Goal: Task Accomplishment & Management: Manage account settings

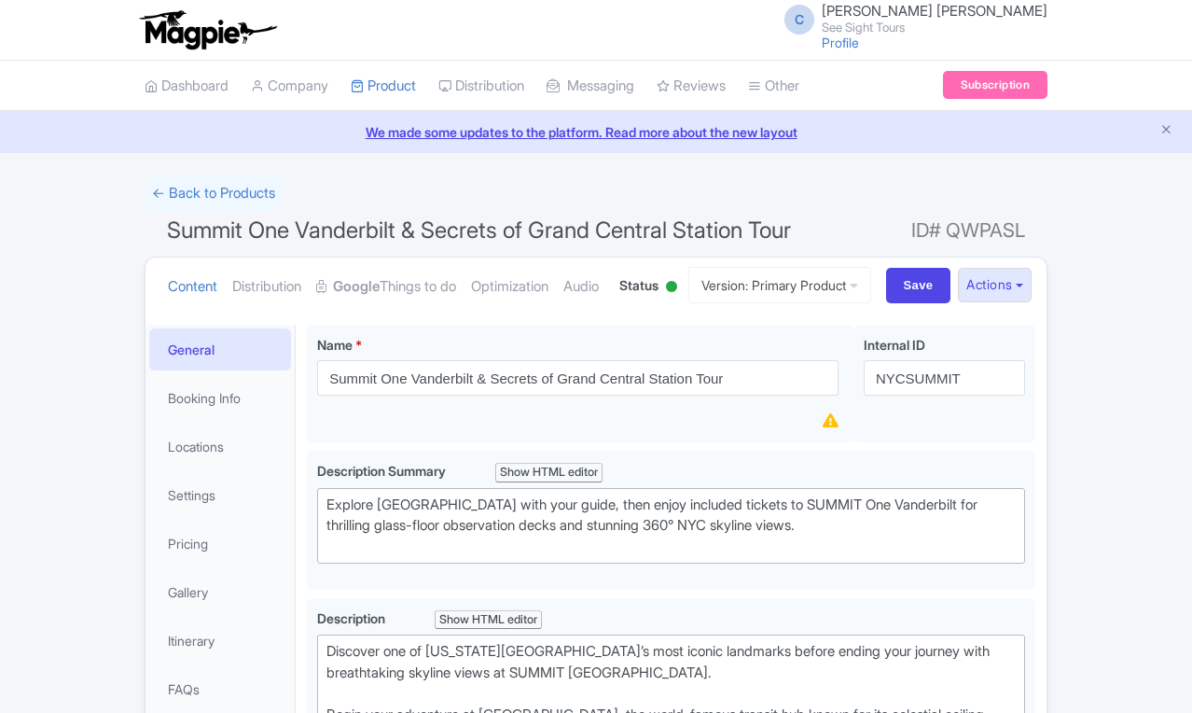
scroll to position [19, 0]
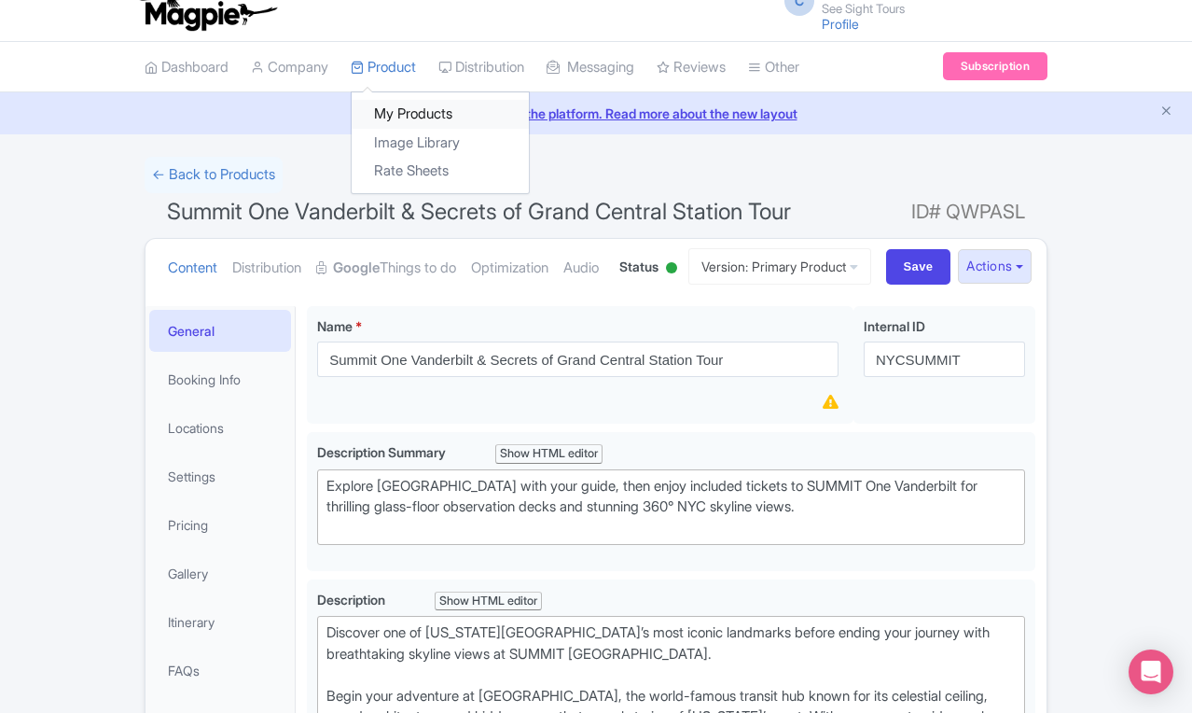
click at [352, 112] on link "My Products" at bounding box center [440, 114] width 177 height 29
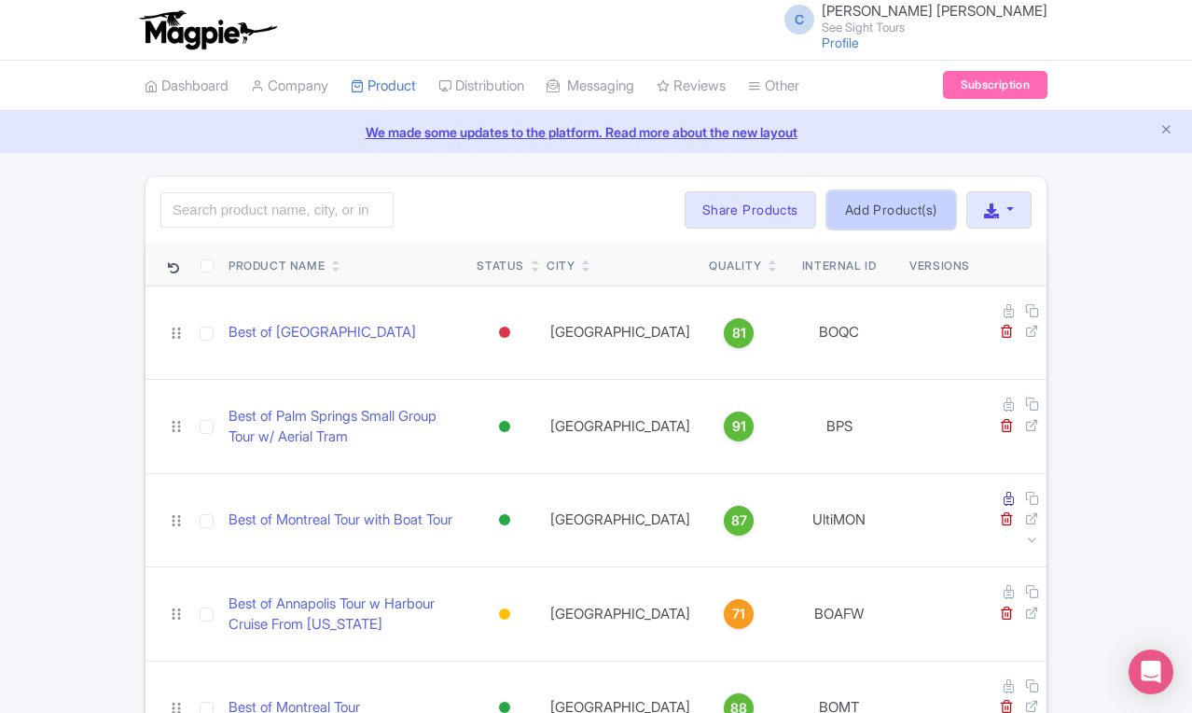
click at [955, 210] on link "Add Product(s)" at bounding box center [892, 209] width 128 height 37
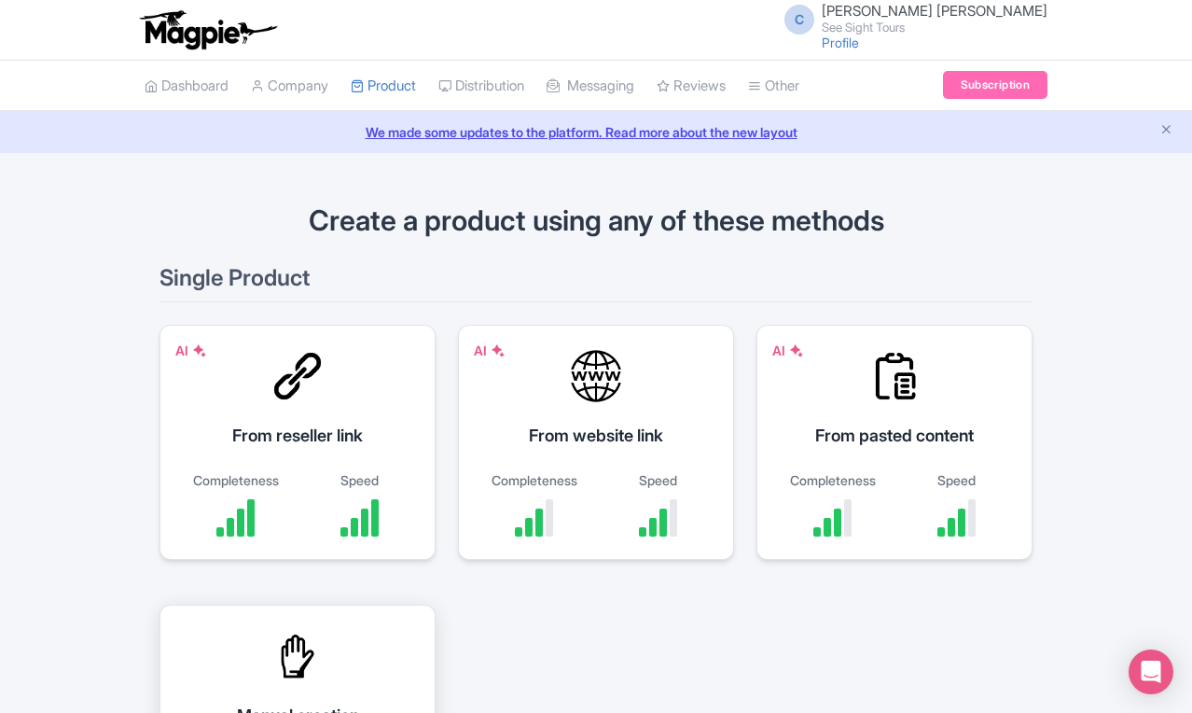
click at [412, 702] on div "Manual creation" at bounding box center [297, 714] width 229 height 25
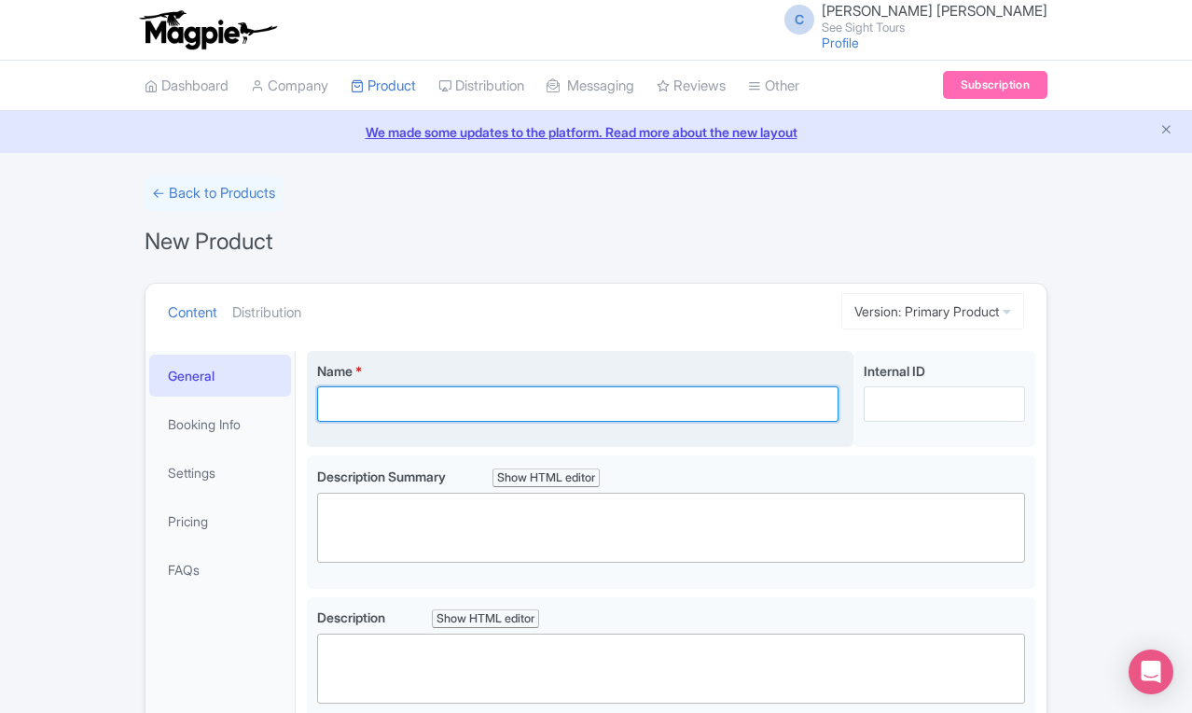
click at [466, 408] on input "Name *" at bounding box center [578, 403] width 522 height 35
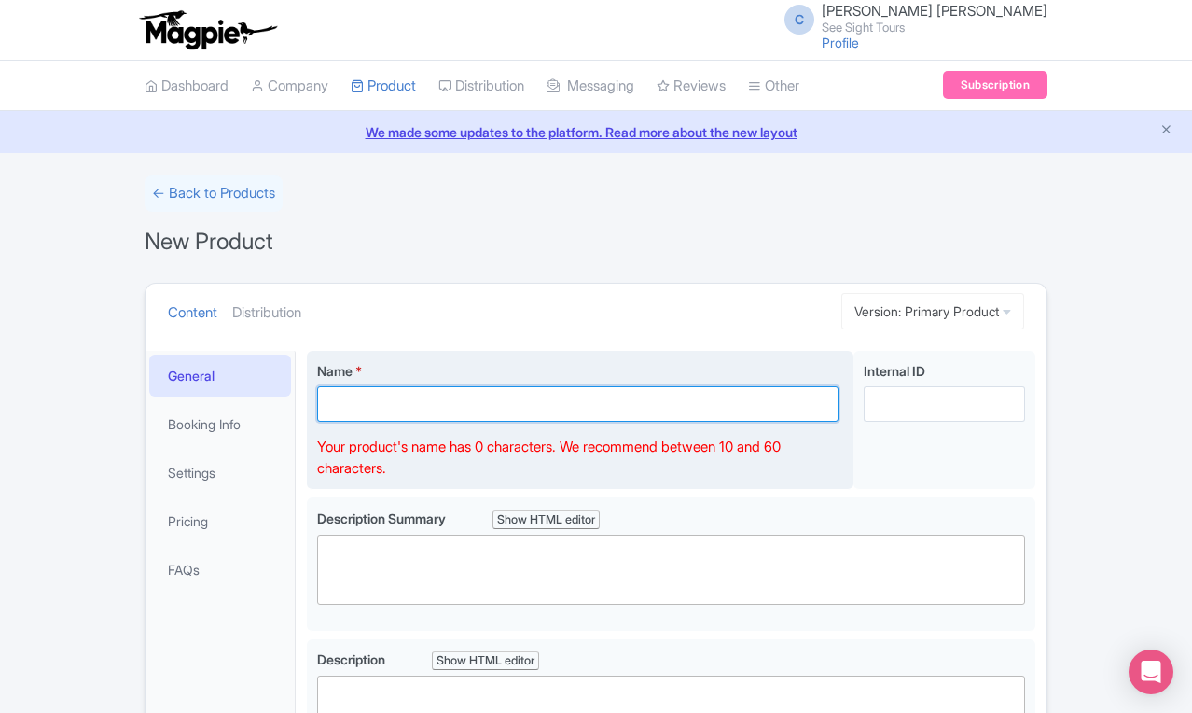
click at [466, 408] on input "Name *" at bounding box center [578, 403] width 522 height 35
type input "S"
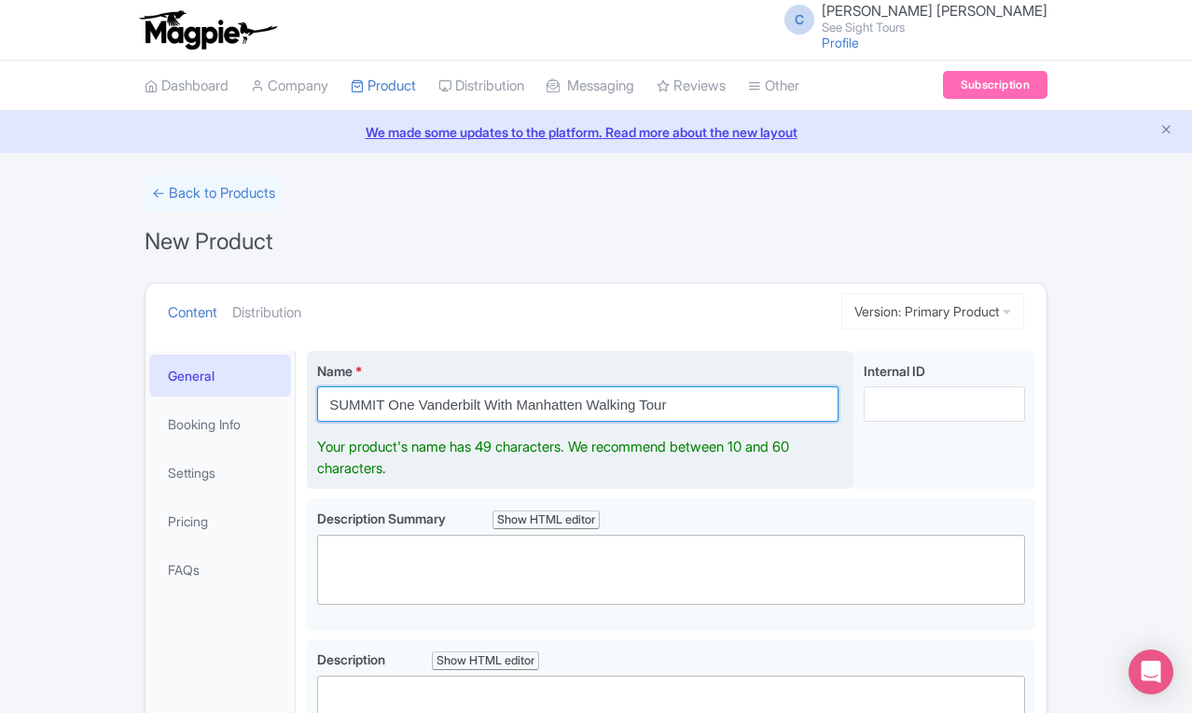
click at [464, 398] on input "SUMMIT One Vanderbilt With Manhatten Walking Tour" at bounding box center [578, 403] width 522 height 35
click at [441, 406] on input "SUMMIT One Vanderbilt With Manhatten Walking Tour" at bounding box center [578, 403] width 522 height 35
drag, startPoint x: 424, startPoint y: 406, endPoint x: 396, endPoint y: 402, distance: 27.3
click at [396, 402] on input "SUMMIT One Vanderbilt With Manhatten Walking Tour" at bounding box center [578, 403] width 522 height 35
click at [518, 406] on input "SUMMIT One Vanderbilt Small Group Manhatten Walking Tour" at bounding box center [578, 403] width 522 height 35
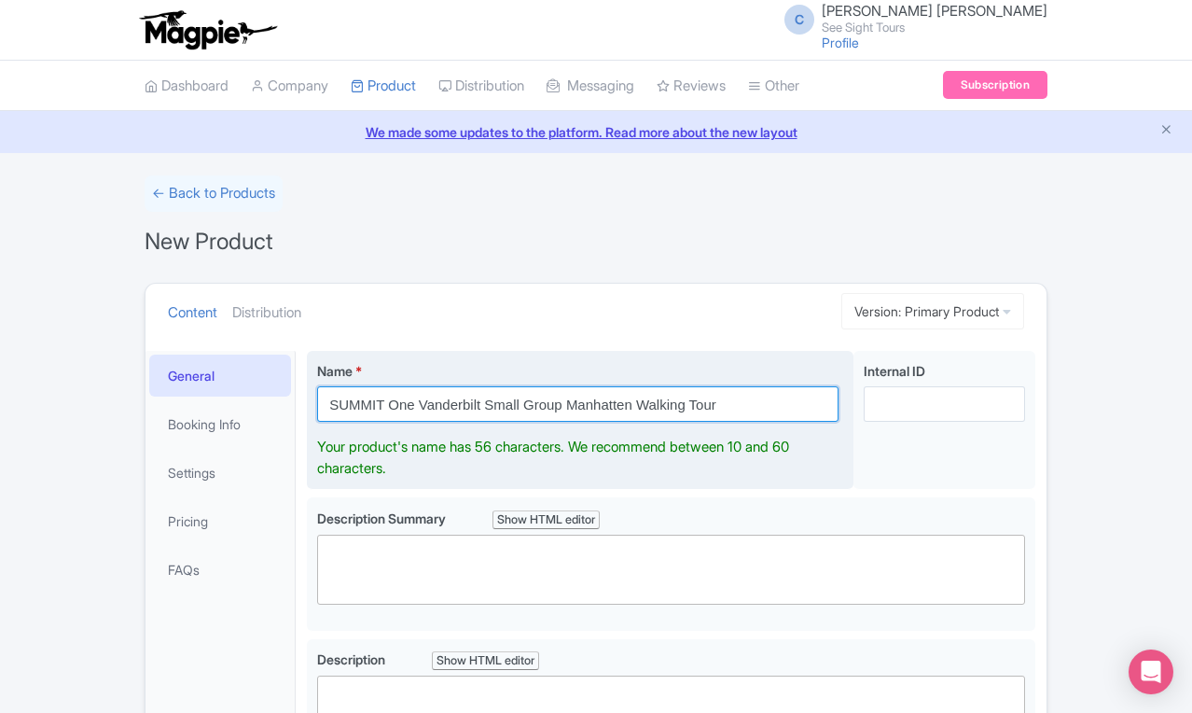
click at [540, 389] on input "SUMMIT One Vanderbilt Small Group Manhatten Walking Tour" at bounding box center [578, 403] width 522 height 35
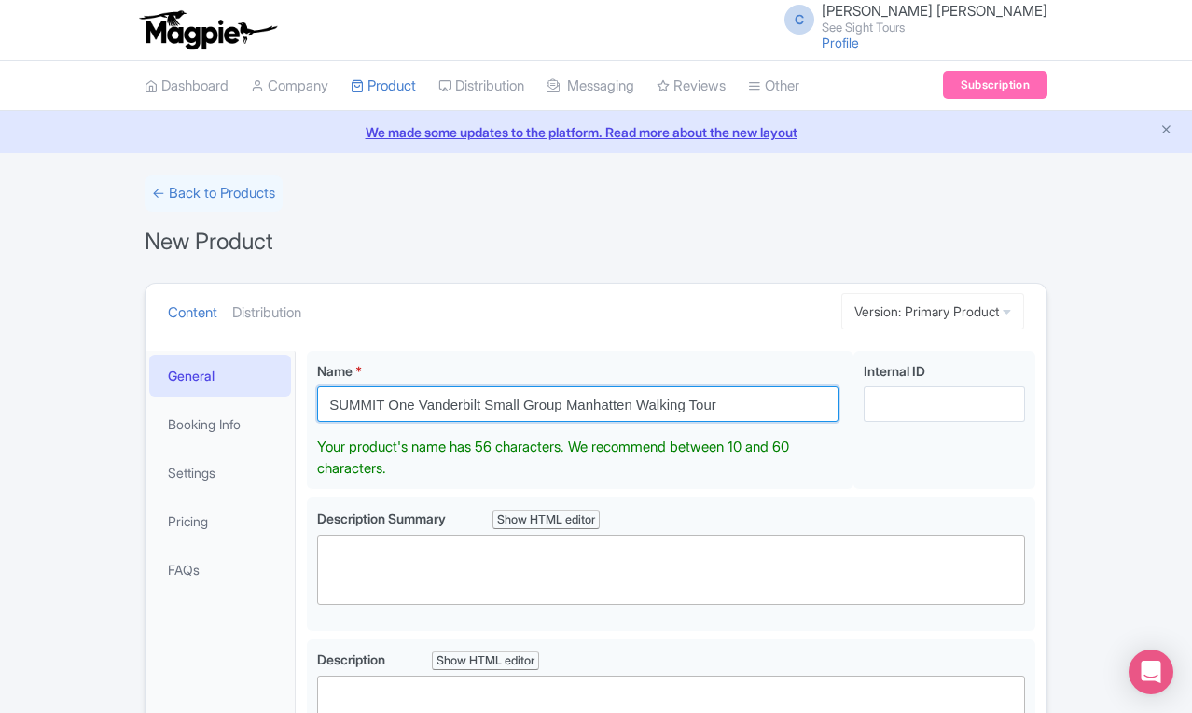
type input "SUMMIT One Vanderbilt Small Group Manhatten Walking Tour"
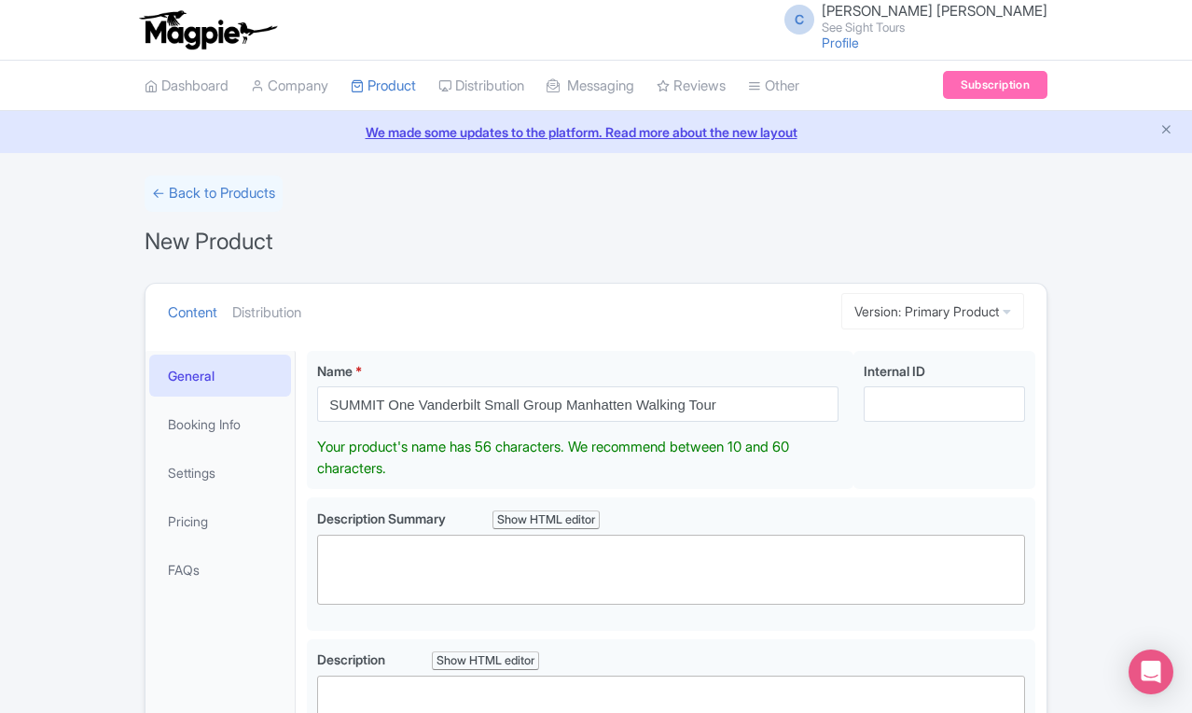
click at [553, 348] on div "Name * SUMMIT One Vanderbilt Small Group Manhatten Walking Tour Your product's …" at bounding box center [671, 725] width 751 height 770
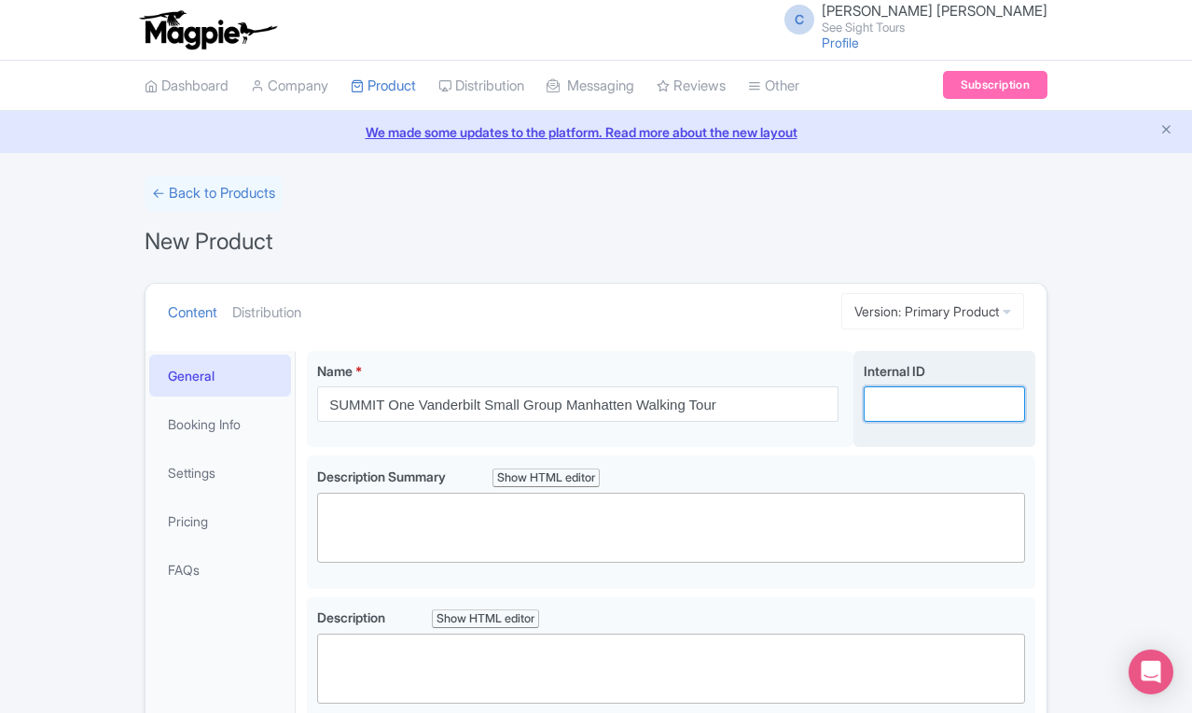
click at [1025, 414] on input "Internal ID" at bounding box center [944, 403] width 161 height 35
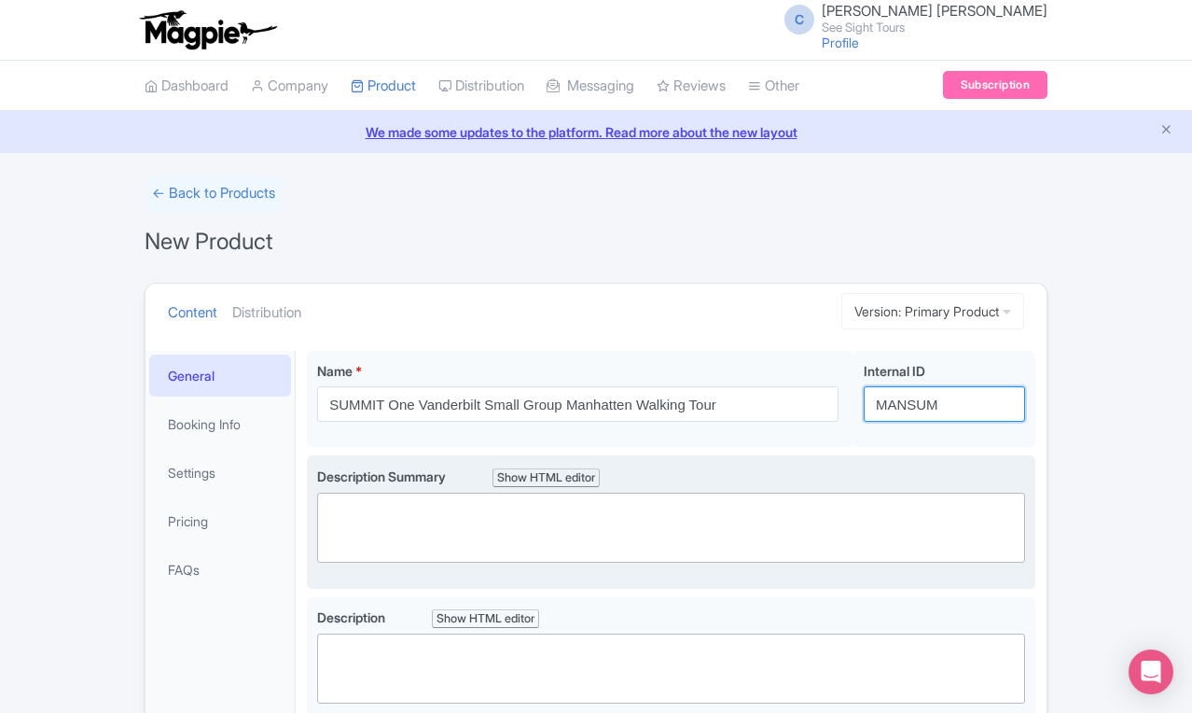
type input "MANSUM"
click at [597, 542] on trix-editor at bounding box center [671, 528] width 708 height 70
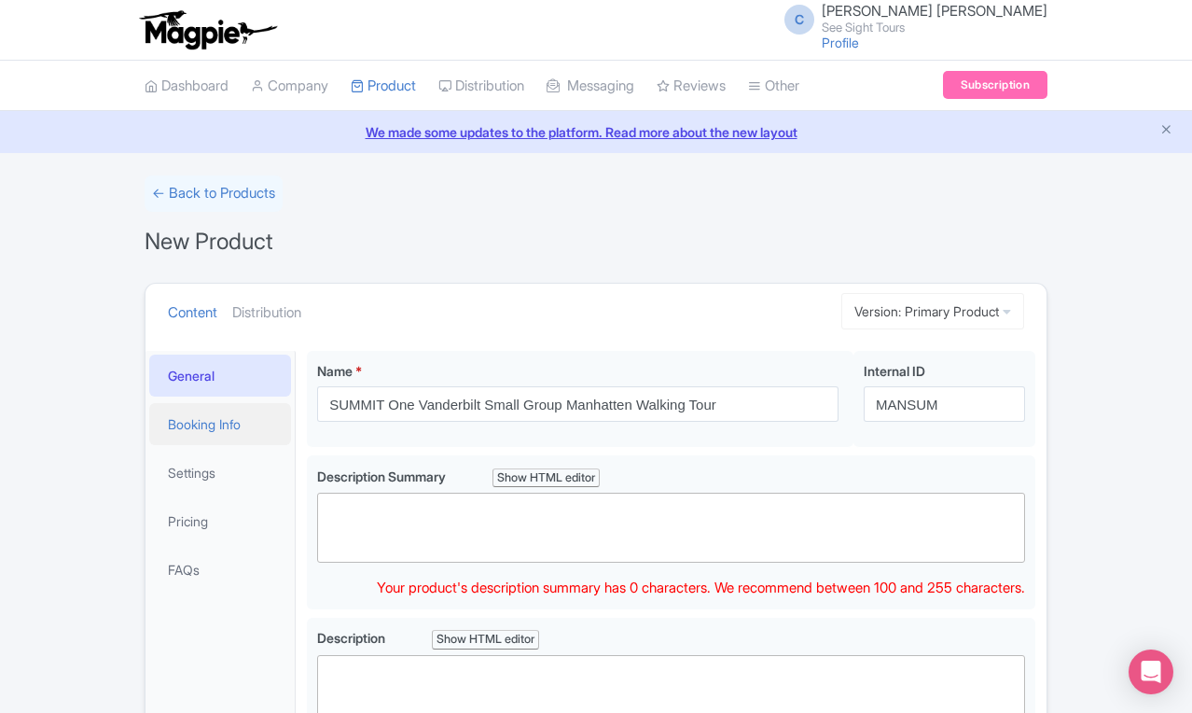
click at [149, 426] on link "Booking Info" at bounding box center [220, 424] width 142 height 42
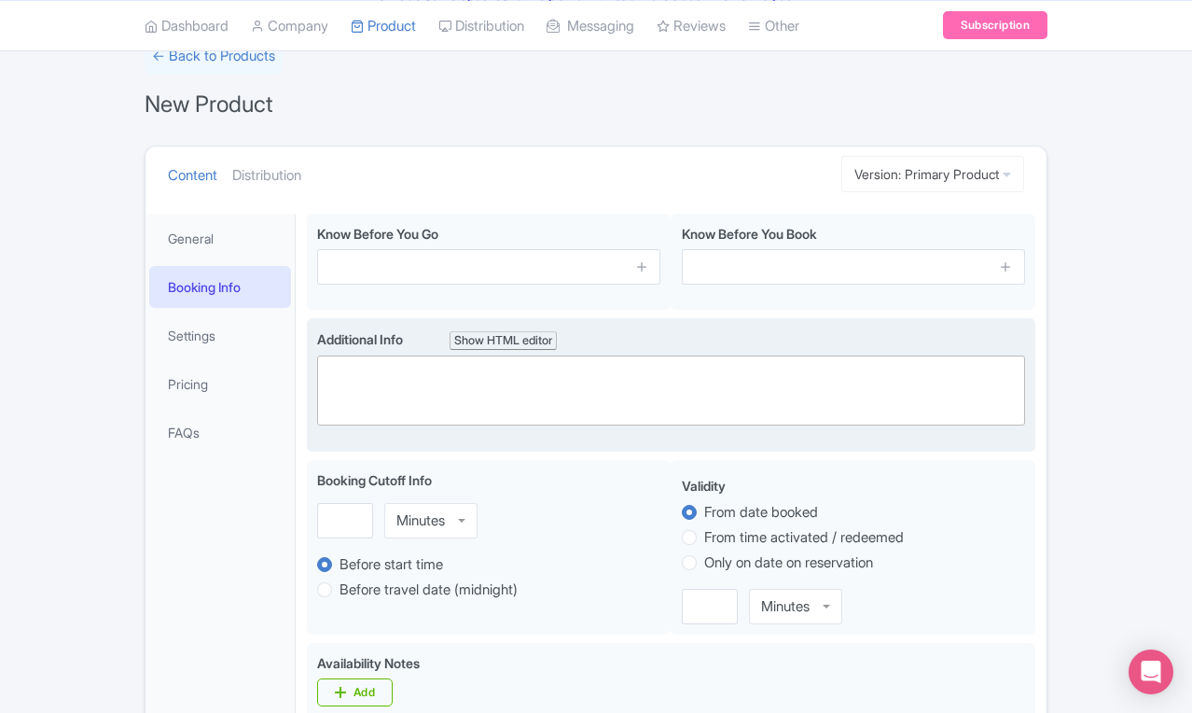
scroll to position [478, 0]
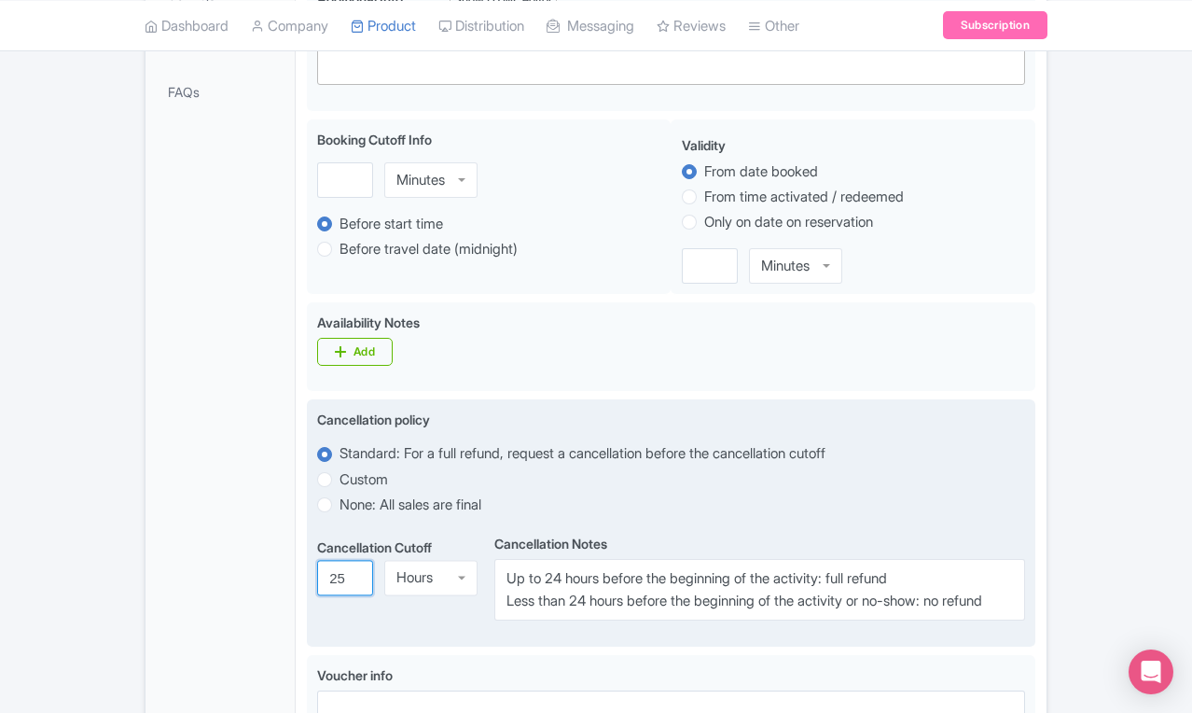
click at [317, 572] on input "25" at bounding box center [345, 578] width 56 height 35
click at [317, 586] on input "25" at bounding box center [345, 578] width 56 height 35
drag, startPoint x: 253, startPoint y: 577, endPoint x: 241, endPoint y: 580, distance: 12.4
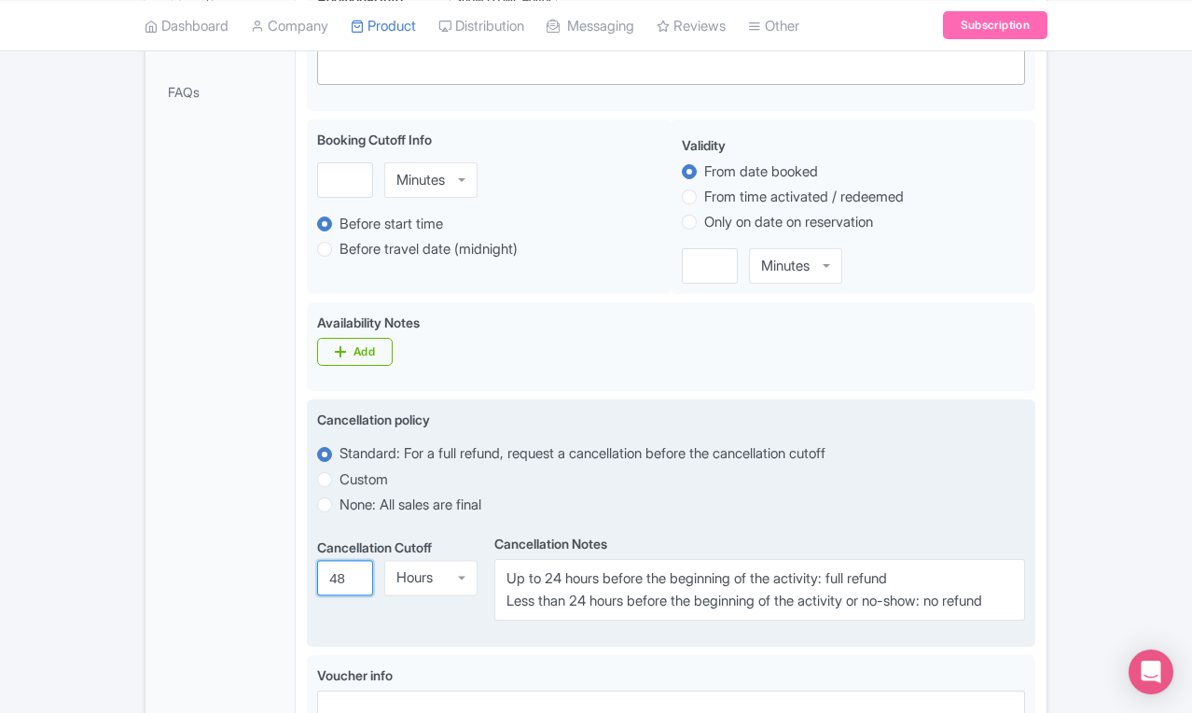
click at [317, 580] on input "48" at bounding box center [345, 578] width 56 height 35
type input "48"
click at [528, 498] on label "None: All sales are final" at bounding box center [671, 504] width 708 height 21
click at [358, 498] on input "None: All sales are final" at bounding box center [349, 503] width 19 height 19
radio input "true"
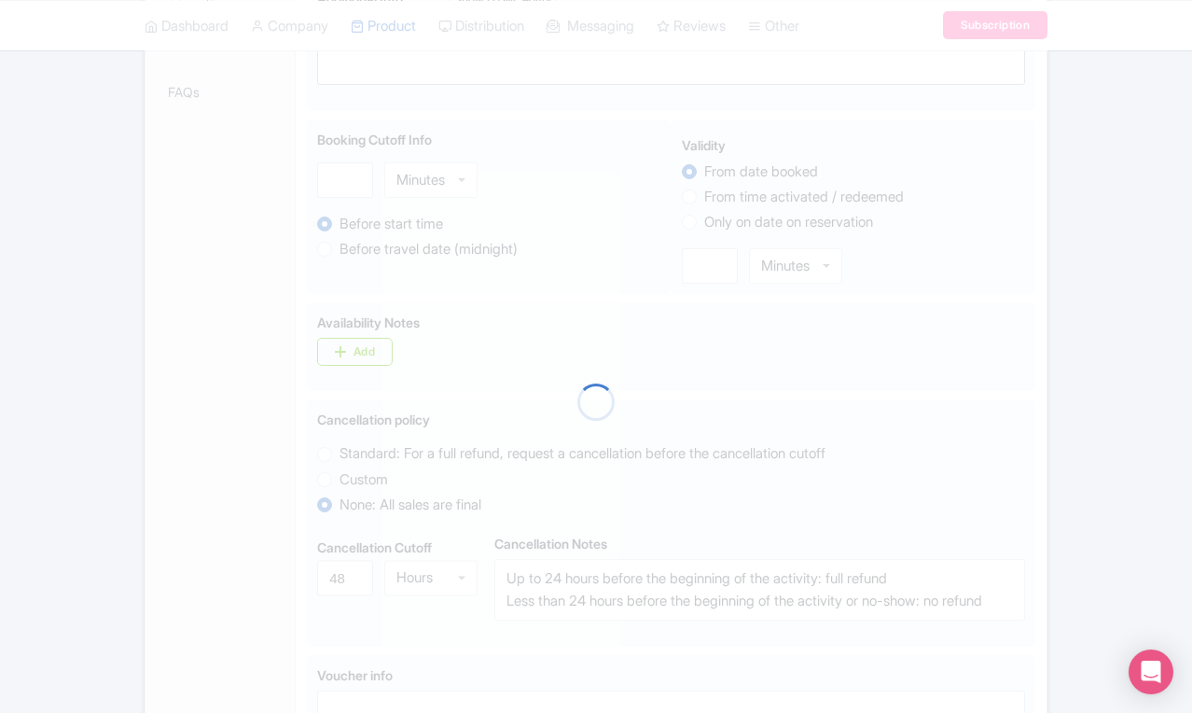
click at [266, 478] on div at bounding box center [596, 402] width 903 height 1409
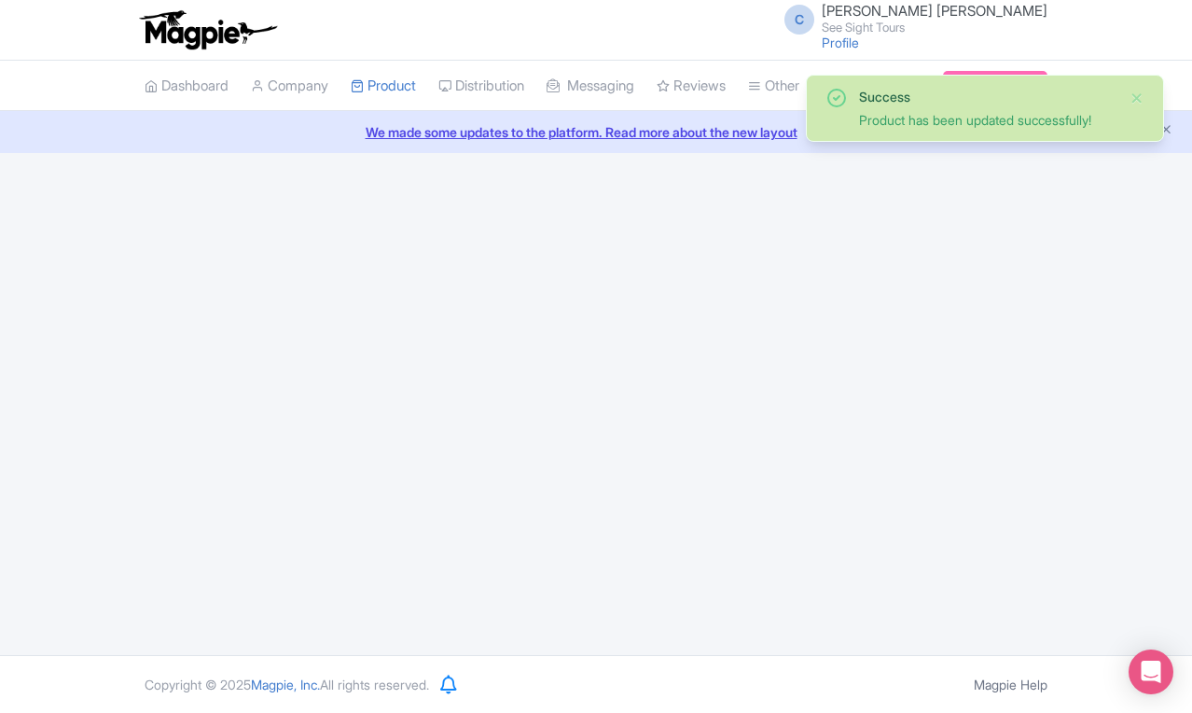
scroll to position [0, 0]
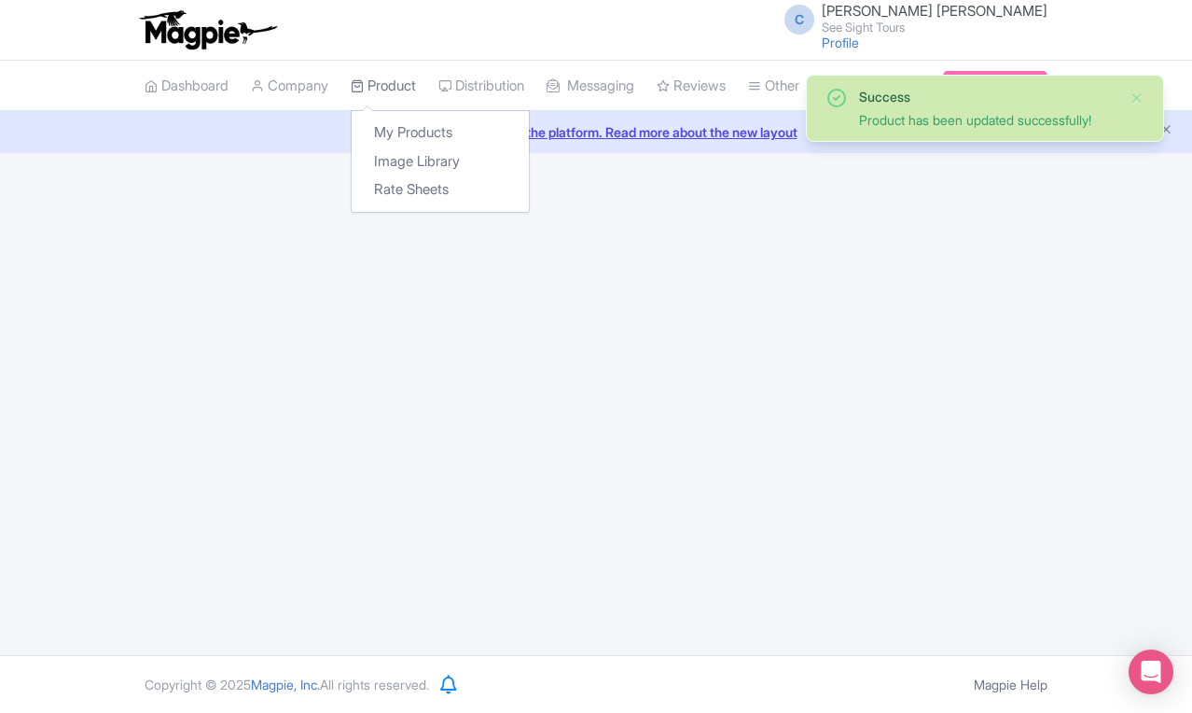
click at [351, 93] on link "Product" at bounding box center [383, 86] width 65 height 51
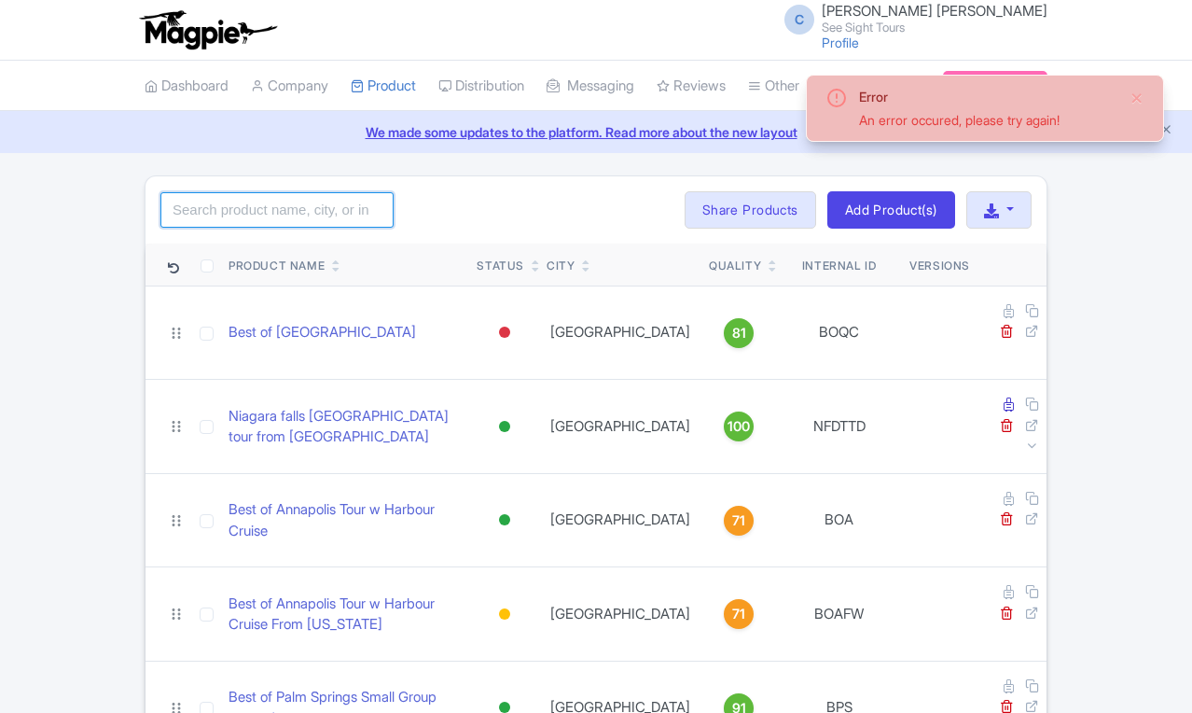
click at [182, 204] on input "search" at bounding box center [276, 209] width 233 height 35
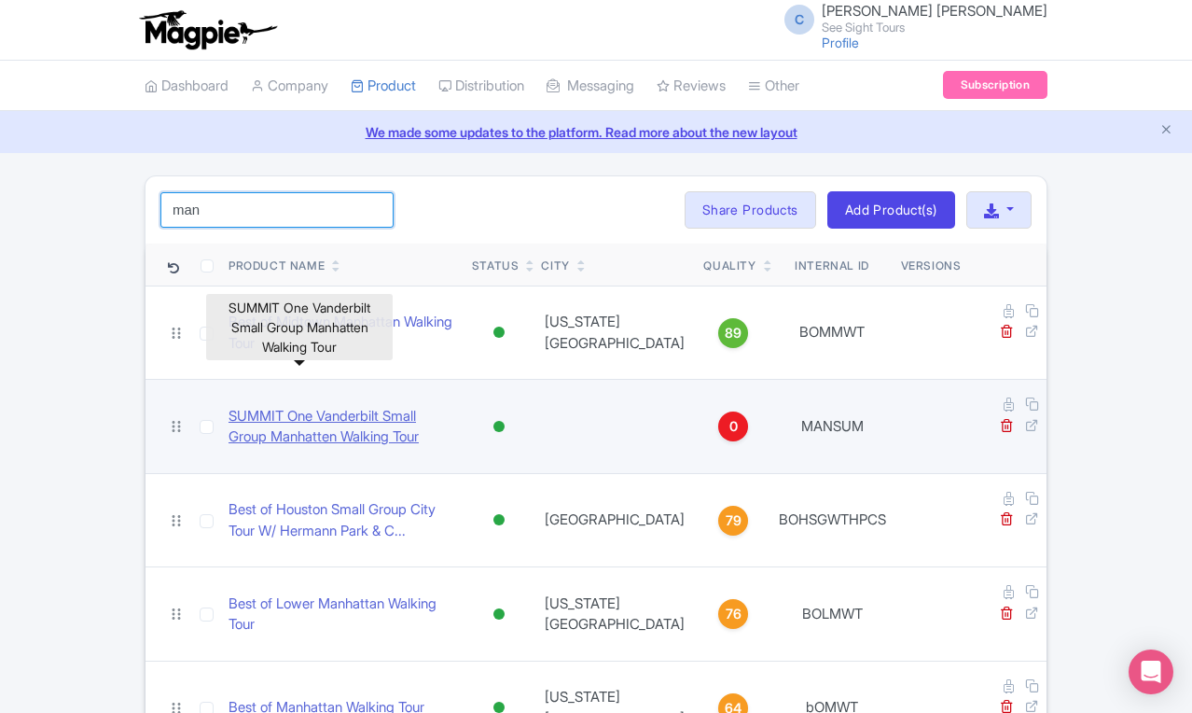
type input "man"
click at [351, 406] on link "SUMMIT One Vanderbilt Small Group Manhatten Walking Tour" at bounding box center [343, 427] width 229 height 42
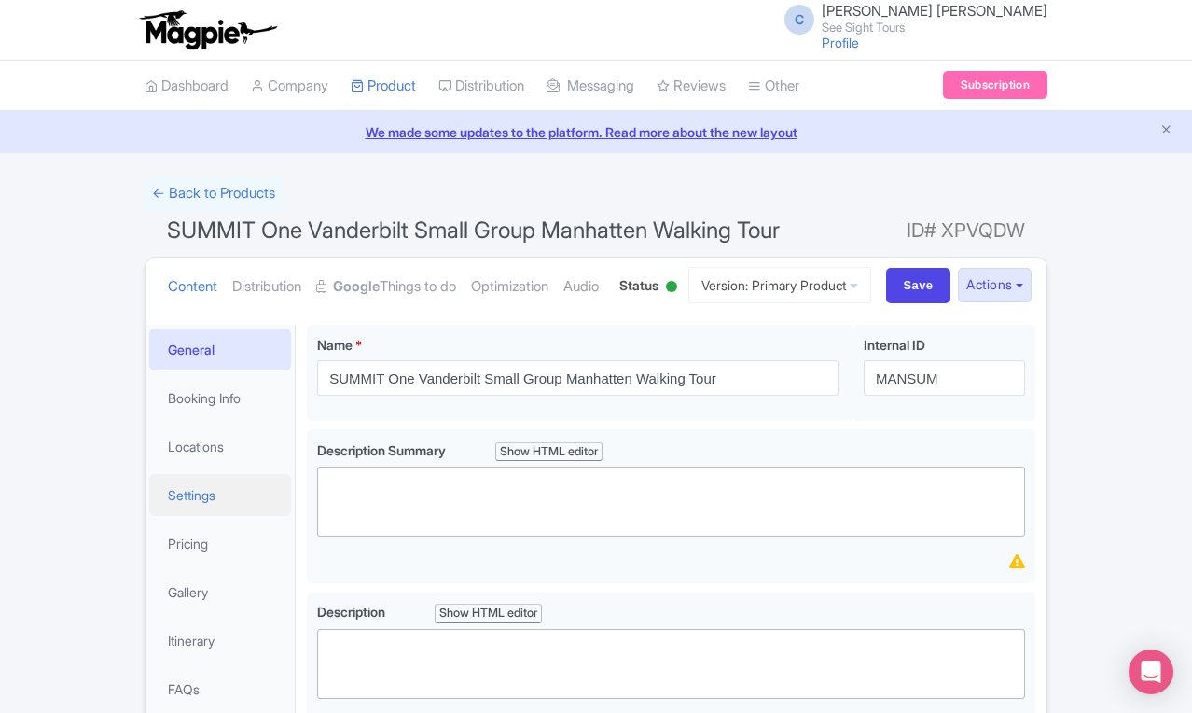
click at [149, 493] on link "Settings" at bounding box center [220, 495] width 142 height 42
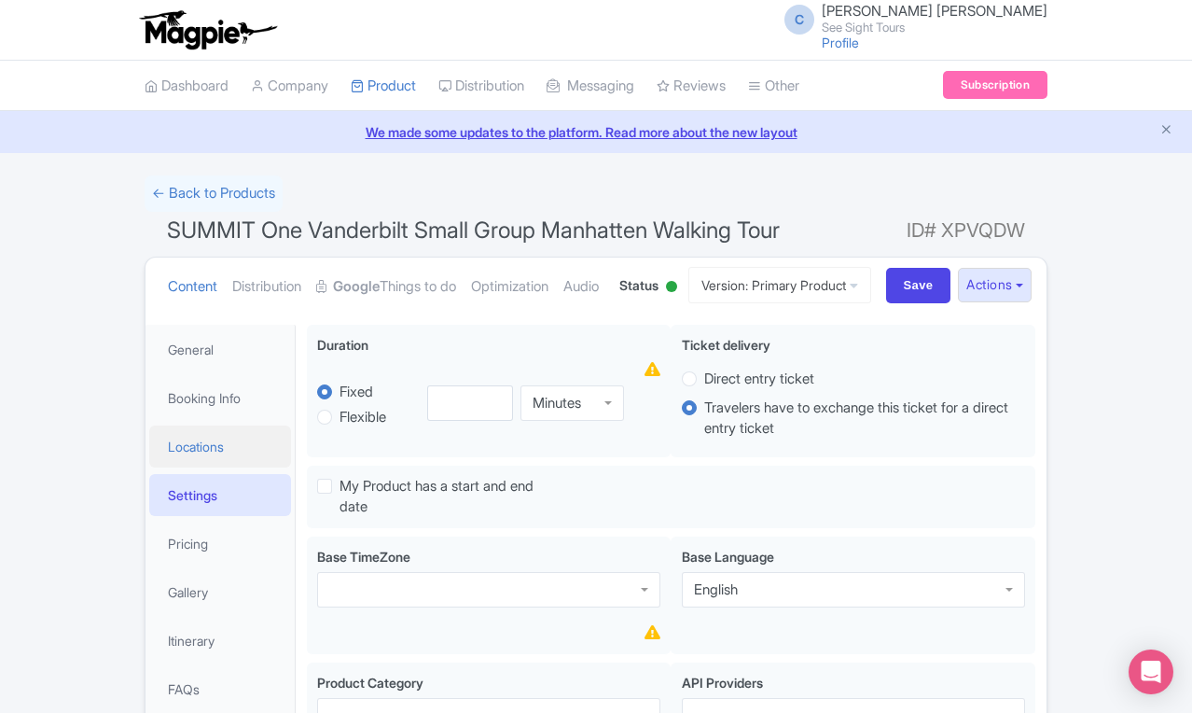
click at [149, 442] on link "Locations" at bounding box center [220, 446] width 142 height 42
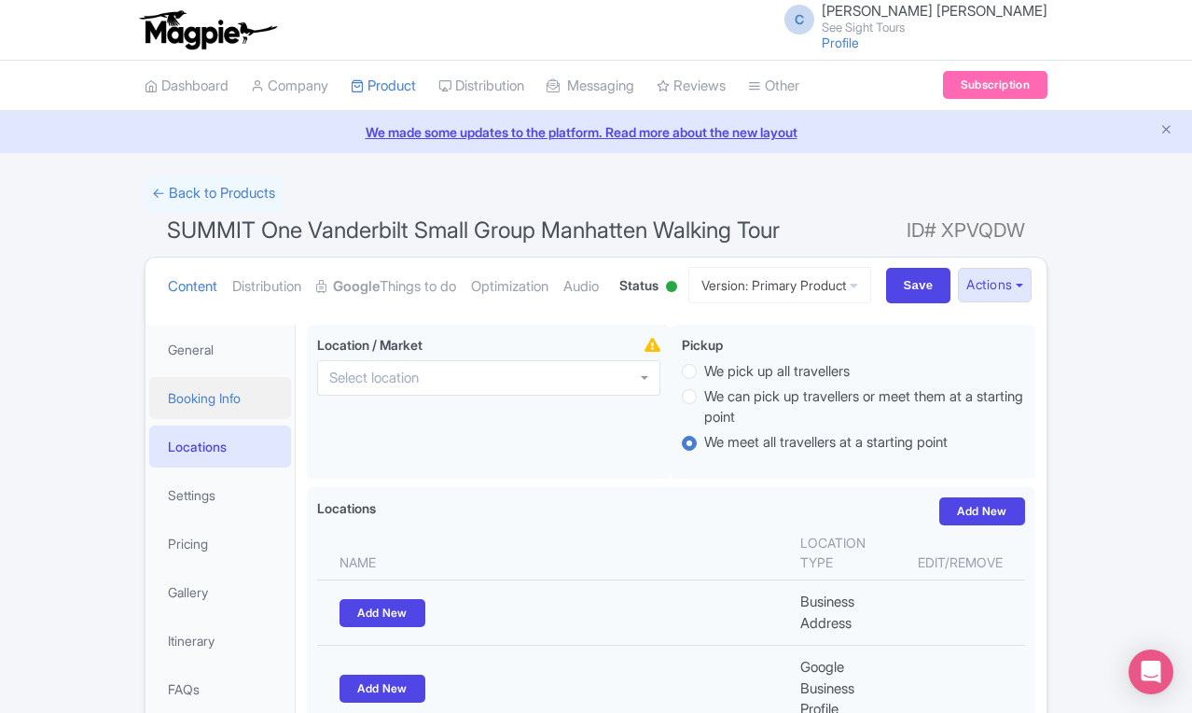
click at [149, 389] on link "Booking Info" at bounding box center [220, 398] width 142 height 42
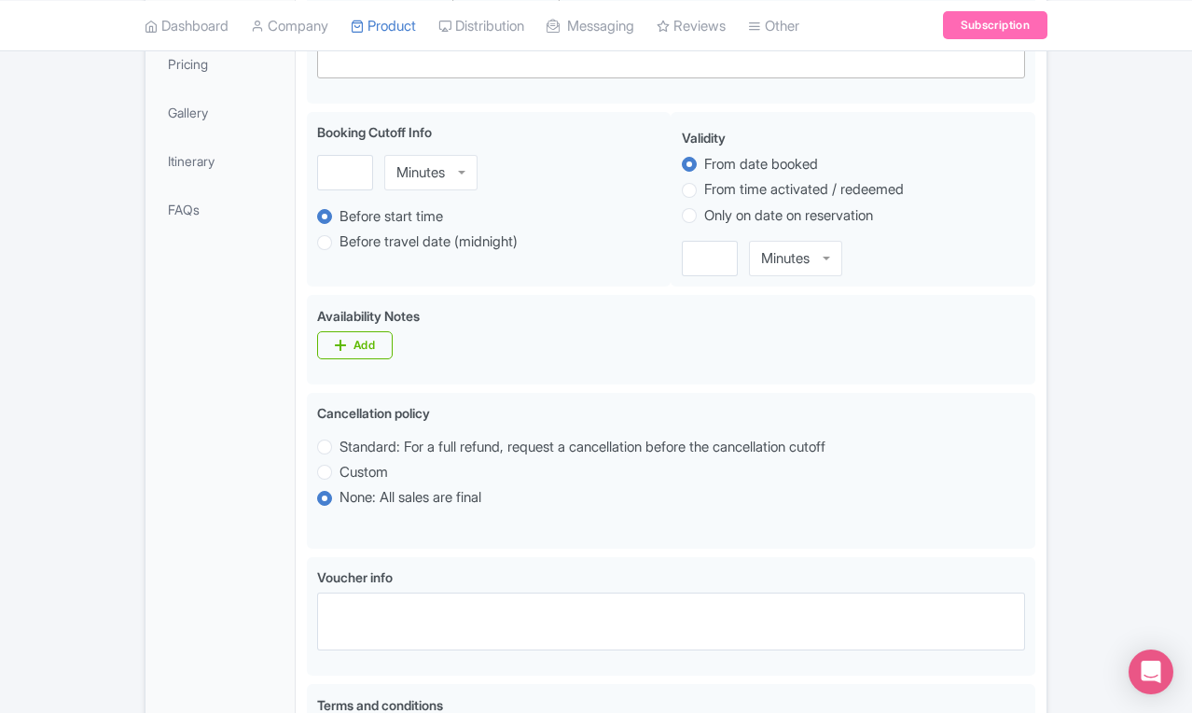
scroll to position [480, 0]
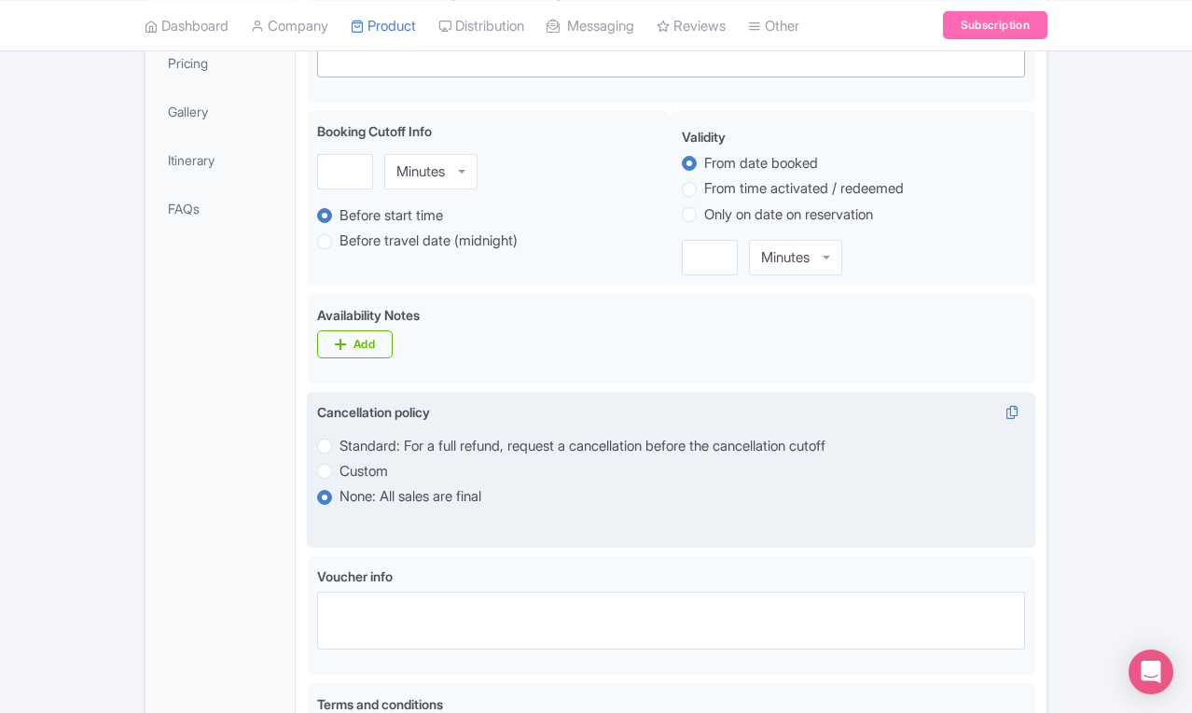
click at [340, 446] on label "Standard: For a full refund, request a cancellation before the cancellation cut…" at bounding box center [583, 446] width 486 height 21
click at [340, 446] on input "Standard: For a full refund, request a cancellation before the cancellation cut…" at bounding box center [349, 444] width 19 height 19
radio input "true"
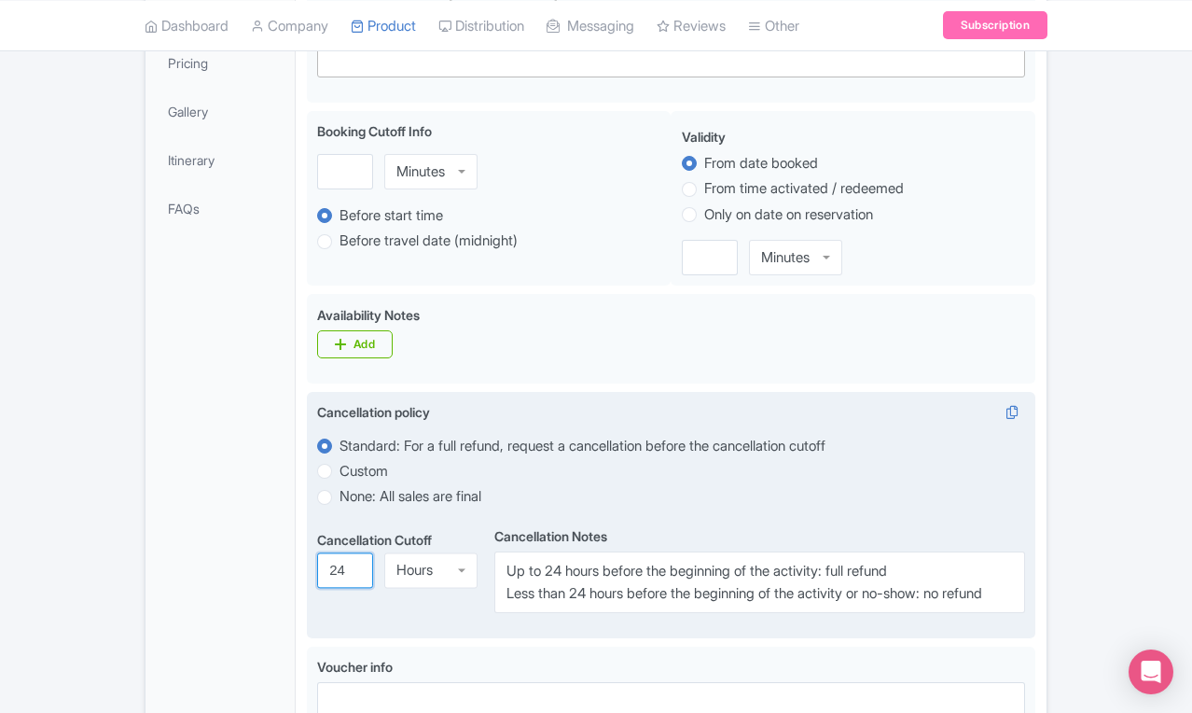
drag, startPoint x: 257, startPoint y: 574, endPoint x: 242, endPoint y: 571, distance: 15.2
click at [317, 571] on input "24" at bounding box center [345, 569] width 56 height 35
paste input "48"
type input "48"
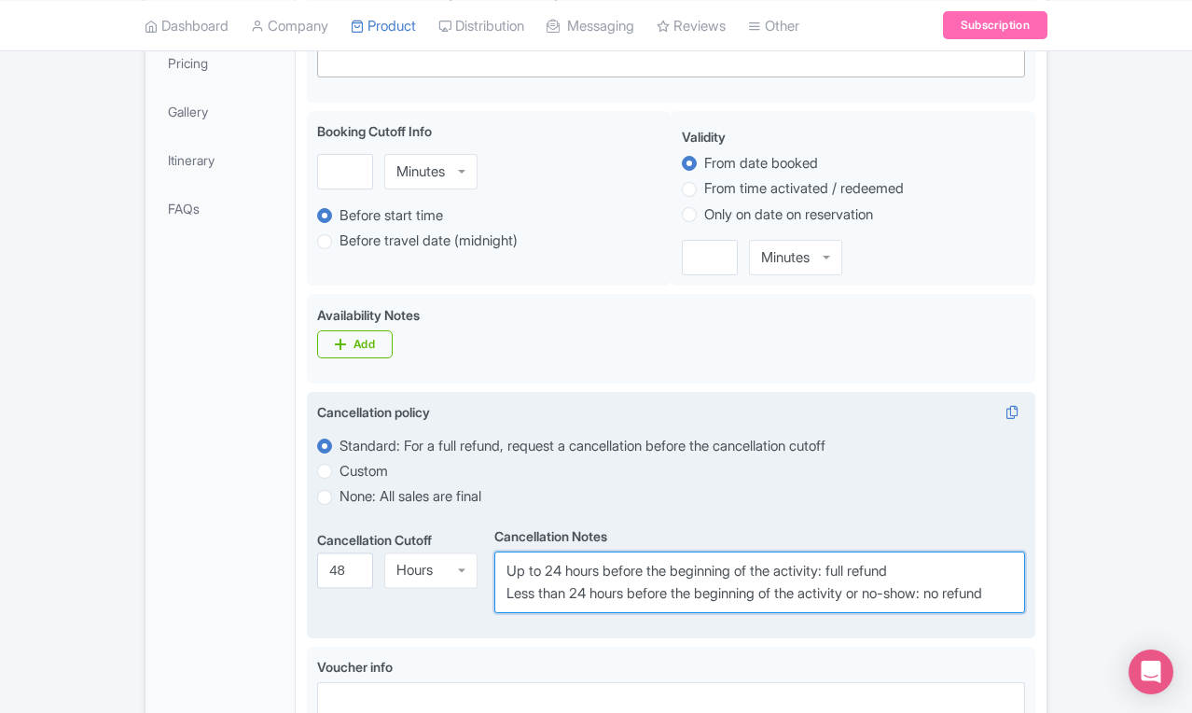
drag, startPoint x: 527, startPoint y: 574, endPoint x: 514, endPoint y: 571, distance: 13.4
click at [514, 571] on textarea "Up to 24 hours before the beginning of the activity: full refund Less than 24 h…" at bounding box center [759, 582] width 531 height 62
paste textarea "48"
drag, startPoint x: 556, startPoint y: 592, endPoint x: 542, endPoint y: 593, distance: 14.0
click at [542, 593] on textarea "Up to 24 hours before the beginning of the activity: full refund Less than 24 h…" at bounding box center [759, 582] width 531 height 62
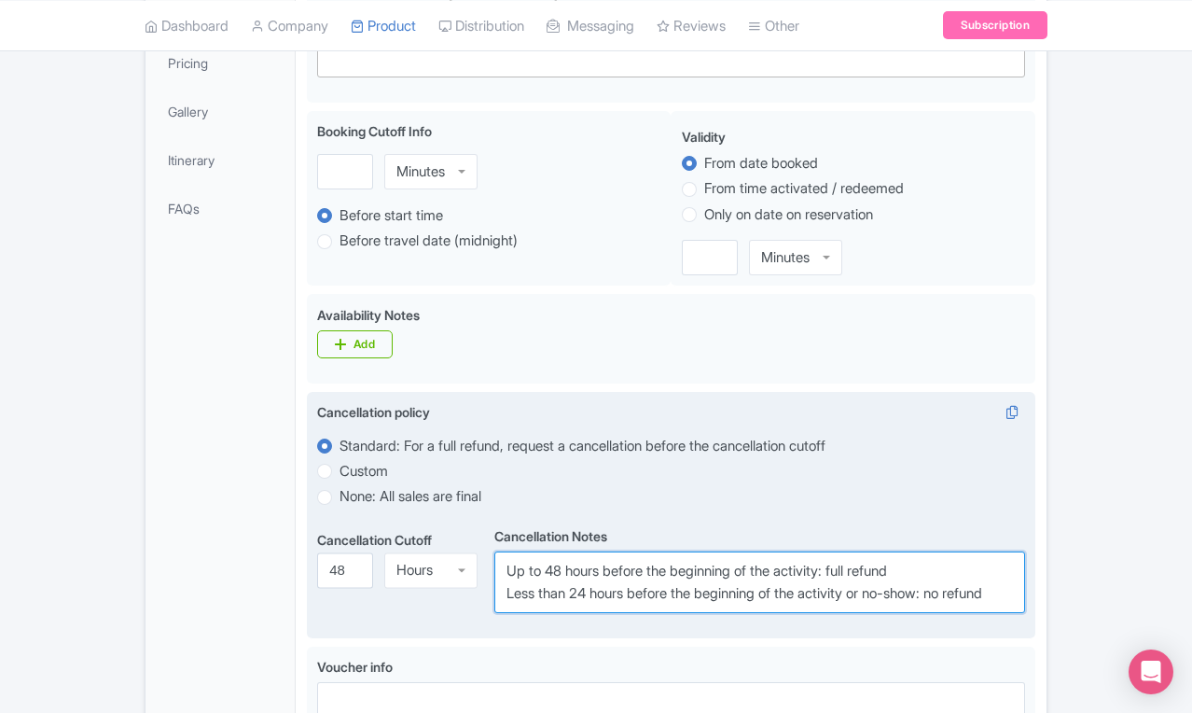
paste textarea "48"
type textarea "Up to 48 hours before the beginning of the activity: full refund Less than 48 h…"
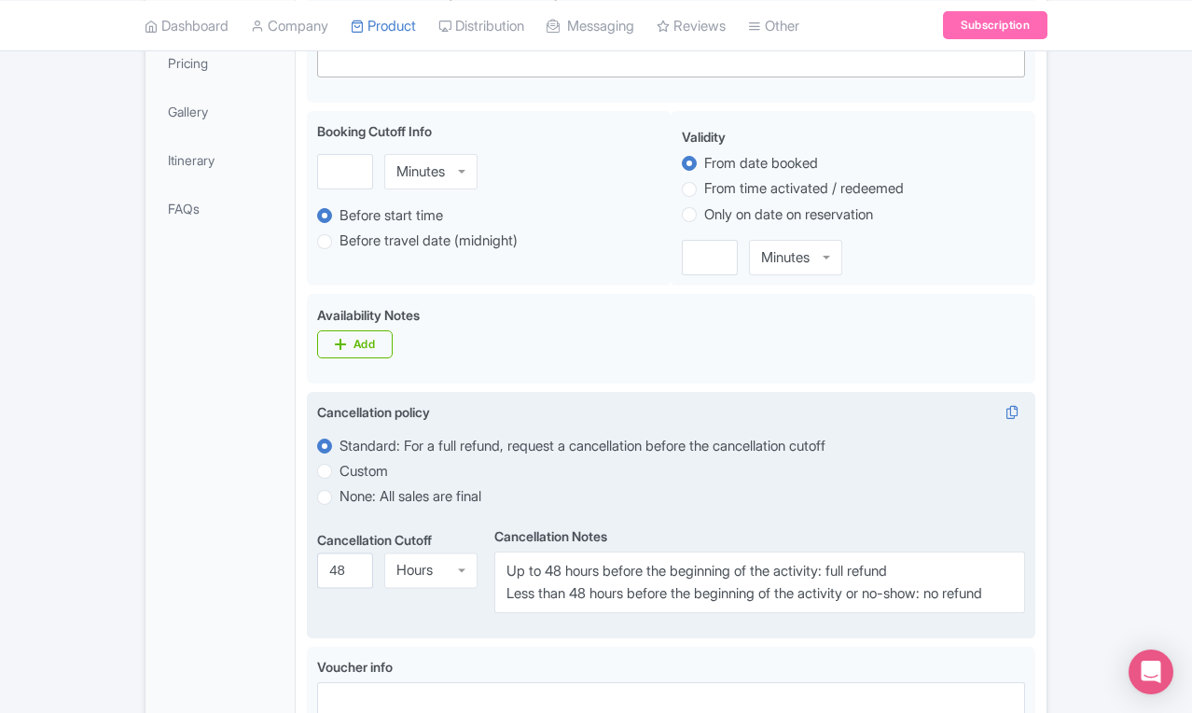
click at [688, 450] on label "Standard: For a full refund, request a cancellation before the cancellation cut…" at bounding box center [583, 446] width 486 height 21
click at [358, 450] on input "Standard: For a full refund, request a cancellation before the cancellation cut…" at bounding box center [349, 444] width 19 height 19
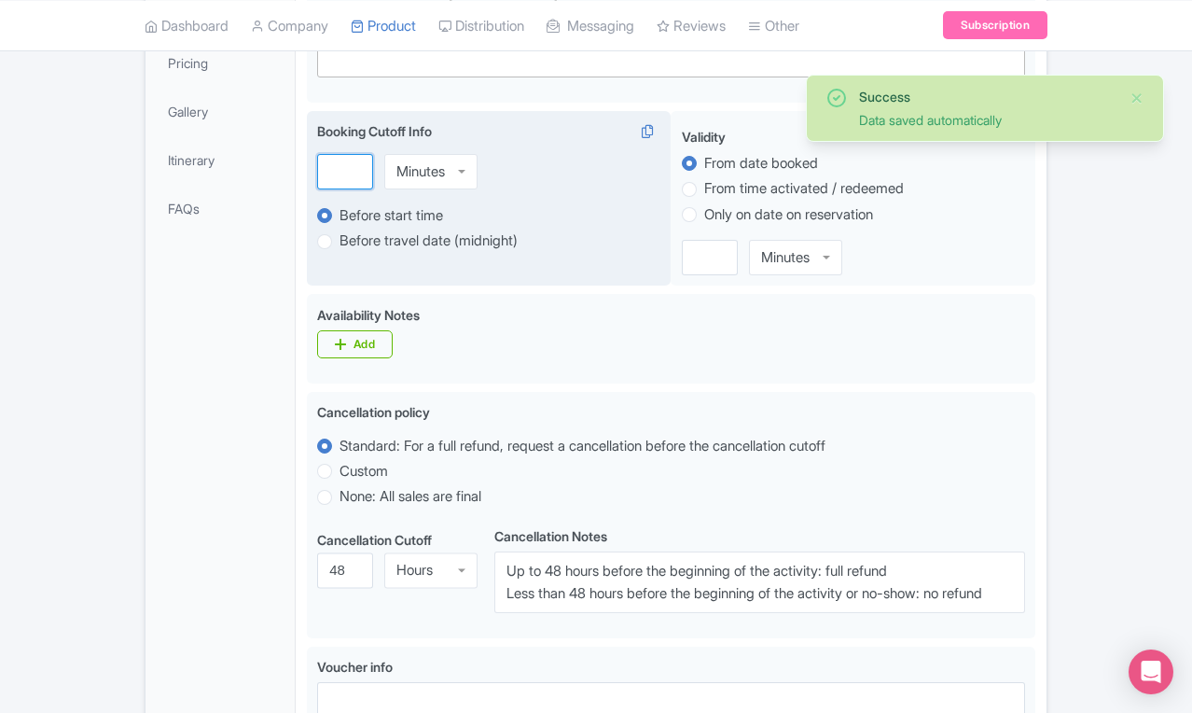
click at [317, 168] on input "number" at bounding box center [345, 171] width 56 height 35
click at [384, 170] on div "Minutes" at bounding box center [430, 171] width 93 height 35
click at [317, 174] on input "-1" at bounding box center [345, 171] width 56 height 35
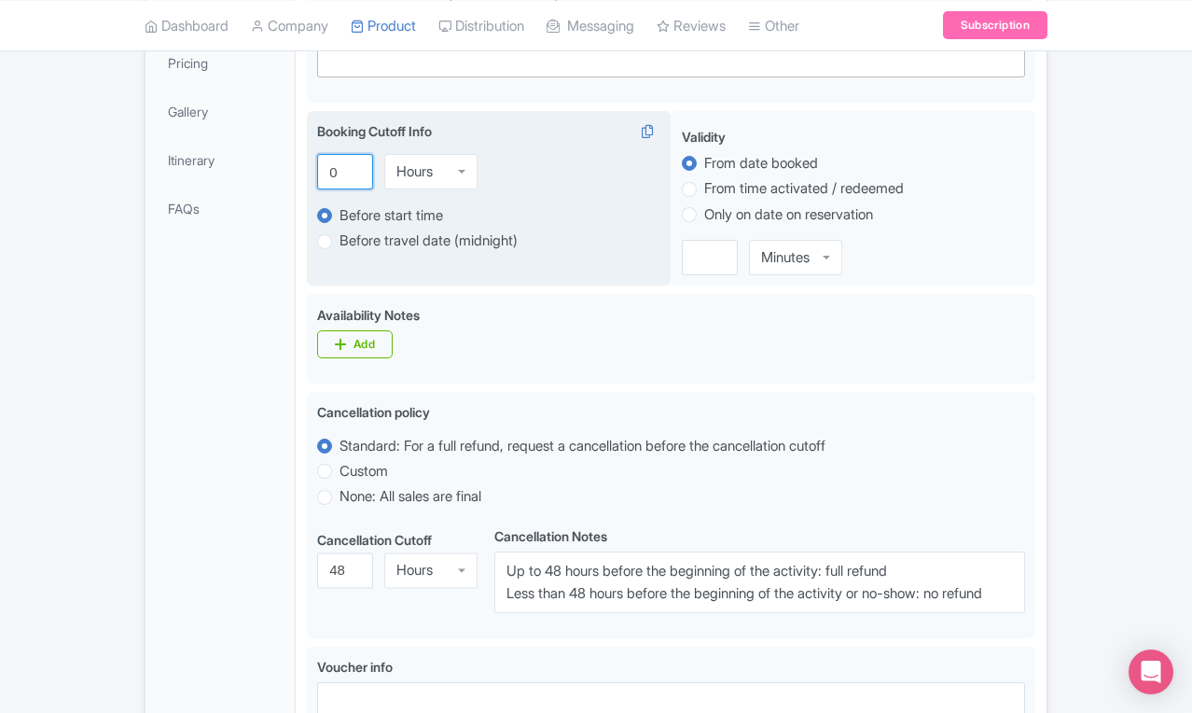
click at [317, 170] on input "0" at bounding box center [345, 171] width 56 height 35
click at [317, 170] on input "1" at bounding box center [345, 171] width 56 height 35
click at [317, 170] on input "2" at bounding box center [345, 171] width 56 height 35
type input "3"
click at [317, 170] on input "3" at bounding box center [345, 171] width 56 height 35
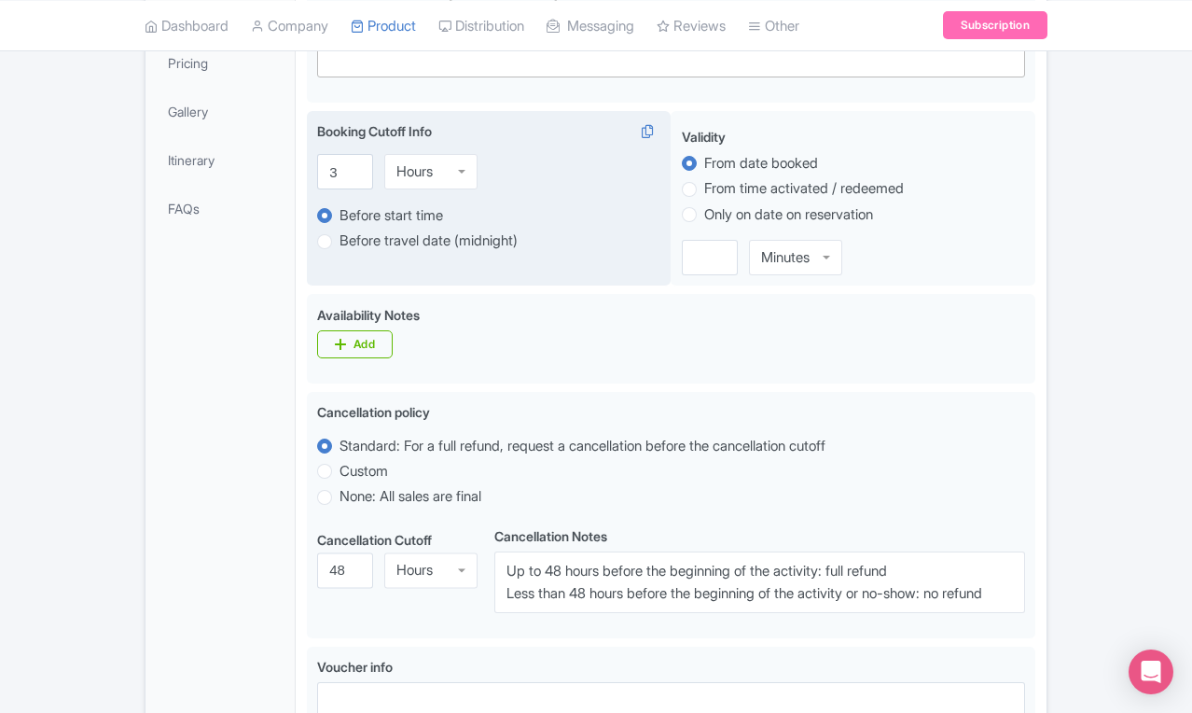
click at [525, 193] on div "Booking Cutoff Info i 3 Hours Hours Minutes Hours Days Before start time Before…" at bounding box center [489, 198] width 365 height 175
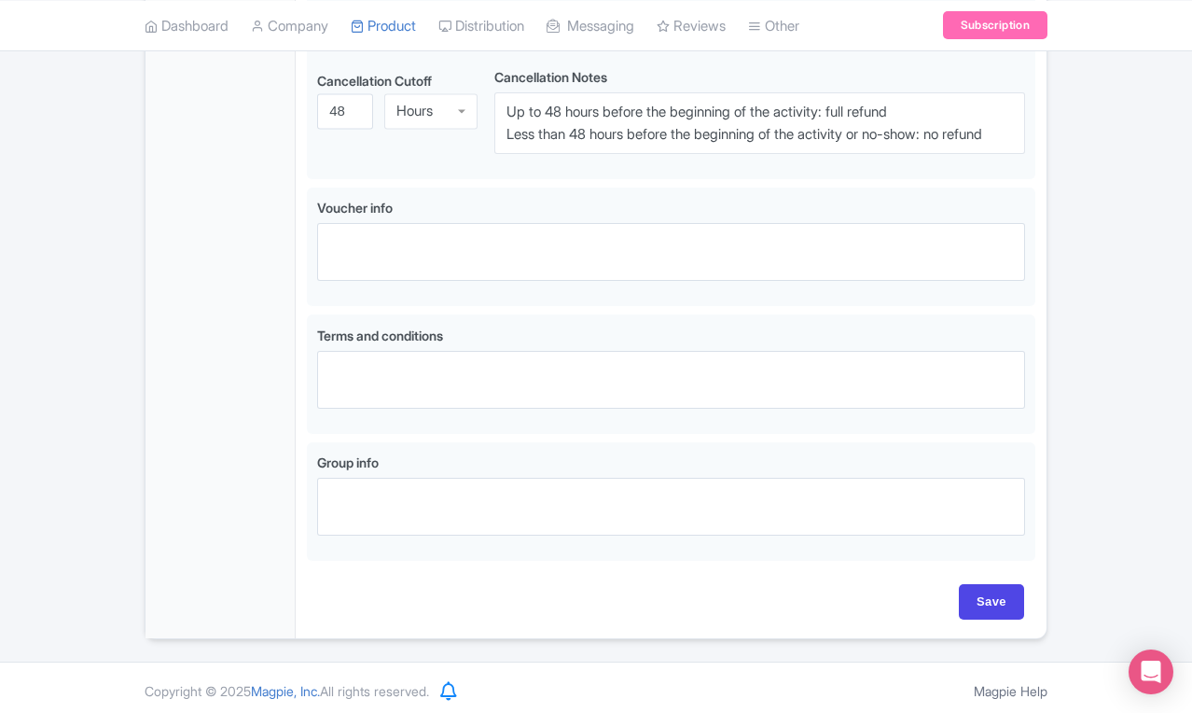
scroll to position [949, 0]
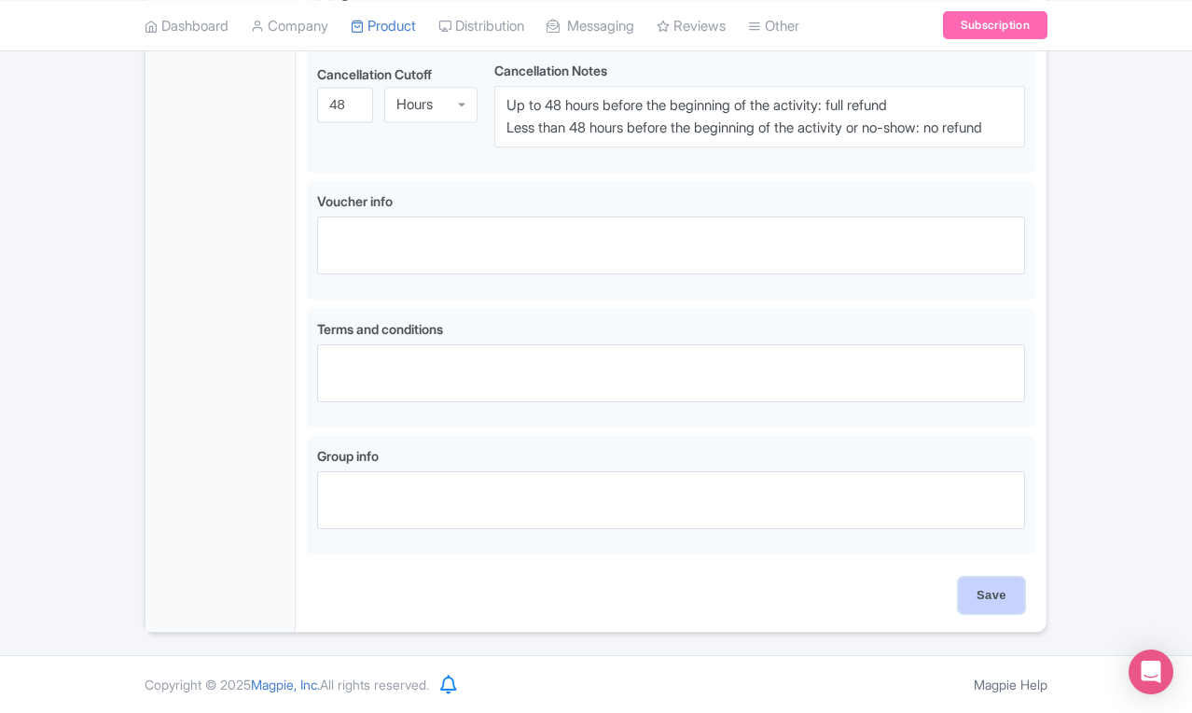
click at [1024, 589] on input "Save" at bounding box center [991, 594] width 65 height 35
type input "Update Product"
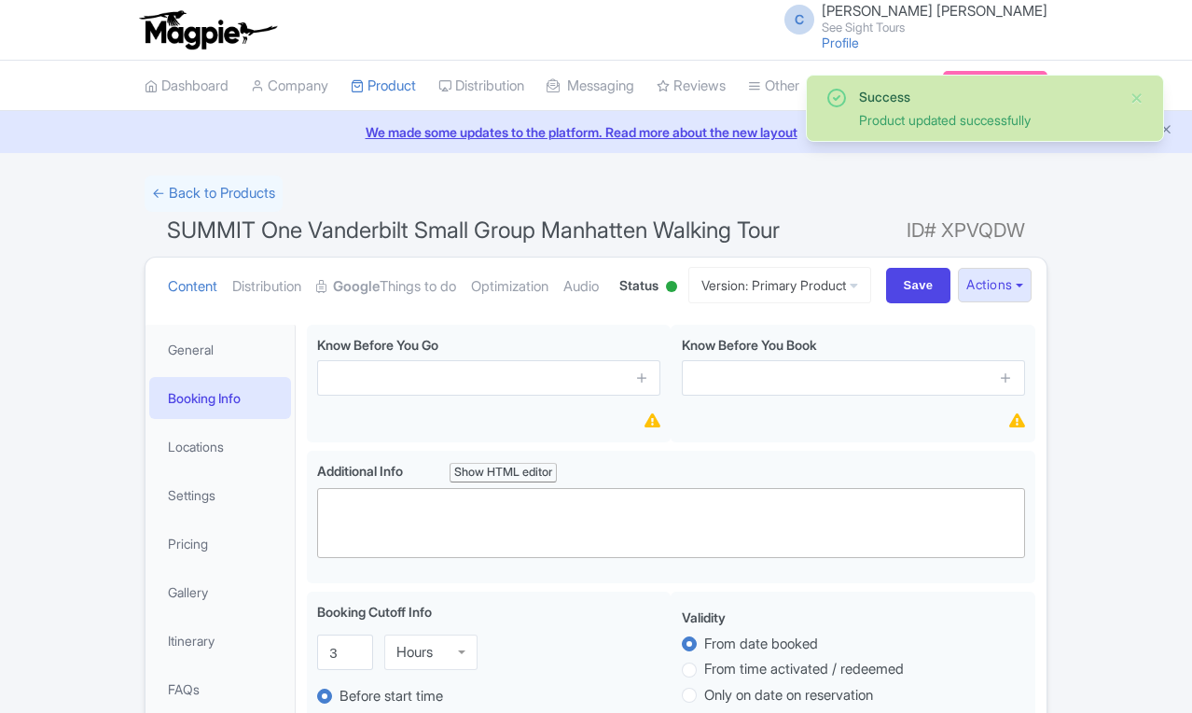
scroll to position [325, 0]
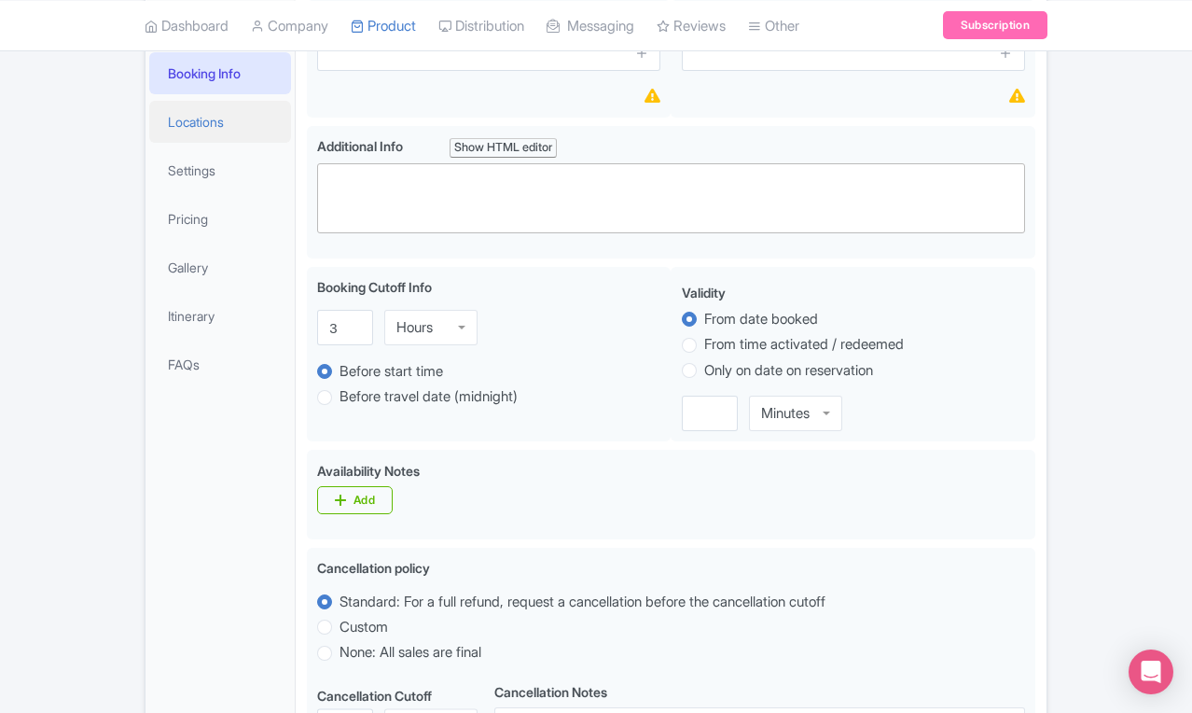
click at [149, 118] on link "Locations" at bounding box center [220, 122] width 142 height 42
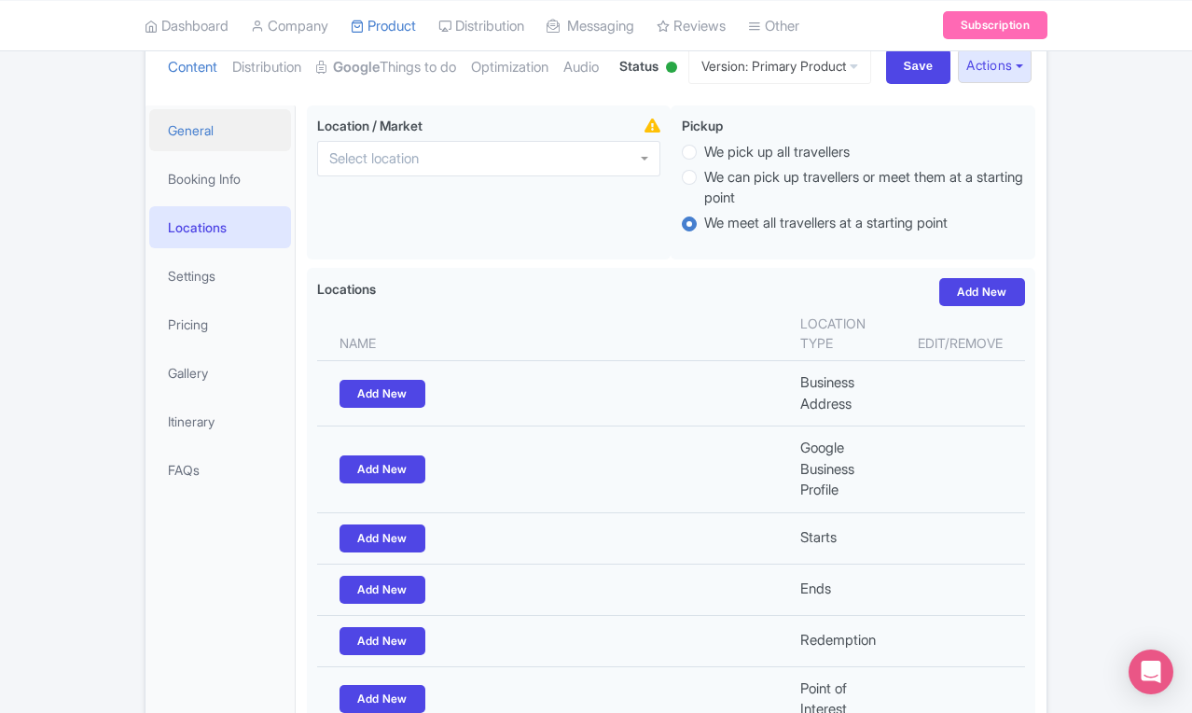
scroll to position [216, 0]
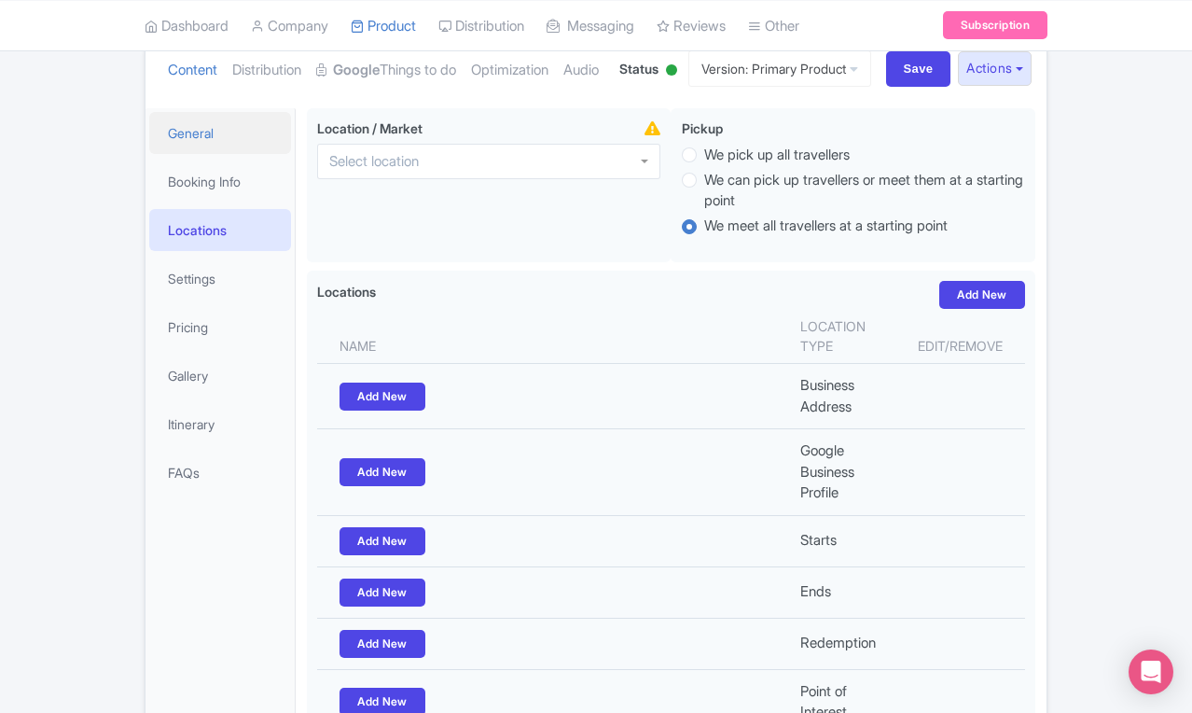
click at [149, 138] on link "General" at bounding box center [220, 133] width 142 height 42
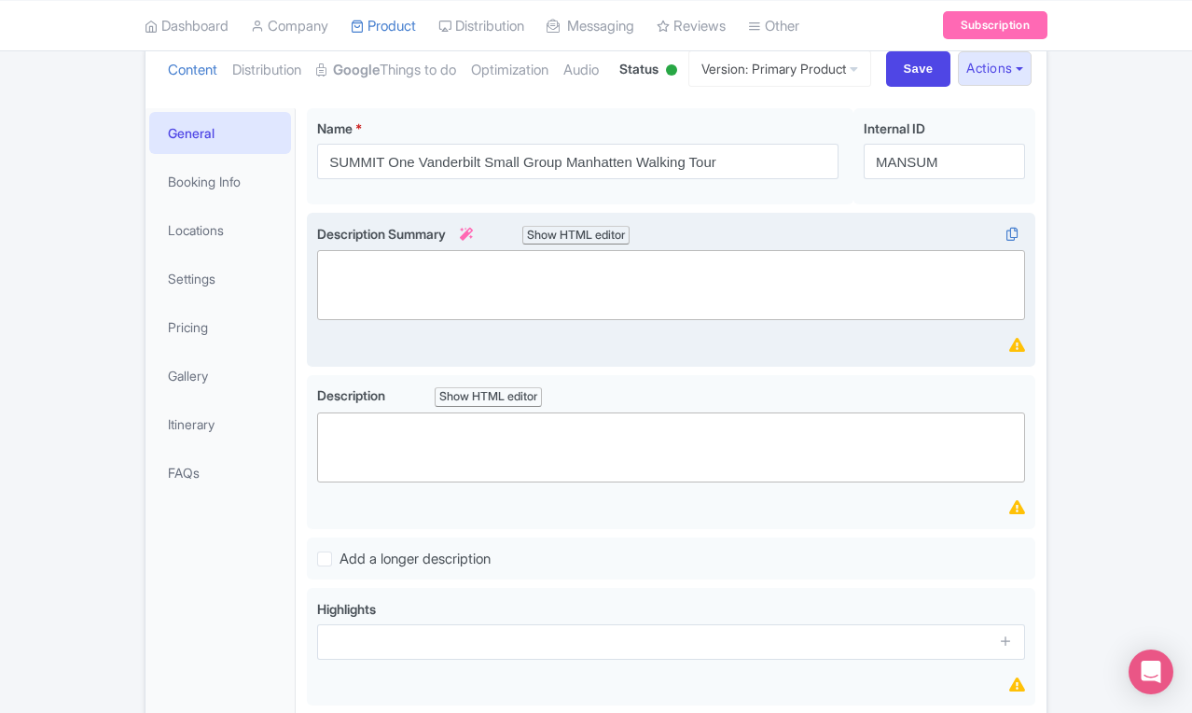
click at [317, 269] on trix-editor at bounding box center [671, 285] width 708 height 70
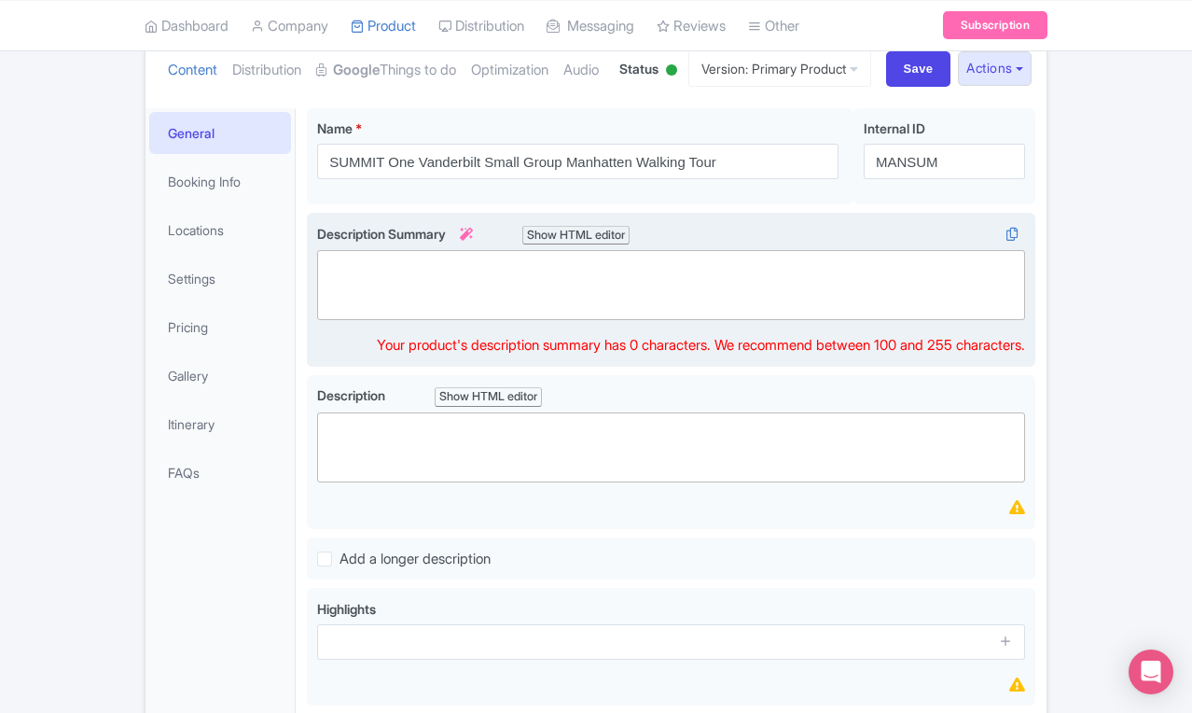
click at [347, 272] on trix-editor at bounding box center [671, 285] width 708 height 70
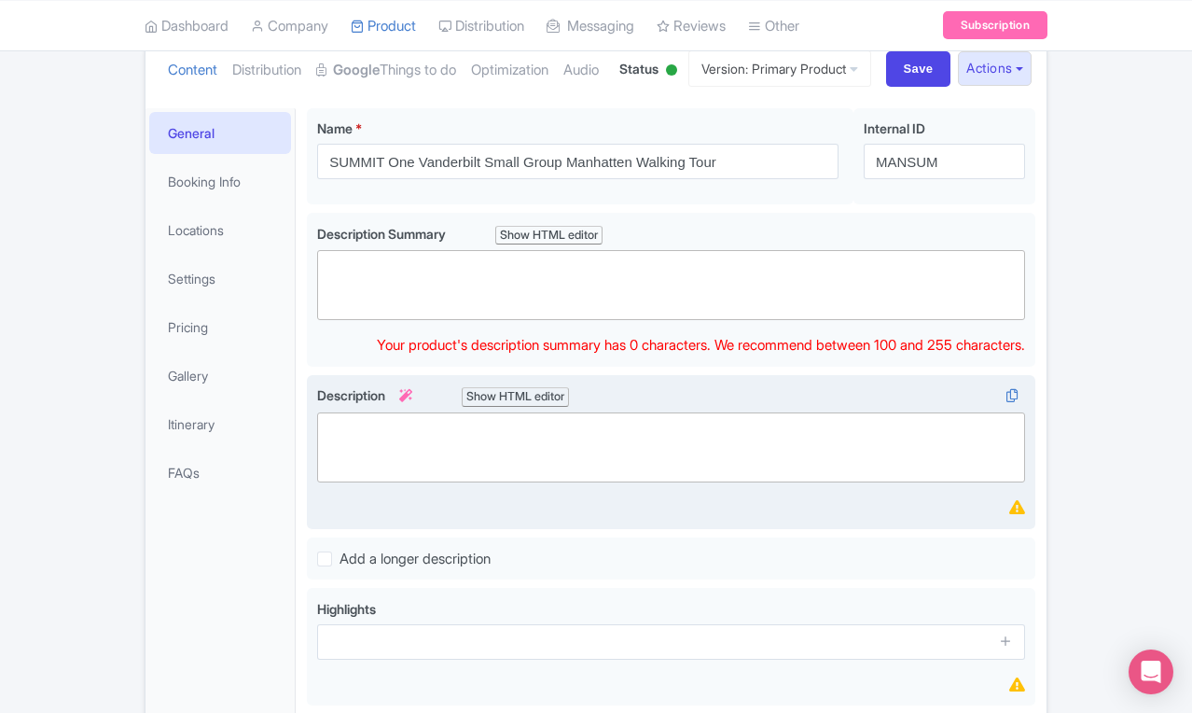
click at [317, 434] on trix-editor at bounding box center [671, 447] width 708 height 70
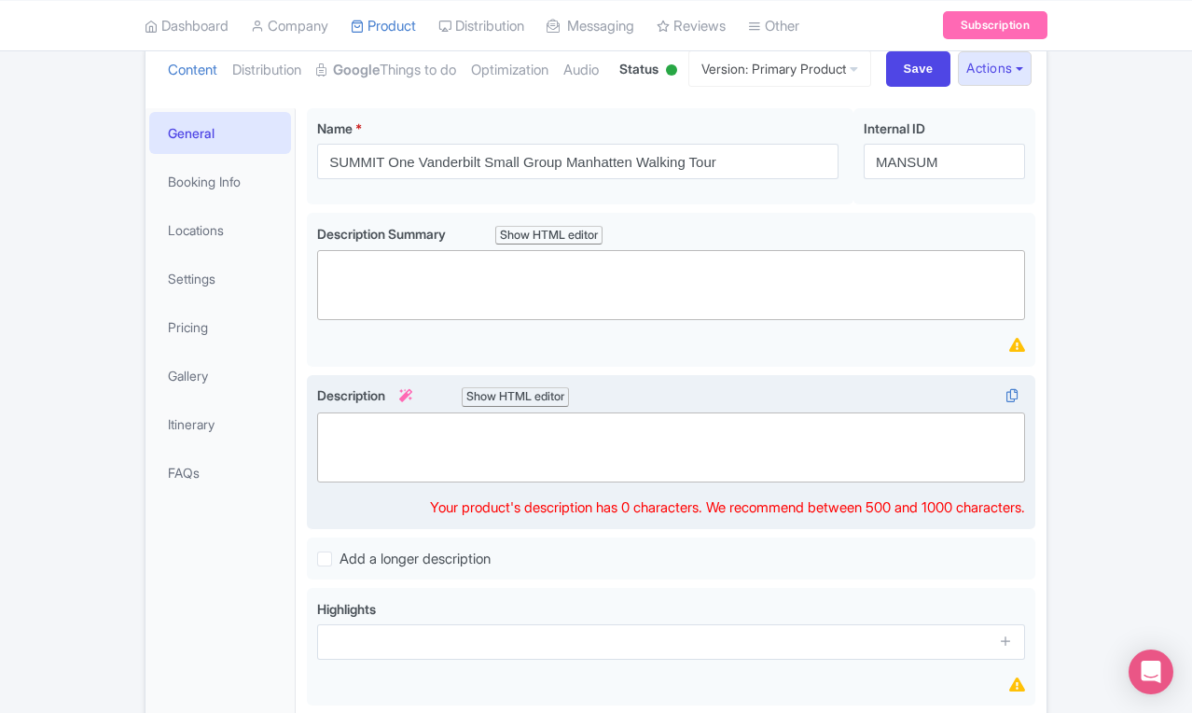
paste trix-editor "<lor>Ipsumdol sit amet co Adipisc Elitseddo ei t incidi utlabor etdo magn aliq …"
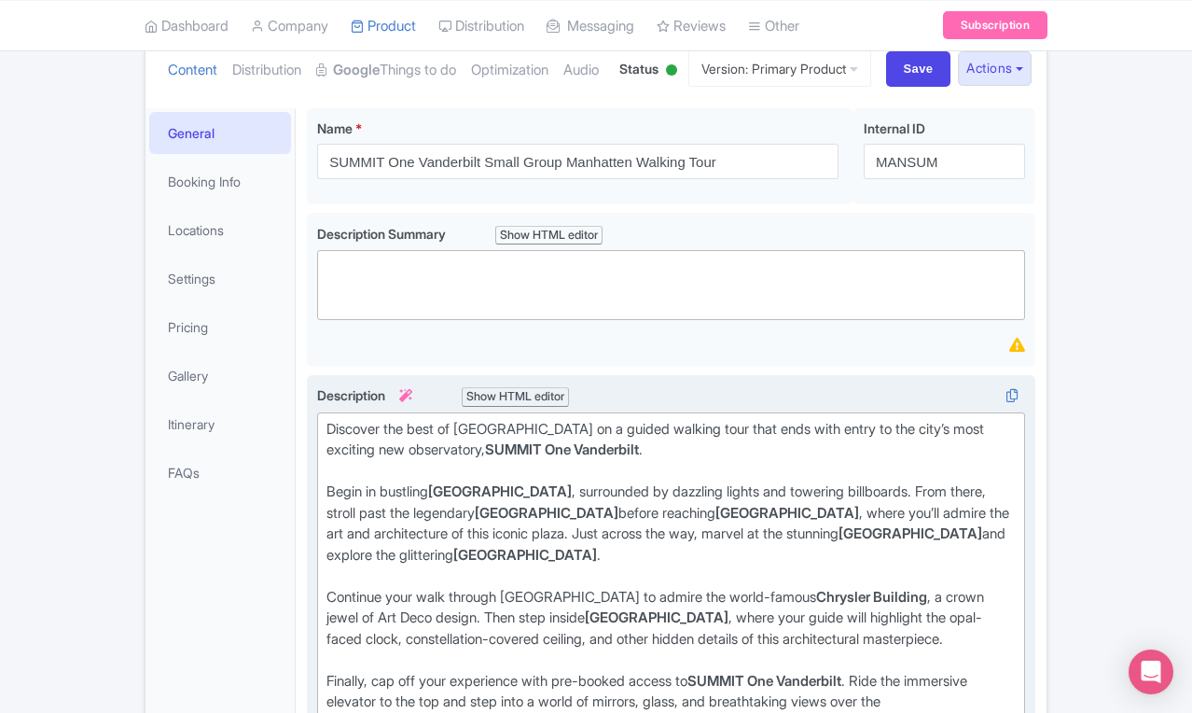
type trix-editor "<lor>Ipsumdol sit amet co Adipisc Elitseddo ei t incidi utlabor etdo magn aliq …"
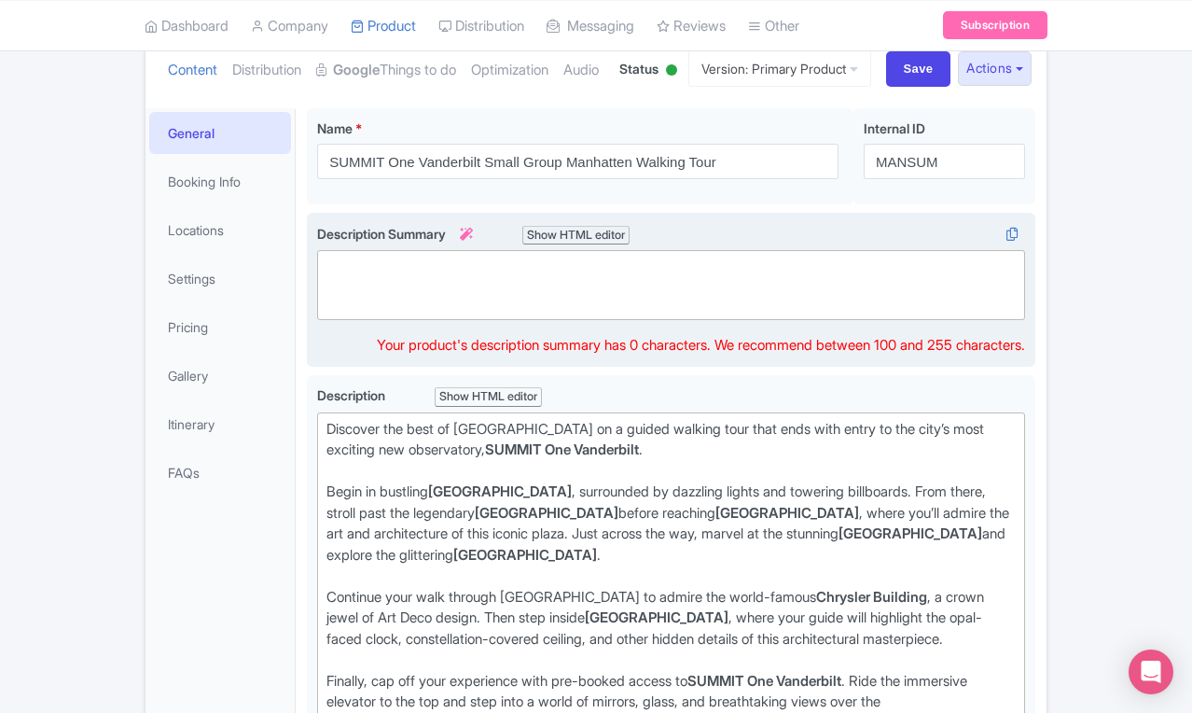
click at [317, 277] on trix-editor at bounding box center [671, 285] width 708 height 70
paste trix-editor "<div>Explore [GEOGRAPHIC_DATA], Rockefeller, St. Patrick’s &amp; [GEOGRAPHIC_DA…"
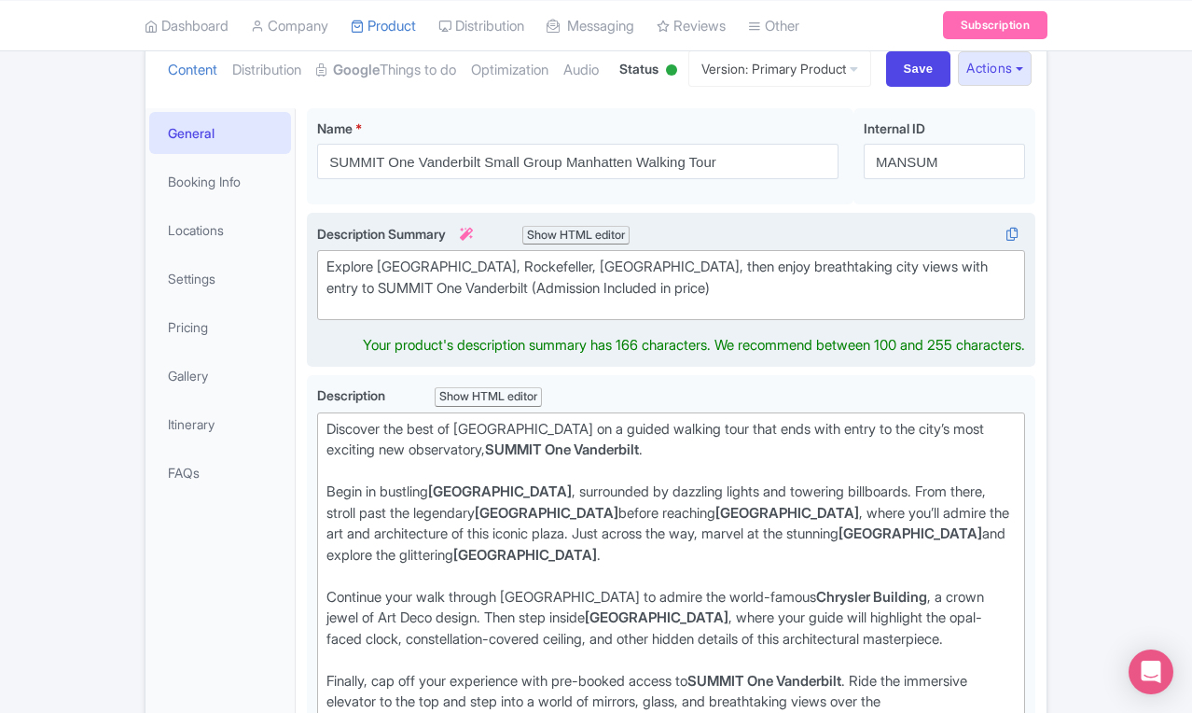
click at [327, 266] on div "Explore [GEOGRAPHIC_DATA], Rockefeller, [GEOGRAPHIC_DATA], then enjoy breathtak…" at bounding box center [671, 278] width 689 height 42
click at [671, 288] on div "Come with See Sight Tours to explore [GEOGRAPHIC_DATA], [GEOGRAPHIC_DATA], [GEO…" at bounding box center [671, 278] width 689 height 42
type trix-editor "<div>Come with See Sight Tours to explore [GEOGRAPHIC_DATA], [GEOGRAPHIC_DATA],…"
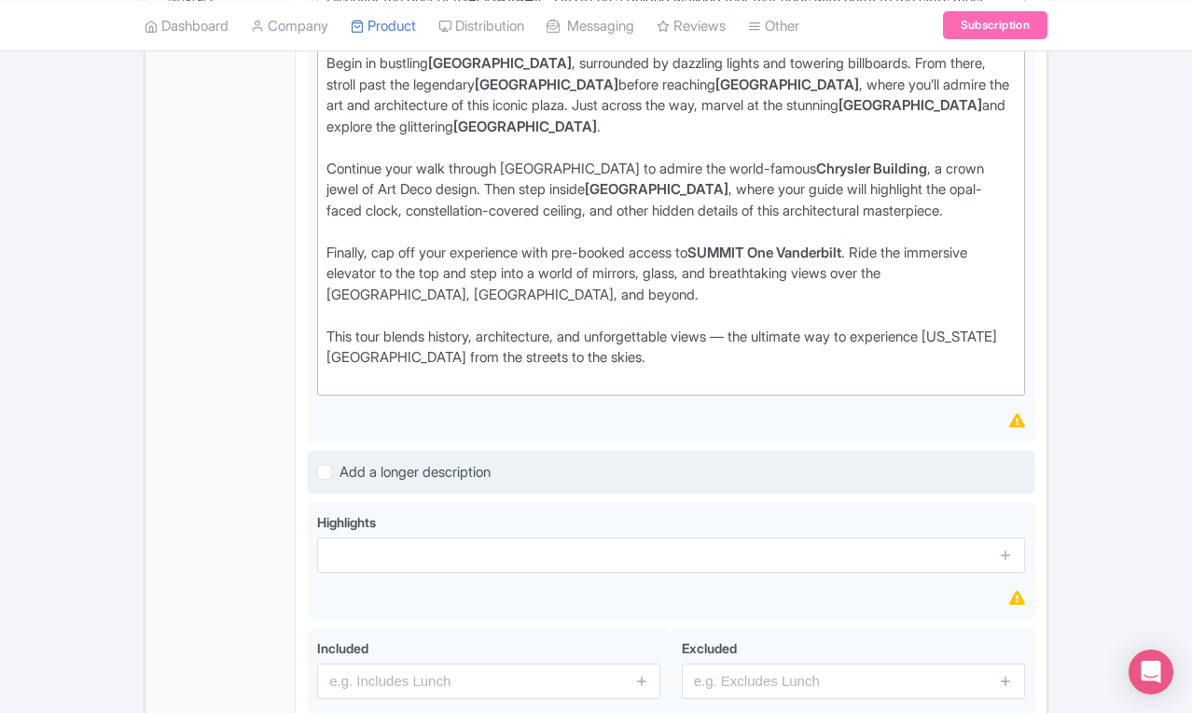
scroll to position [647, 0]
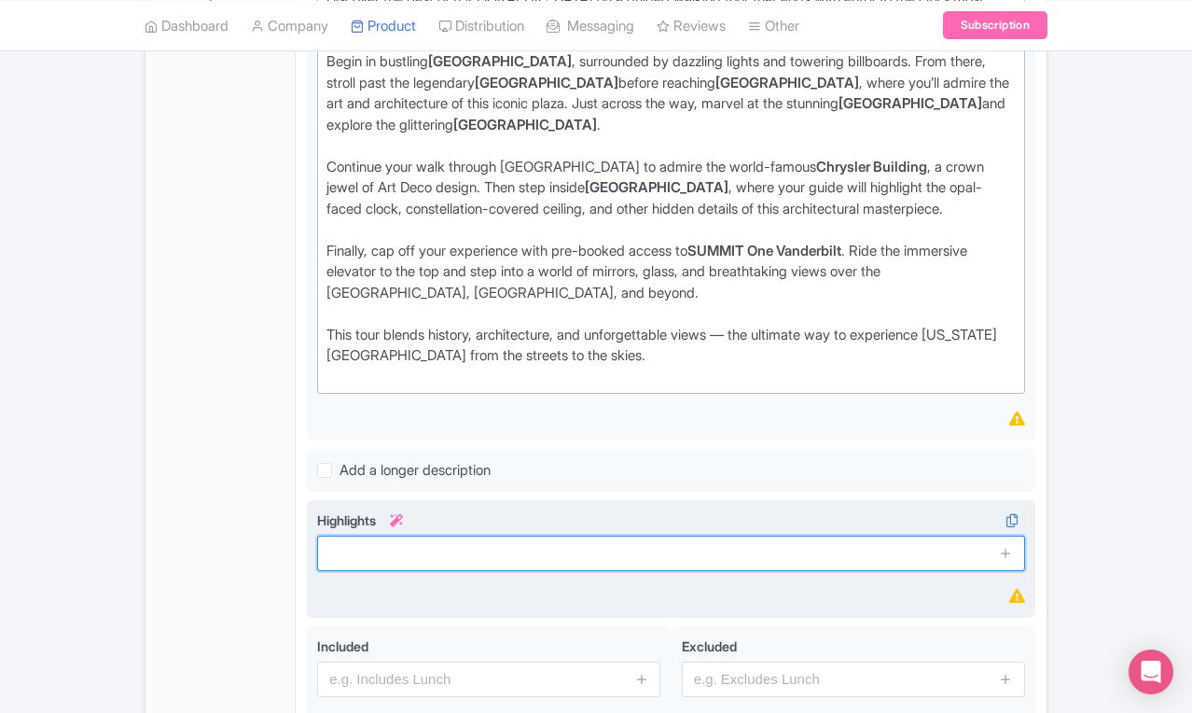
click at [446, 535] on input "text" at bounding box center [671, 552] width 708 height 35
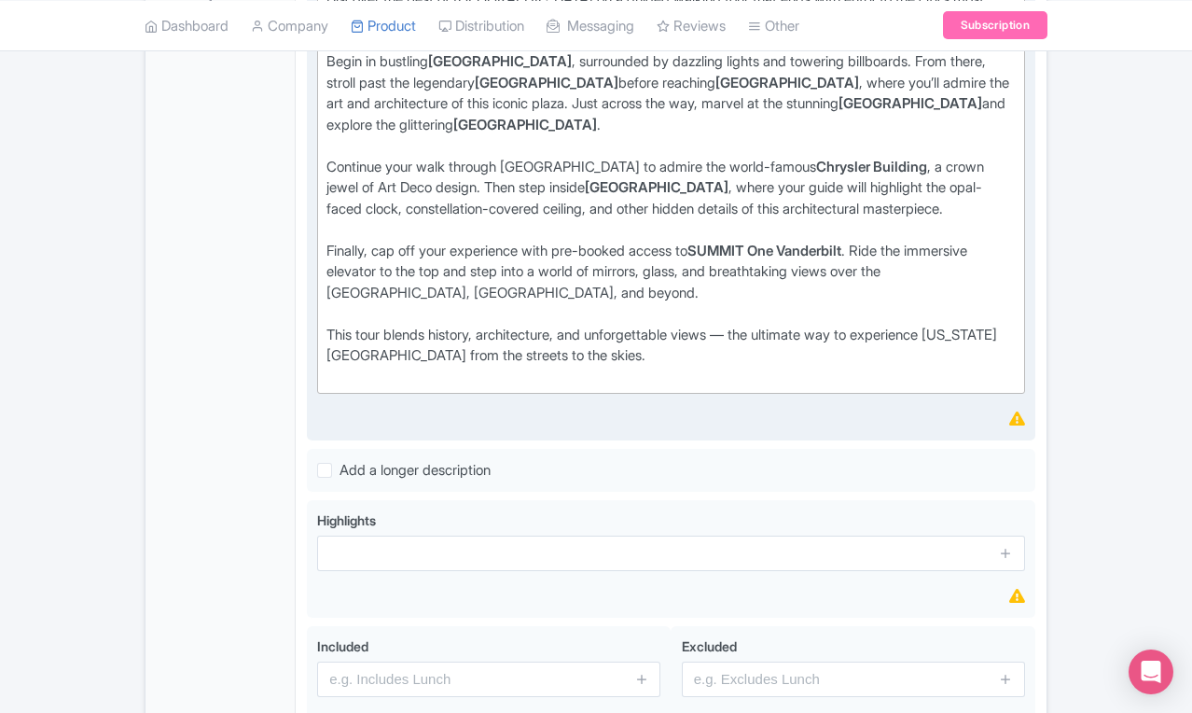
click at [661, 325] on div "This tour blends history, architecture, and unforgettable views — the ultimate …" at bounding box center [671, 356] width 689 height 63
type trix-editor "<div>Discover the best of Midtown Manhattan on a guided walking tour that ends …"
click at [679, 343] on div "Description i Show HTML editor Bold Italic Strikethrough Link Heading Quote Cod…" at bounding box center [671, 192] width 708 height 475
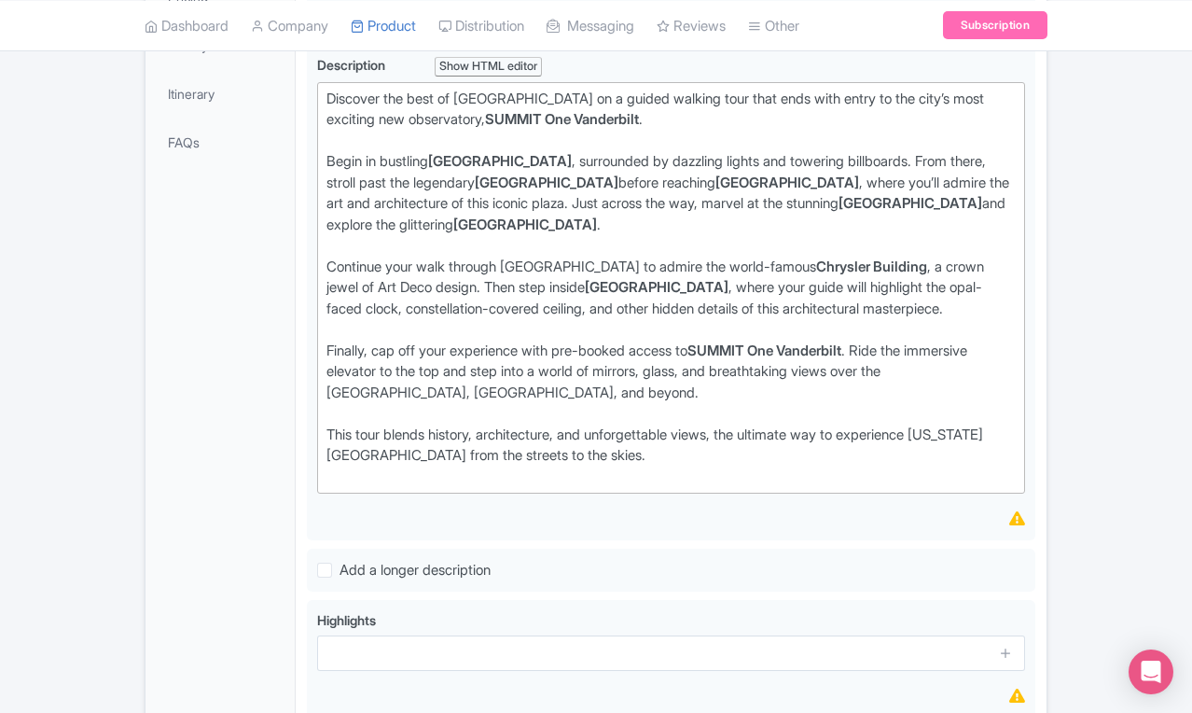
scroll to position [550, 0]
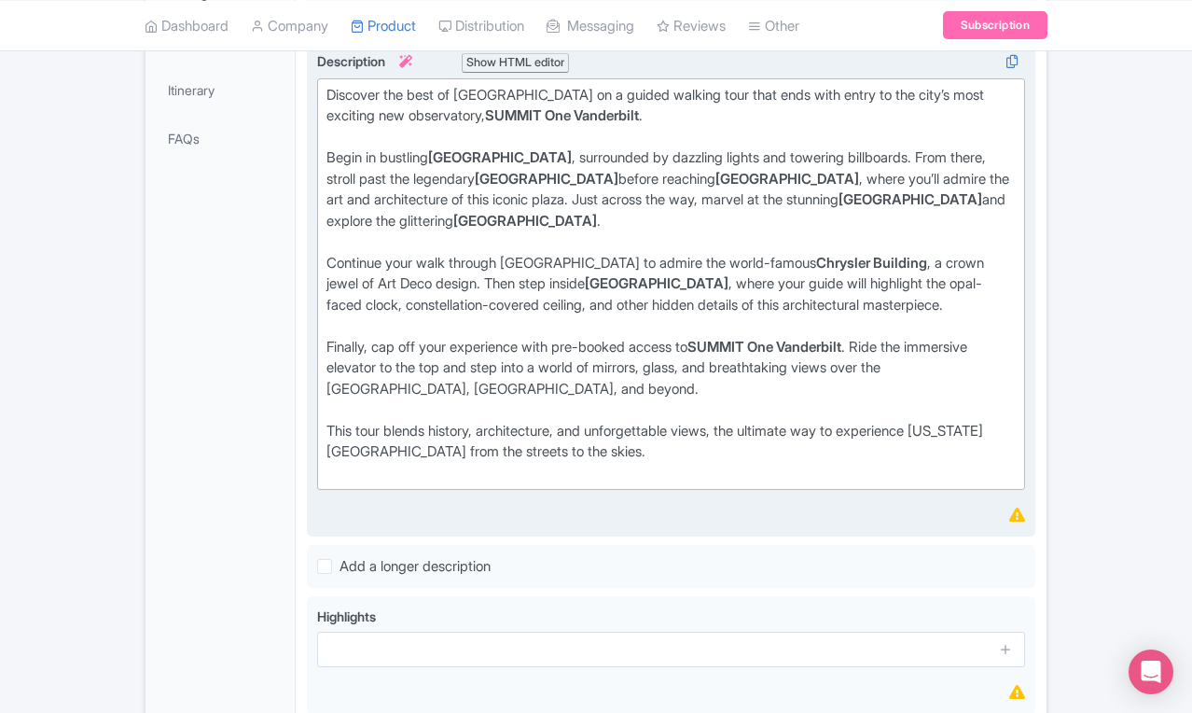
click at [534, 441] on div "Description i Show HTML editor Bold Italic Strikethrough Link Heading Quote Cod…" at bounding box center [671, 288] width 708 height 475
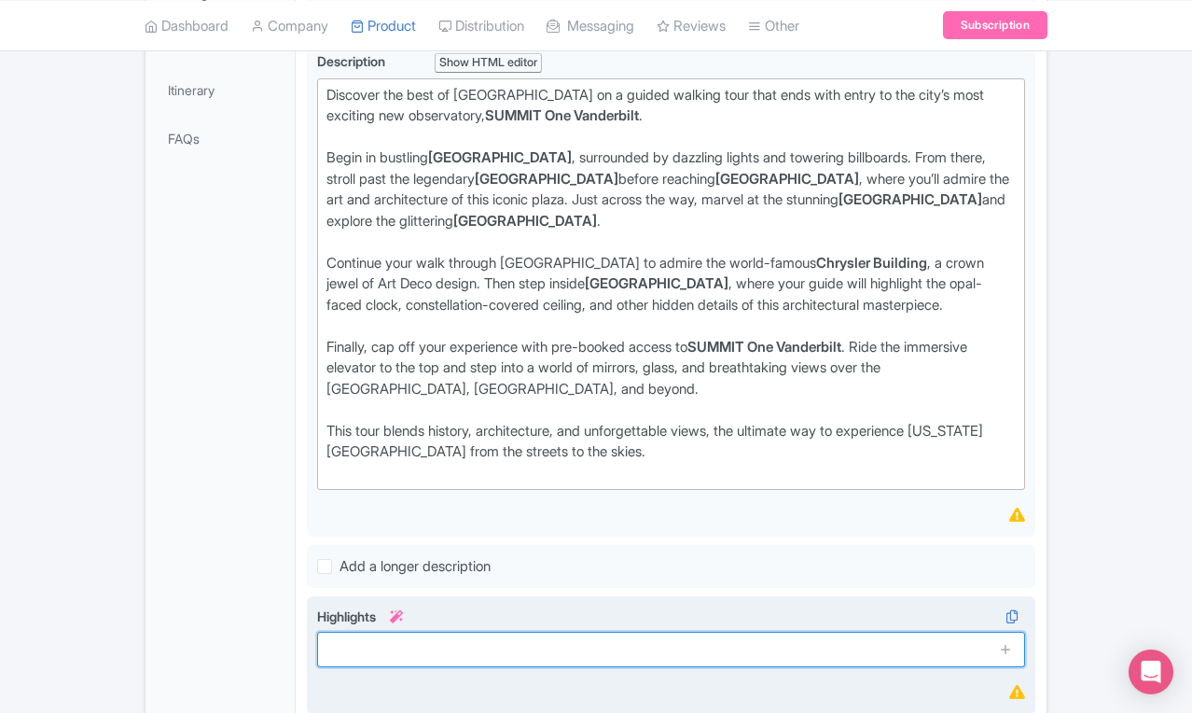
click at [401, 632] on input "text" at bounding box center [671, 649] width 708 height 35
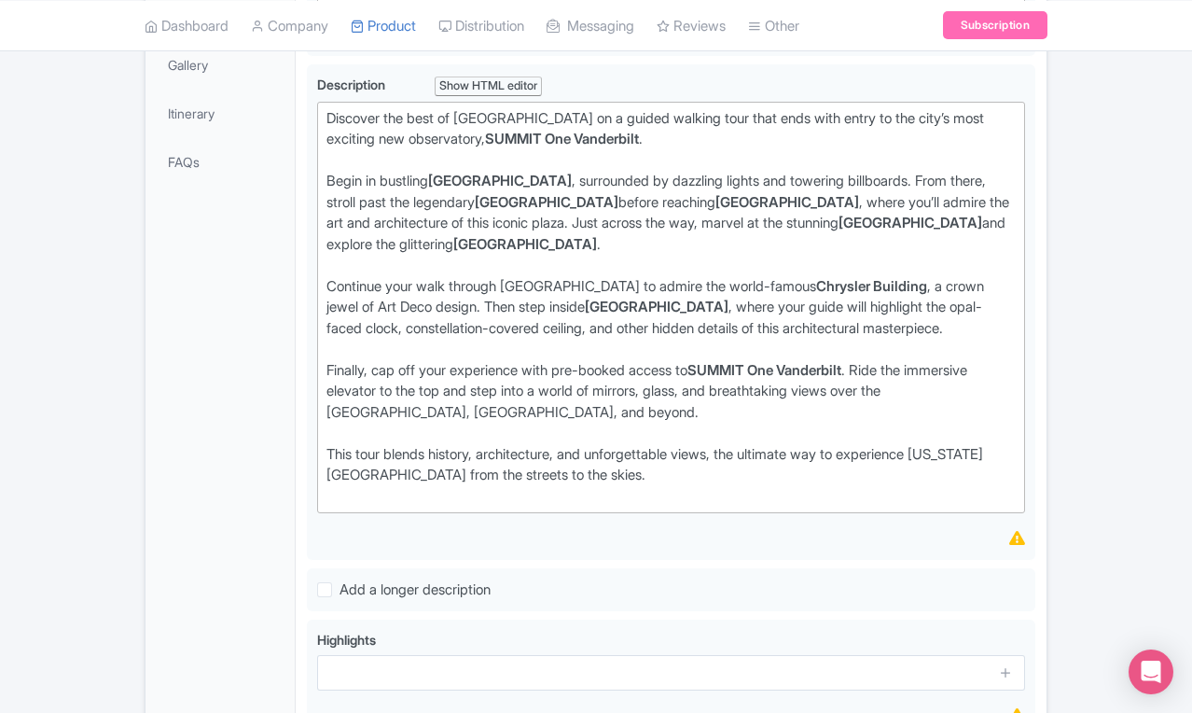
scroll to position [758, 0]
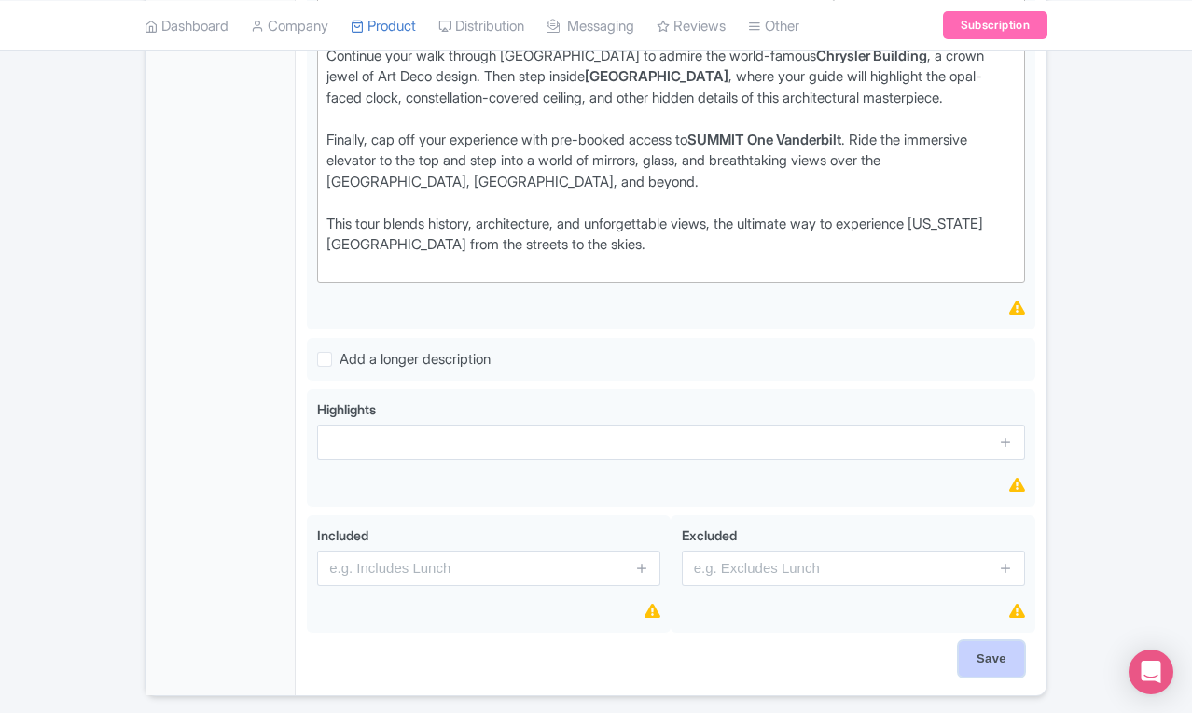
click at [1024, 641] on input "Save" at bounding box center [991, 658] width 65 height 35
type input "Saving..."
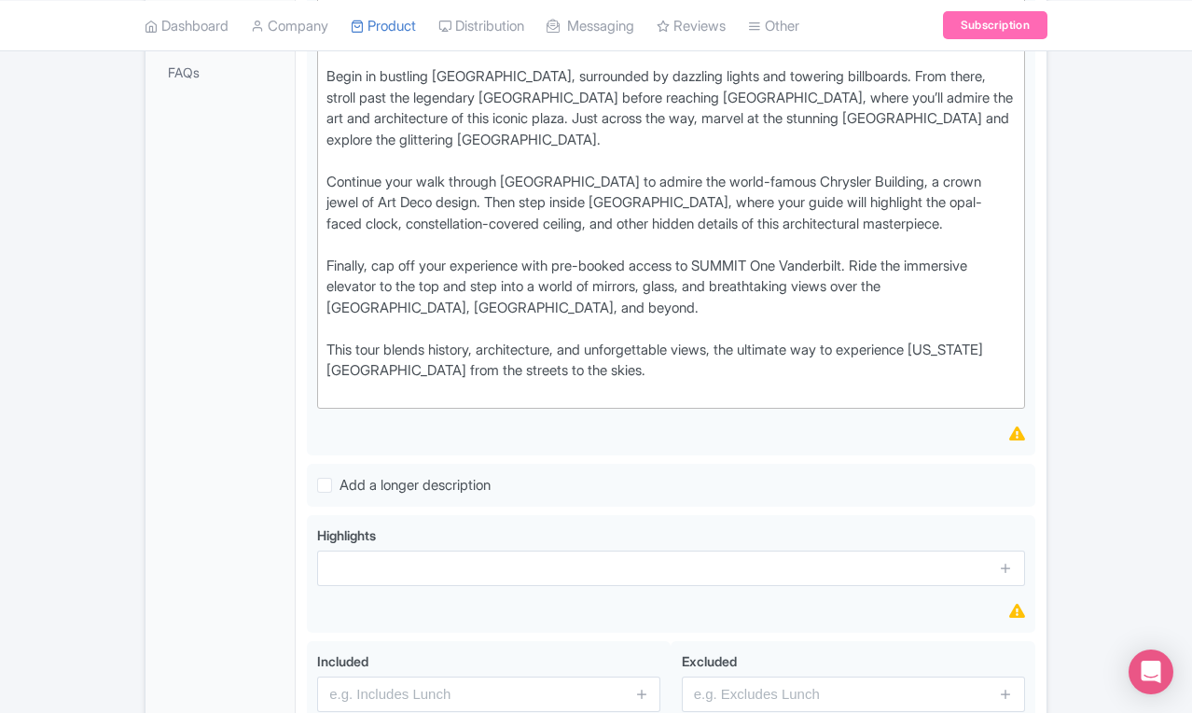
scroll to position [743, 0]
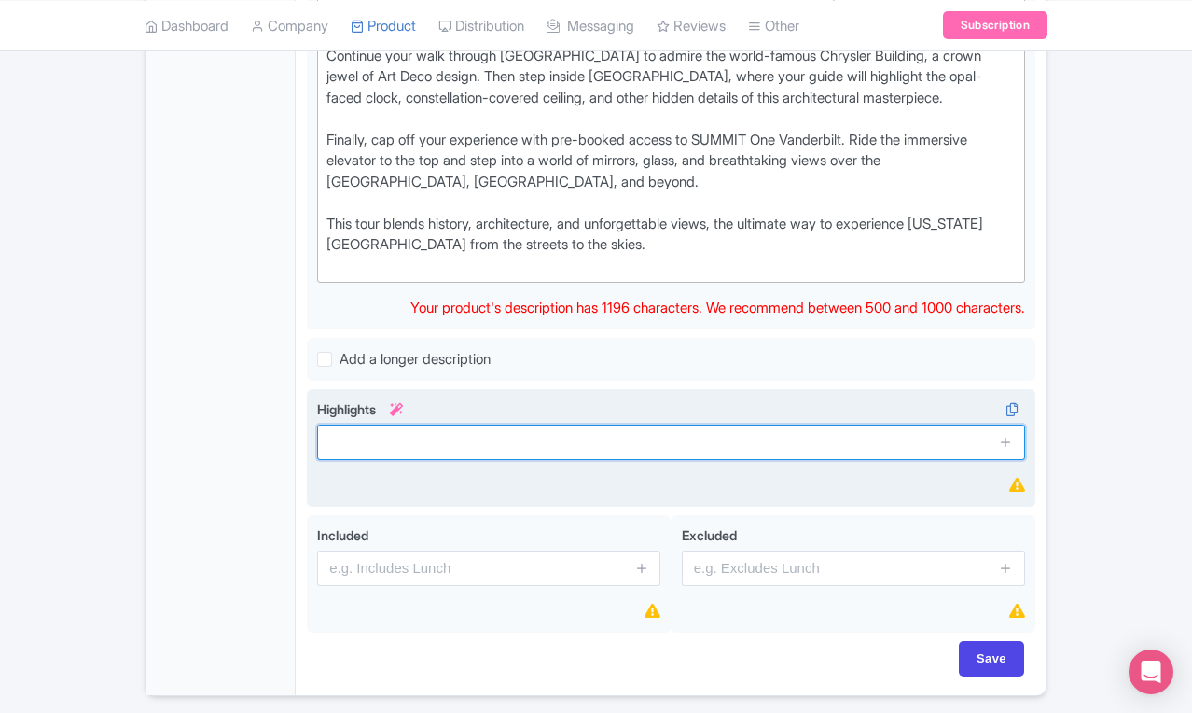
click at [410, 424] on input "text" at bounding box center [671, 441] width 708 height 35
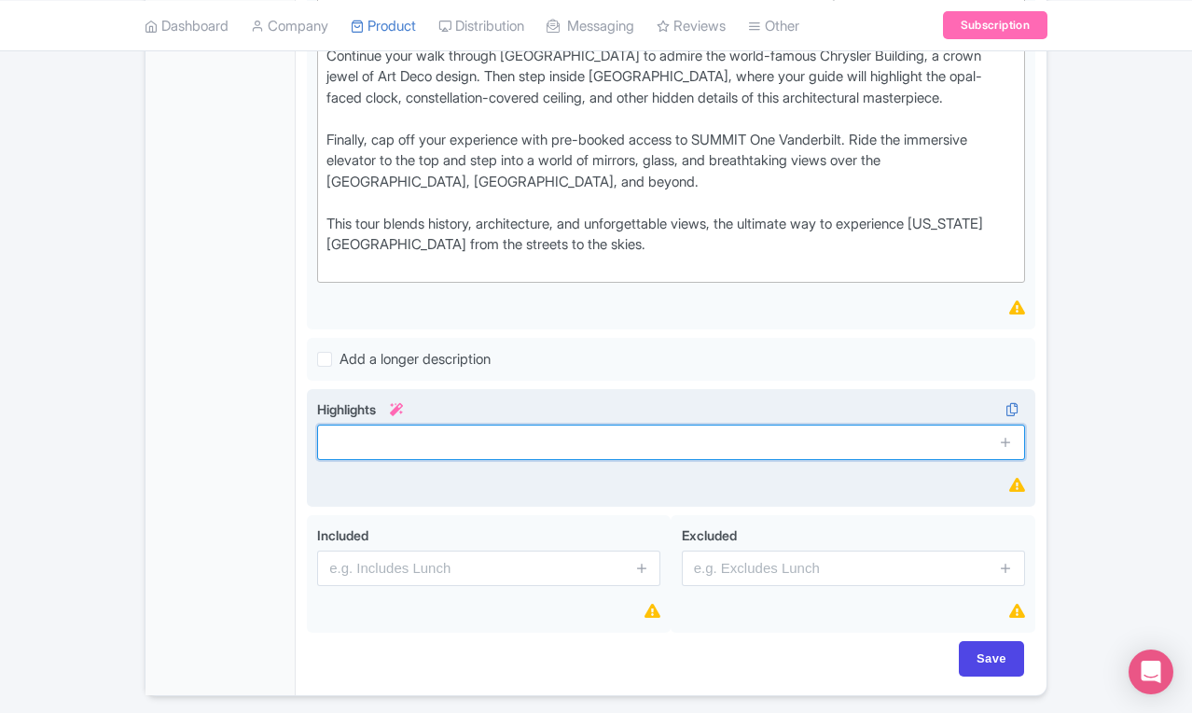
click at [320, 424] on input "text" at bounding box center [671, 441] width 708 height 35
type input "Admission to SUMMIT One Vanderbilt (Included in price)"
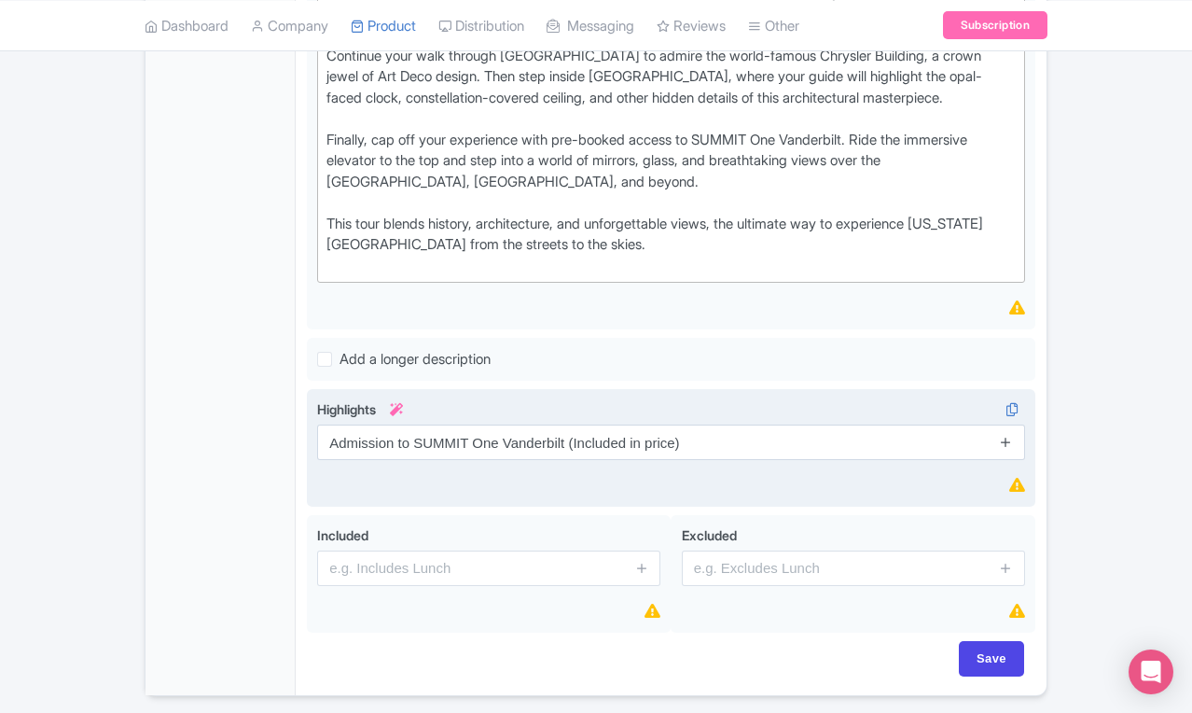
click at [1013, 435] on icon at bounding box center [1006, 442] width 14 height 14
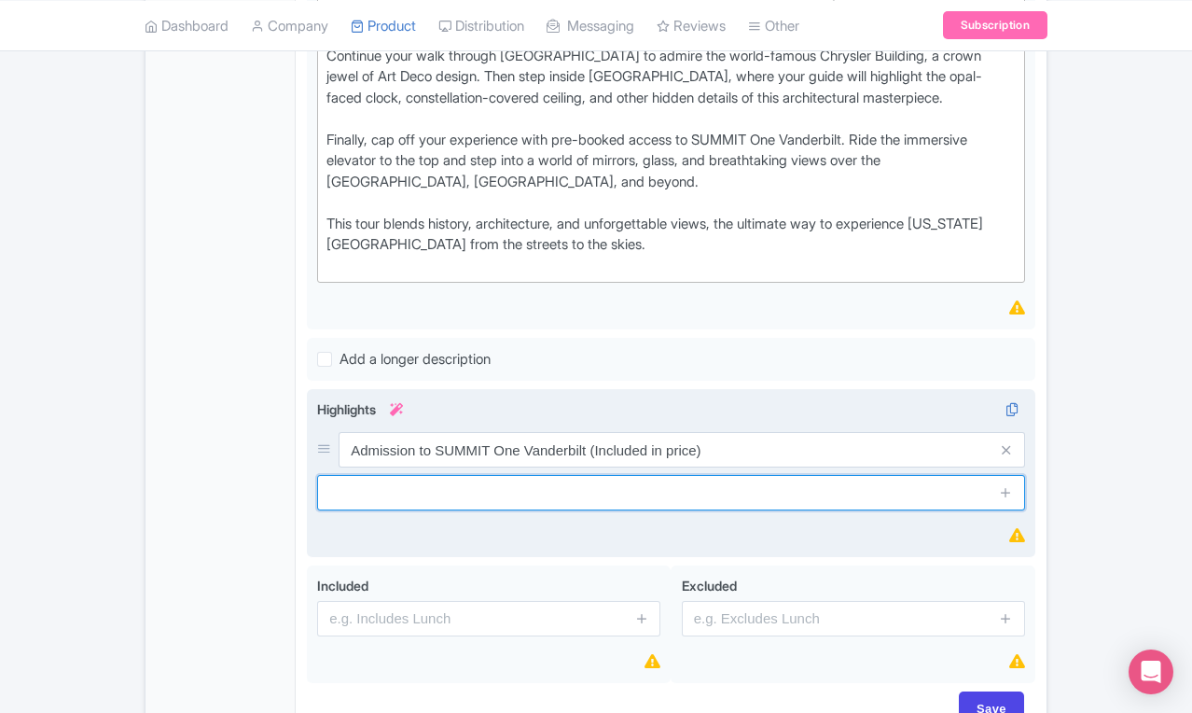
click at [382, 475] on input "text" at bounding box center [671, 492] width 708 height 35
paste input "Stroll through [GEOGRAPHIC_DATA], the bustling heart of [GEOGRAPHIC_DATA]"
type input "Stroll through Times Square, the bustling heart of NYC"
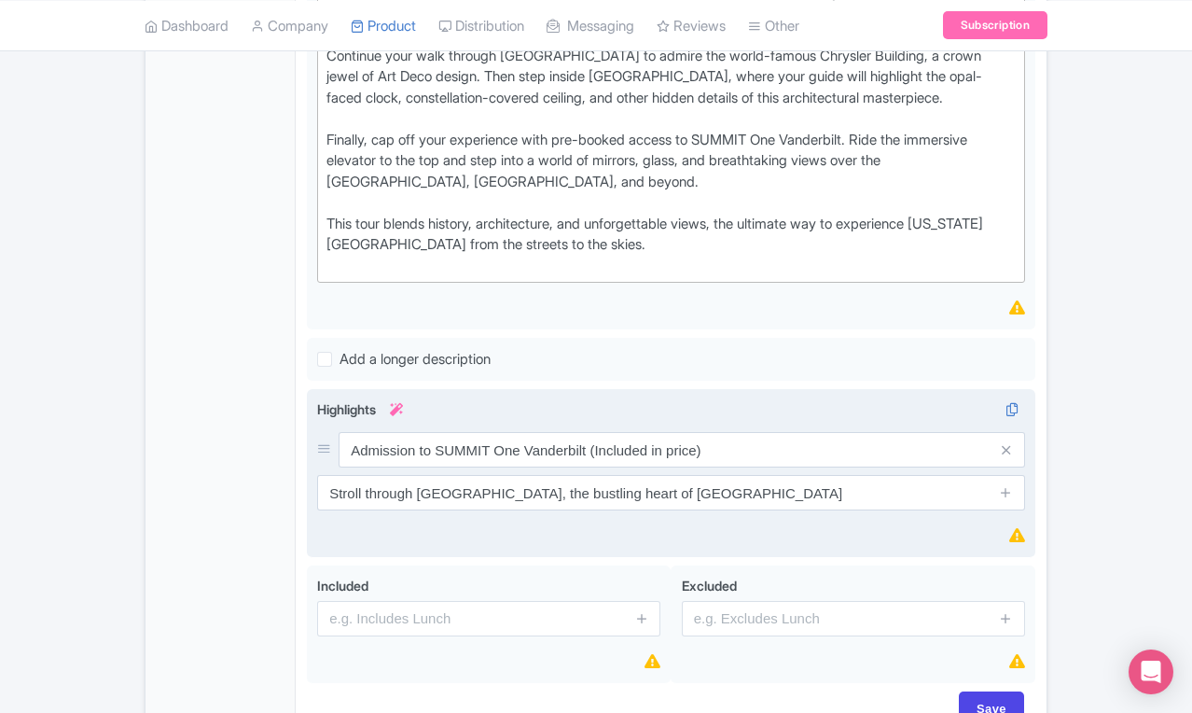
click at [1025, 475] on span at bounding box center [1006, 492] width 37 height 35
click at [1013, 485] on icon at bounding box center [1006, 492] width 14 height 14
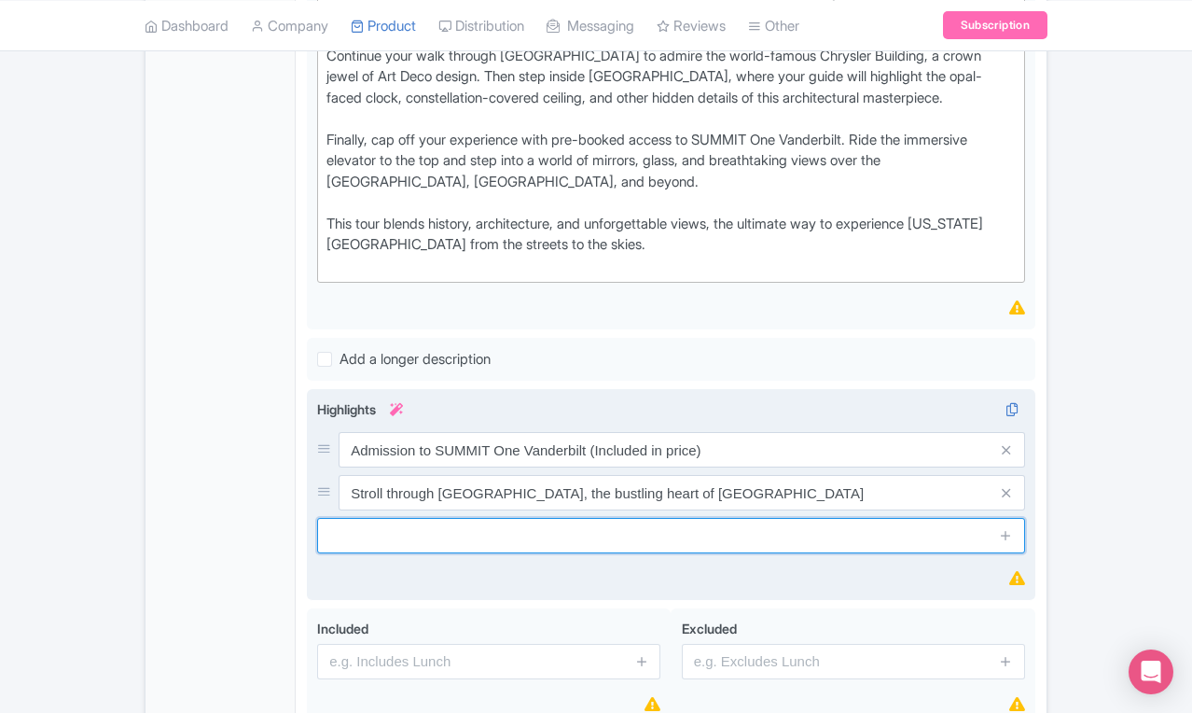
click at [384, 518] on input "text" at bounding box center [671, 535] width 708 height 35
paste input "See iconic landmarks: Radio City Music Hall, Rockefeller Center, St. Patrick’s …"
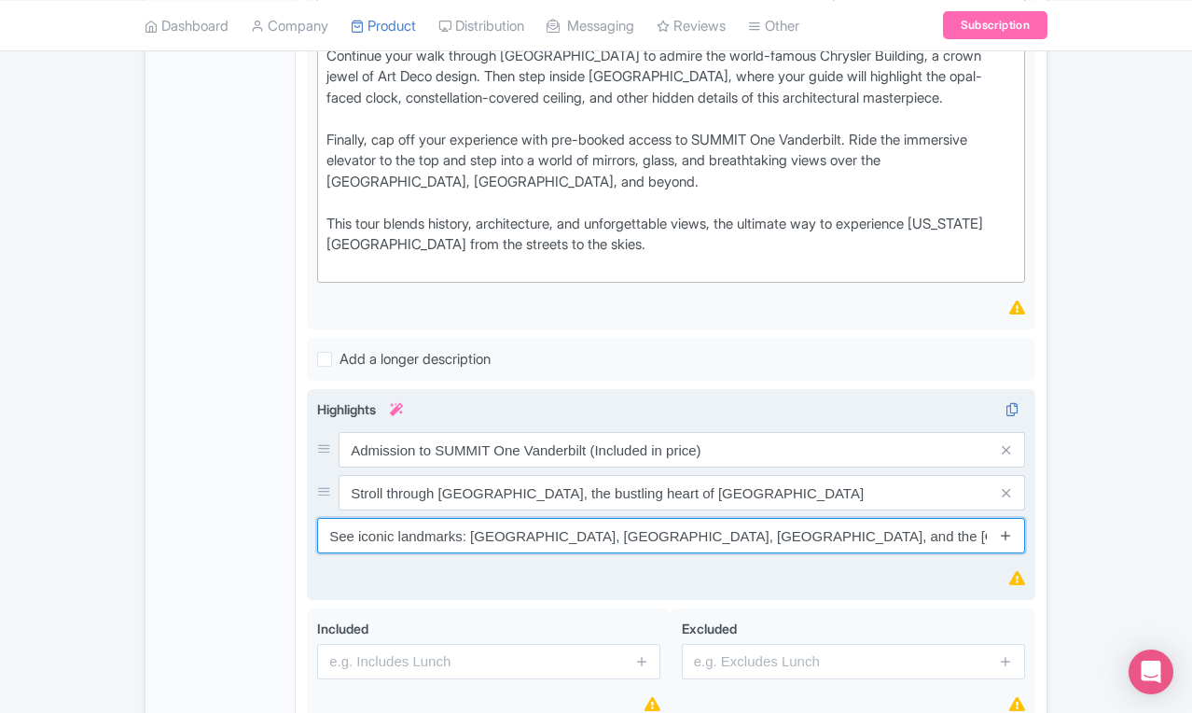
type input "See iconic landmarks: Radio City Music Hall, Rockefeller Center, St. Patrick’s …"
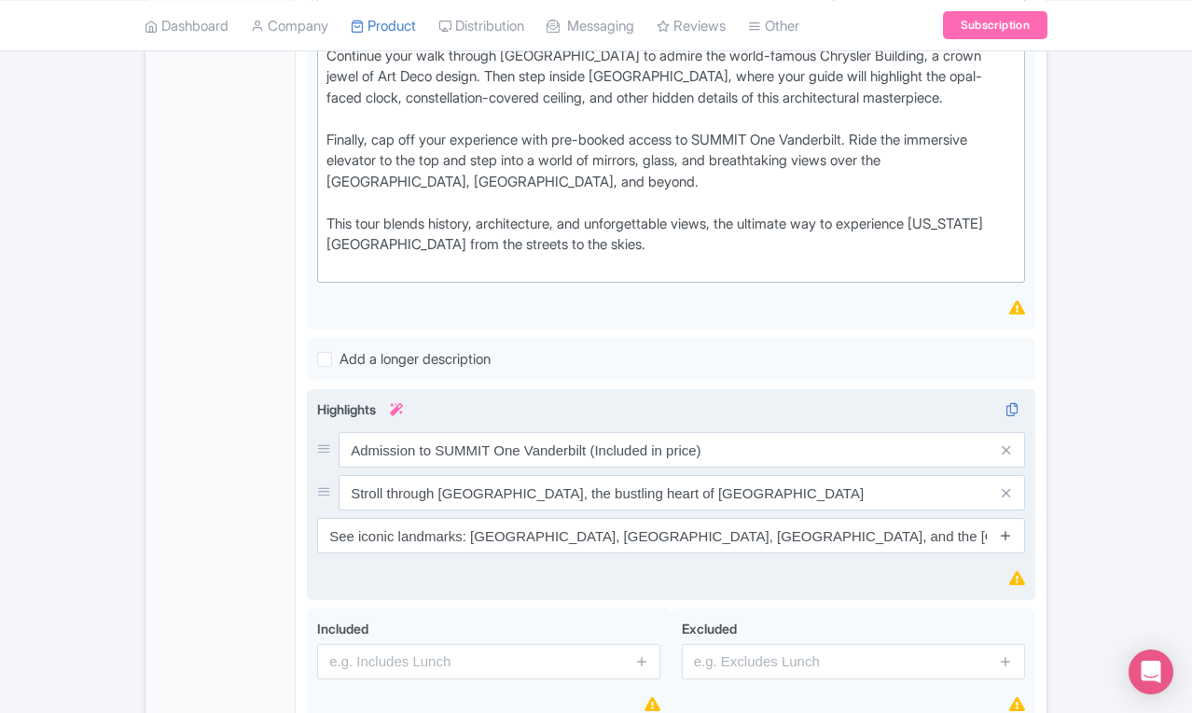
click at [1013, 528] on icon at bounding box center [1006, 535] width 14 height 14
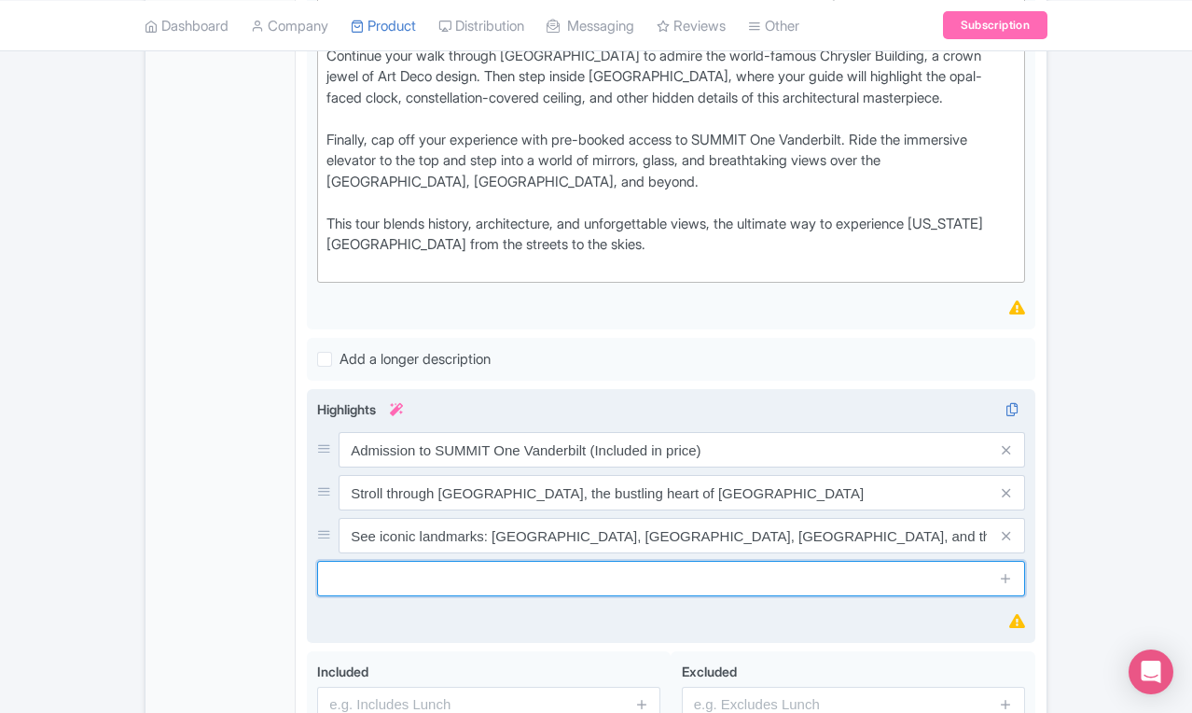
click at [387, 561] on input "text" at bounding box center [671, 578] width 708 height 35
click at [337, 561] on input "A fully narrated tour with a local guide" at bounding box center [671, 578] width 708 height 35
click at [355, 561] on input "A fully narrated walkin tour with a local guide" at bounding box center [671, 578] width 708 height 35
click at [377, 561] on input "A fully narrated walkin tour with a local guide" at bounding box center [671, 578] width 708 height 35
type input "A fully narrated walking tour with a local guide"
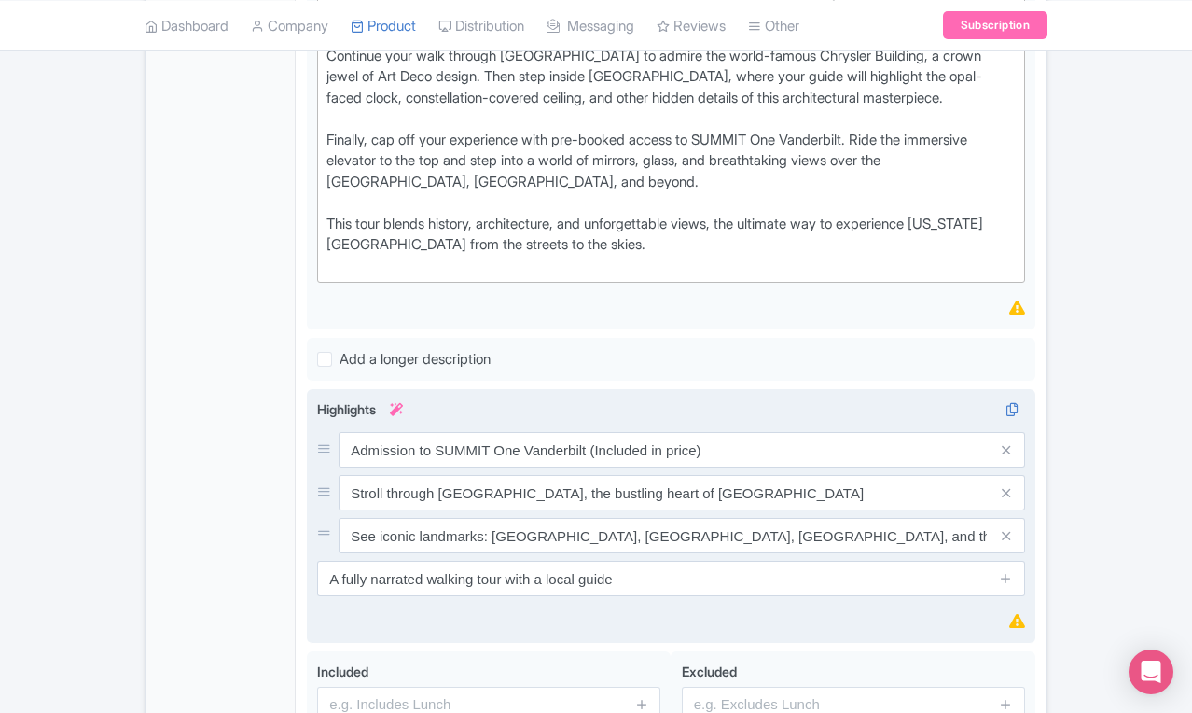
click at [414, 548] on div "Highlights i Admission to SUMMIT One Vanderbilt (Included in price) Stroll thro…" at bounding box center [671, 515] width 708 height 233
click at [1013, 571] on icon at bounding box center [1006, 578] width 14 height 14
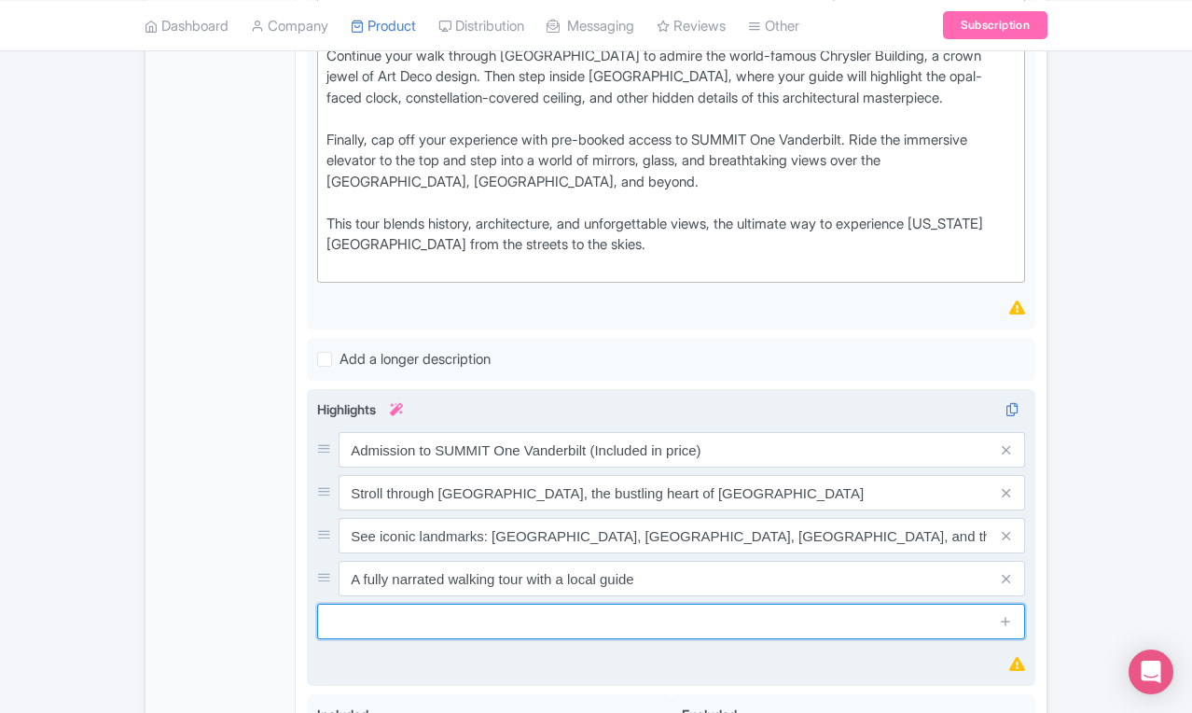
click at [317, 604] on input "text" at bounding box center [671, 621] width 708 height 35
paste input "Admire the world-famous Chrysler Building and step inside Grand Central Terminal"
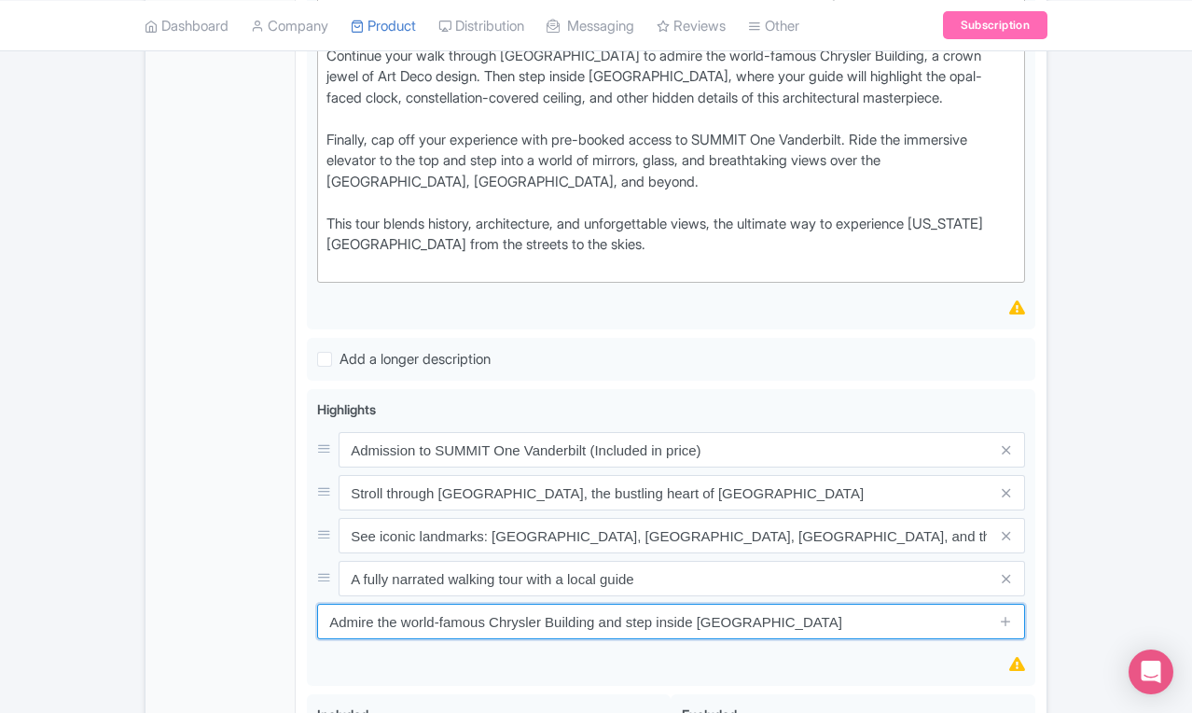
type input "Admire the world-famous Chrysler Building and step inside Grand Central Terminal"
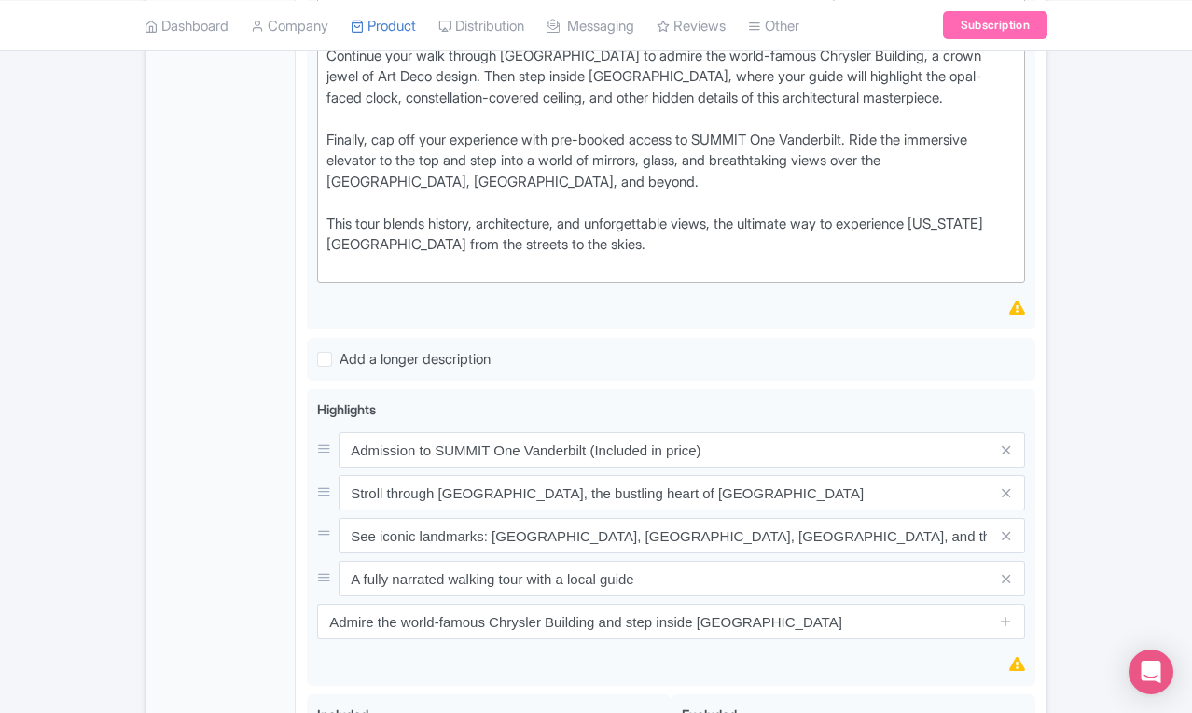
click at [184, 551] on div "General Booking Info Locations Settings Pricing Gallery Itinerary FAQs" at bounding box center [221, 228] width 150 height 1292
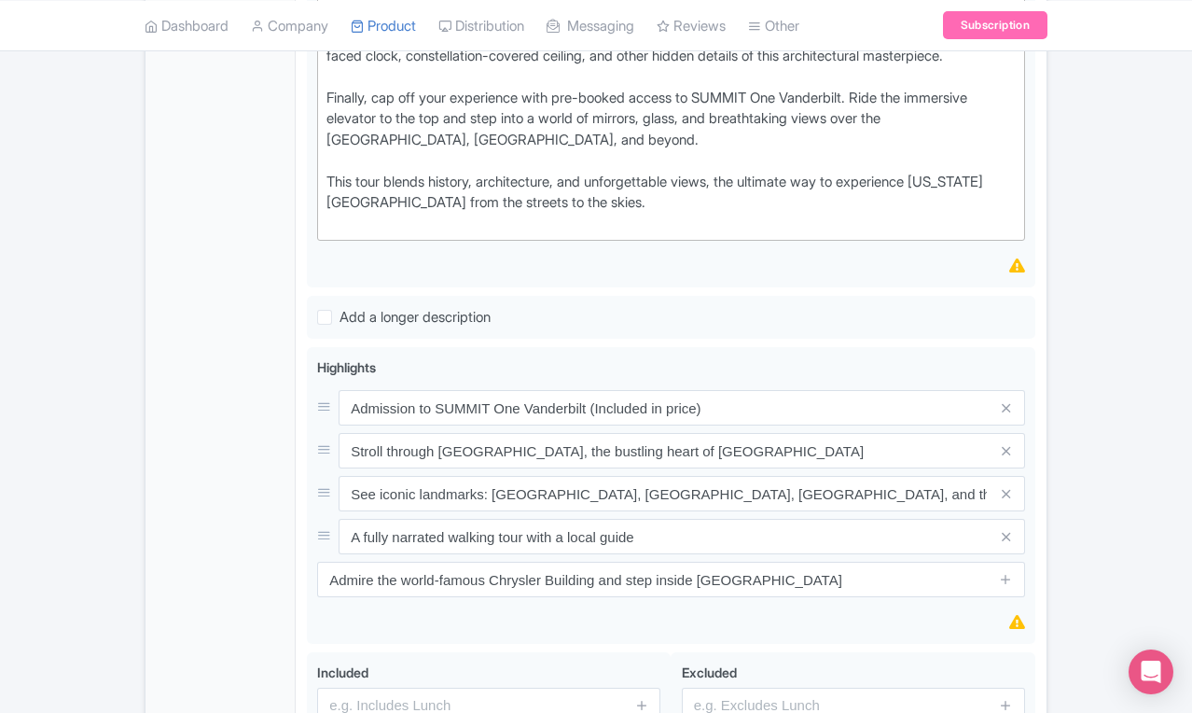
scroll to position [880, 0]
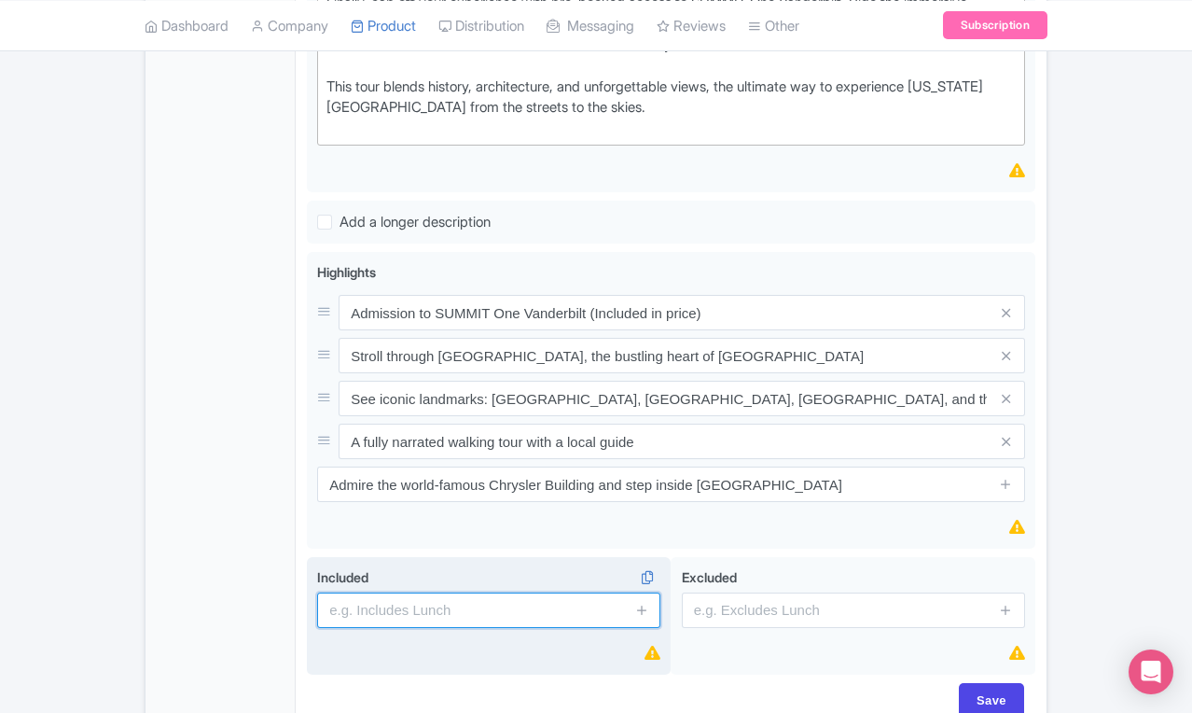
click at [317, 592] on input "text" at bounding box center [488, 609] width 343 height 35
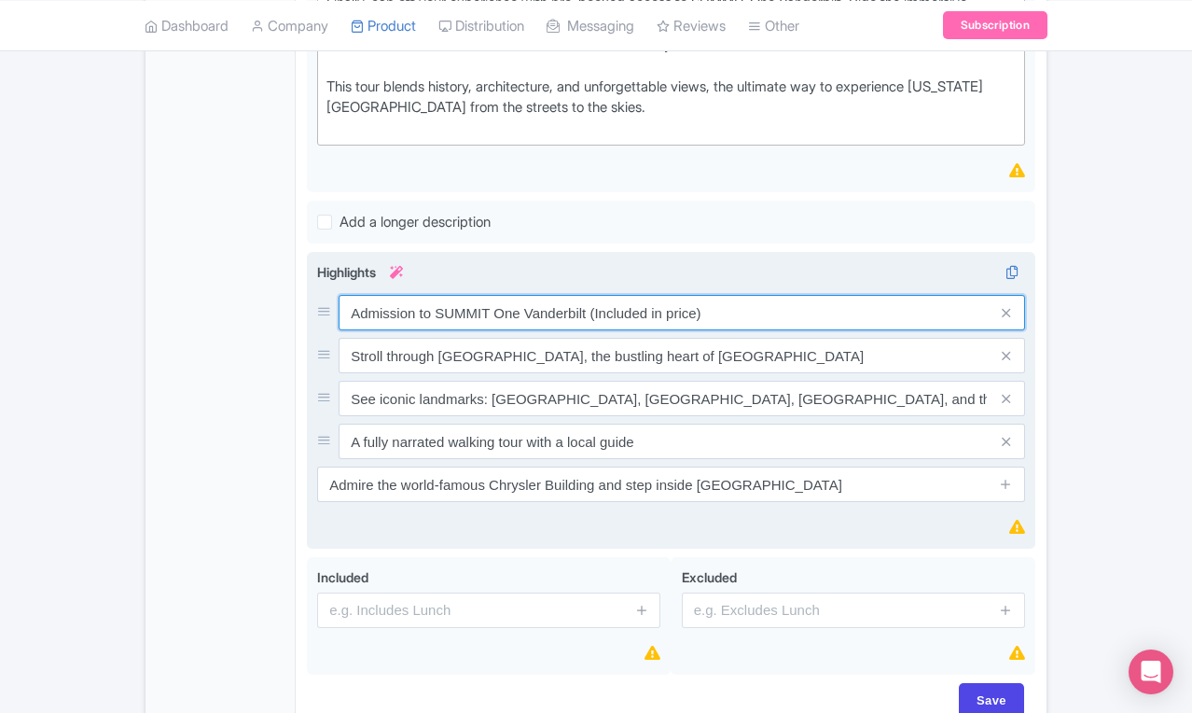
drag, startPoint x: 635, startPoint y: 257, endPoint x: 272, endPoint y: 215, distance: 365.3
click at [317, 262] on div "Highlights i Admission to SUMMIT One Vanderbilt (Included in price) Stroll thro…" at bounding box center [671, 382] width 708 height 240
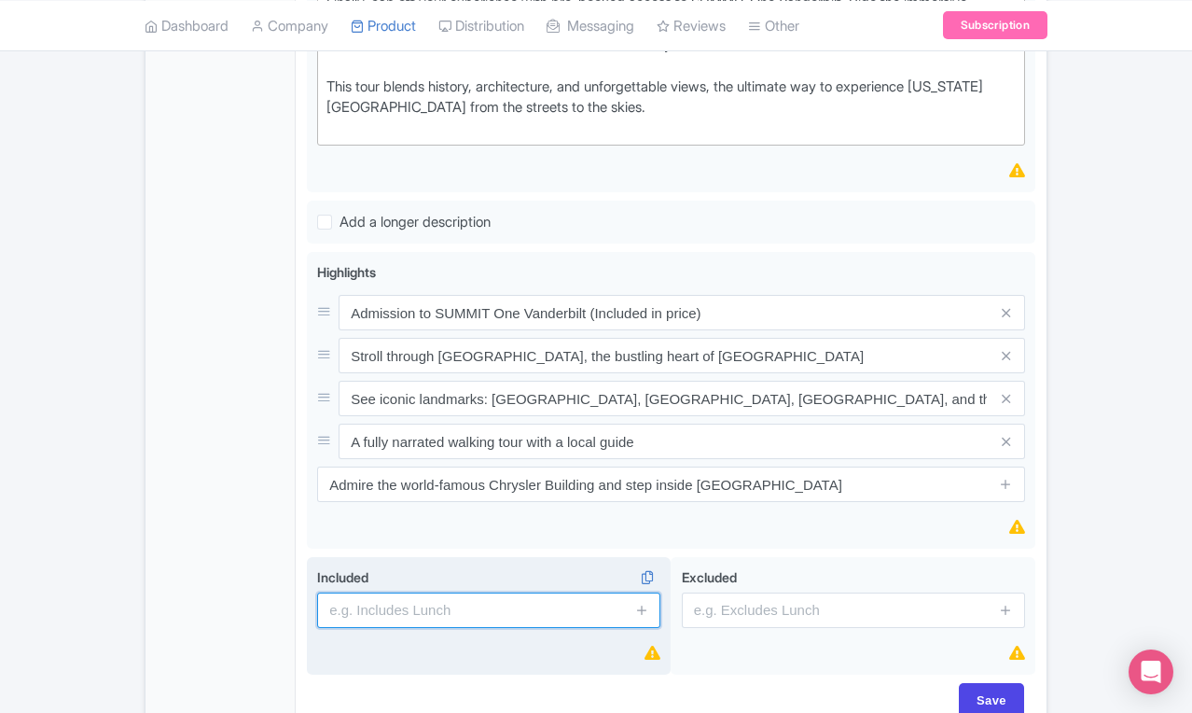
click at [317, 592] on input "text" at bounding box center [488, 609] width 343 height 35
paste input "Admission to SUMMIT One Vanderbilt (Included in price)"
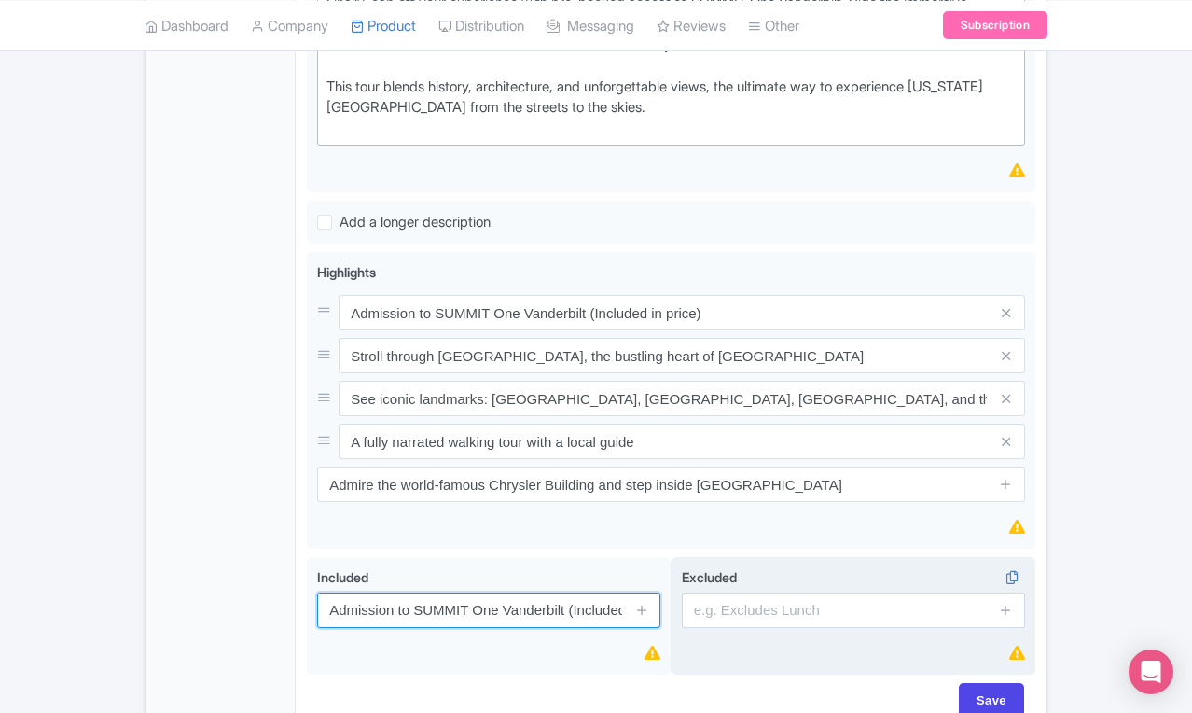
type input "Admission to SUMMIT One Vanderbilt (Included in price)"
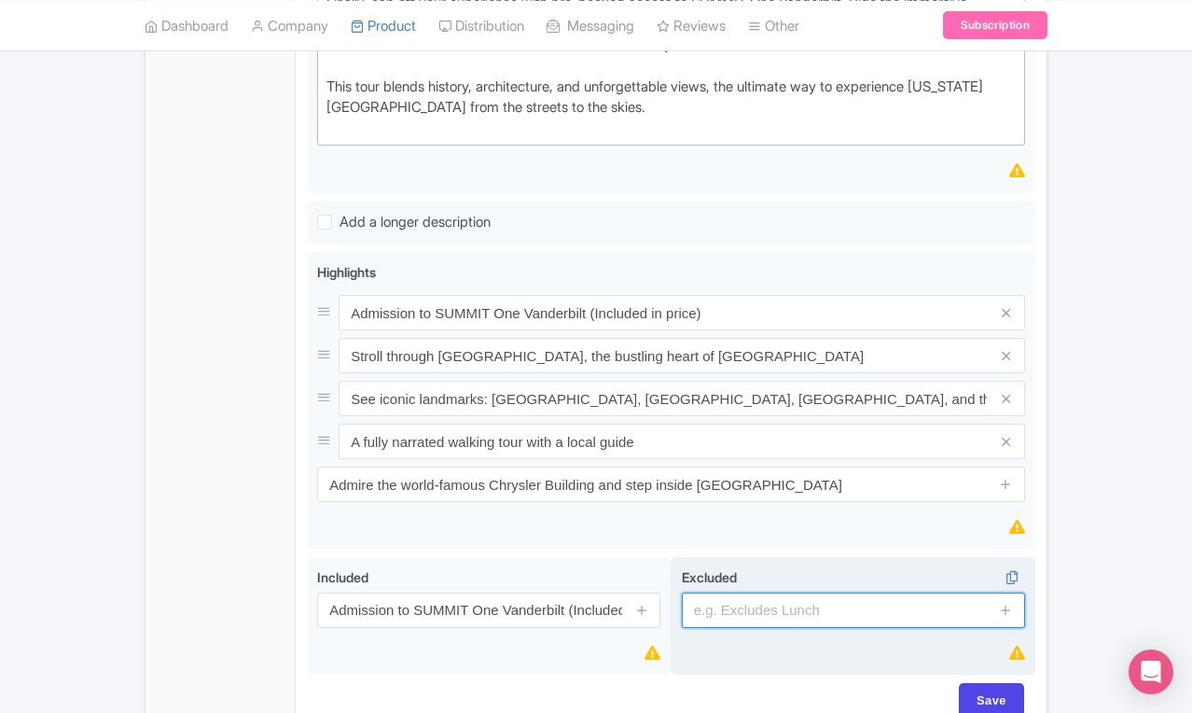
click at [800, 592] on input "text" at bounding box center [853, 609] width 343 height 35
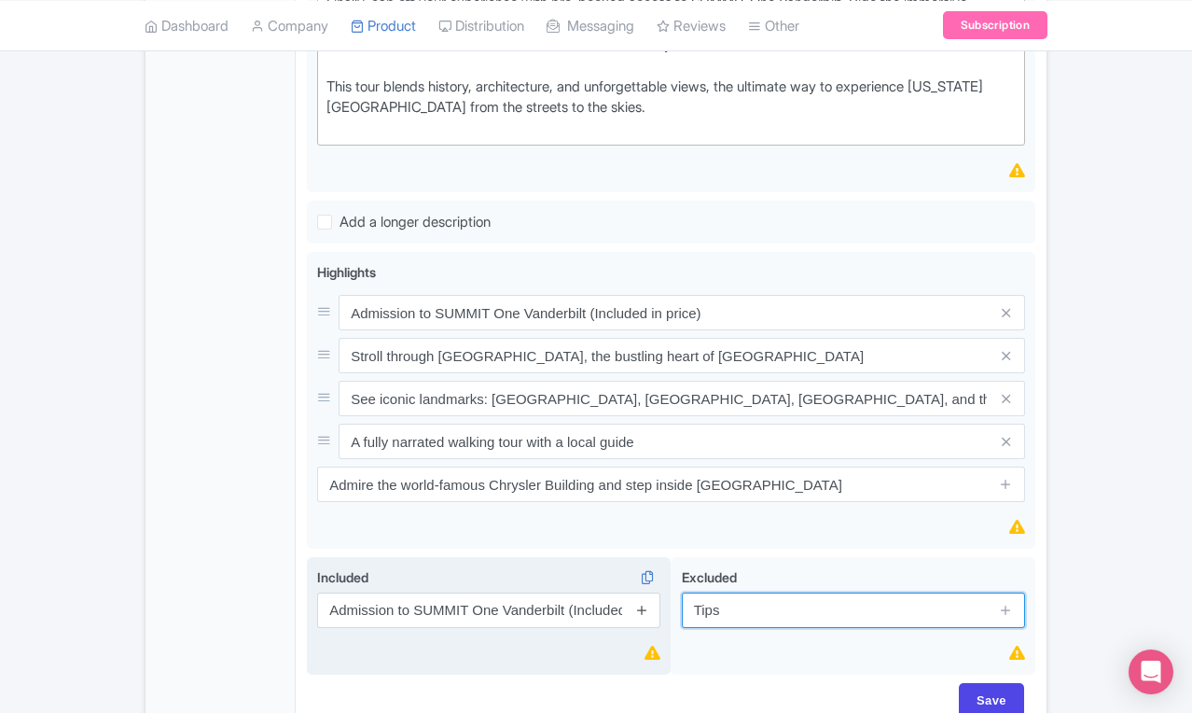
type input "Tips"
click at [649, 603] on icon at bounding box center [642, 610] width 14 height 14
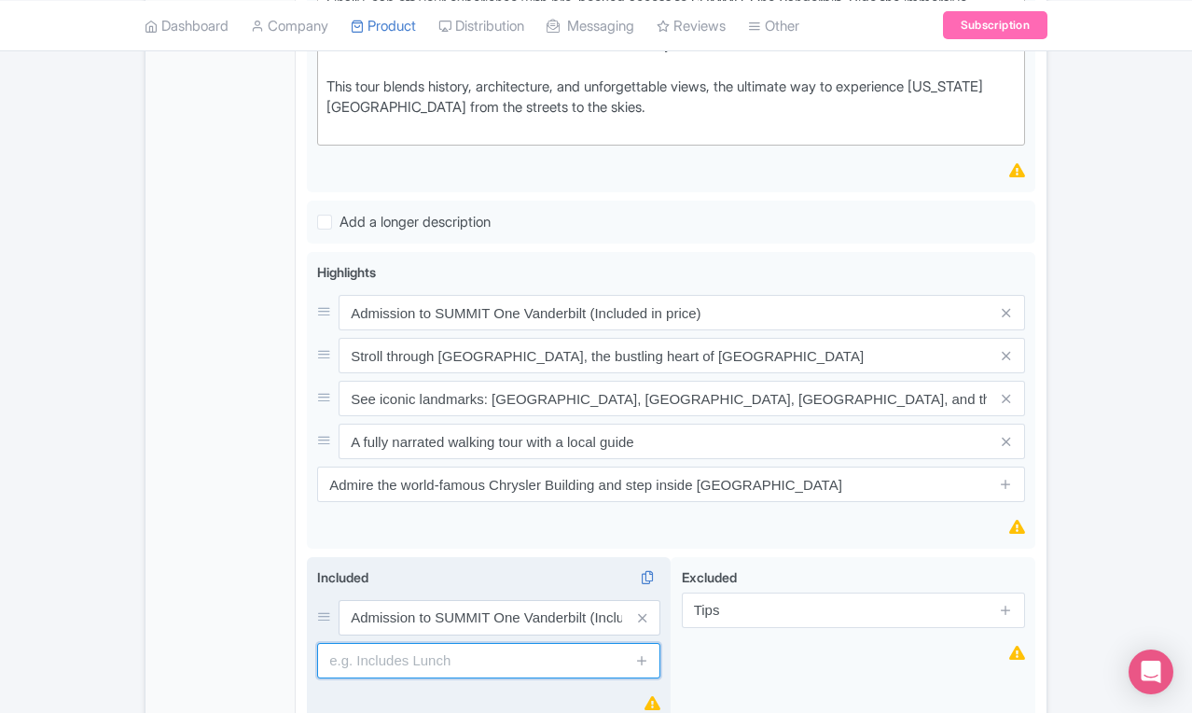
click at [430, 643] on input "text" at bounding box center [488, 660] width 343 height 35
type input "Narrated Guided Tour With A Local Guide"
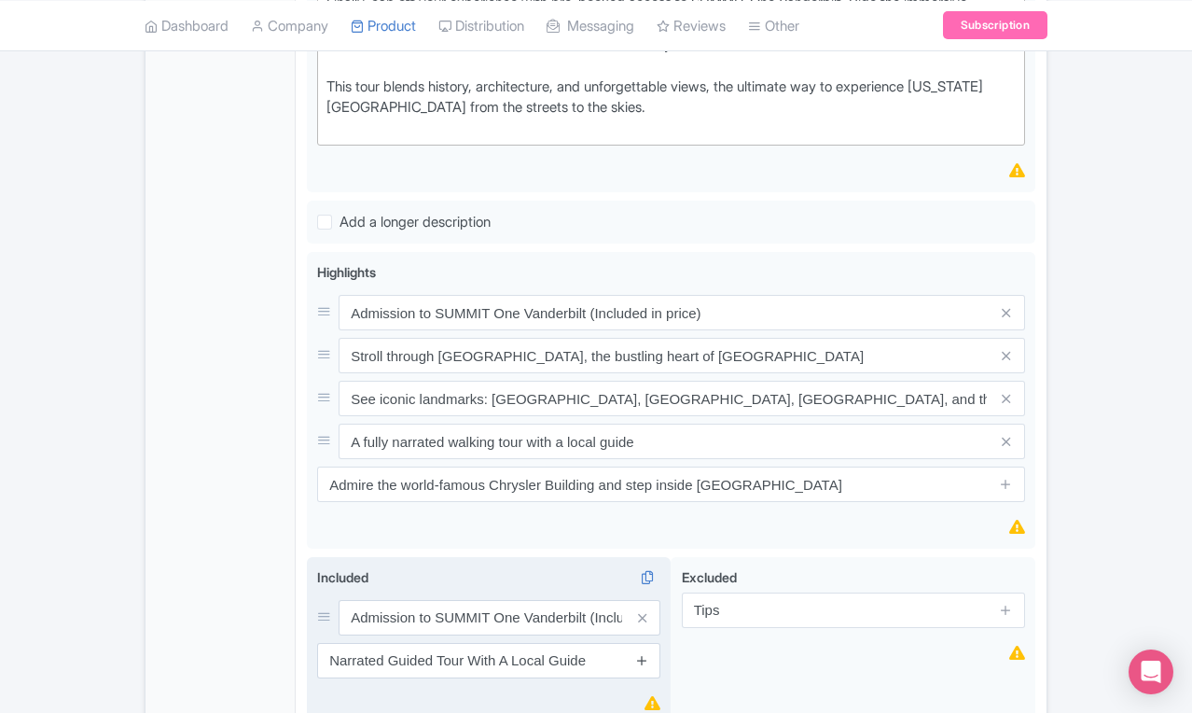
click at [649, 653] on icon at bounding box center [642, 660] width 14 height 14
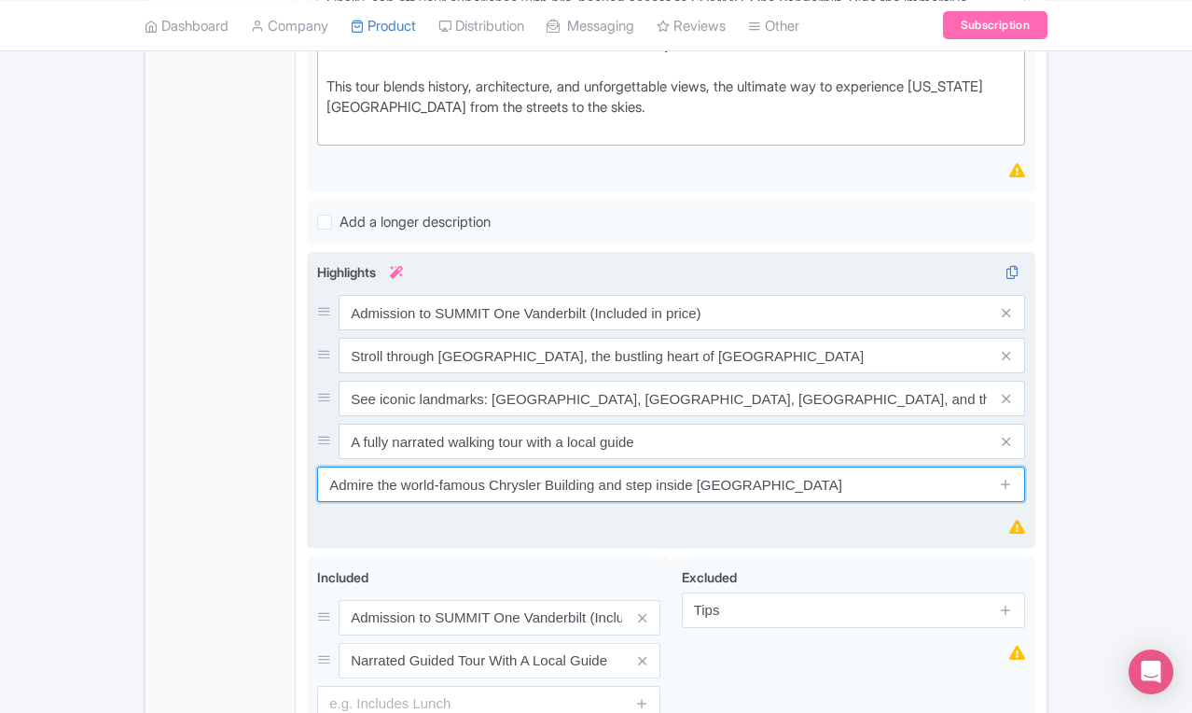
click at [504, 466] on input "Admire the world-famous Chrysler Building and step inside Grand Central Terminal" at bounding box center [671, 483] width 708 height 35
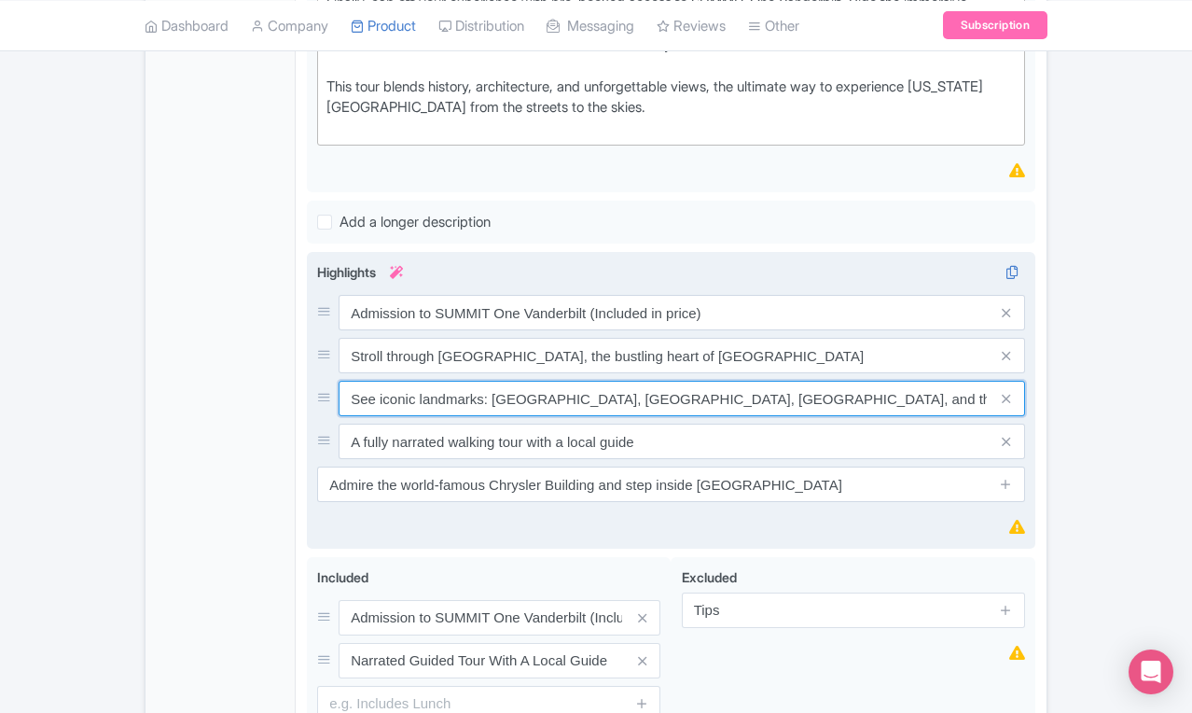
drag, startPoint x: 999, startPoint y: 333, endPoint x: 406, endPoint y: 329, distance: 593.4
click at [406, 329] on input "See iconic landmarks: Radio City Music Hall, Rockefeller Center, St. Patrick’s …" at bounding box center [682, 312] width 687 height 35
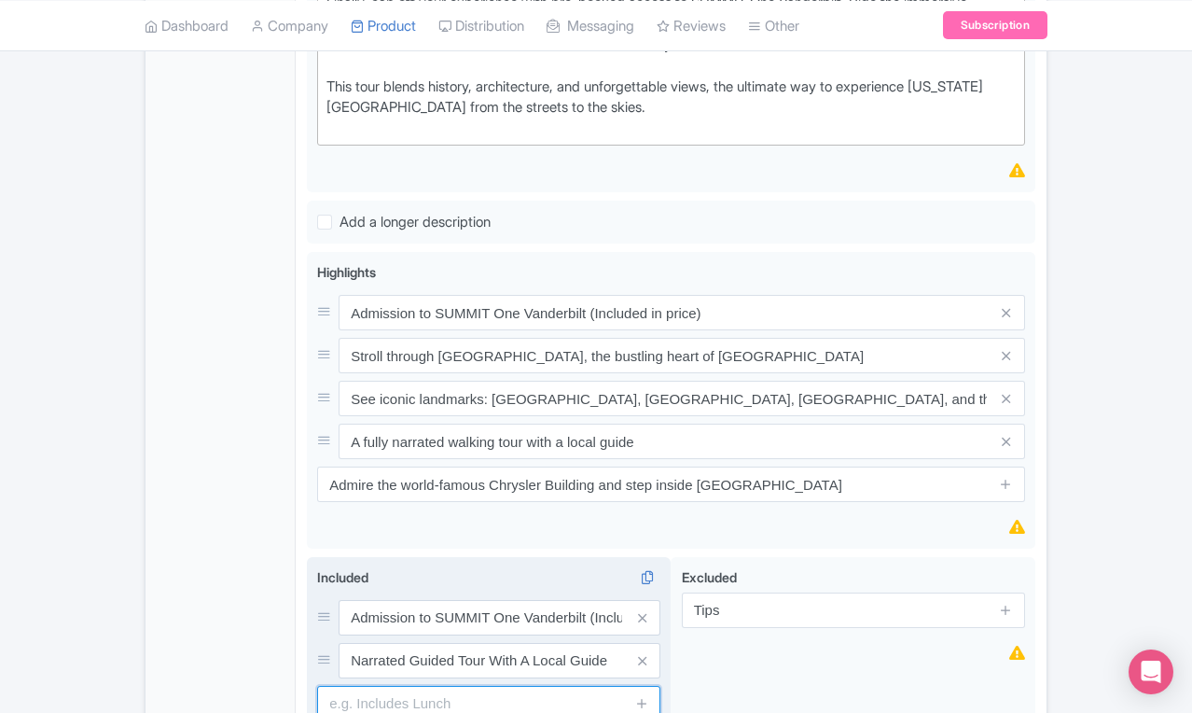
click at [317, 686] on input "text" at bounding box center [488, 703] width 343 height 35
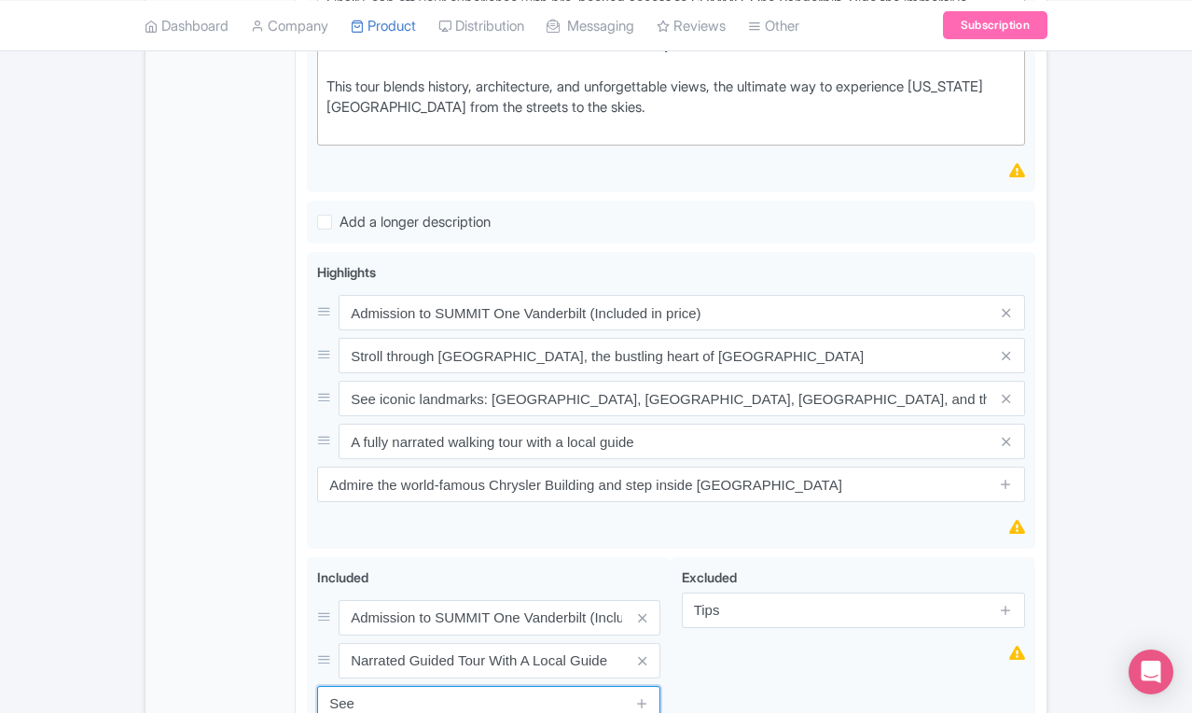
paste input "Radio City Music Hall, Rockefeller Center, St. Patrick’s Cathedral, and the Dia…"
drag, startPoint x: 326, startPoint y: 652, endPoint x: 133, endPoint y: 637, distance: 192.8
click at [146, 637] on div "General Booking Info Locations Settings Pricing Gallery Itinerary FAQs SUMMIT O…" at bounding box center [596, 132] width 901 height 1397
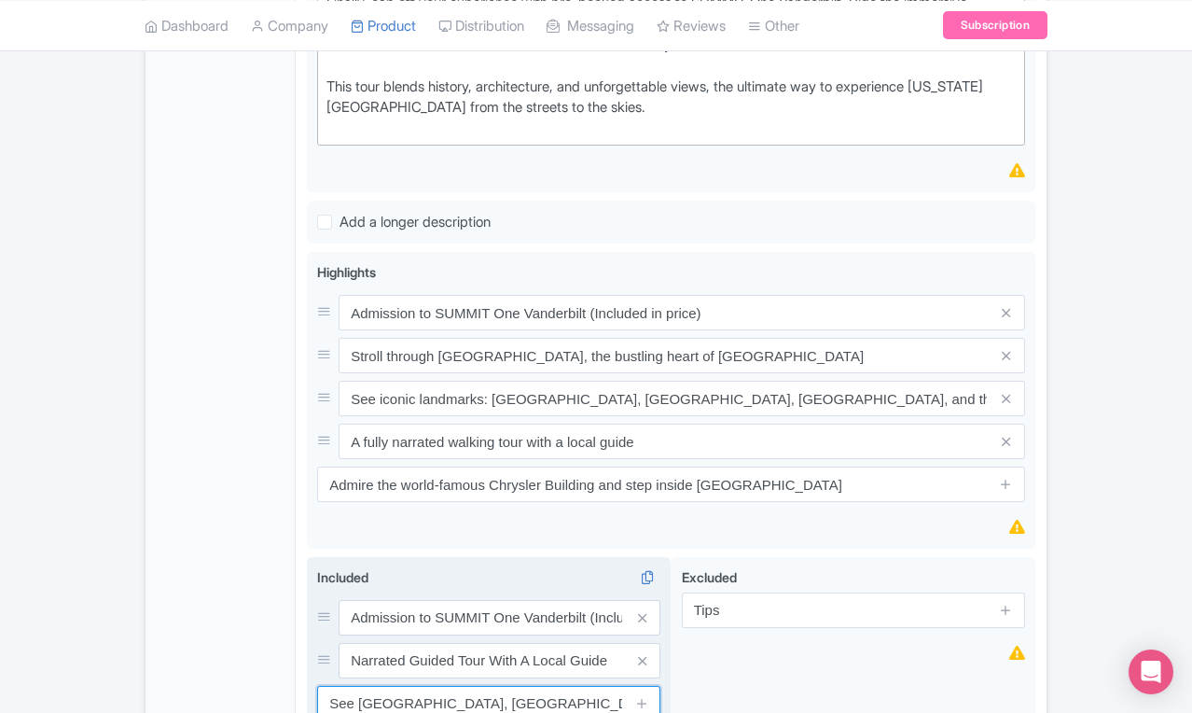
click at [317, 686] on input "See Radio City Music Hall, Rockefeller Center, St. Patrick’s Cathedral, and the…" at bounding box center [488, 703] width 343 height 35
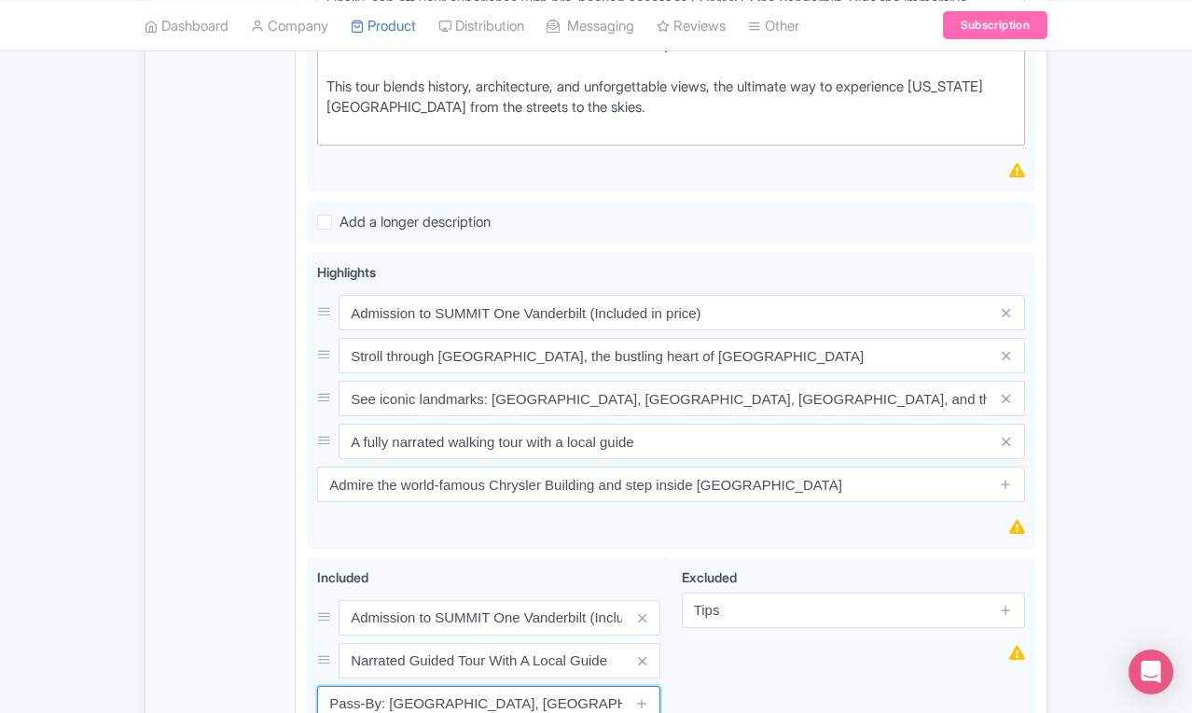
type input "Pass-By: Radio City Music Hall, Rockefeller Center, St. Patrick’s Cathedral, an…"
click at [146, 392] on div "General Booking Info Locations Settings Pricing Gallery Itinerary FAQs" at bounding box center [221, 137] width 150 height 1385
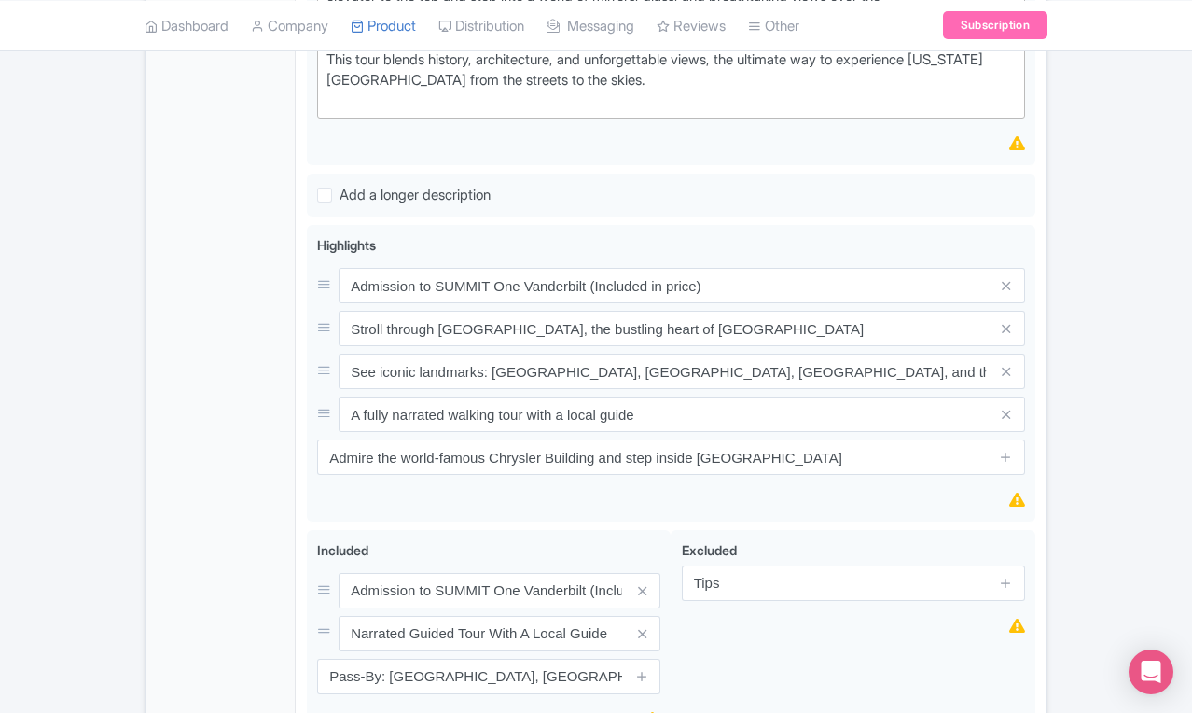
scroll to position [1015, 0]
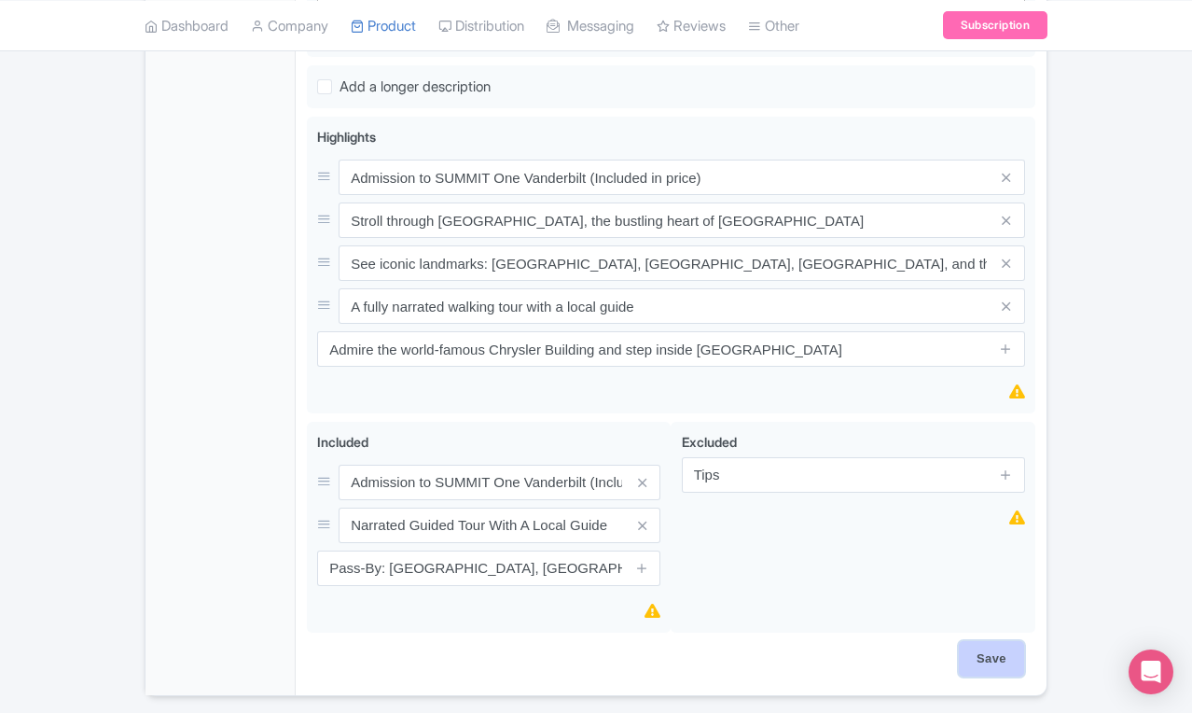
click at [1024, 641] on input "Save" at bounding box center [991, 658] width 65 height 35
type input "Saving..."
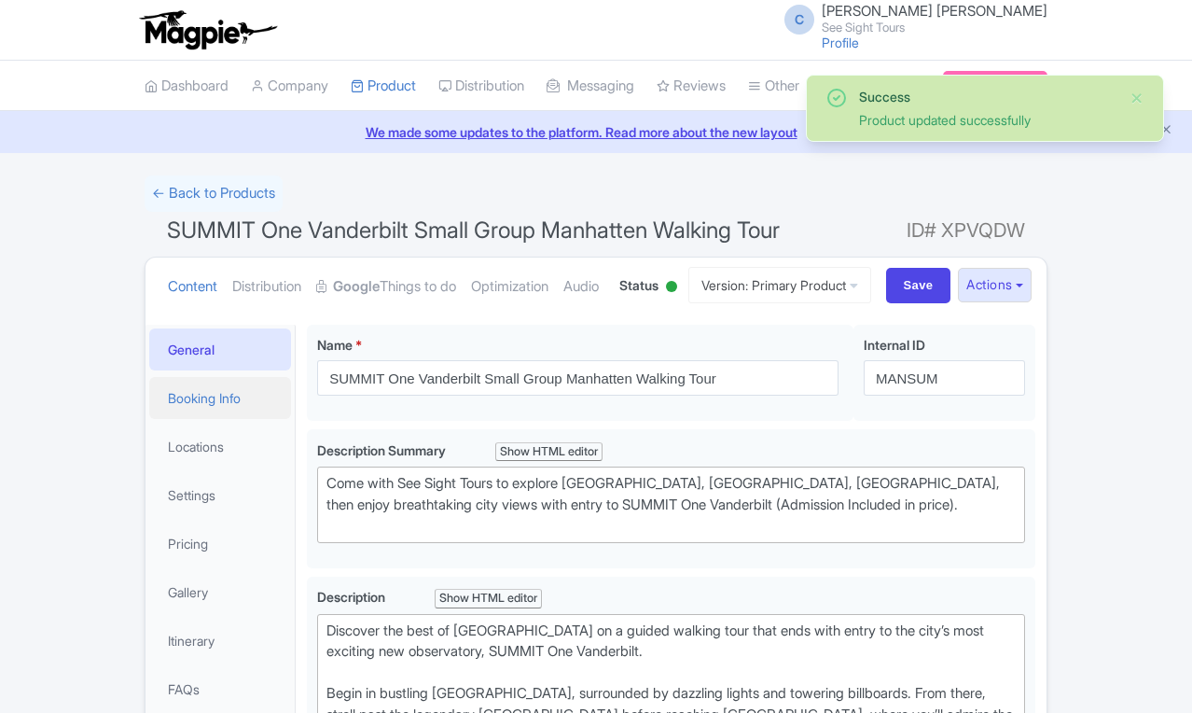
click at [149, 396] on link "Booking Info" at bounding box center [220, 398] width 142 height 42
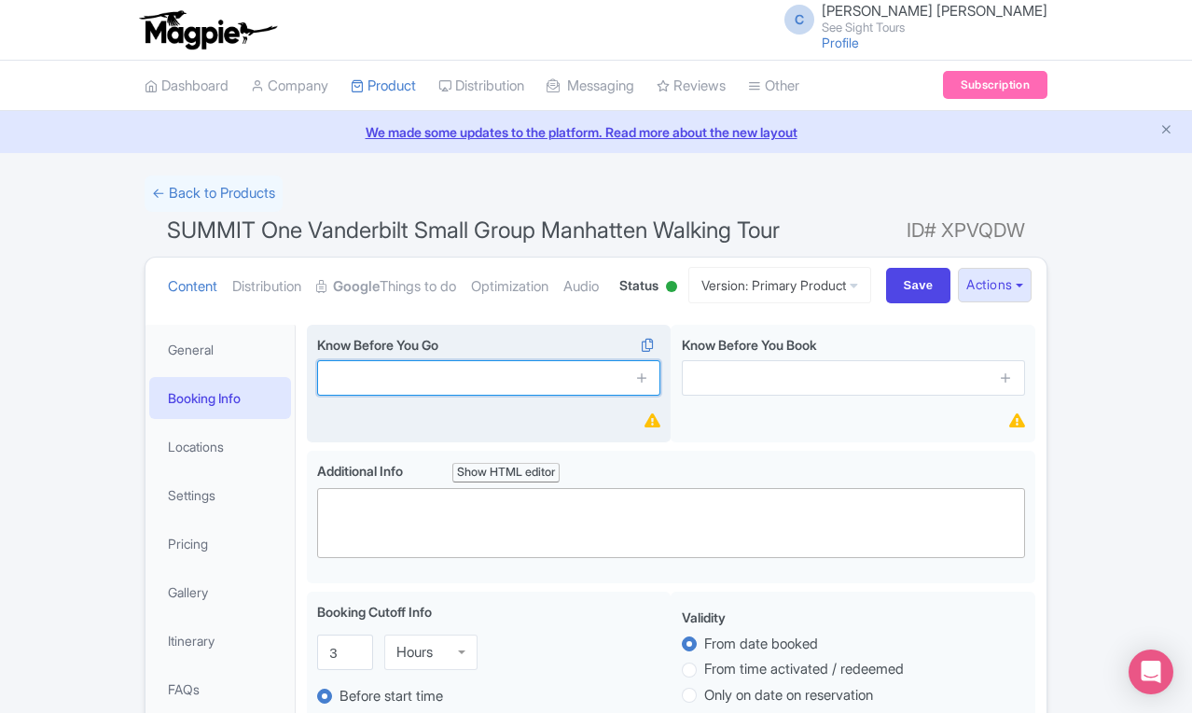
click at [359, 372] on input "text" at bounding box center [488, 377] width 343 height 35
click at [357, 379] on input "text" at bounding box center [488, 377] width 343 height 35
type input "This is a 2 hour walking Tour"
click at [649, 383] on icon at bounding box center [642, 377] width 14 height 14
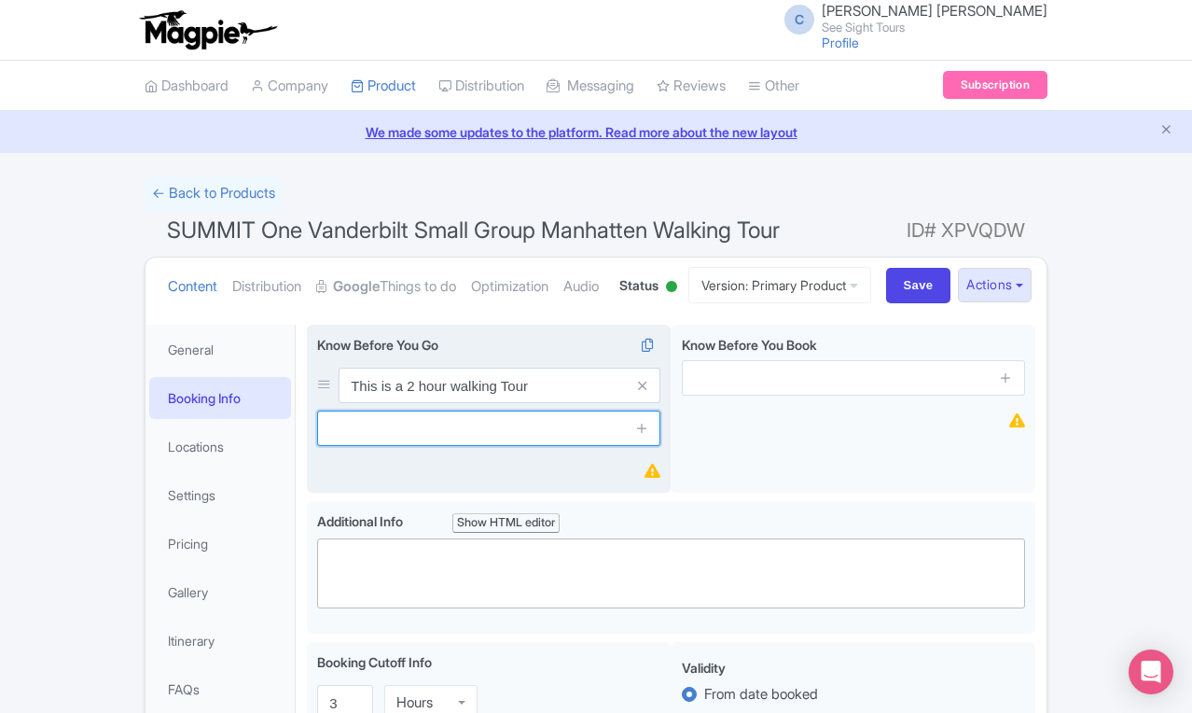
click at [436, 436] on input "text" at bounding box center [488, 427] width 343 height 35
type input "Arrive at the meeting point 20 minutes prior to your start time"
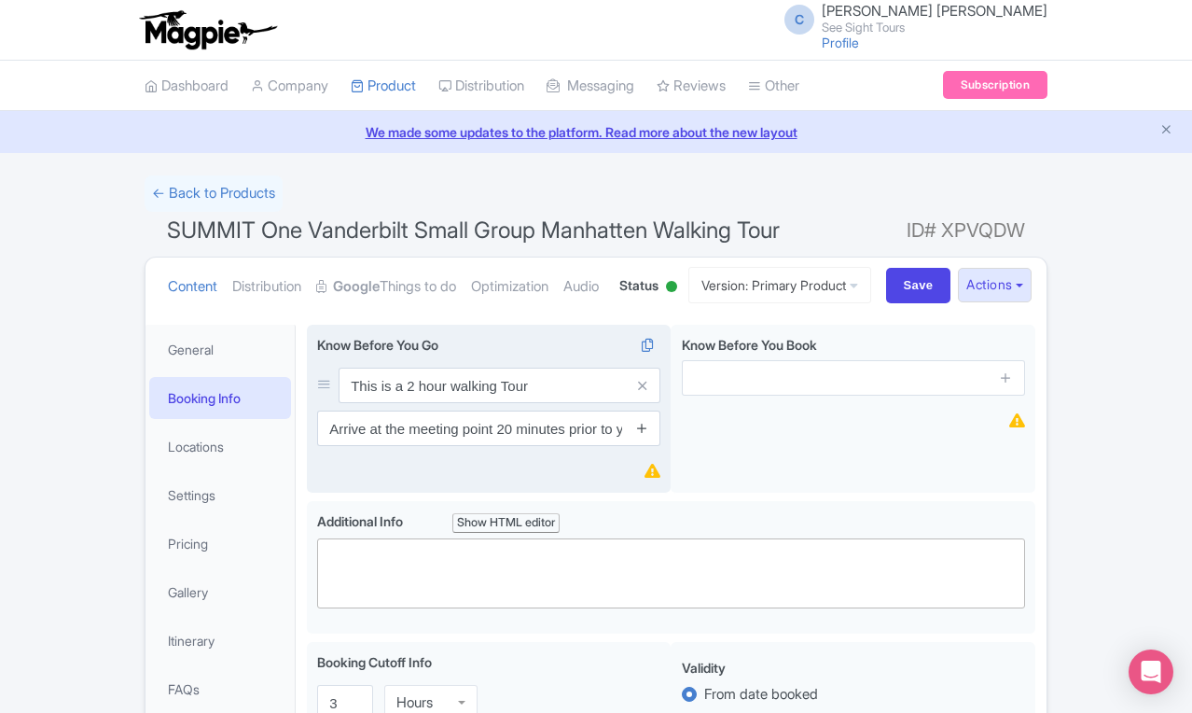
click at [649, 431] on icon at bounding box center [642, 428] width 14 height 14
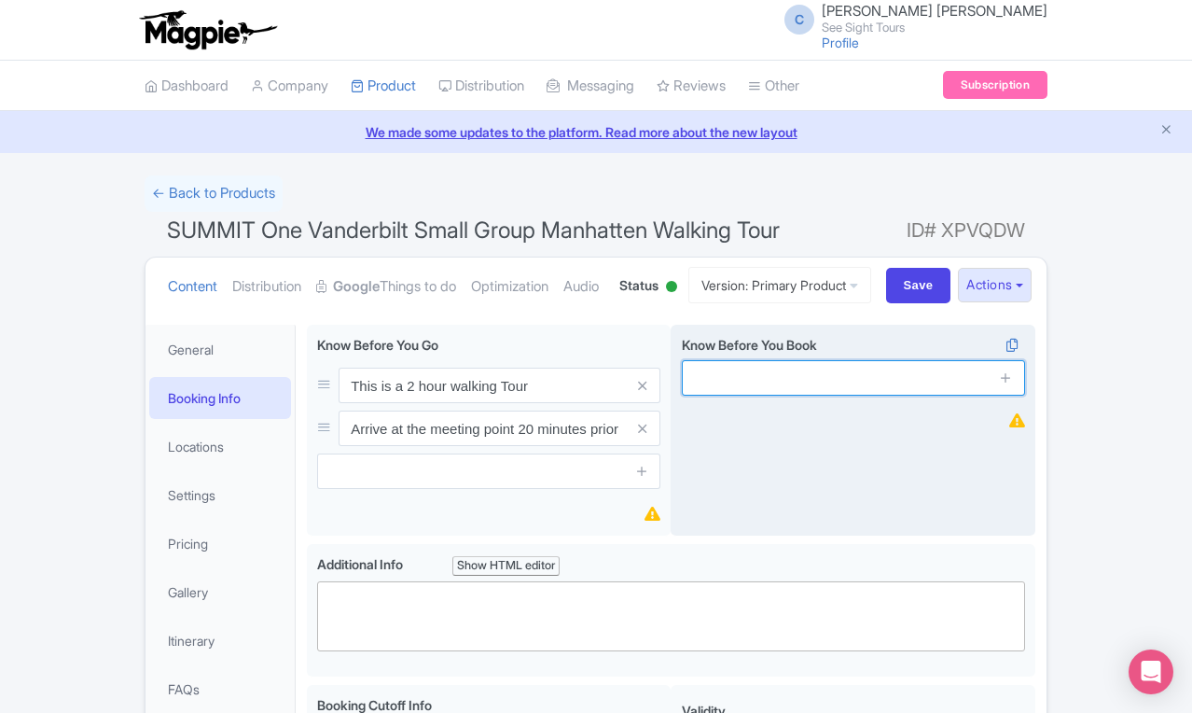
click at [754, 380] on input "text" at bounding box center [853, 377] width 343 height 35
click at [1010, 385] on input "All tickets are refundable up to 48 hours before start time" at bounding box center [853, 377] width 343 height 35
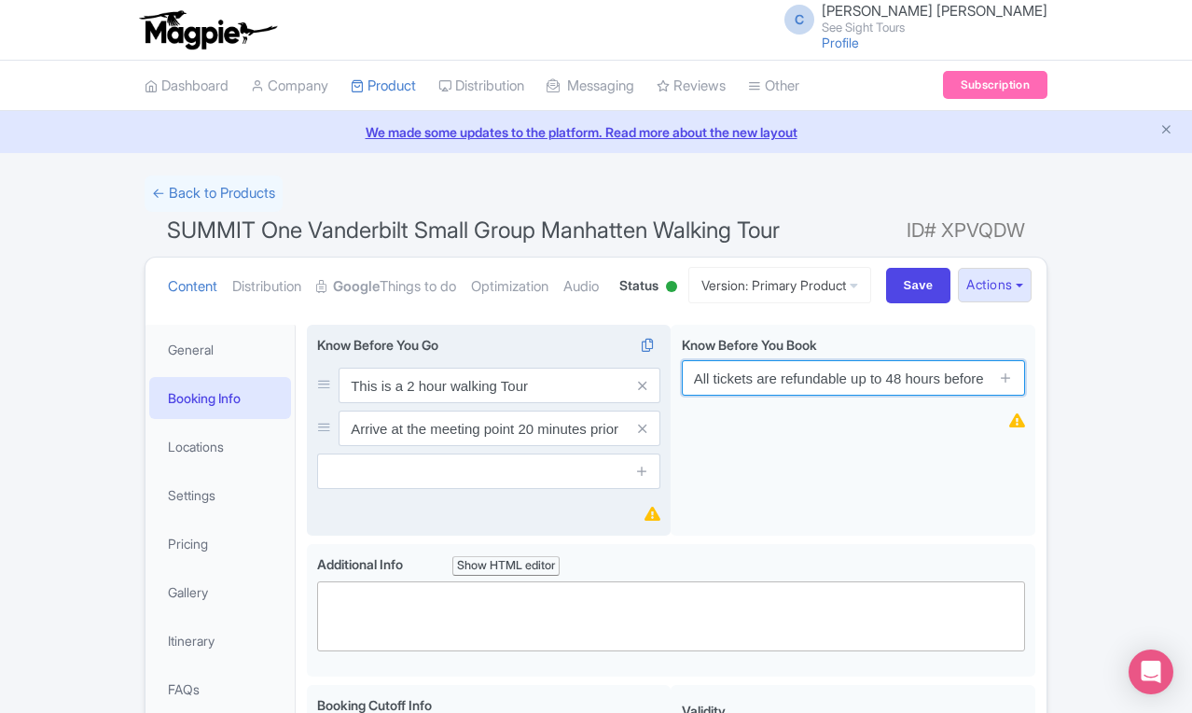
type input "All tickets are refundable up to 48 hours before each start time"
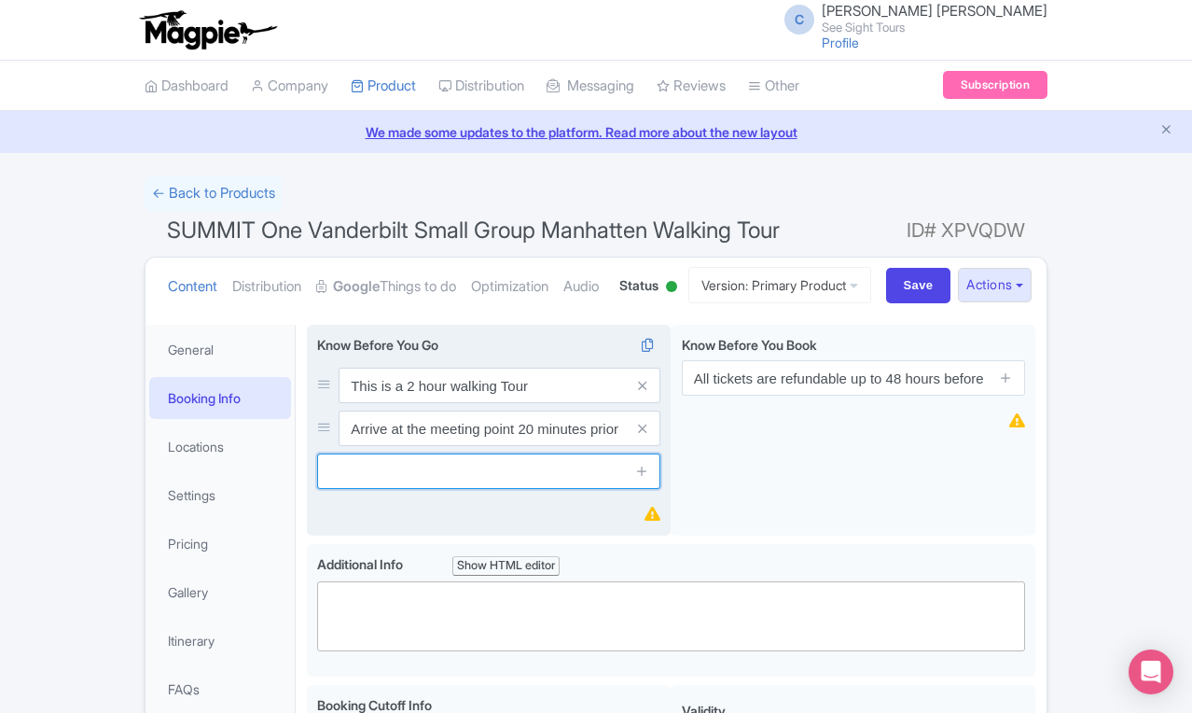
click at [356, 468] on input "text" at bounding box center [488, 470] width 343 height 35
click at [382, 475] on input "text" at bounding box center [488, 470] width 343 height 35
click at [374, 472] on input "text" at bounding box center [488, 470] width 343 height 35
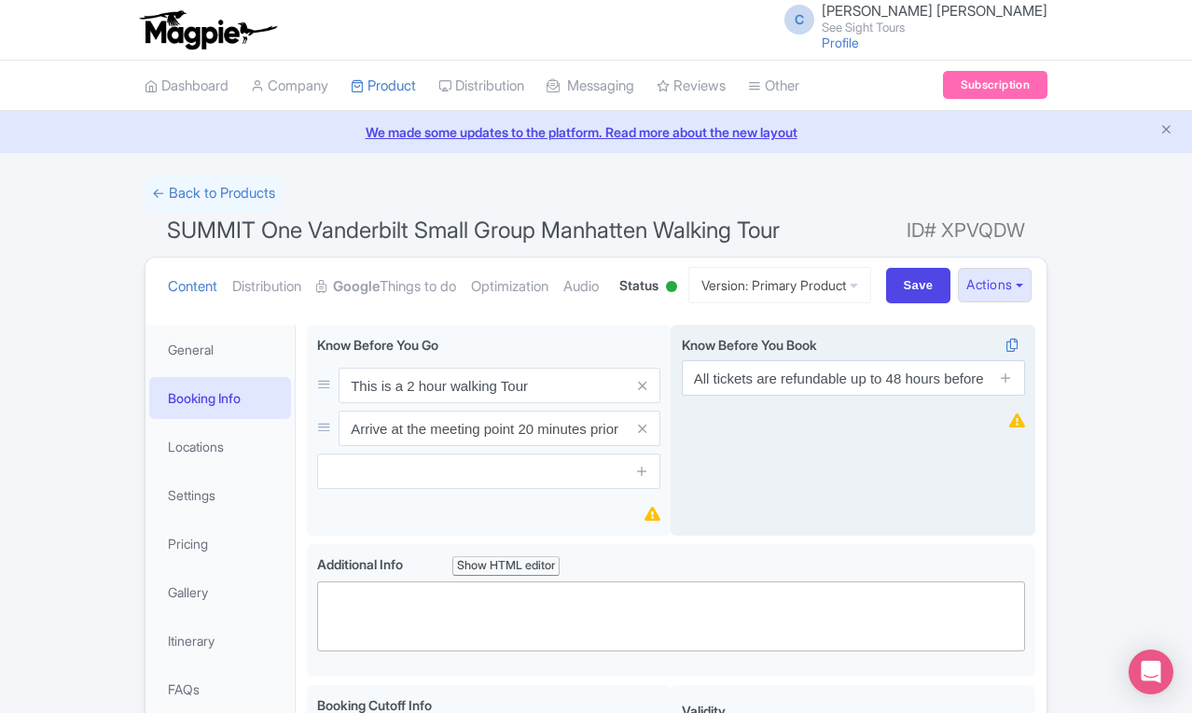
click at [776, 463] on div "Know Before You Book i All tickets are refundable up to 48 hours before each st…" at bounding box center [853, 431] width 365 height 212
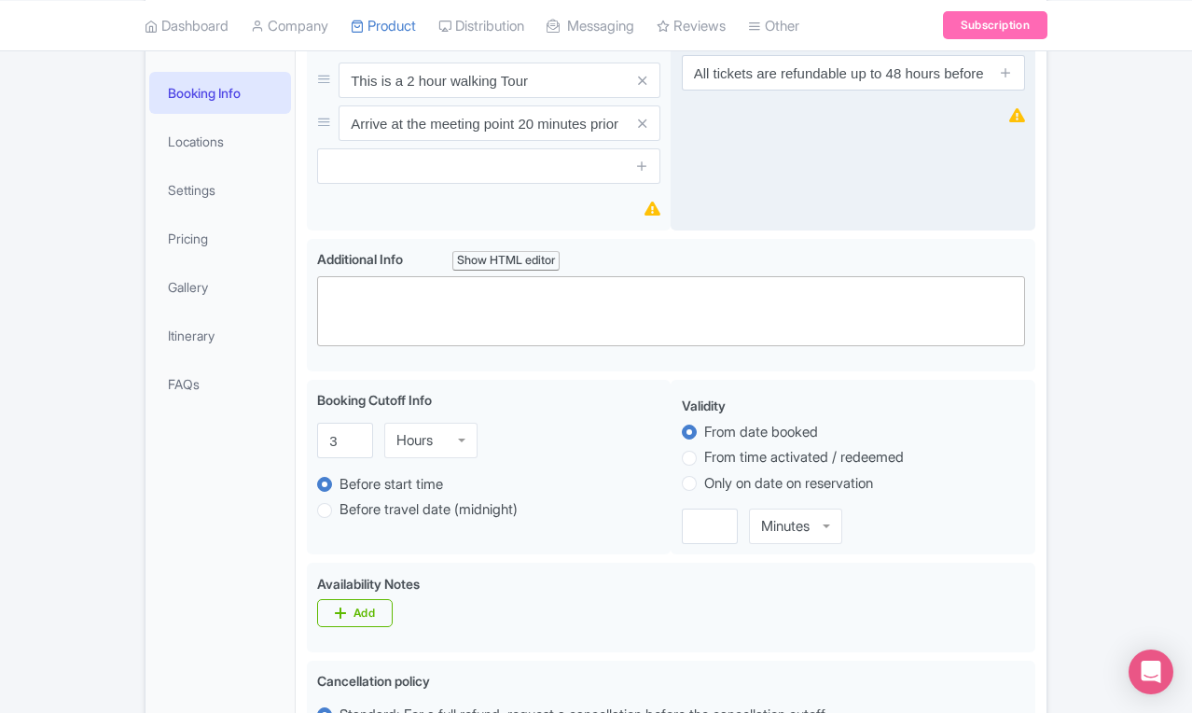
scroll to position [311, 0]
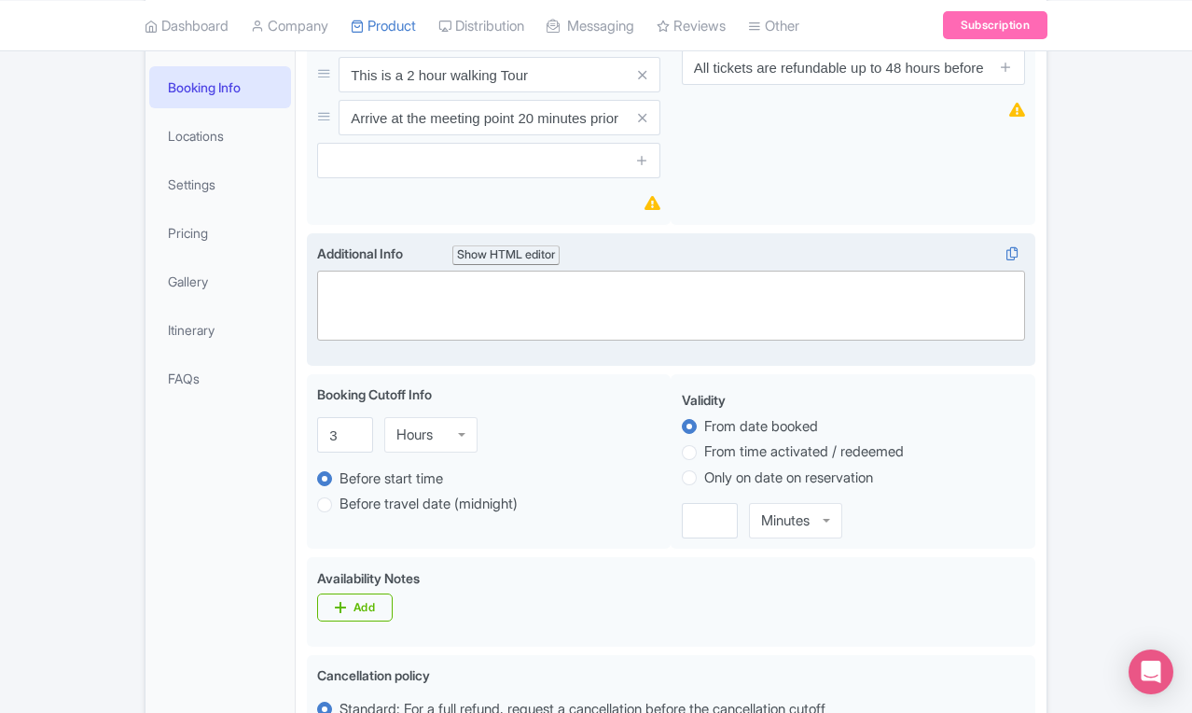
click at [442, 301] on trix-editor at bounding box center [671, 306] width 708 height 70
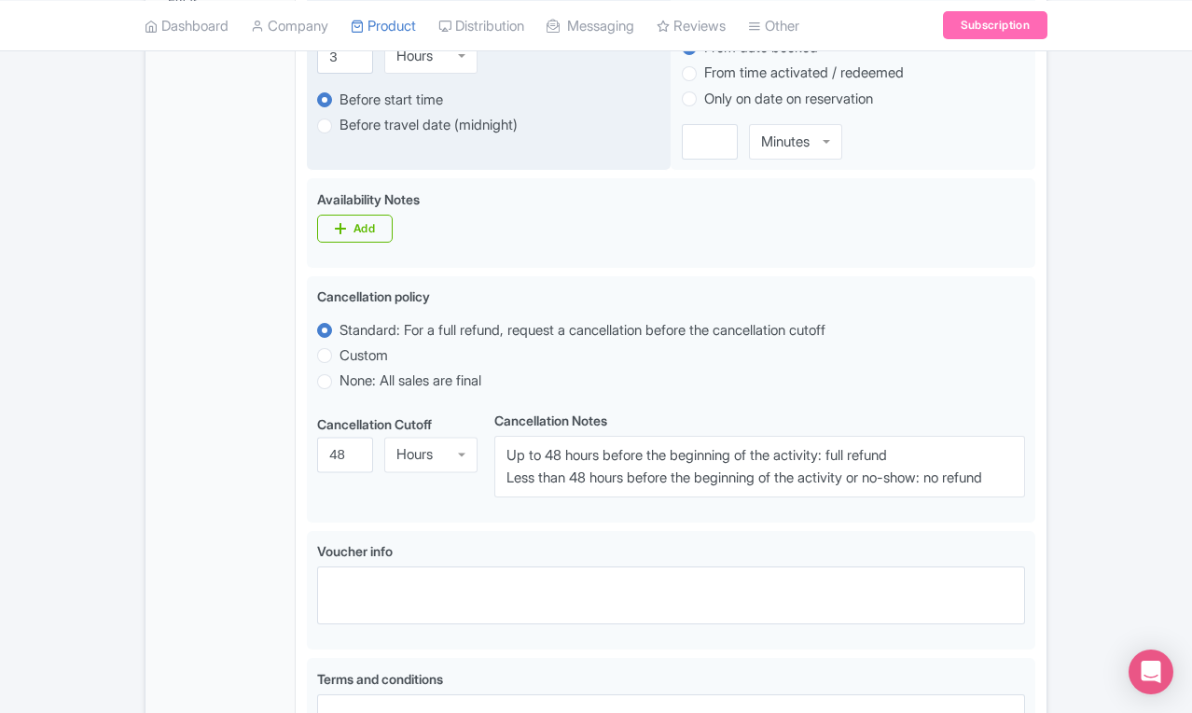
scroll to position [114, 0]
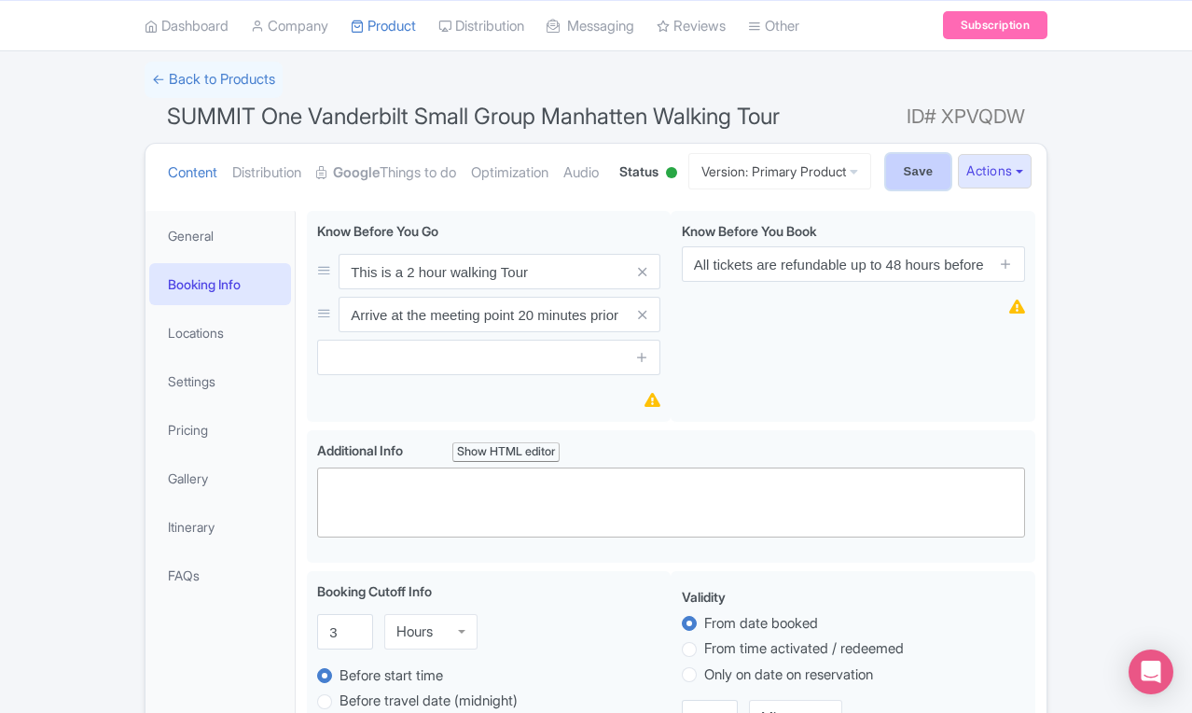
click at [952, 166] on input "Save" at bounding box center [918, 171] width 65 height 35
type input "Saving..."
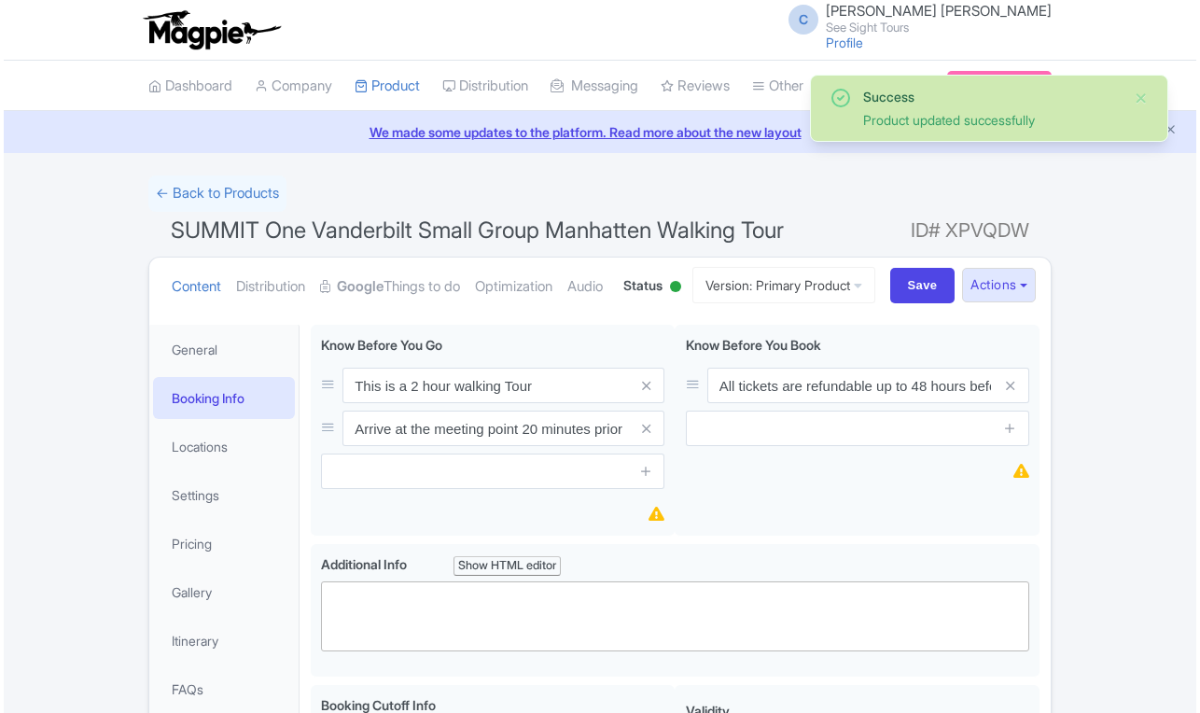
scroll to position [325, 0]
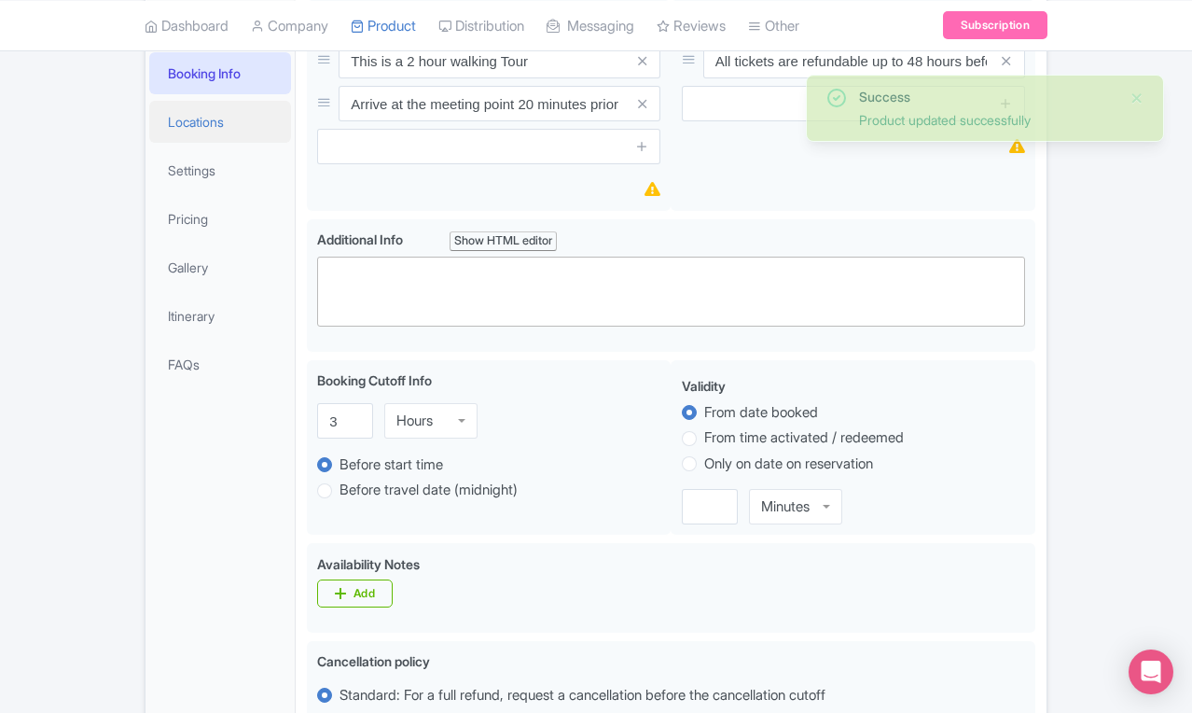
click at [149, 131] on link "Locations" at bounding box center [220, 122] width 142 height 42
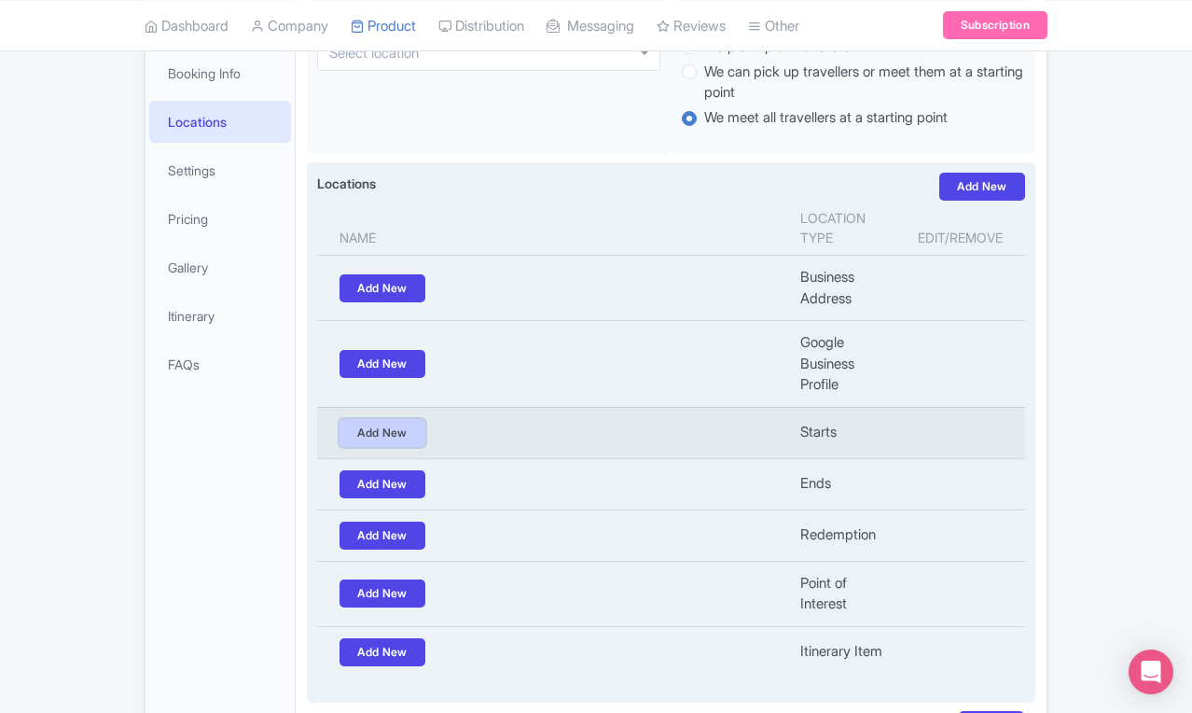
click at [340, 419] on link "Add New" at bounding box center [383, 433] width 86 height 28
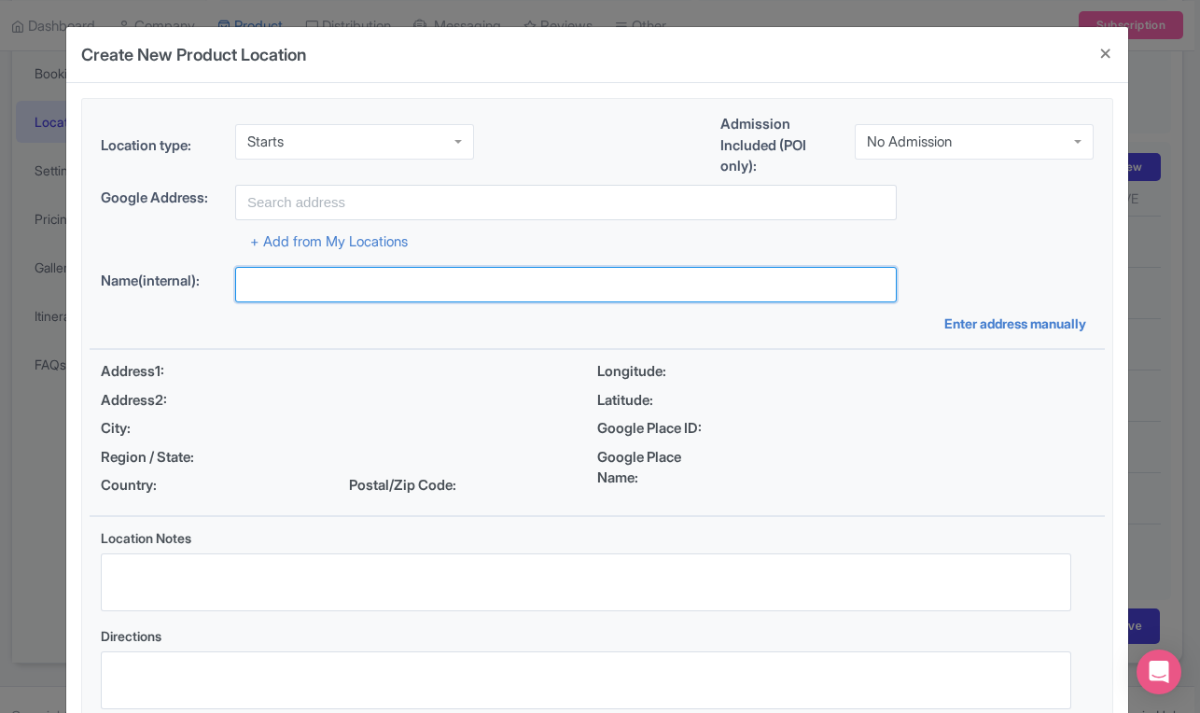
click at [358, 284] on input "text" at bounding box center [565, 284] width 661 height 35
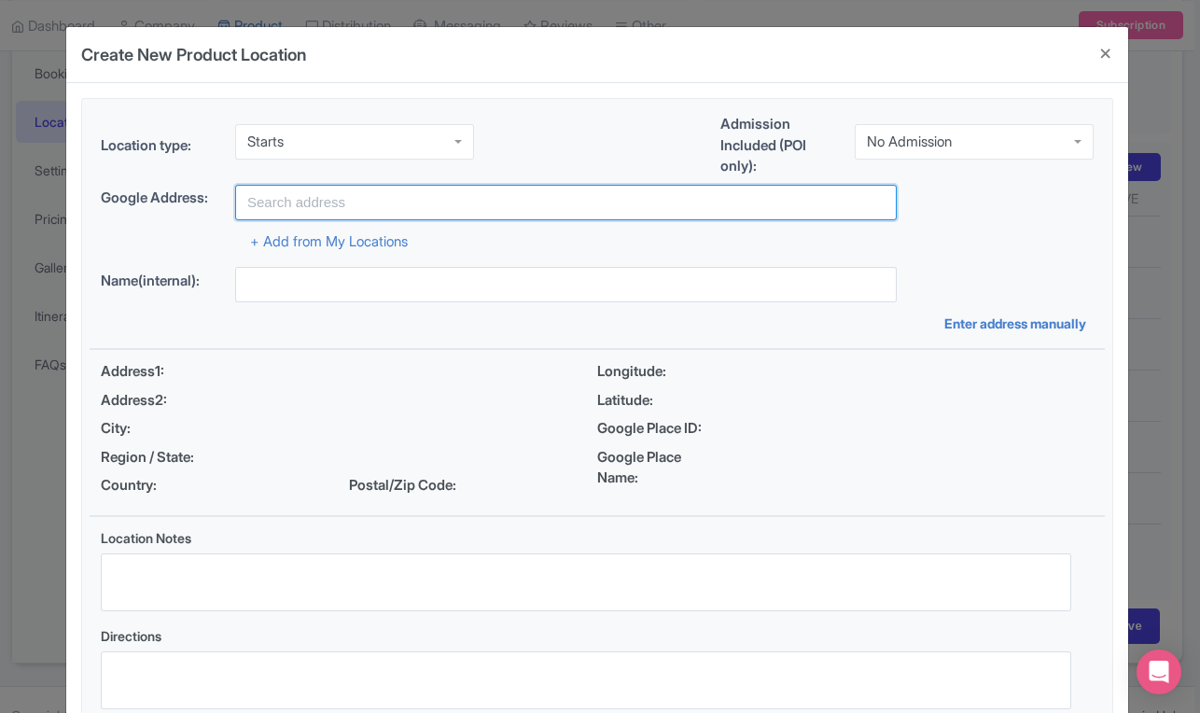
click at [372, 203] on input "text" at bounding box center [565, 202] width 661 height 35
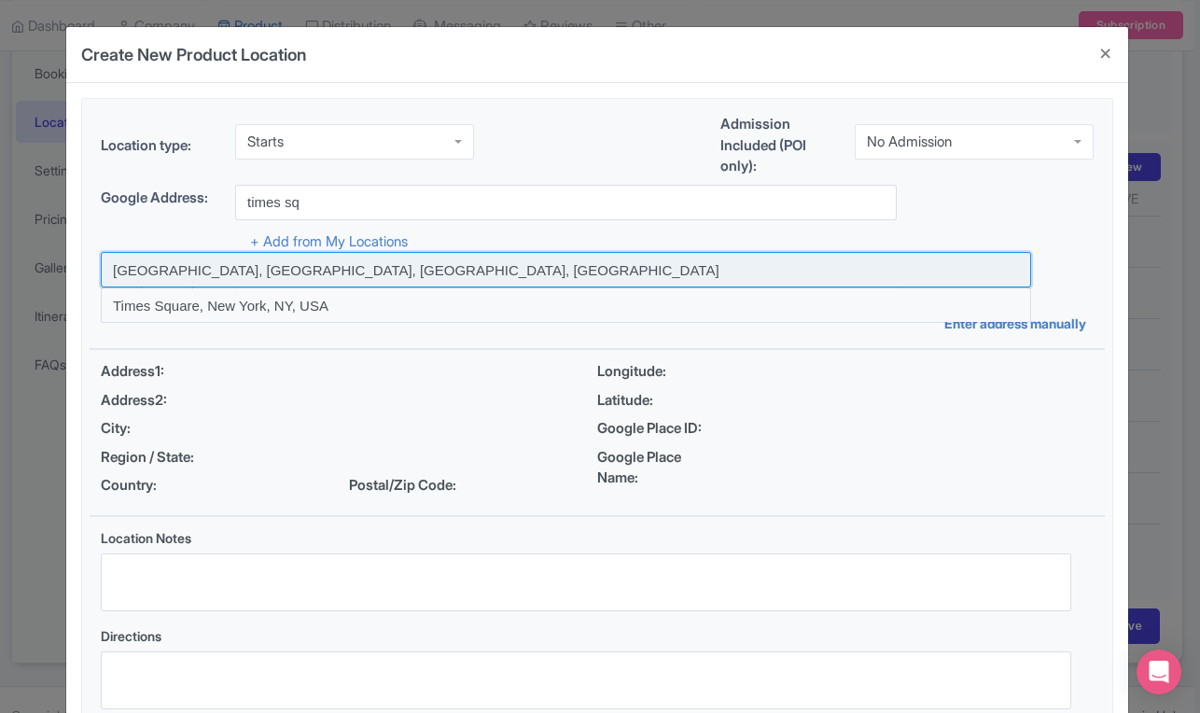
click at [379, 273] on input at bounding box center [566, 269] width 930 height 35
type input "[GEOGRAPHIC_DATA], [GEOGRAPHIC_DATA], [GEOGRAPHIC_DATA], [GEOGRAPHIC_DATA]"
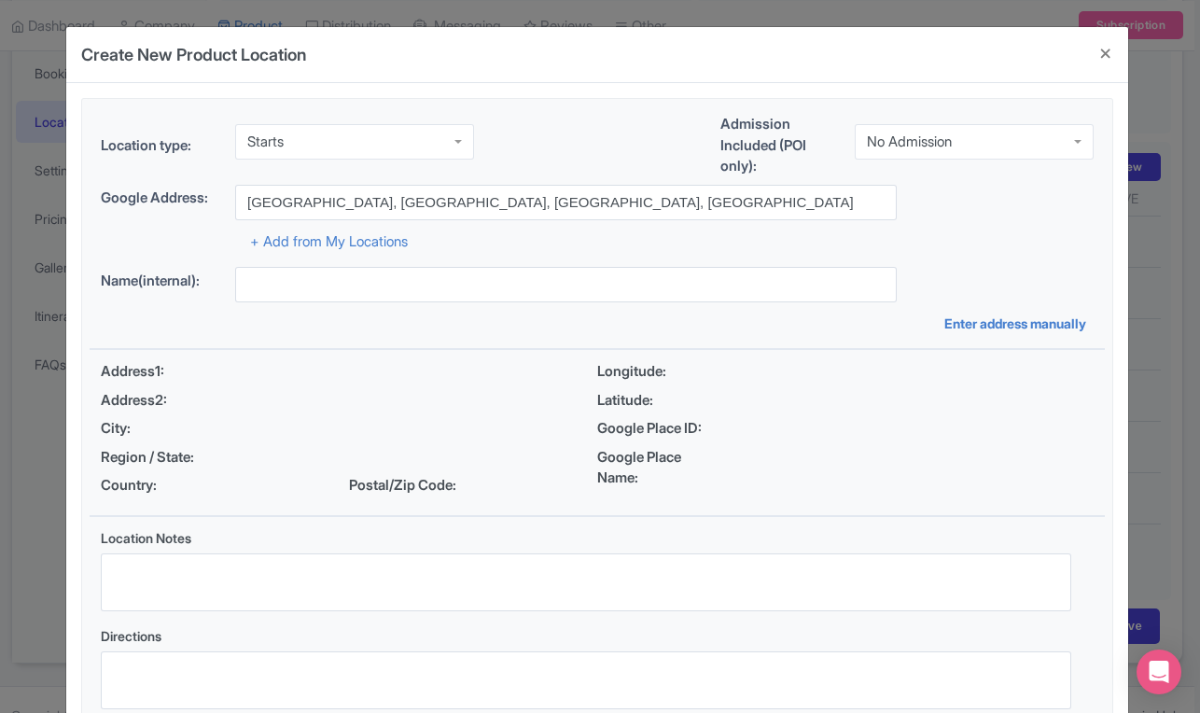
type input "[GEOGRAPHIC_DATA], [GEOGRAPHIC_DATA], [GEOGRAPHIC_DATA], [GEOGRAPHIC_DATA]"
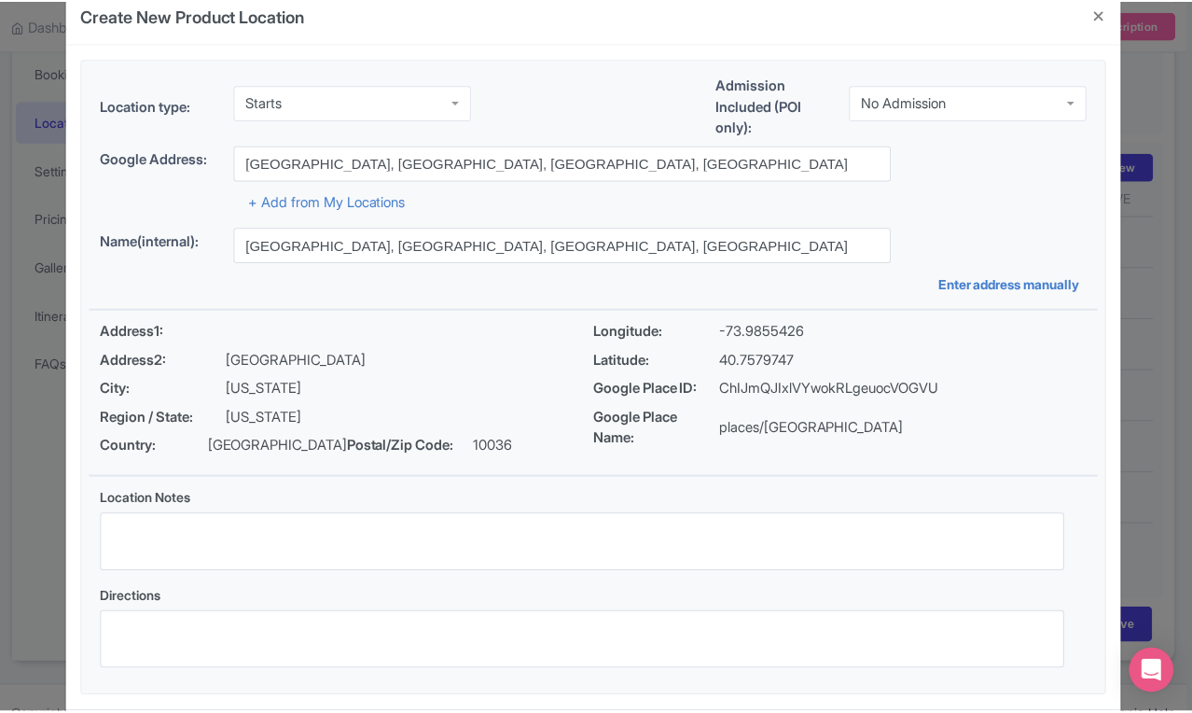
scroll to position [132, 0]
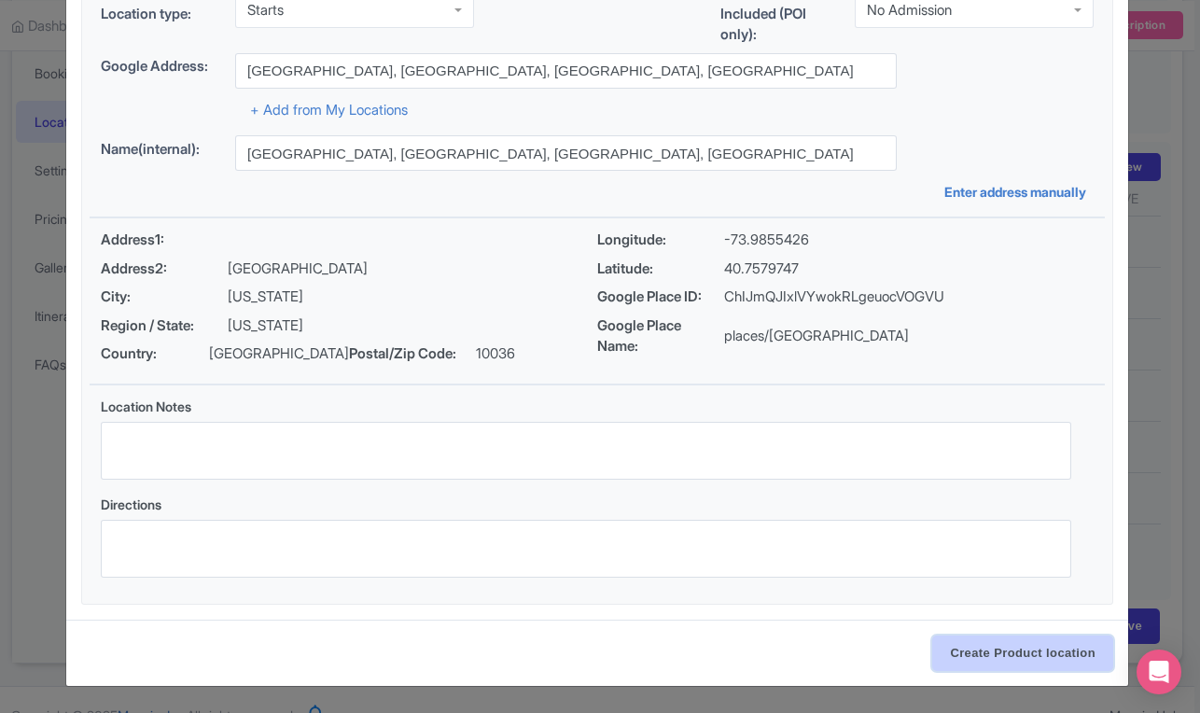
click at [1036, 652] on input "Create Product location" at bounding box center [1022, 652] width 181 height 35
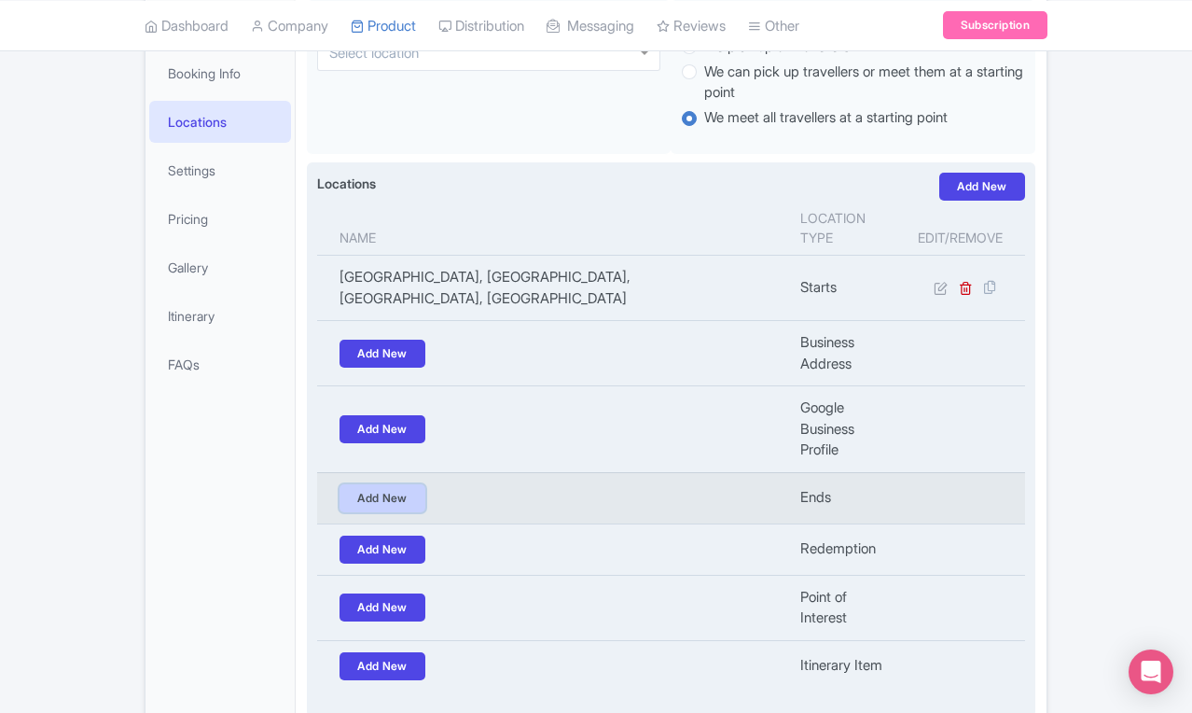
click at [340, 484] on link "Add New" at bounding box center [383, 498] width 86 height 28
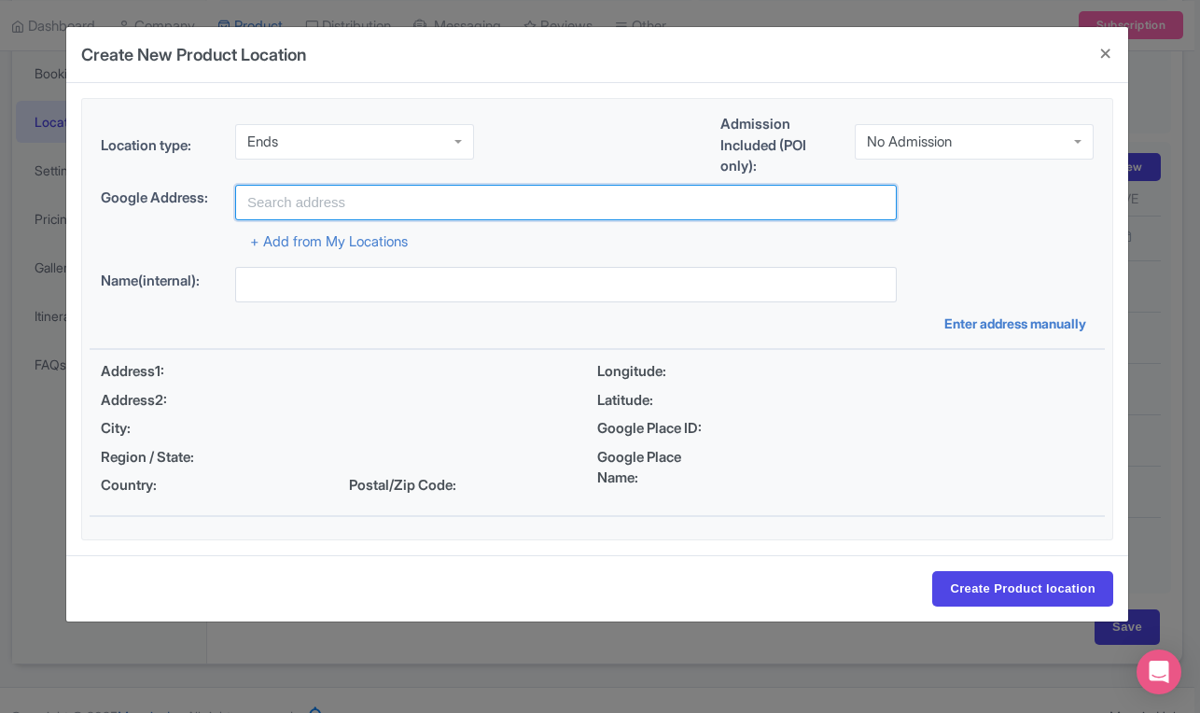
click at [338, 207] on input "text" at bounding box center [565, 202] width 661 height 35
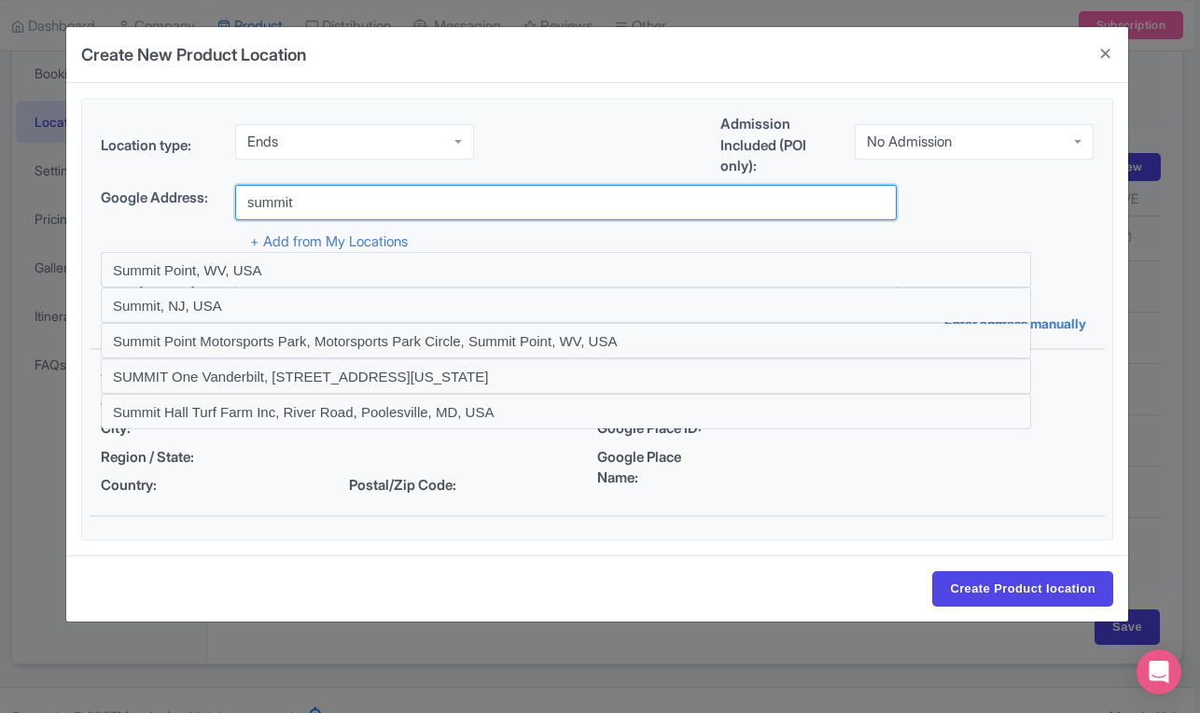
type input "SUMMIT One Vanderbilt, East 42nd Street, New York, NY, USA"
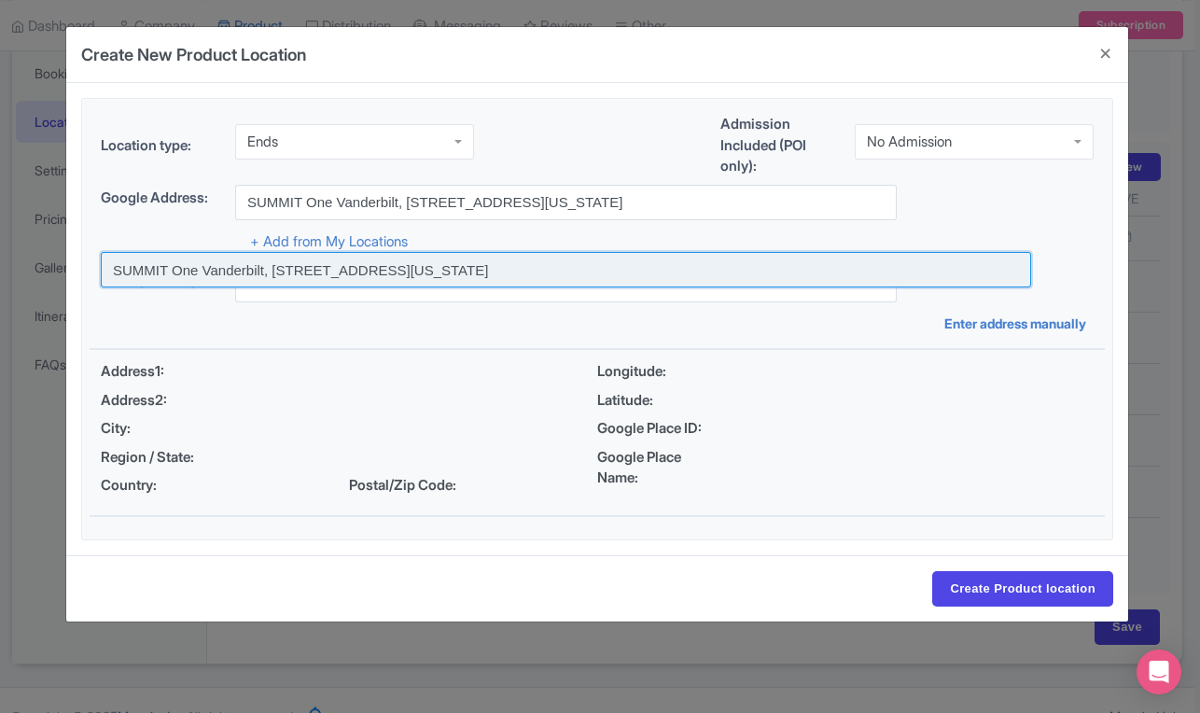
click at [530, 266] on input at bounding box center [566, 269] width 930 height 35
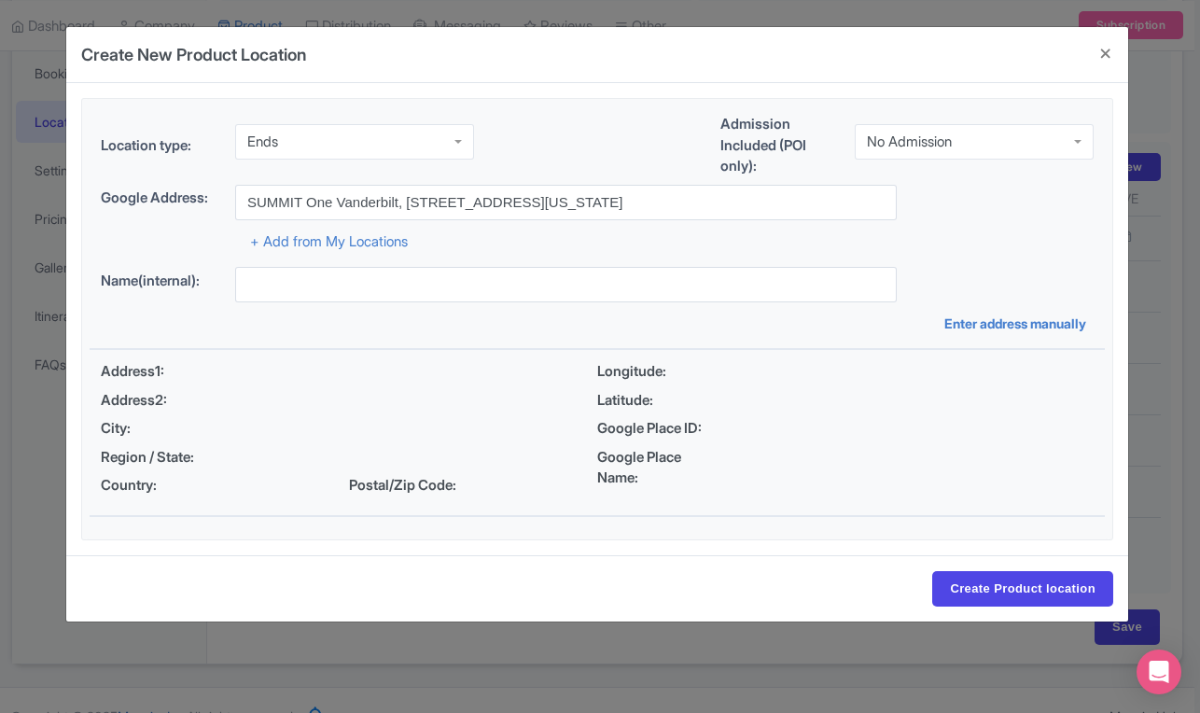
type input "SUMMIT One Vanderbilt, East 42nd Street, New York, NY, USA"
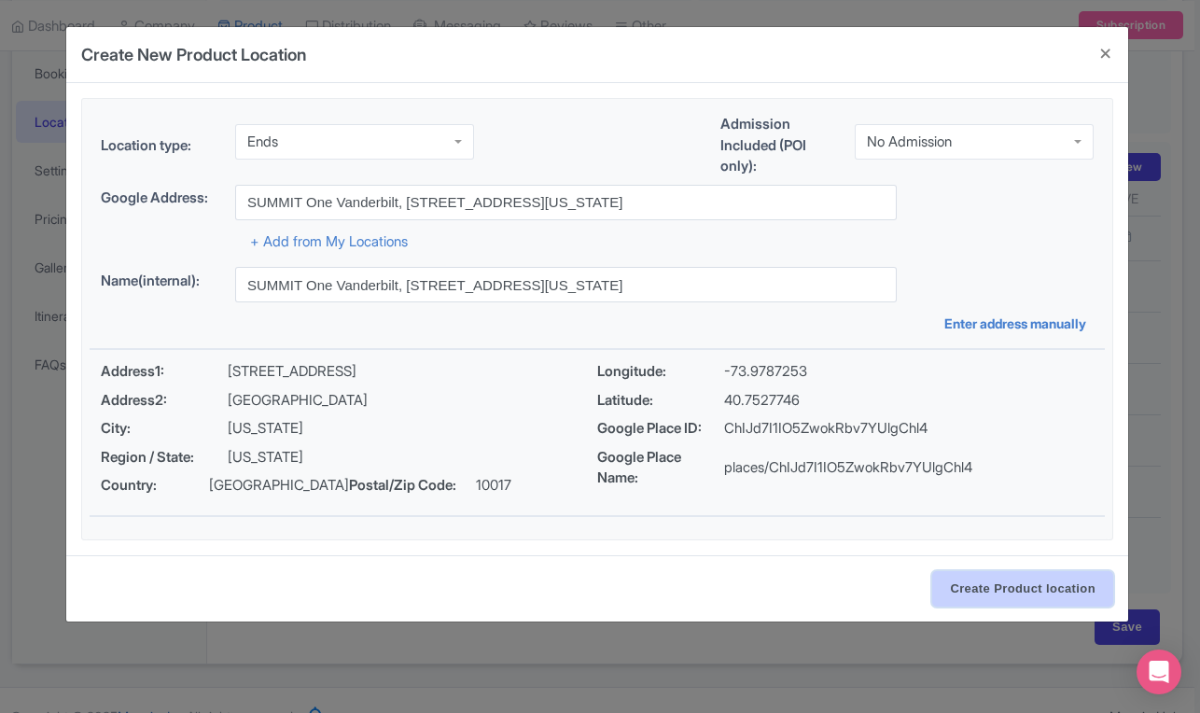
click at [1030, 592] on input "Create Product location" at bounding box center [1022, 588] width 181 height 35
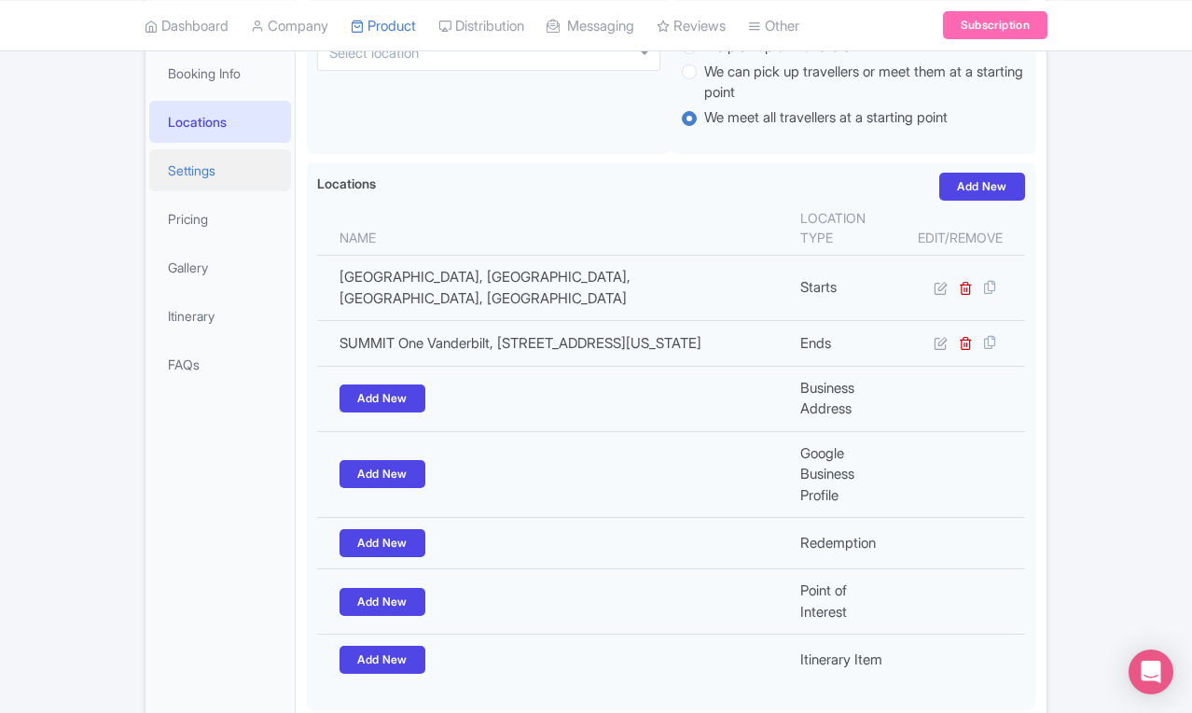
click at [149, 175] on link "Settings" at bounding box center [220, 170] width 142 height 42
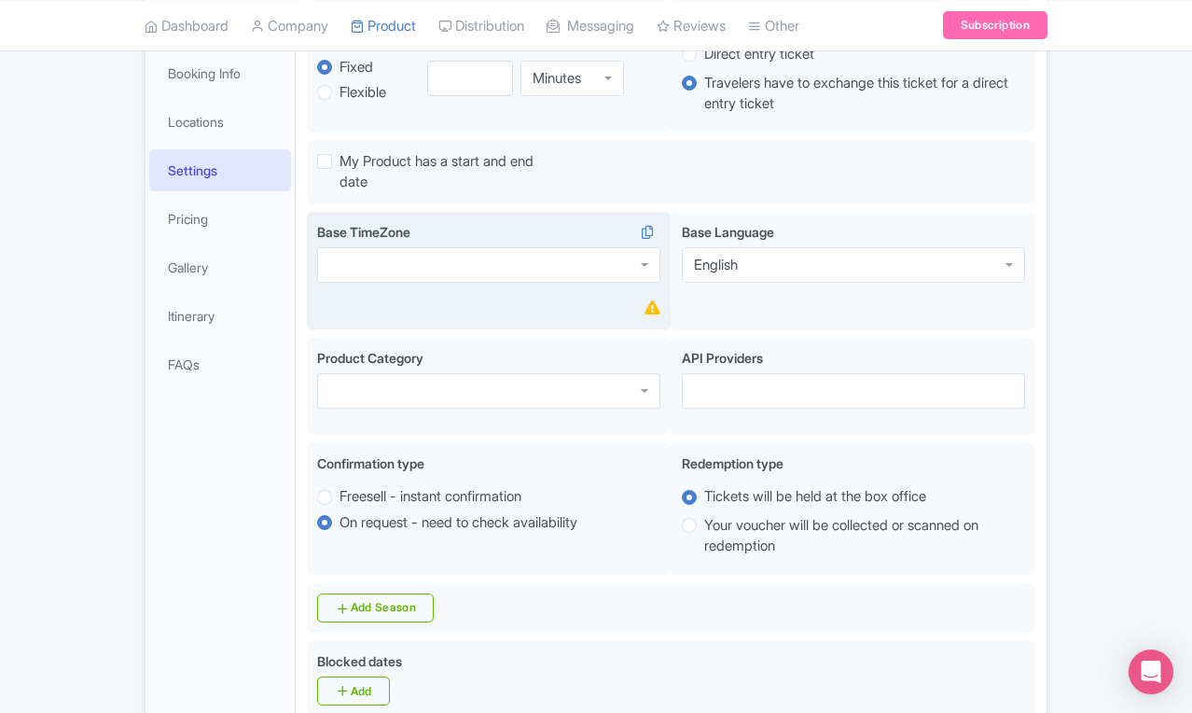
click at [360, 247] on div at bounding box center [488, 264] width 343 height 35
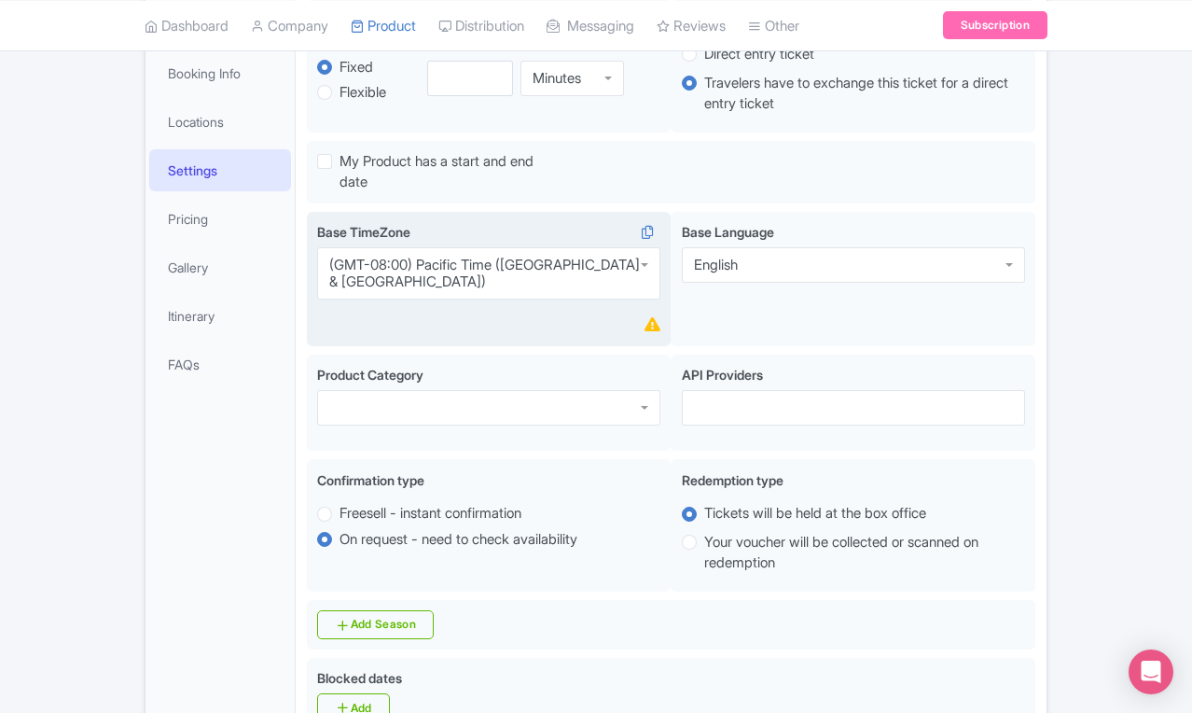
scroll to position [0, 0]
click at [782, 390] on div at bounding box center [853, 407] width 343 height 35
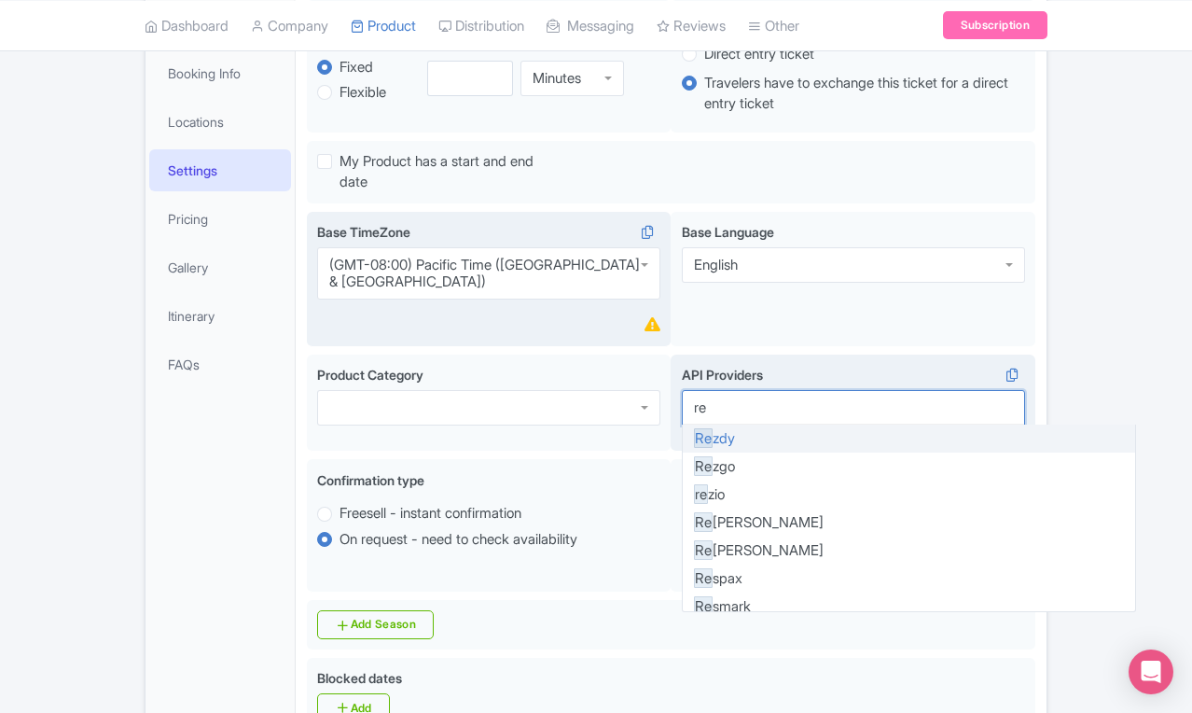
type input "rez"
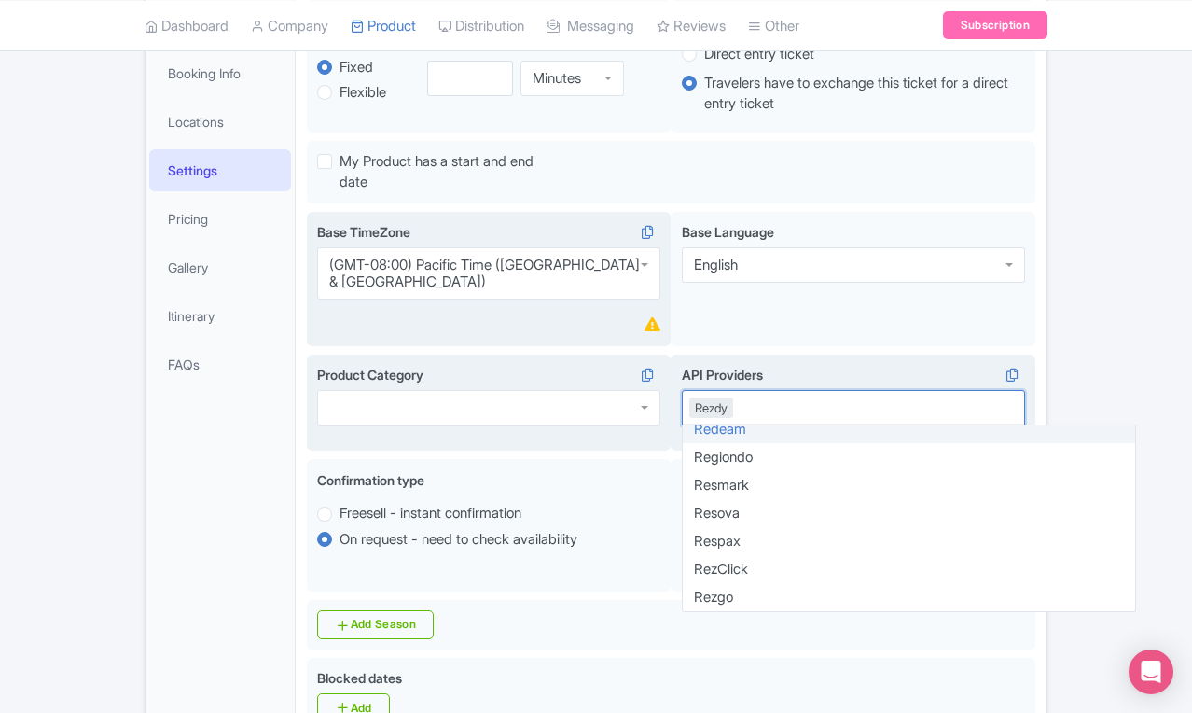
click at [505, 390] on div at bounding box center [488, 407] width 343 height 35
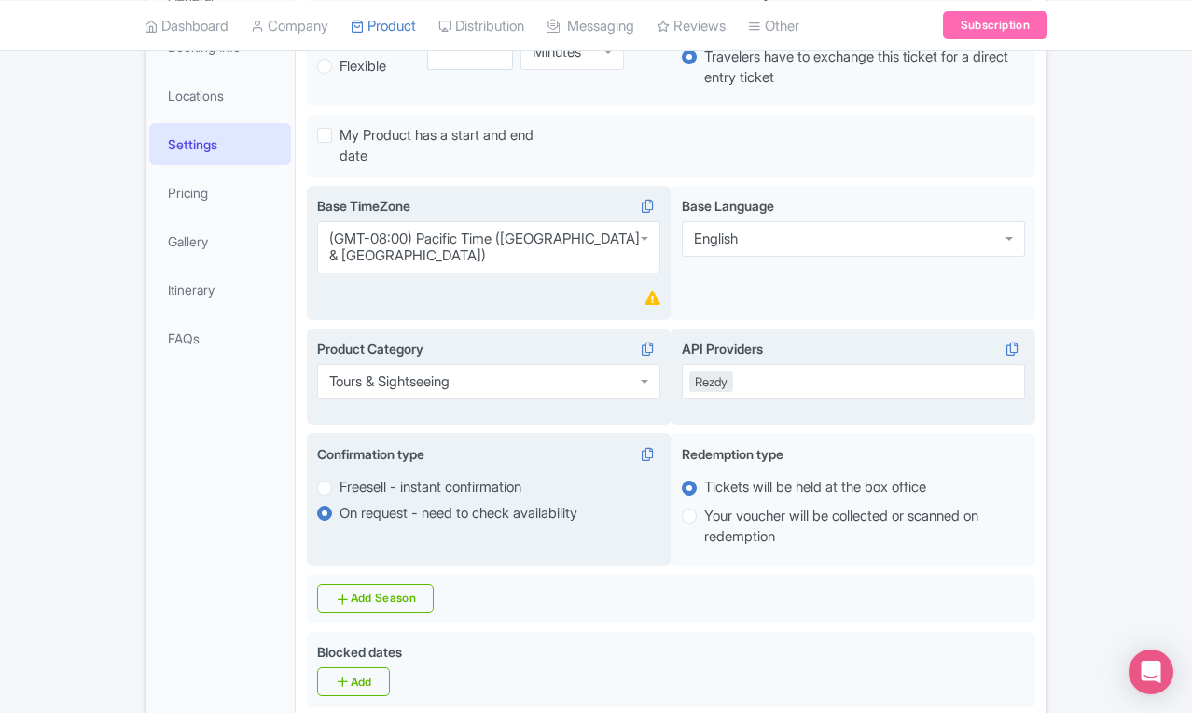
scroll to position [352, 0]
click at [382, 476] on label "Freesell - instant confirmation" at bounding box center [431, 486] width 182 height 21
click at [358, 476] on input "Freesell - instant confirmation" at bounding box center [349, 485] width 19 height 19
radio input "true"
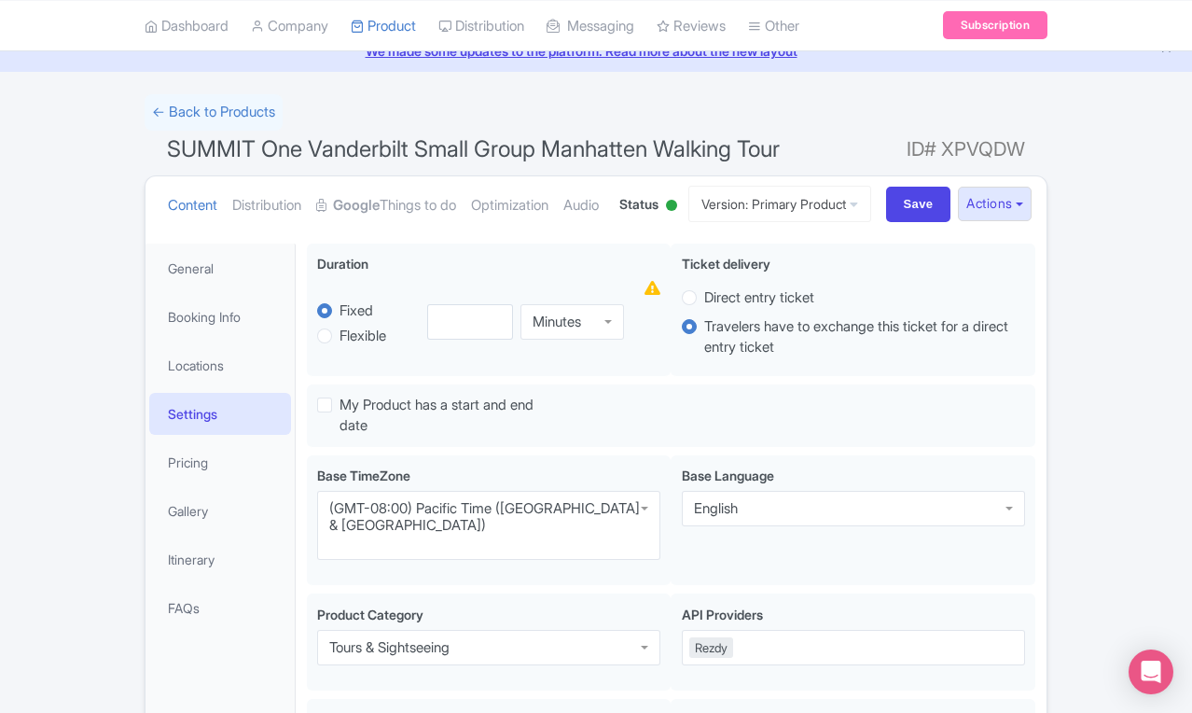
scroll to position [37, 0]
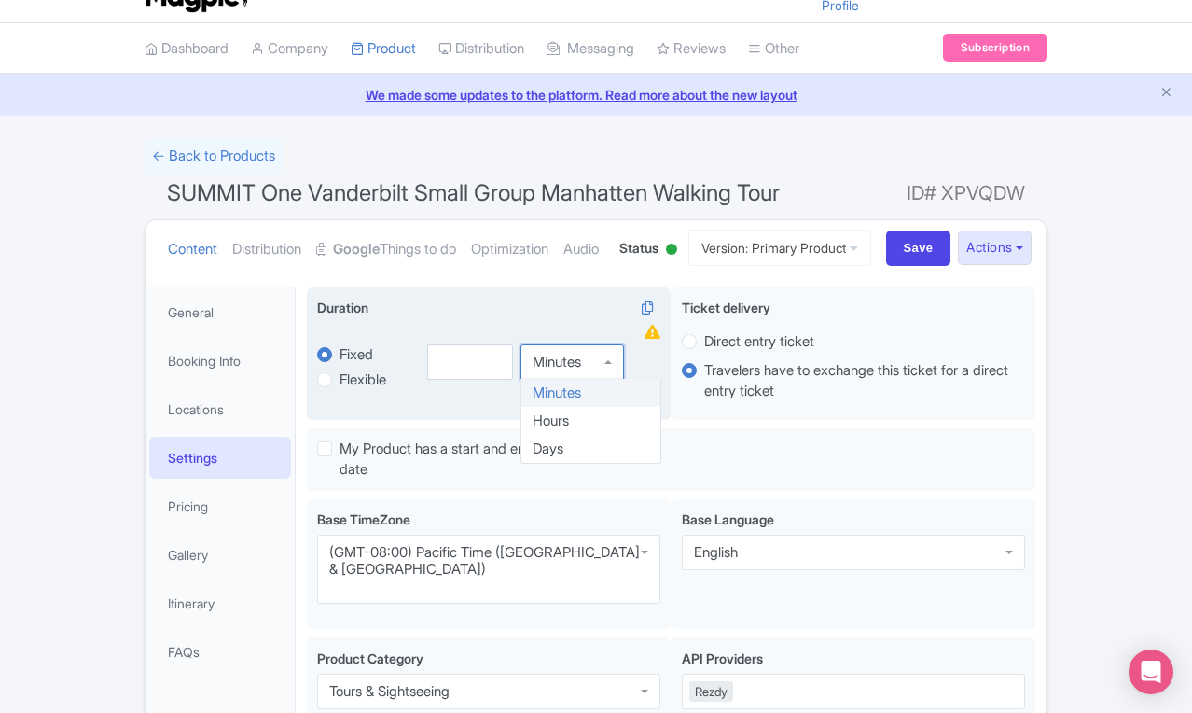
click at [549, 368] on div "Minutes" at bounding box center [557, 362] width 49 height 17
click at [427, 366] on input "number" at bounding box center [470, 365] width 86 height 35
type input "2"
click at [498, 323] on div "2 Hours Hours Minutes Hours Days" at bounding box center [530, 365] width 229 height 87
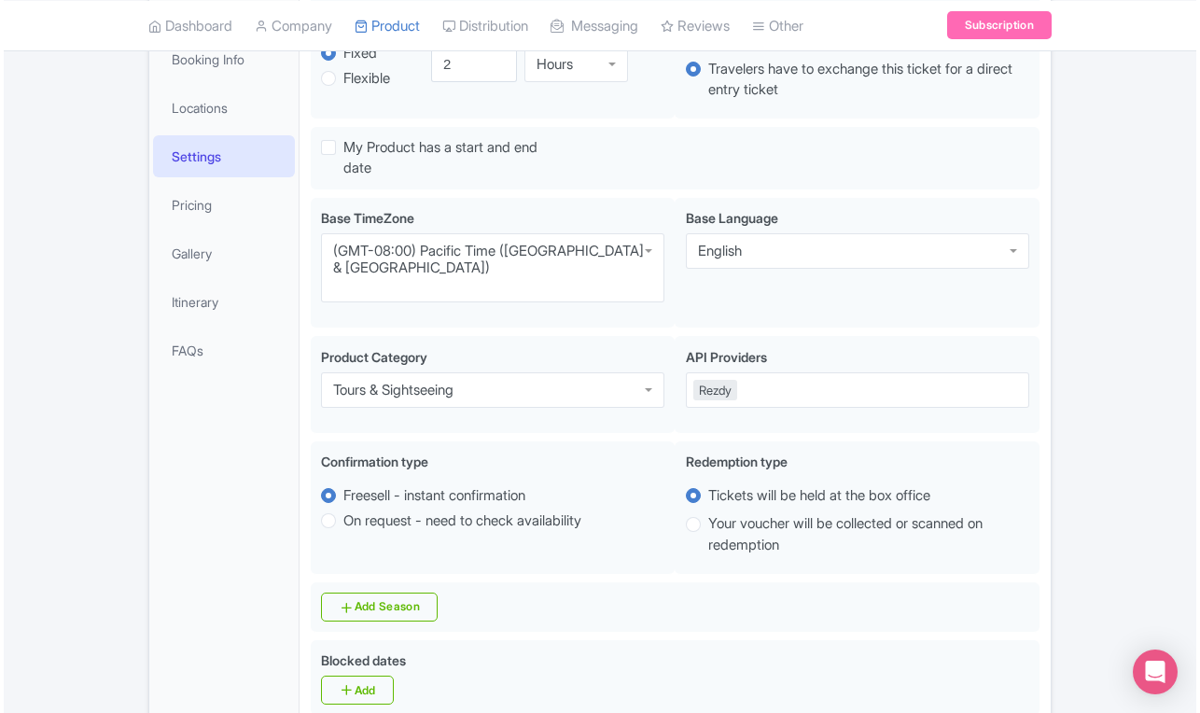
scroll to position [577, 0]
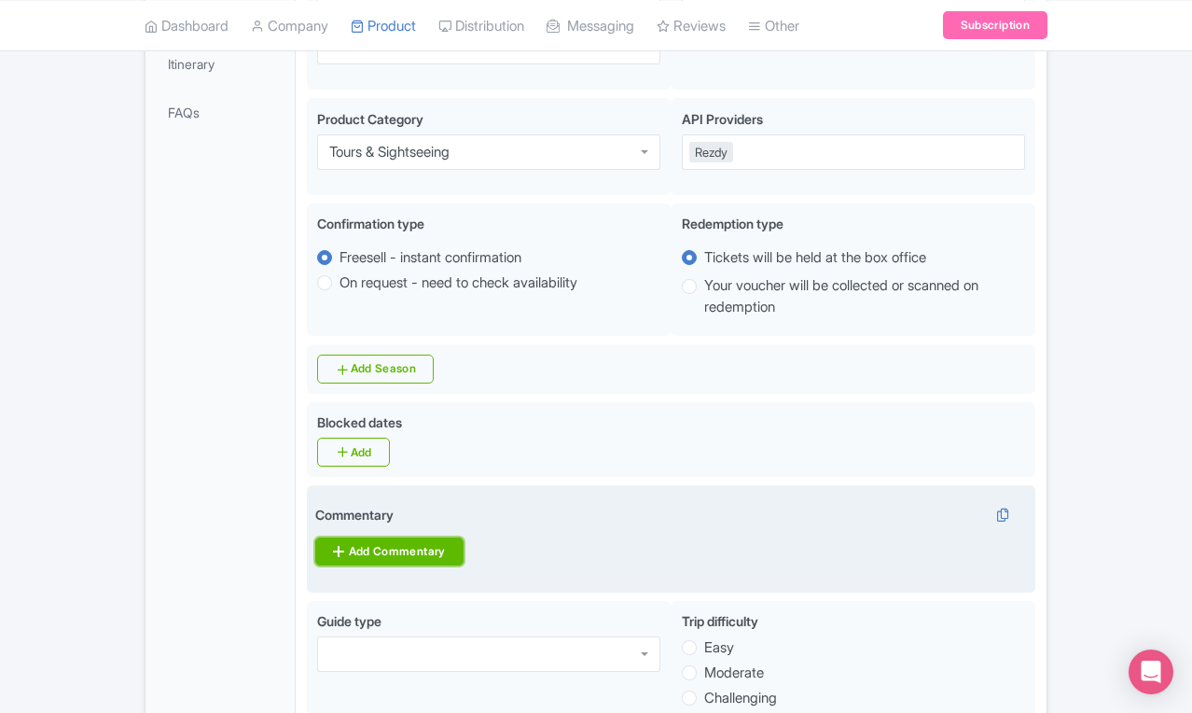
click at [327, 537] on link "Add Commentary" at bounding box center [388, 551] width 147 height 28
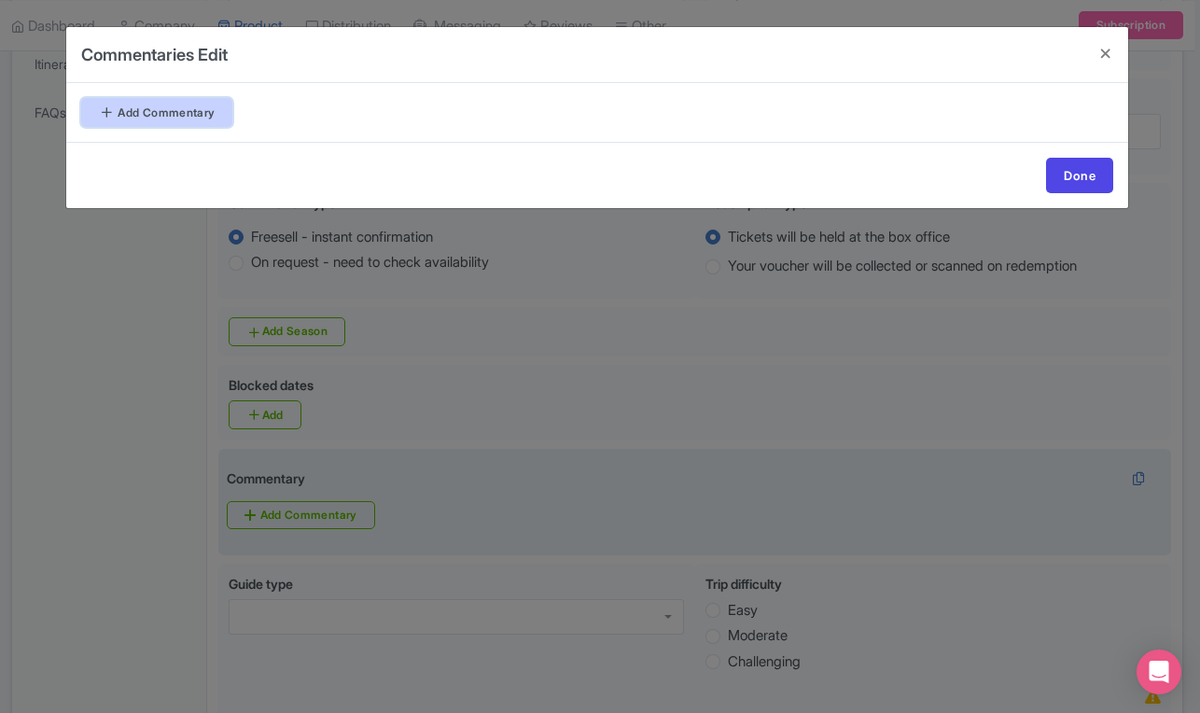
click at [216, 112] on link "Add Commentary" at bounding box center [156, 112] width 151 height 29
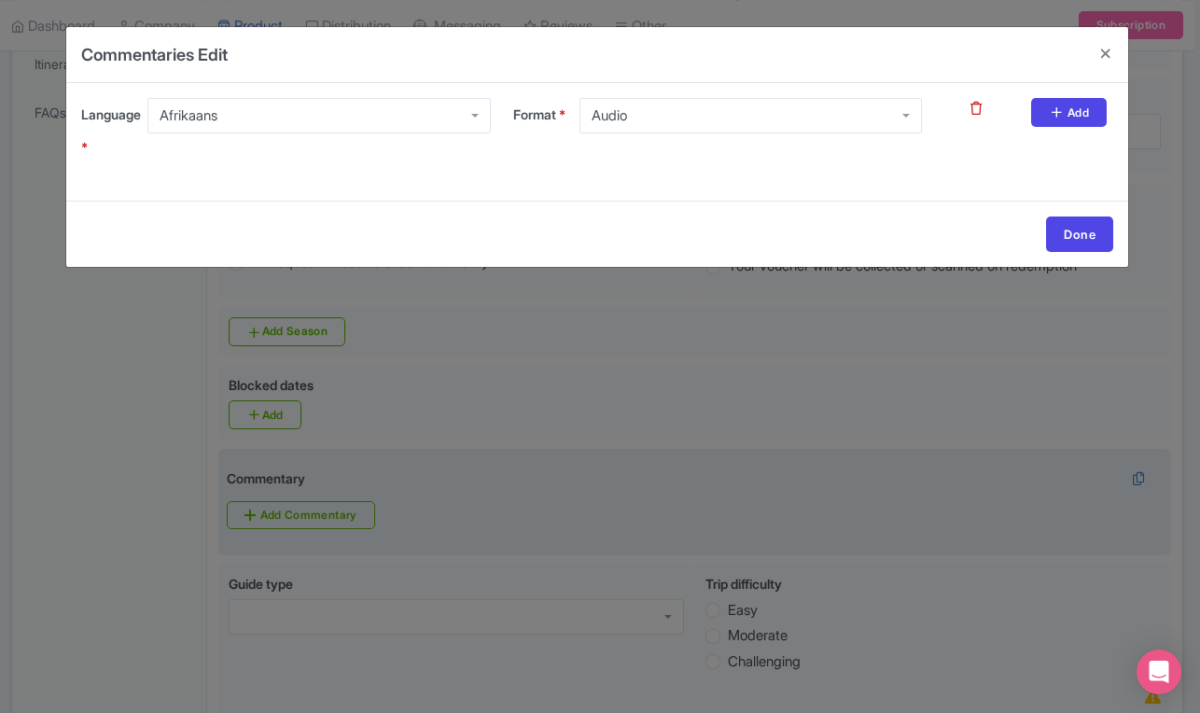
click at [413, 116] on div "Afrikaans" at bounding box center [318, 115] width 342 height 35
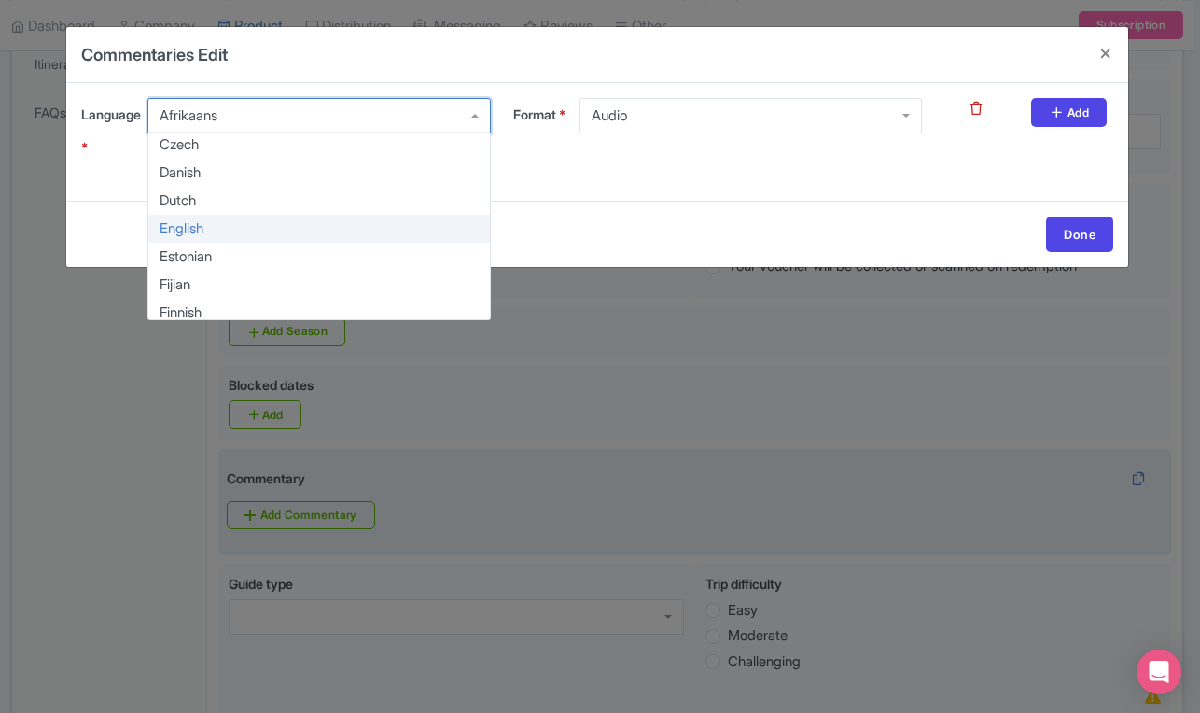
scroll to position [341, 0]
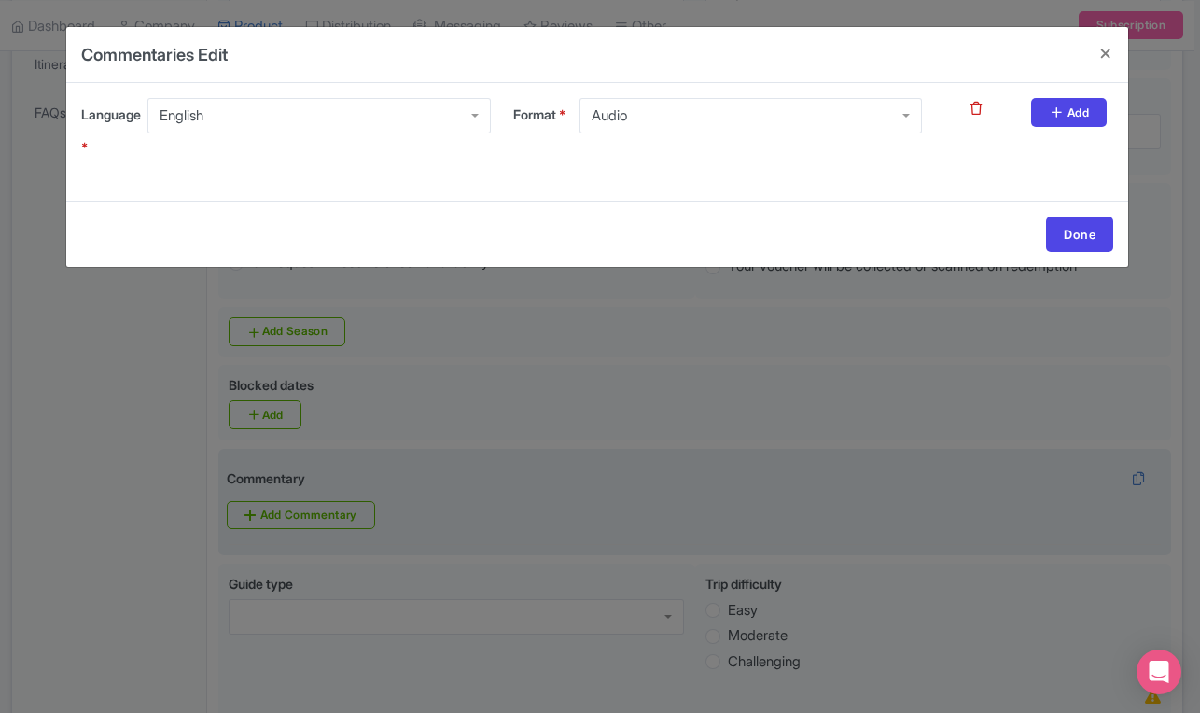
click at [678, 114] on div "Audio" at bounding box center [750, 115] width 342 height 35
click at [1051, 123] on link "Add" at bounding box center [1069, 112] width 76 height 29
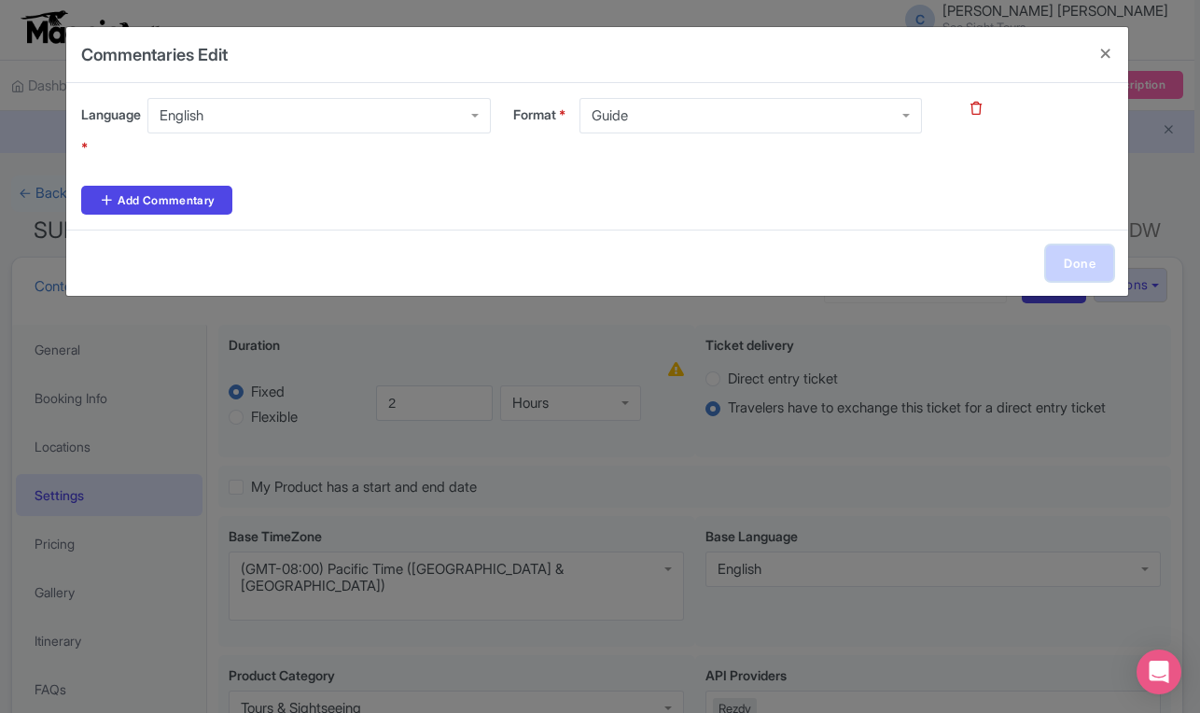
click at [1078, 263] on link "Done" at bounding box center [1079, 262] width 67 height 35
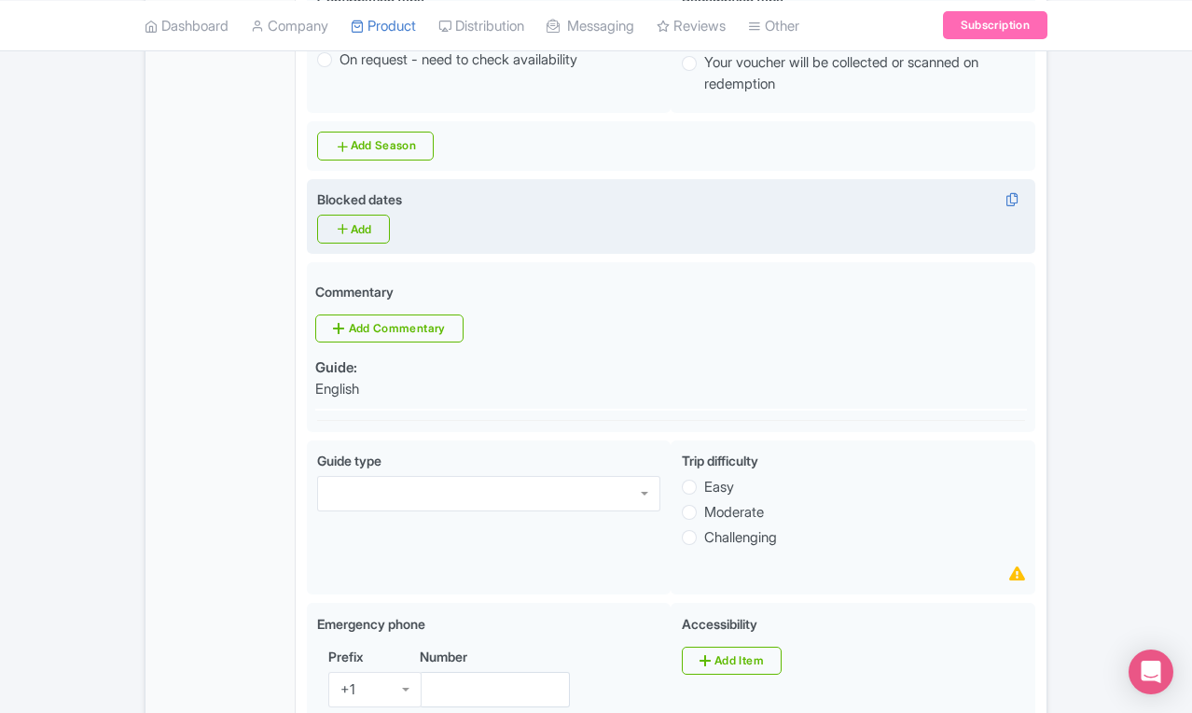
scroll to position [801, 0]
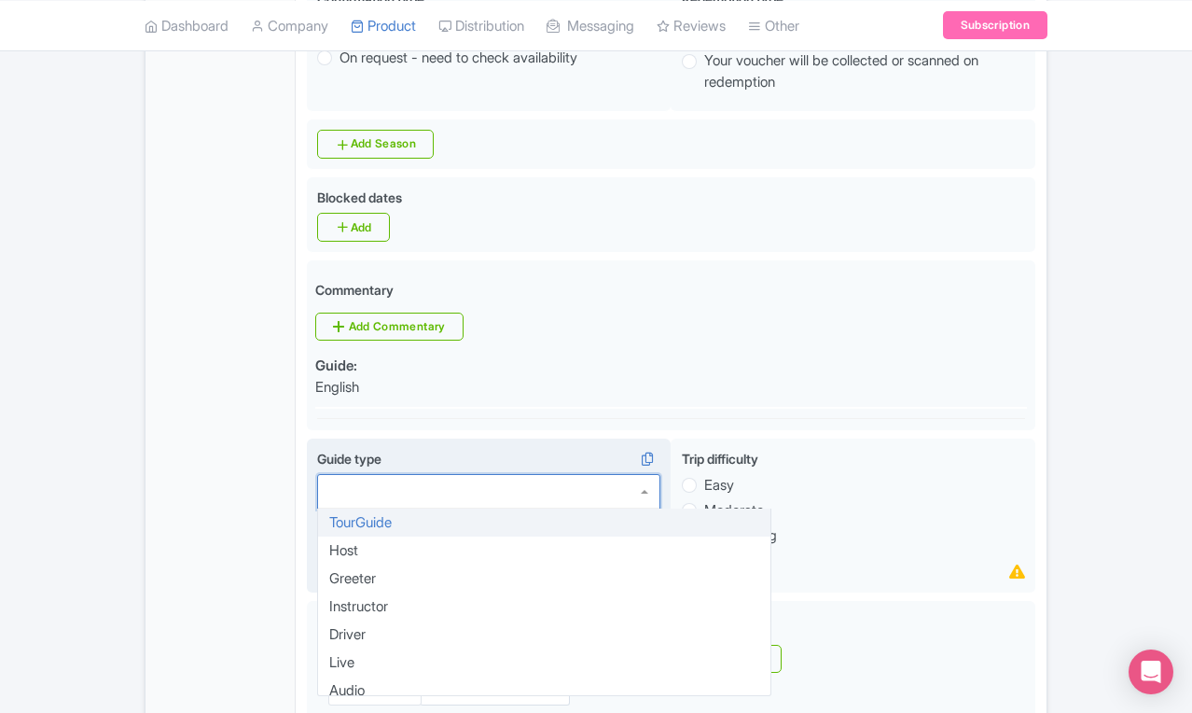
click at [492, 474] on div at bounding box center [488, 491] width 343 height 35
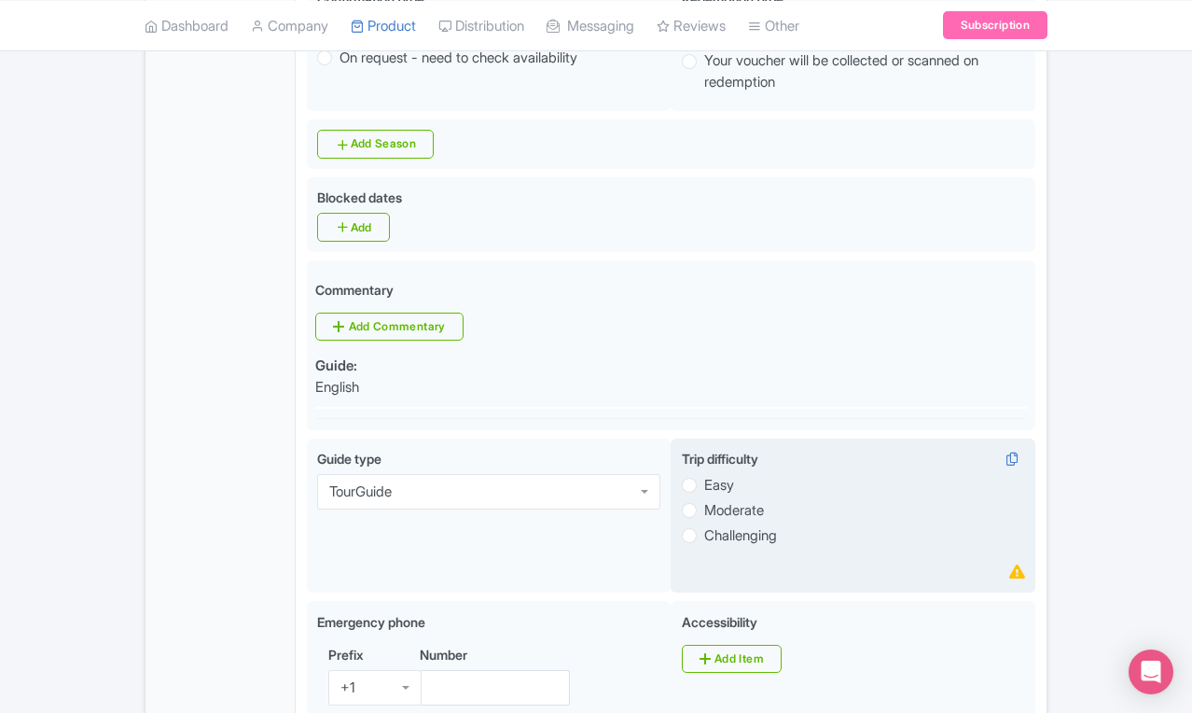
click at [716, 475] on label "Easy" at bounding box center [719, 485] width 30 height 21
click at [716, 474] on input "Easy" at bounding box center [713, 483] width 19 height 19
radio input "true"
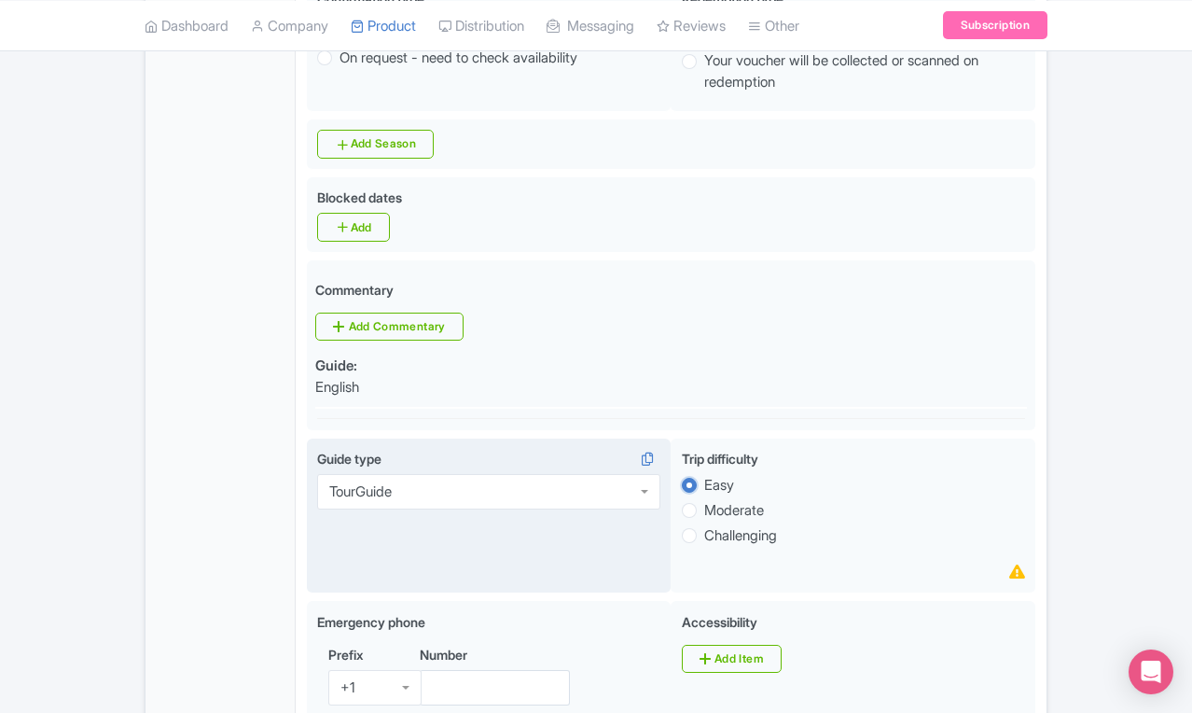
scroll to position [955, 0]
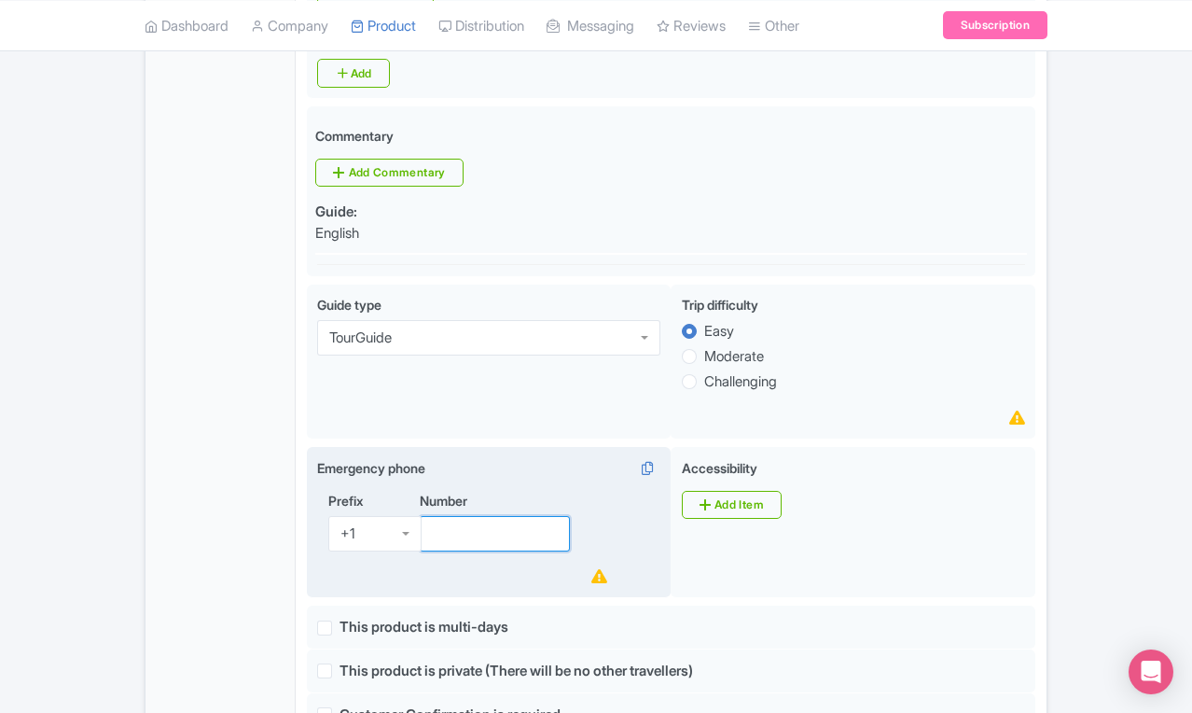
click at [448, 516] on input "Number" at bounding box center [495, 533] width 150 height 35
paste input "888-961-6584"
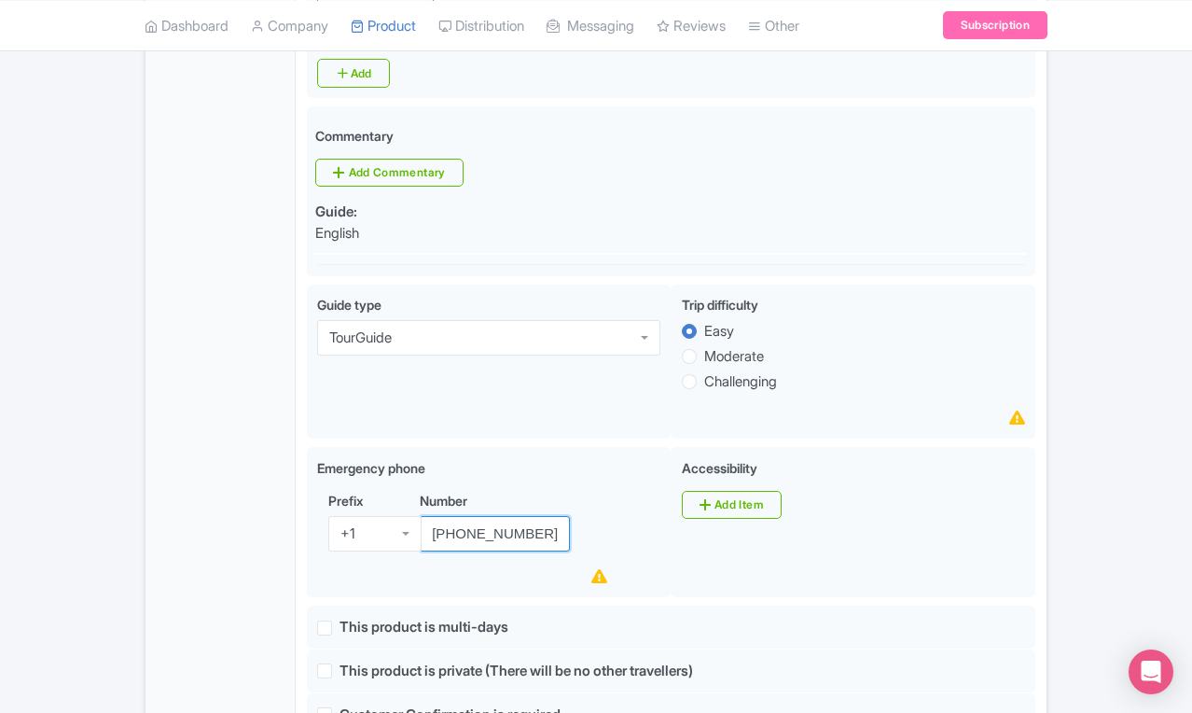
type input "888-961-6584"
click at [146, 495] on div "General Booking Info Locations Settings Pricing Gallery Itinerary FAQs" at bounding box center [221, 458] width 150 height 2178
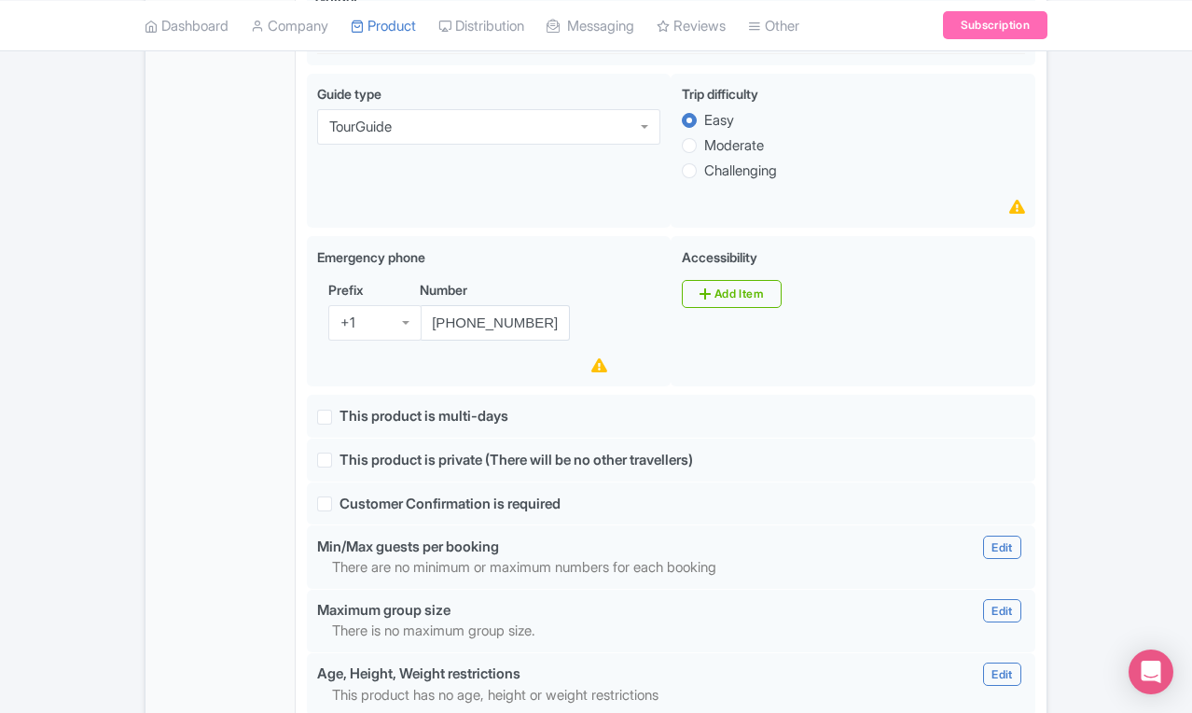
scroll to position [1400, 0]
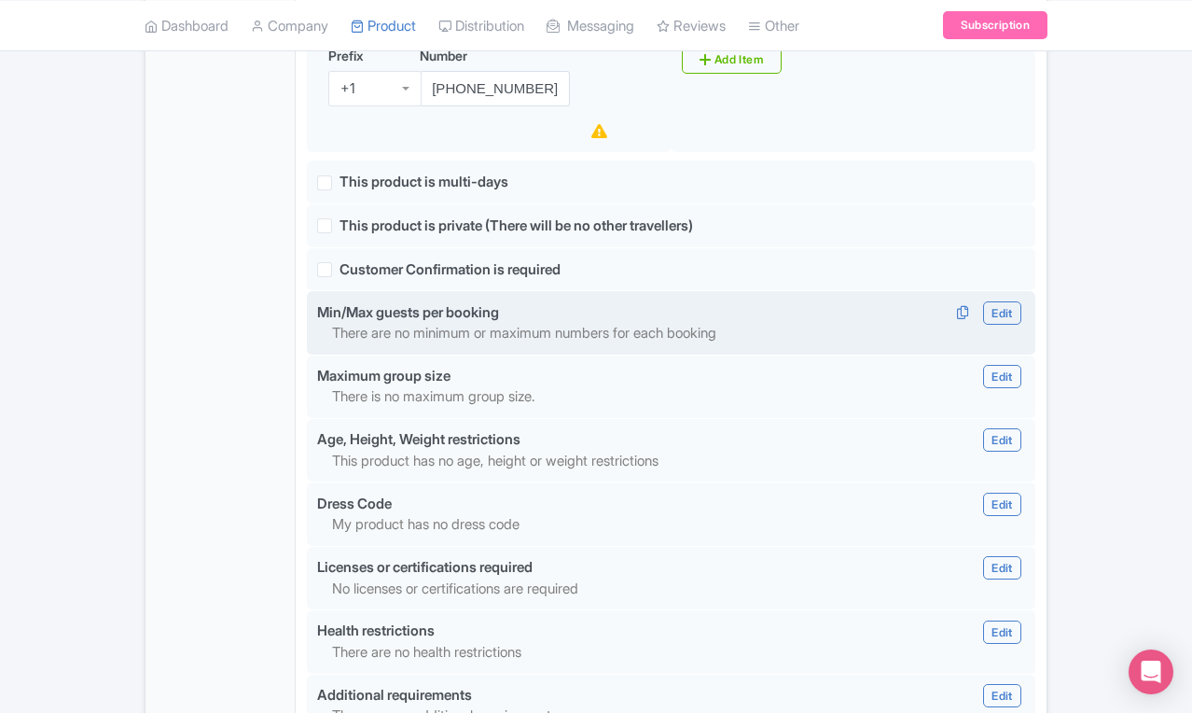
click at [341, 302] on div "Min/Max guests per booking" at bounding box center [408, 312] width 182 height 21
click at [1021, 301] on link "Edit" at bounding box center [1001, 312] width 37 height 23
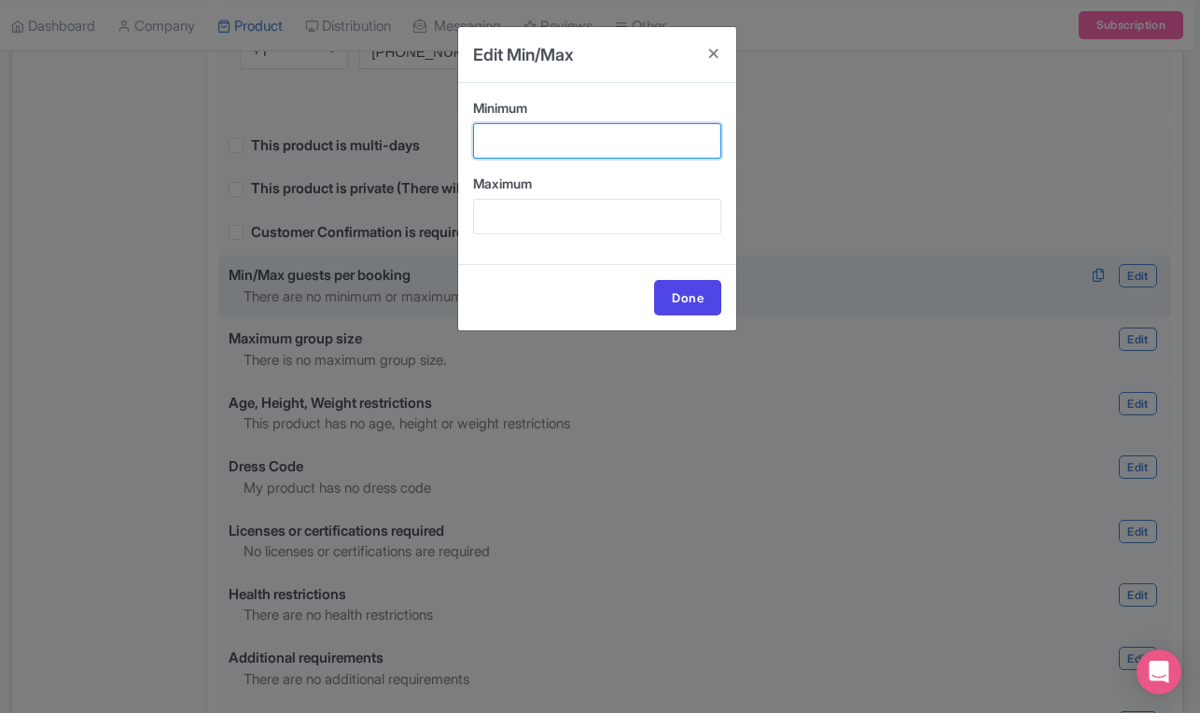
click at [605, 143] on input "Minimum" at bounding box center [597, 140] width 248 height 35
type input "1"
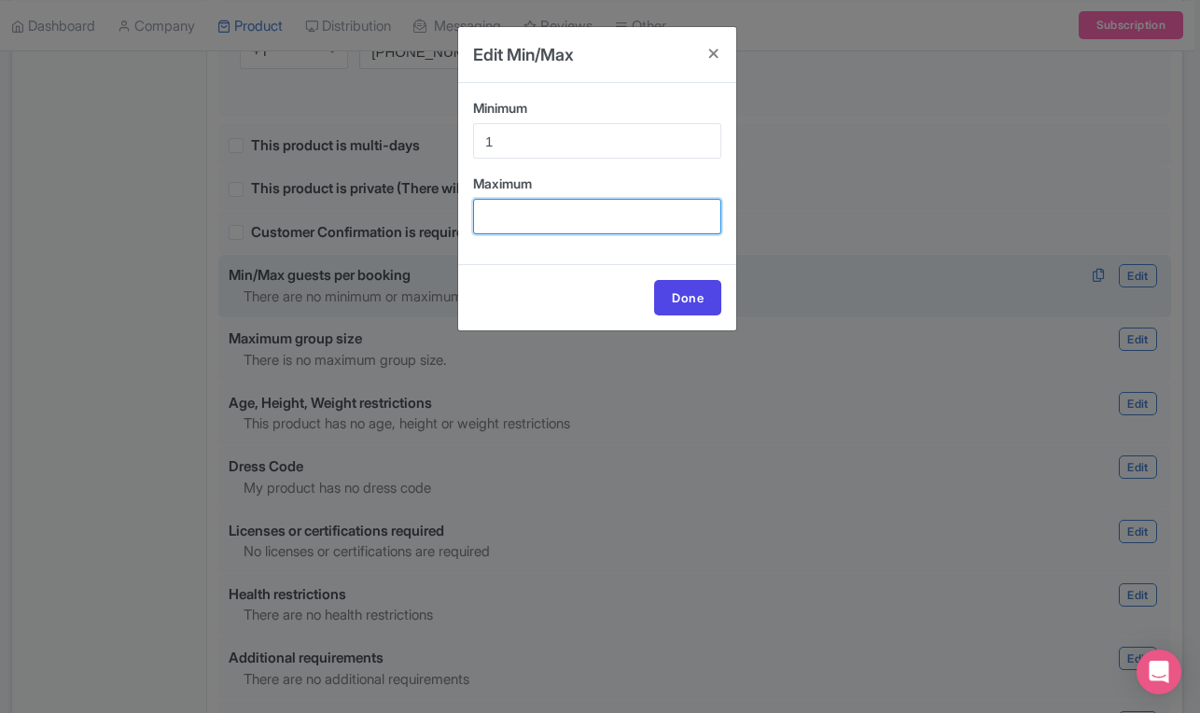
click at [555, 215] on input "Maximum" at bounding box center [597, 216] width 248 height 35
type input "12"
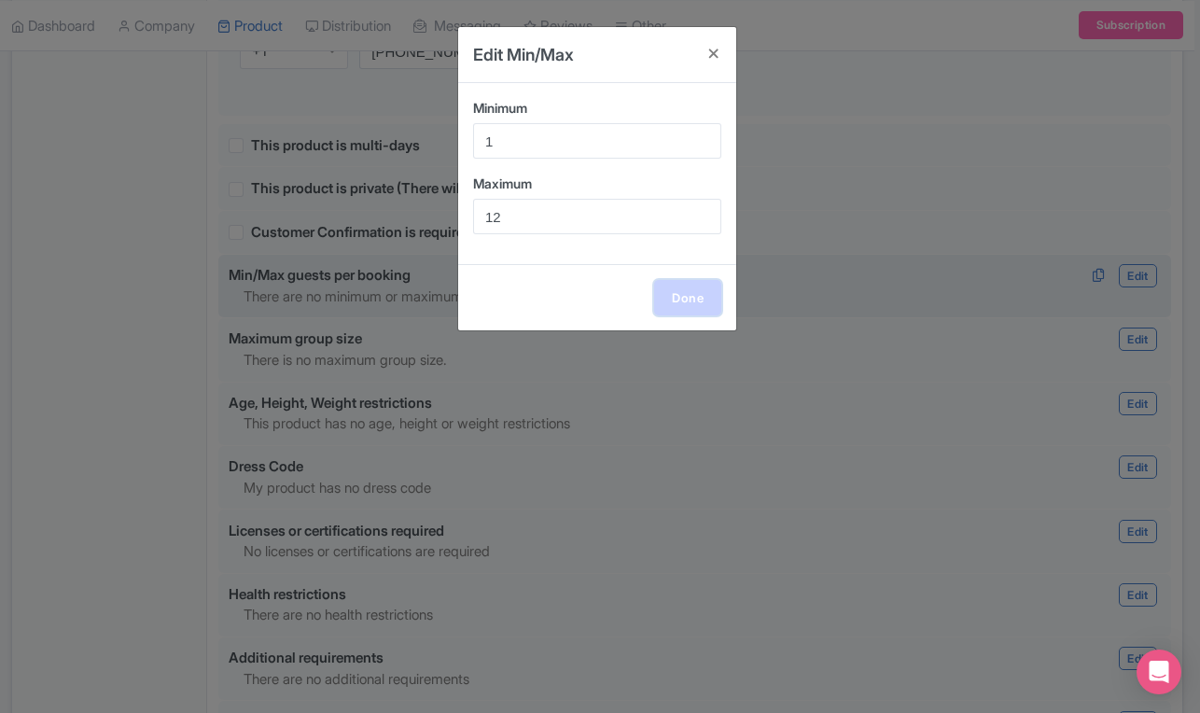
click at [675, 300] on link "Done" at bounding box center [687, 297] width 67 height 35
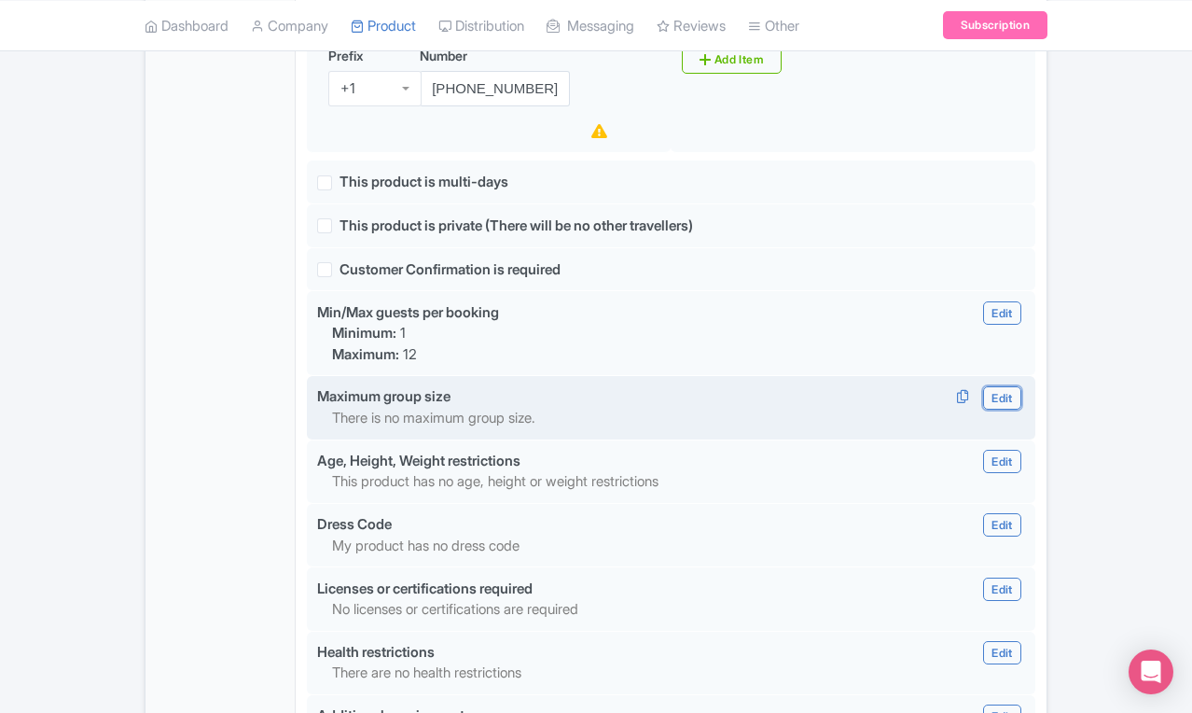
click at [1021, 386] on link "Edit" at bounding box center [1001, 397] width 37 height 23
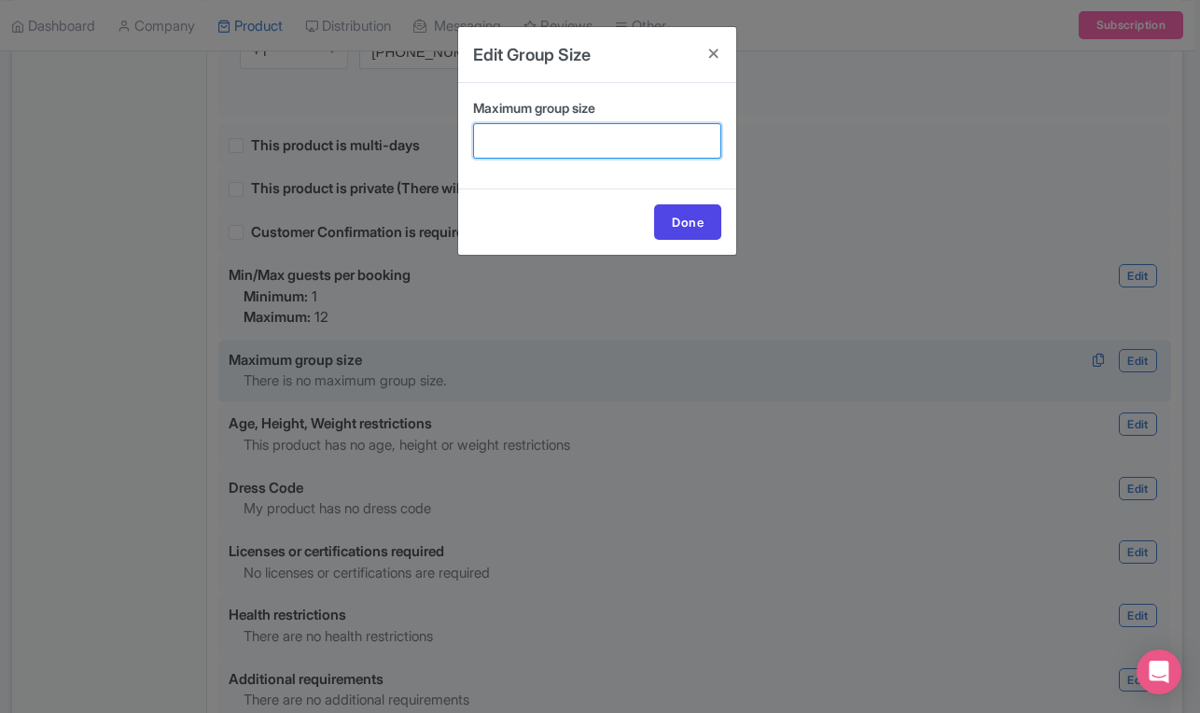
click at [540, 154] on input "Maximum group size" at bounding box center [597, 140] width 248 height 35
type input "12"
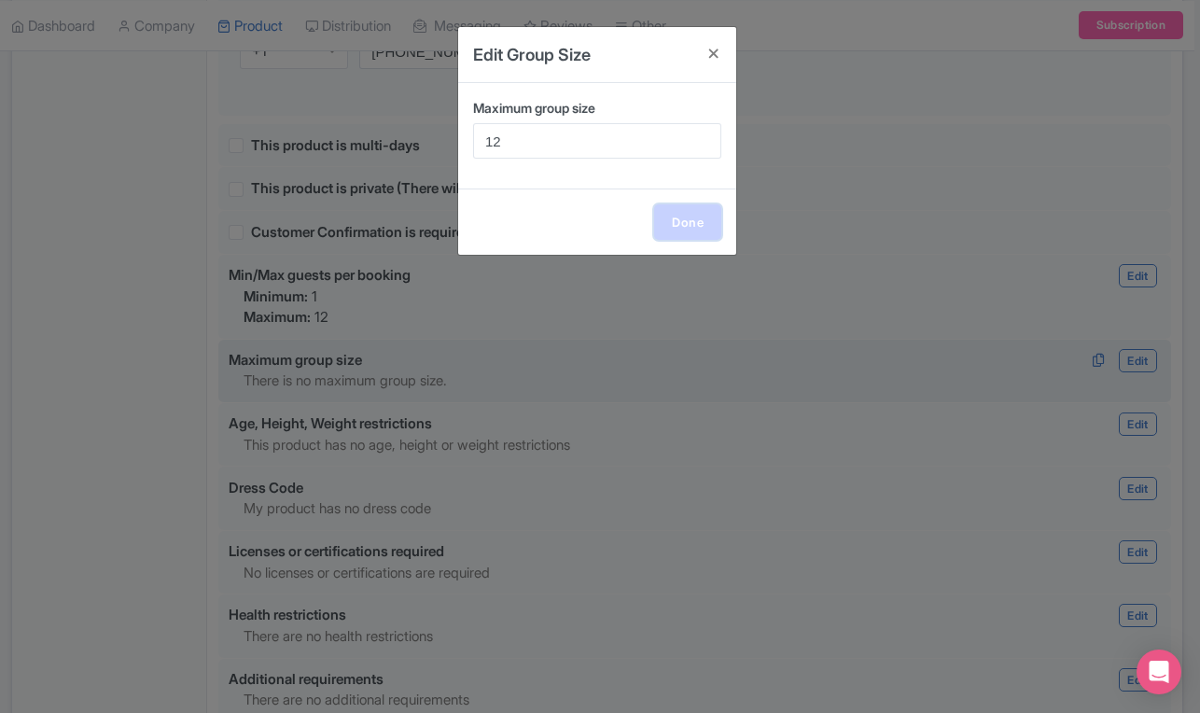
click at [667, 221] on link "Done" at bounding box center [687, 221] width 67 height 35
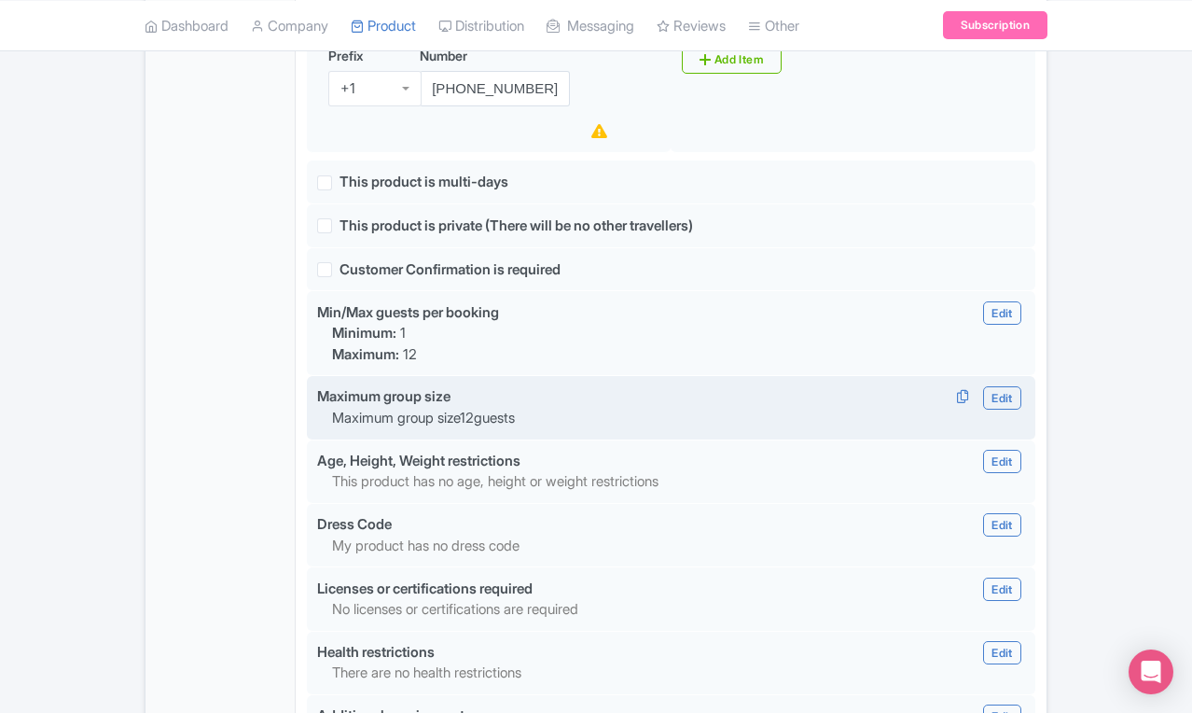
scroll to position [1761, 0]
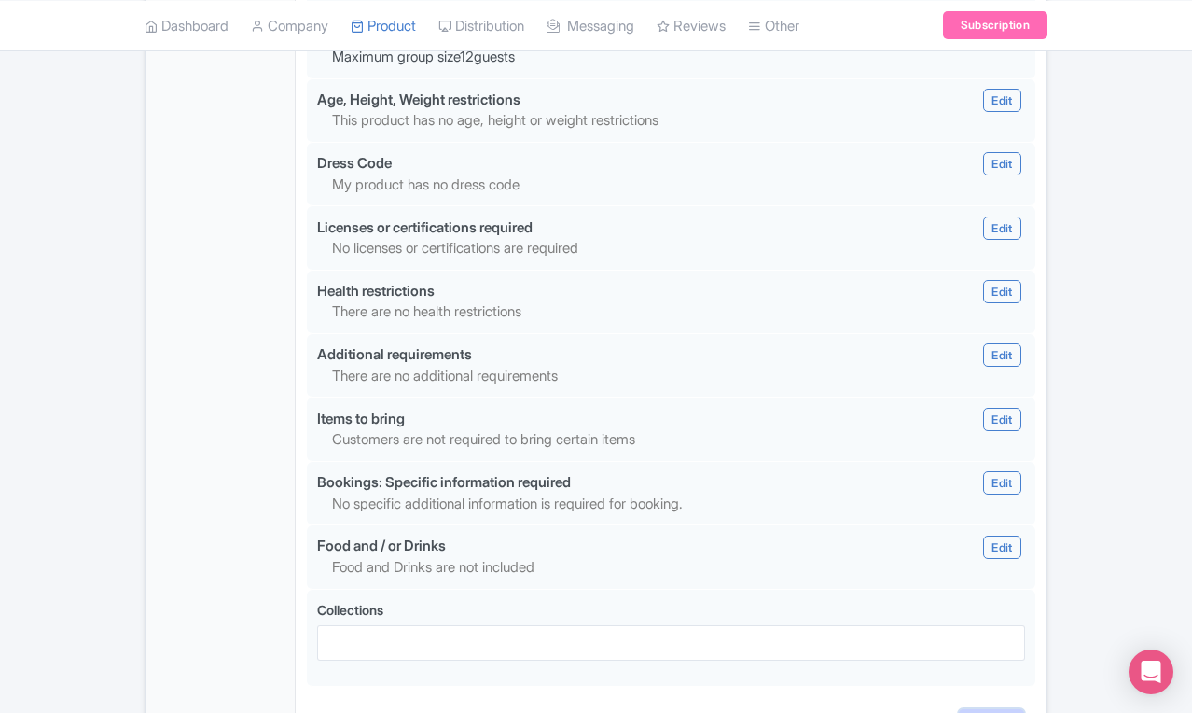
click at [1024, 709] on input "Save" at bounding box center [991, 726] width 65 height 35
type input "Update Product"
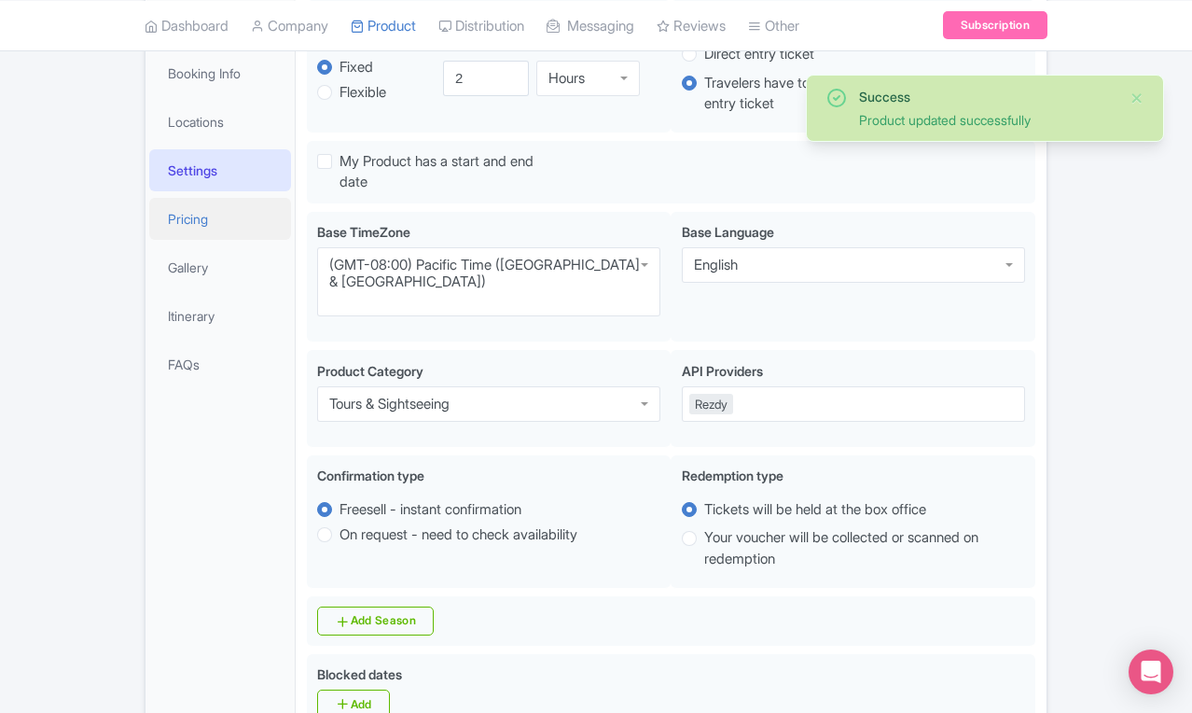
click at [149, 228] on link "Pricing" at bounding box center [220, 219] width 142 height 42
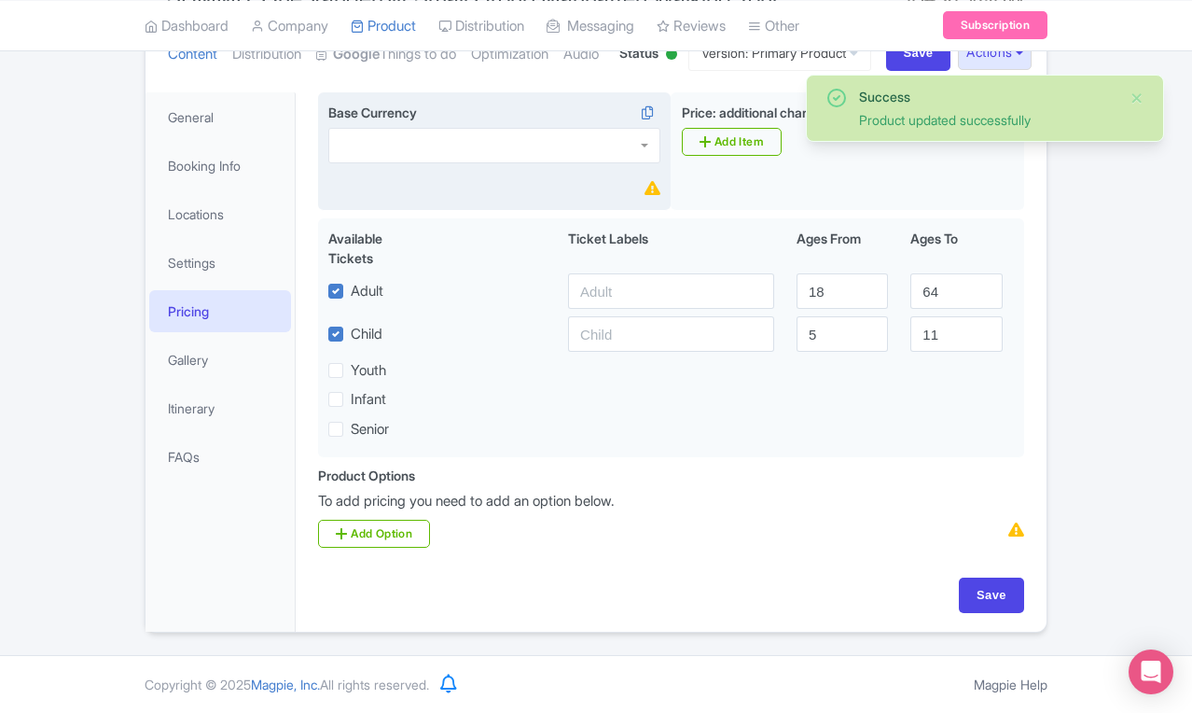
click at [340, 162] on div "Base Currency" at bounding box center [495, 151] width 354 height 118
click at [349, 137] on div at bounding box center [494, 145] width 332 height 35
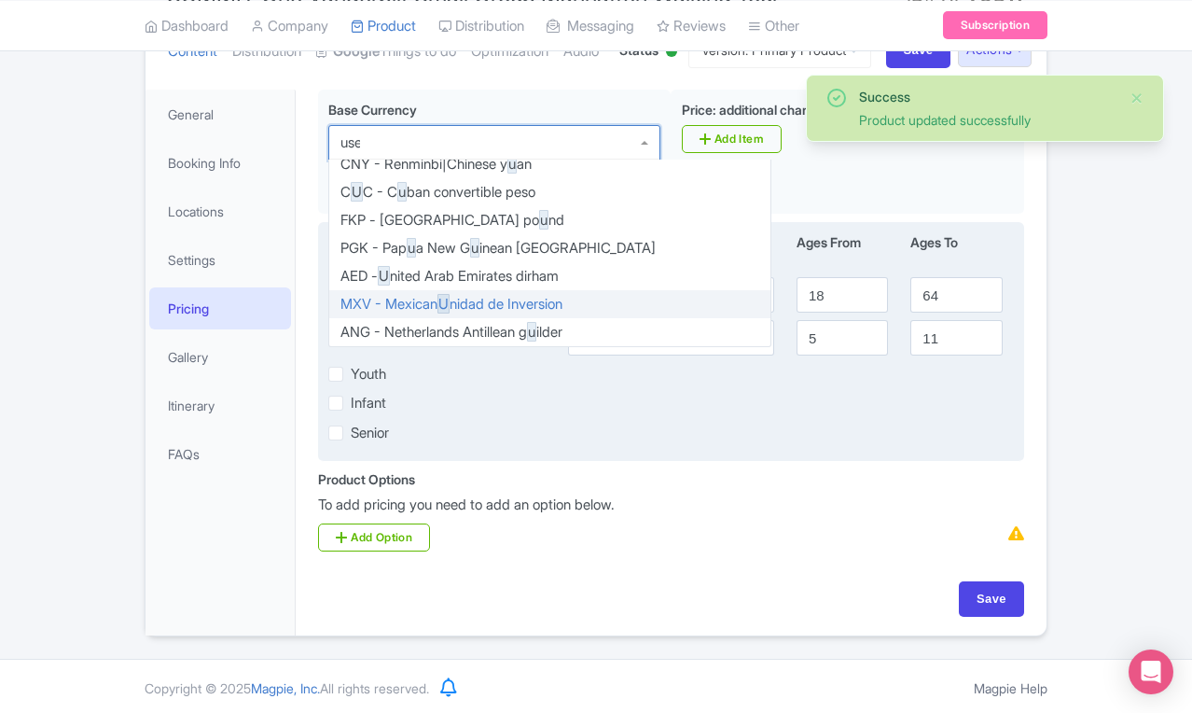
scroll to position [0, 0]
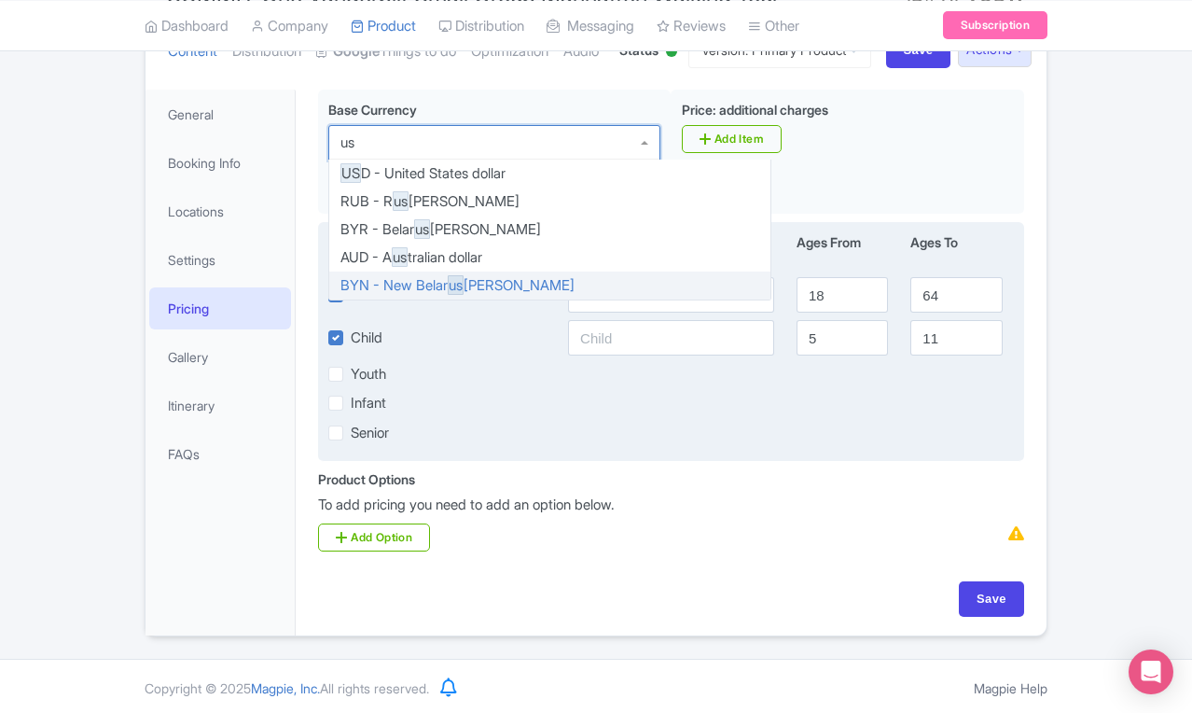
type input "usd"
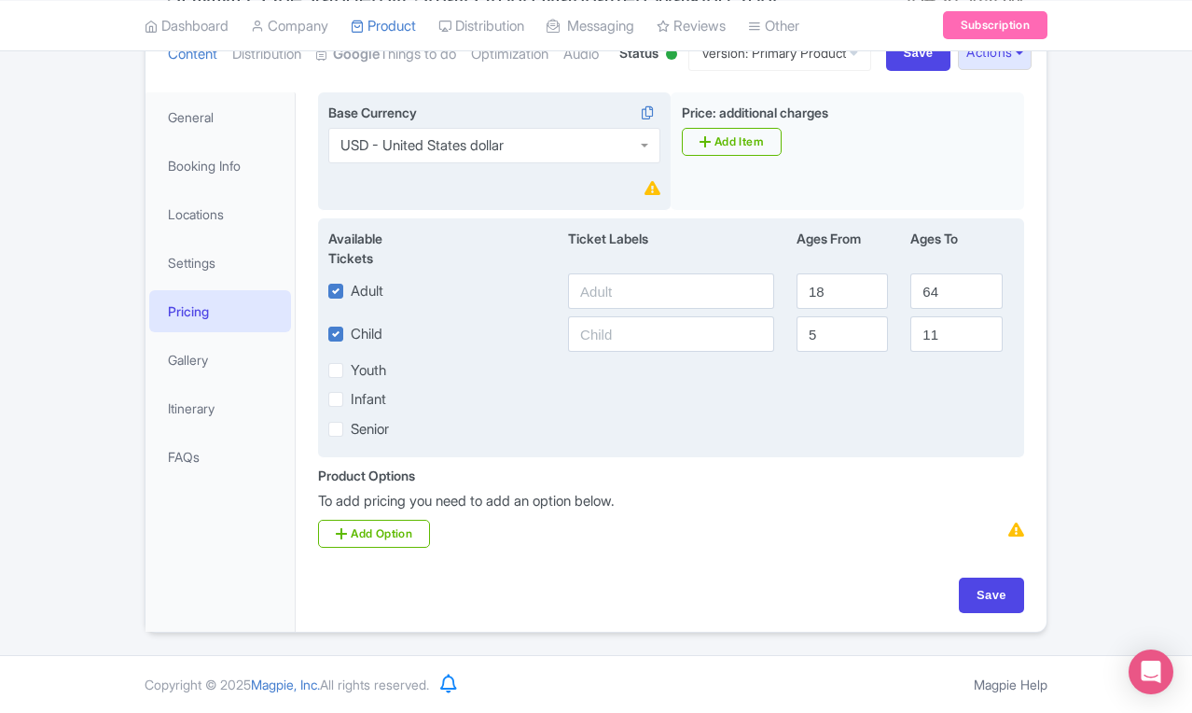
click at [351, 403] on label "Infant" at bounding box center [368, 399] width 35 height 21
click at [351, 400] on input "Infant" at bounding box center [357, 394] width 12 height 12
checkbox input "true"
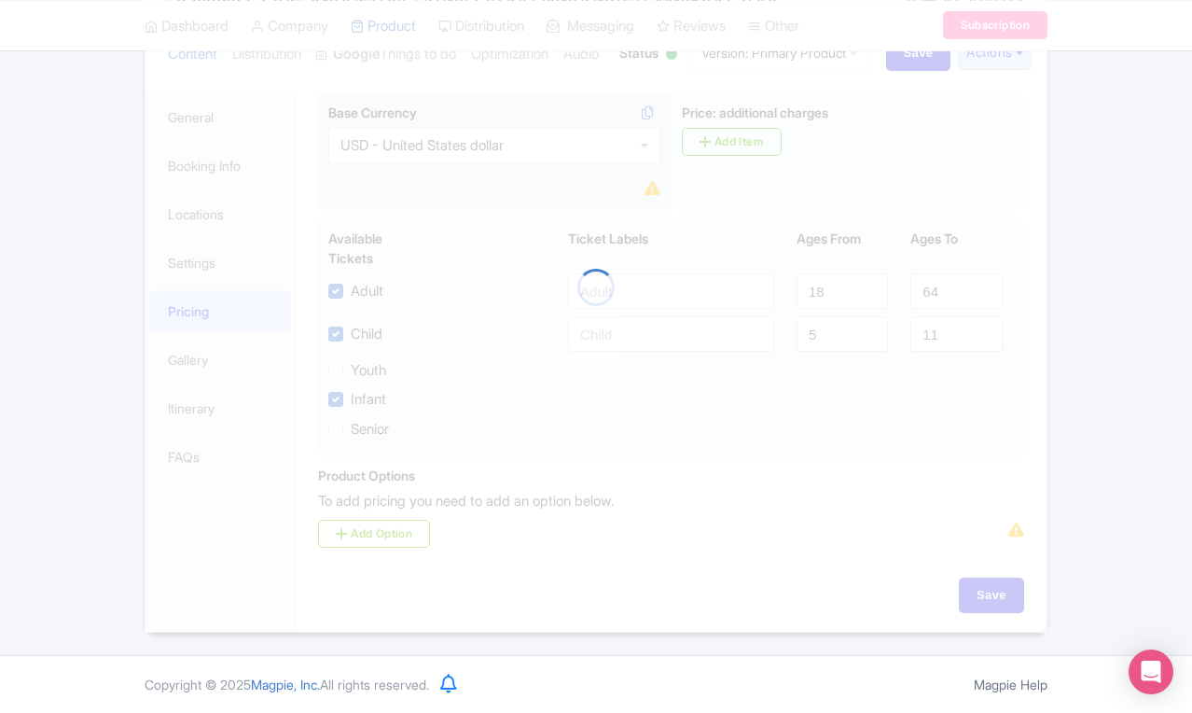
scroll to position [227, 0]
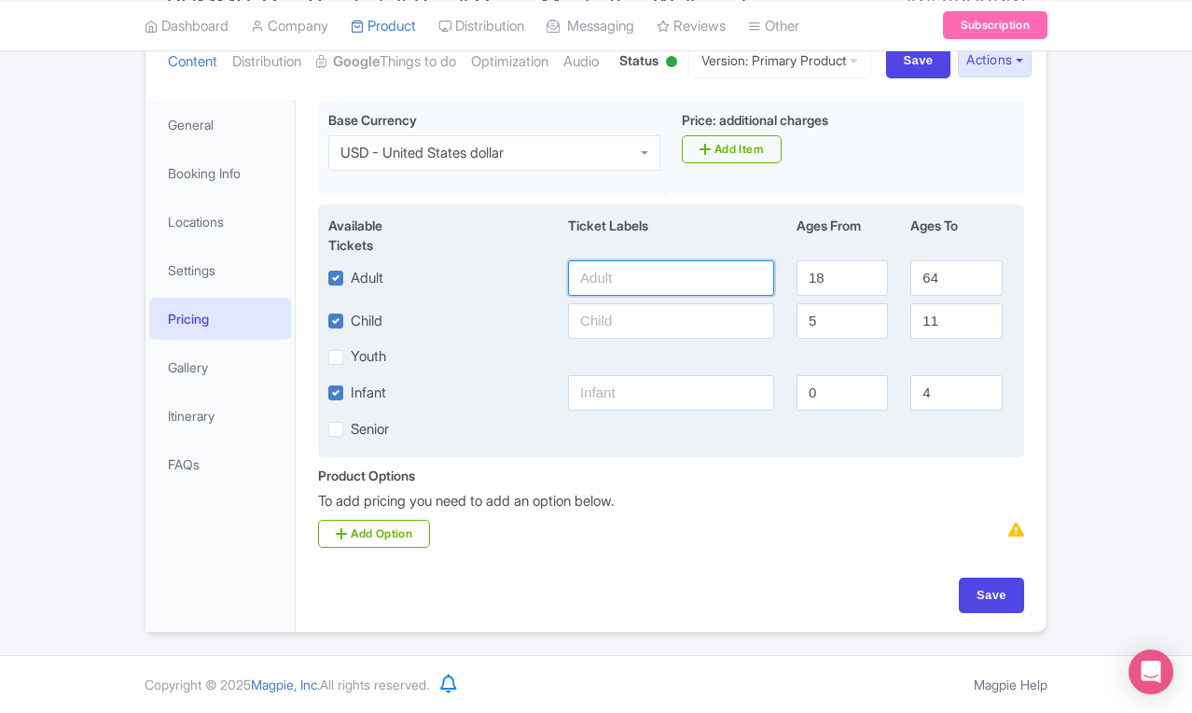
click at [637, 278] on input "text" at bounding box center [671, 277] width 206 height 35
type input "79"
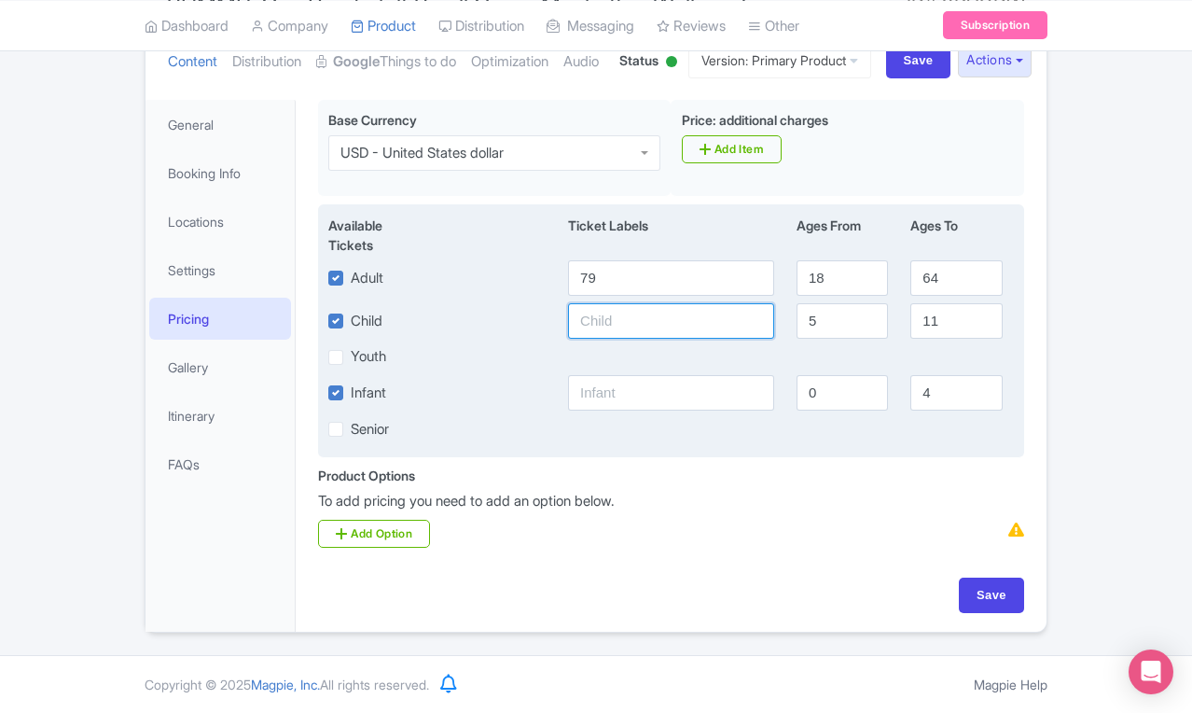
click at [640, 319] on input "text" at bounding box center [671, 320] width 206 height 35
type input "69"
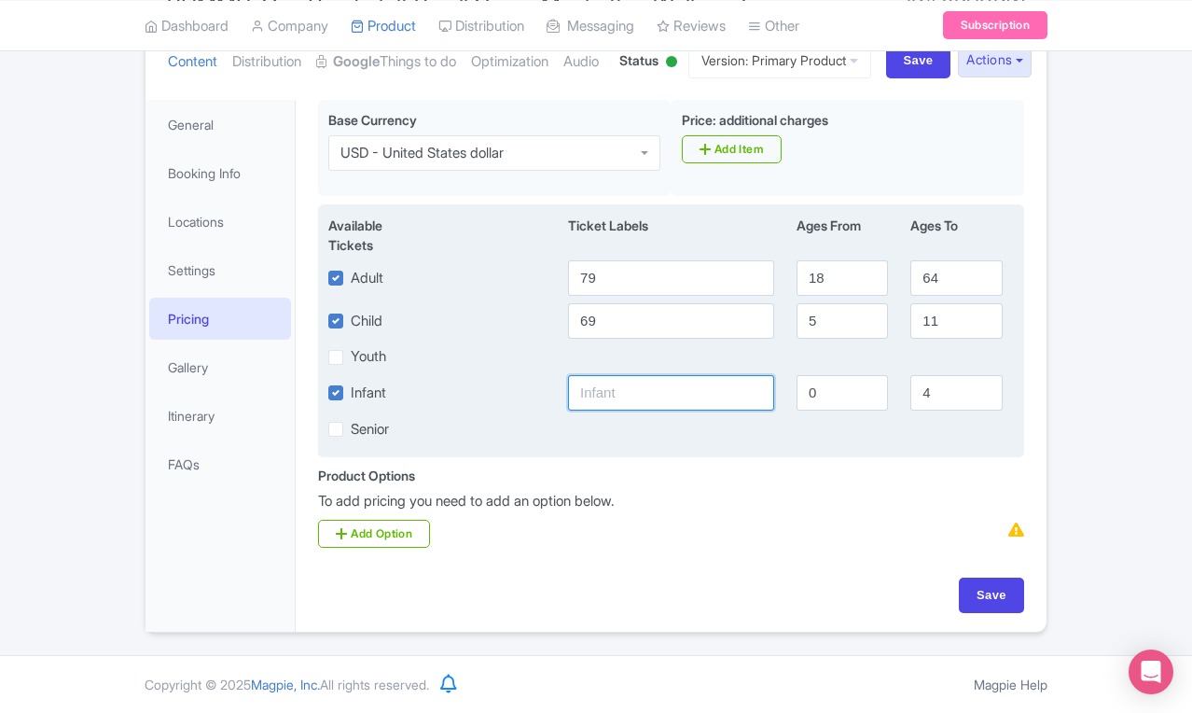
click at [645, 385] on input "text" at bounding box center [671, 392] width 206 height 35
type input "20"
click at [754, 444] on div "Available Tickets i Ticket Labels Ages From Ages To Adult 79 18 64 Child 69 5 1…" at bounding box center [671, 331] width 706 height 254
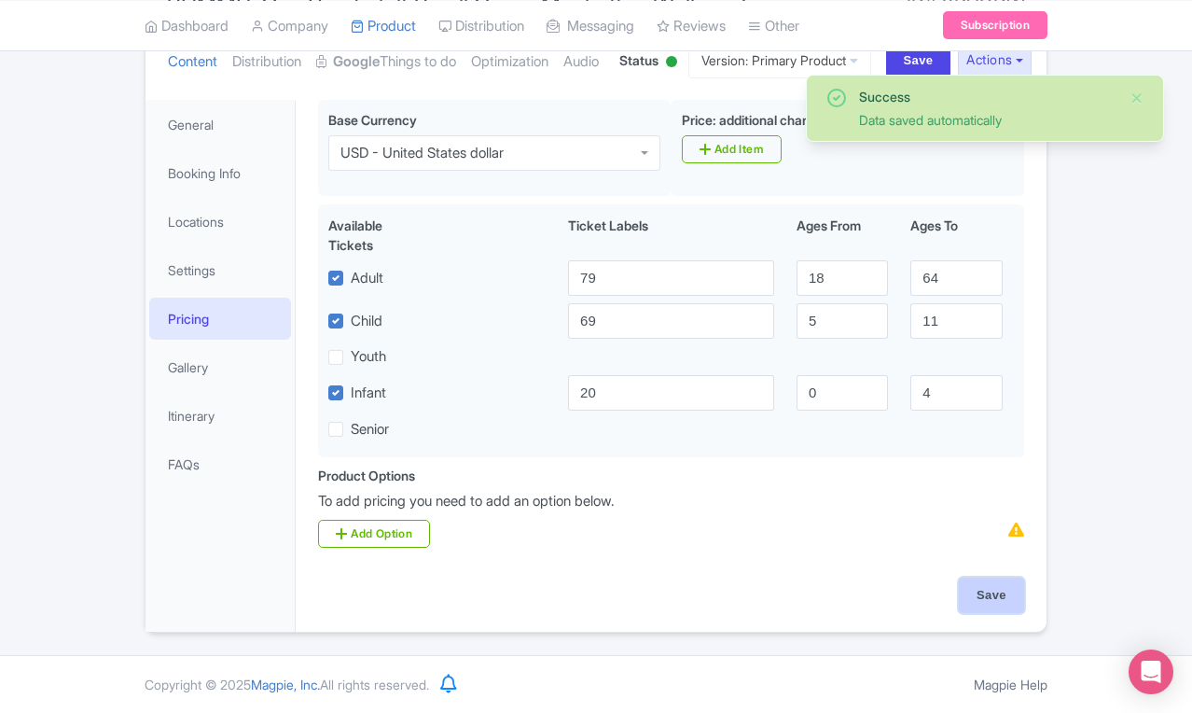
click at [1024, 591] on input "Save" at bounding box center [991, 594] width 65 height 35
type input "Update Product"
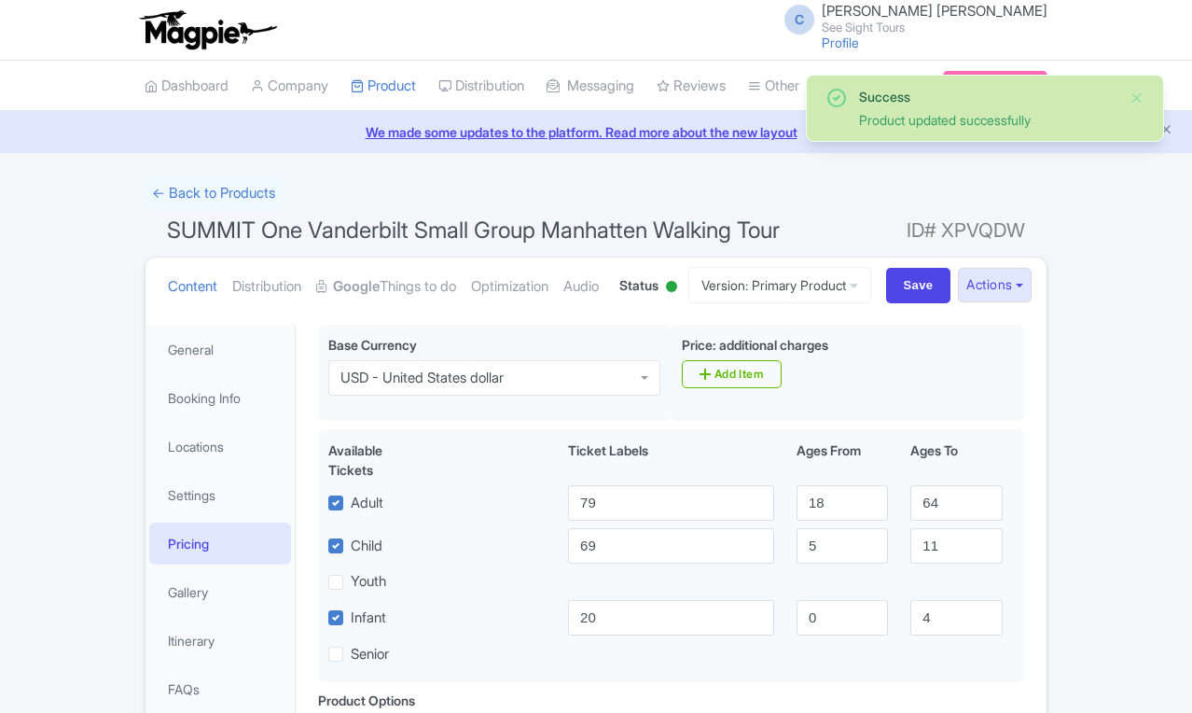
scroll to position [227, 0]
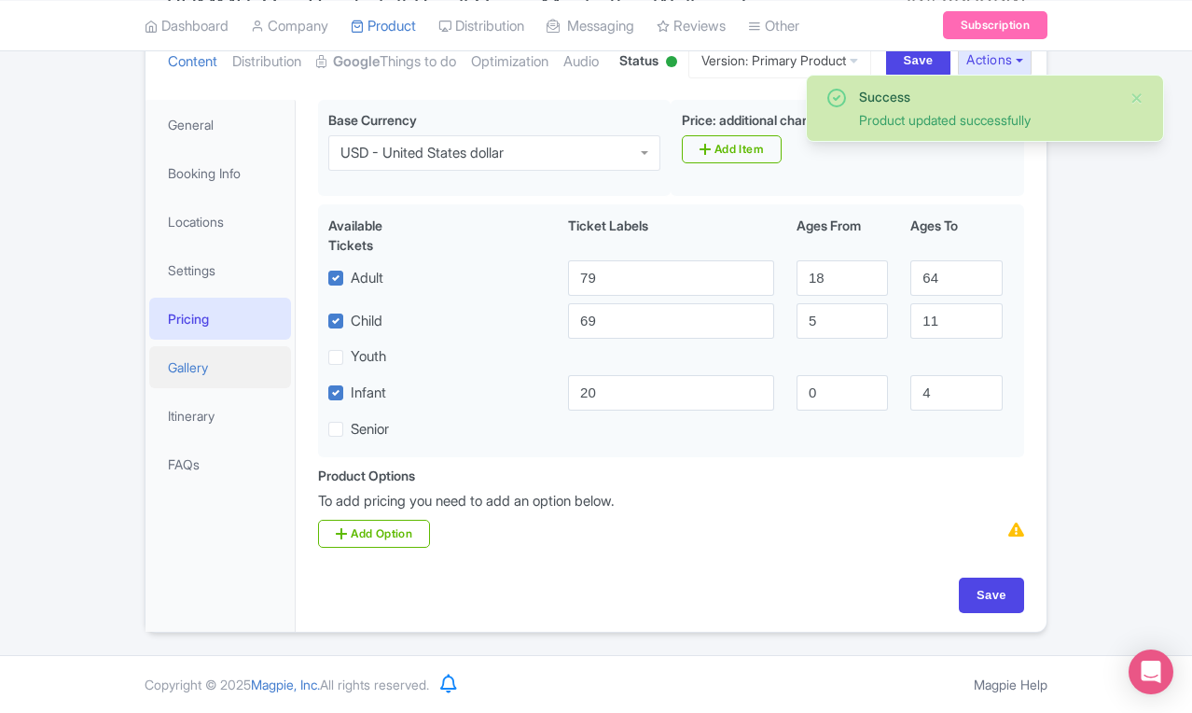
click at [149, 356] on link "Gallery" at bounding box center [220, 367] width 142 height 42
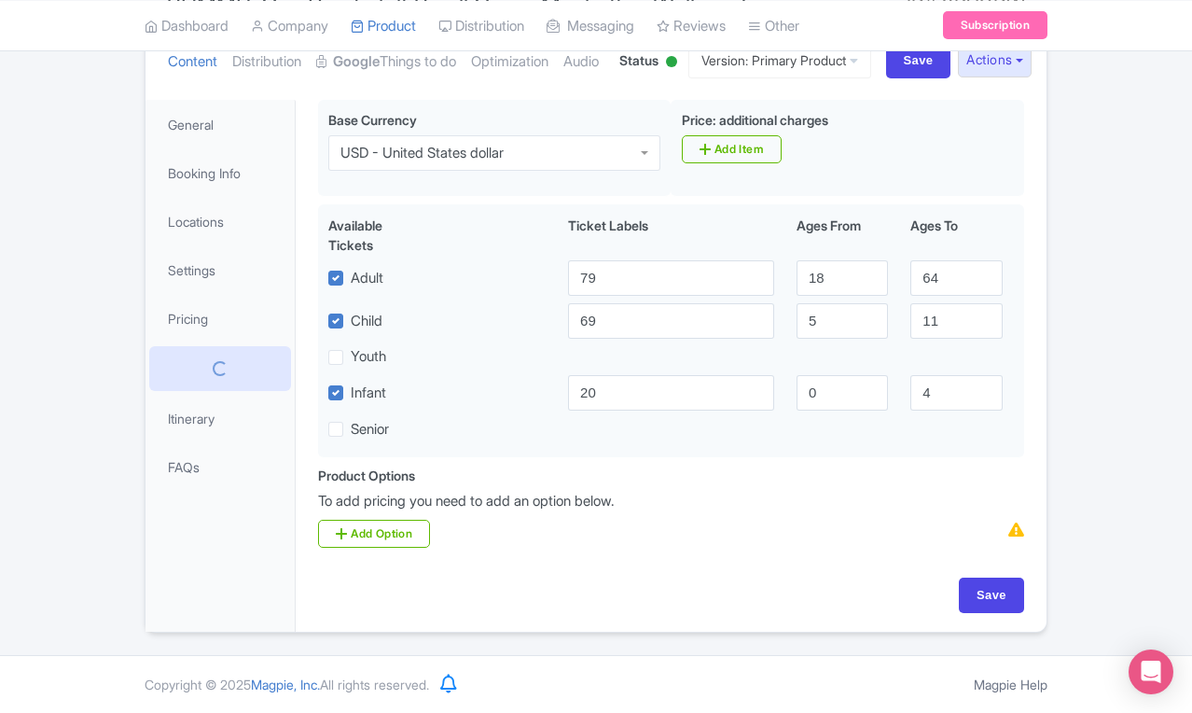
scroll to position [104, 0]
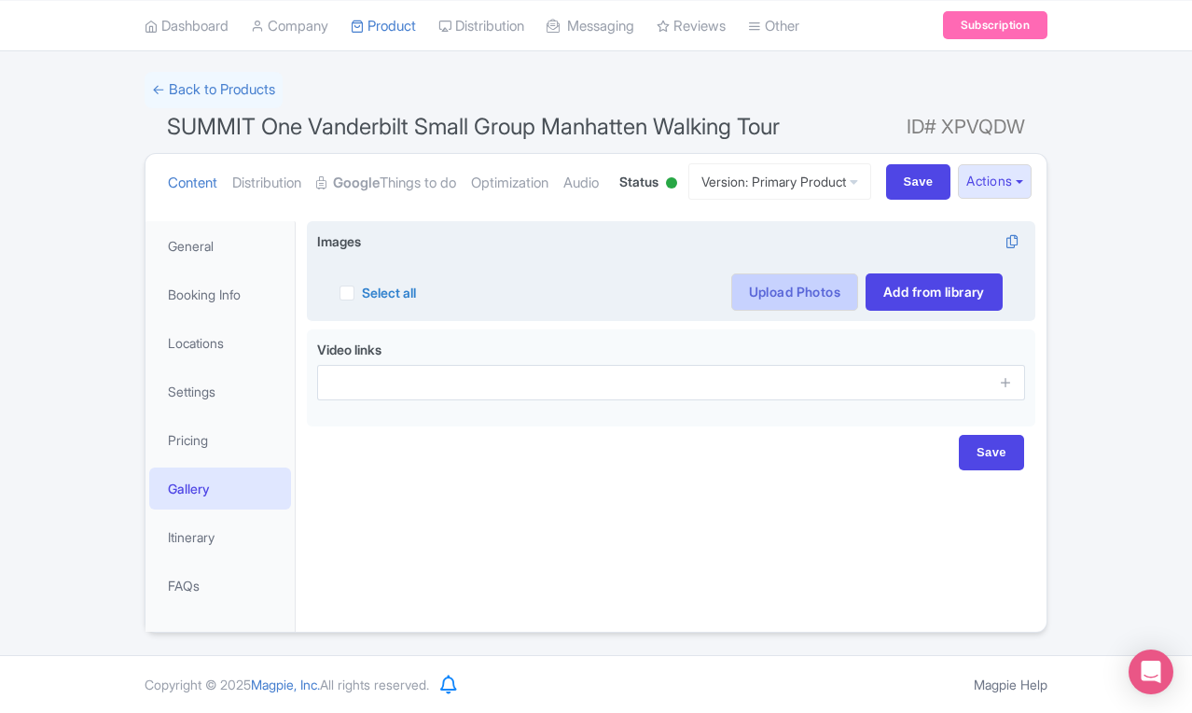
click at [858, 280] on link "Upload Photos" at bounding box center [794, 291] width 127 height 37
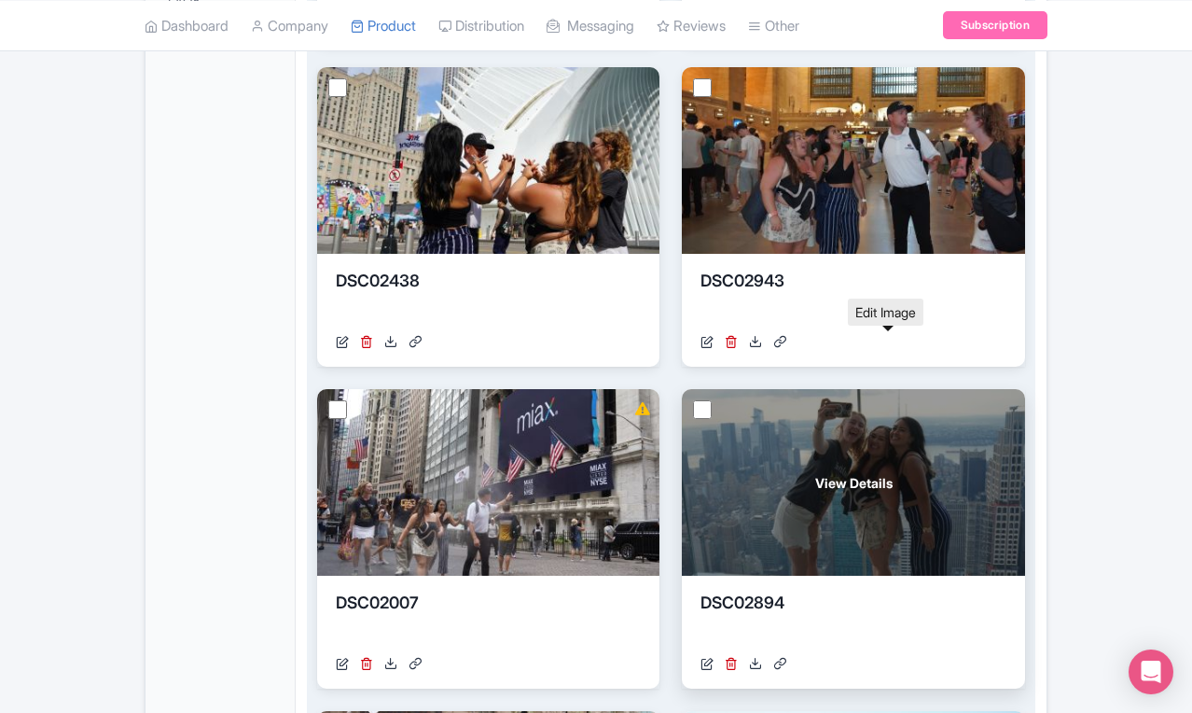
scroll to position [945, 0]
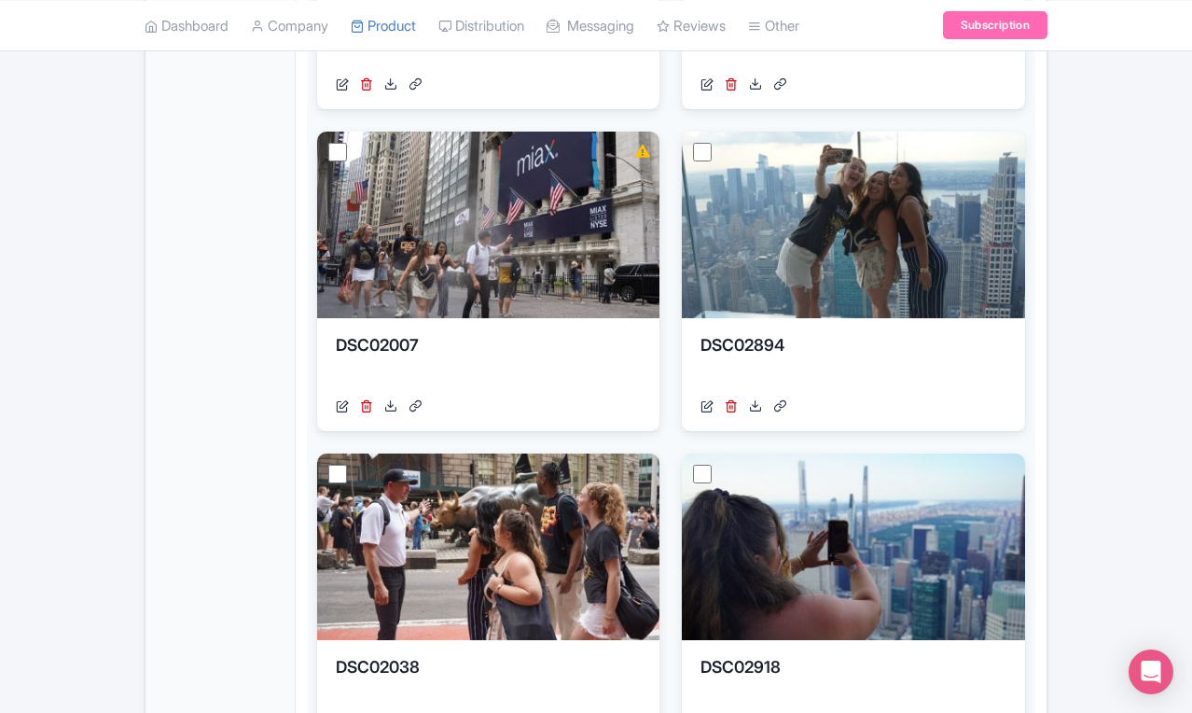
type input "Saving..."
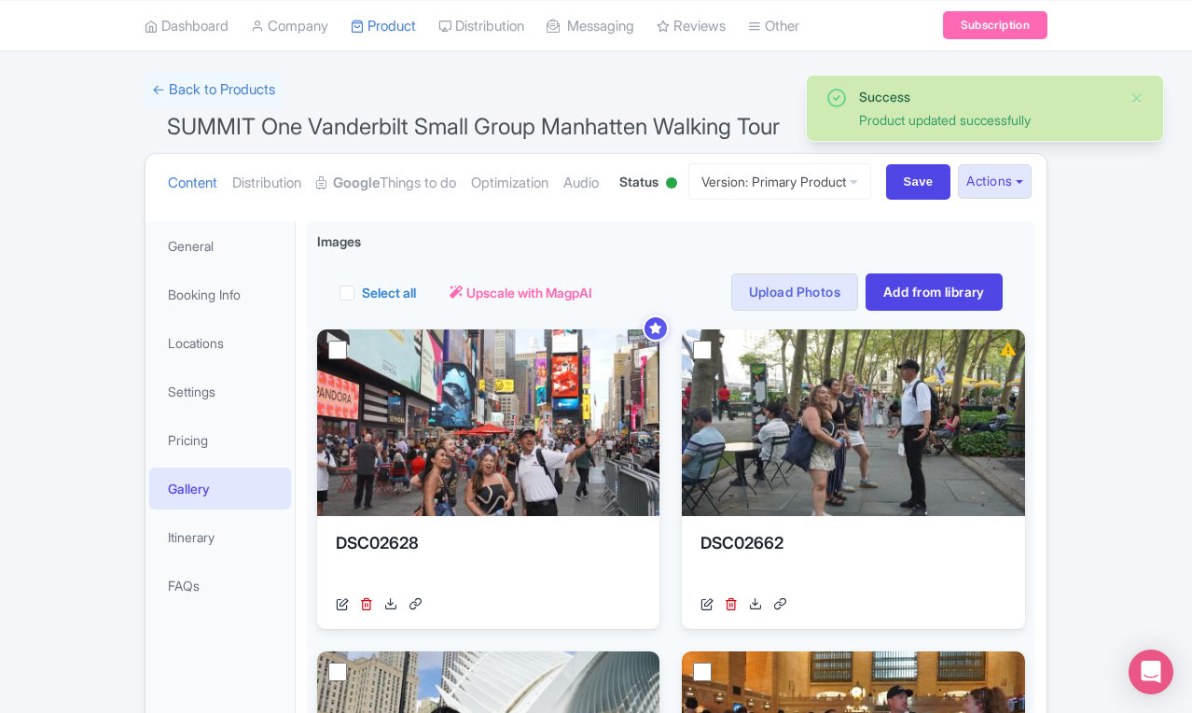
scroll to position [106, 0]
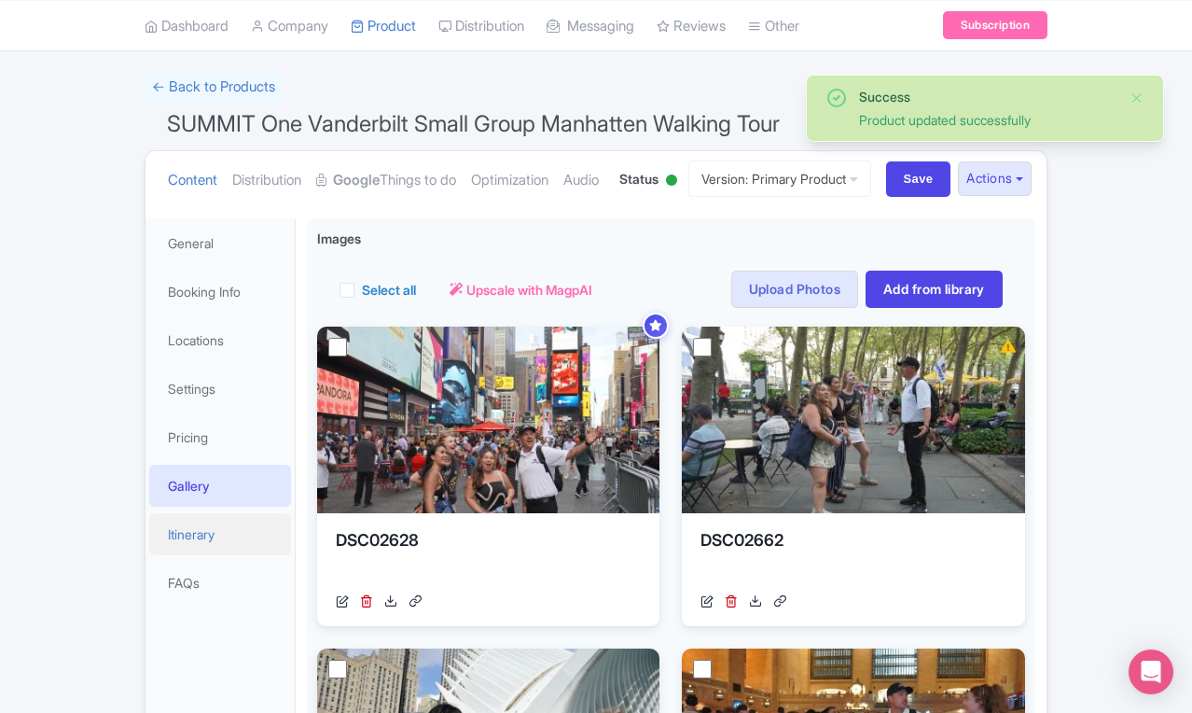
click at [149, 540] on link "Itinerary" at bounding box center [220, 534] width 142 height 42
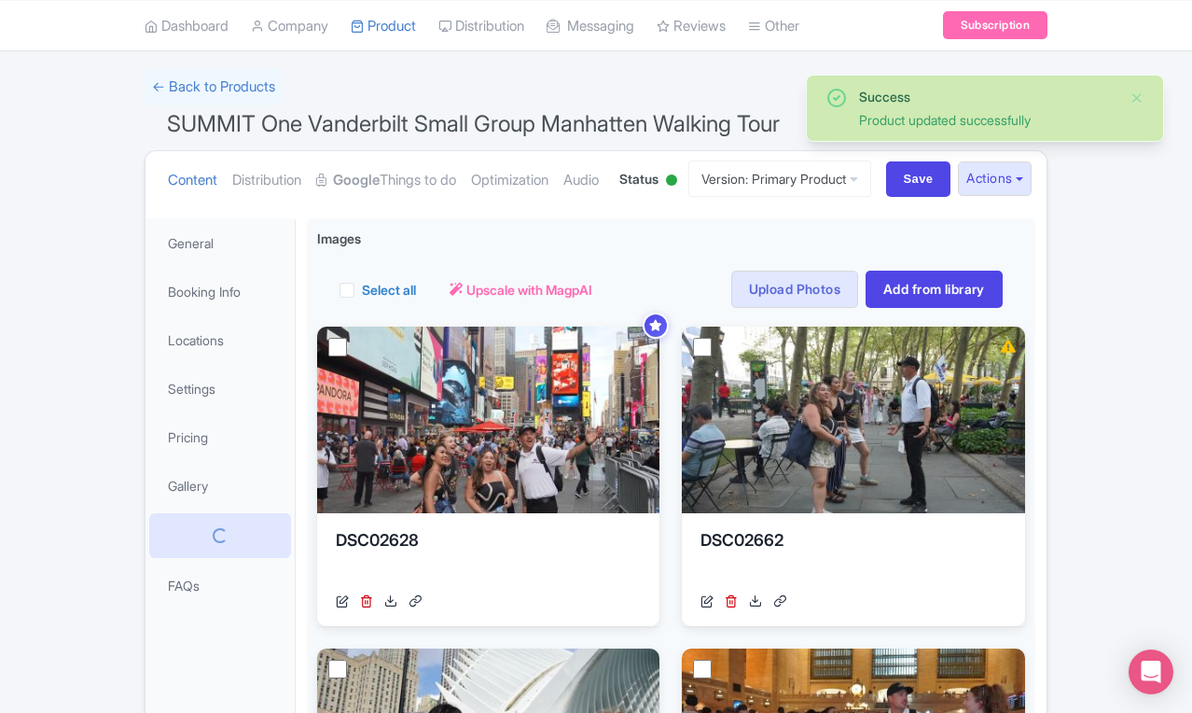
scroll to position [104, 0]
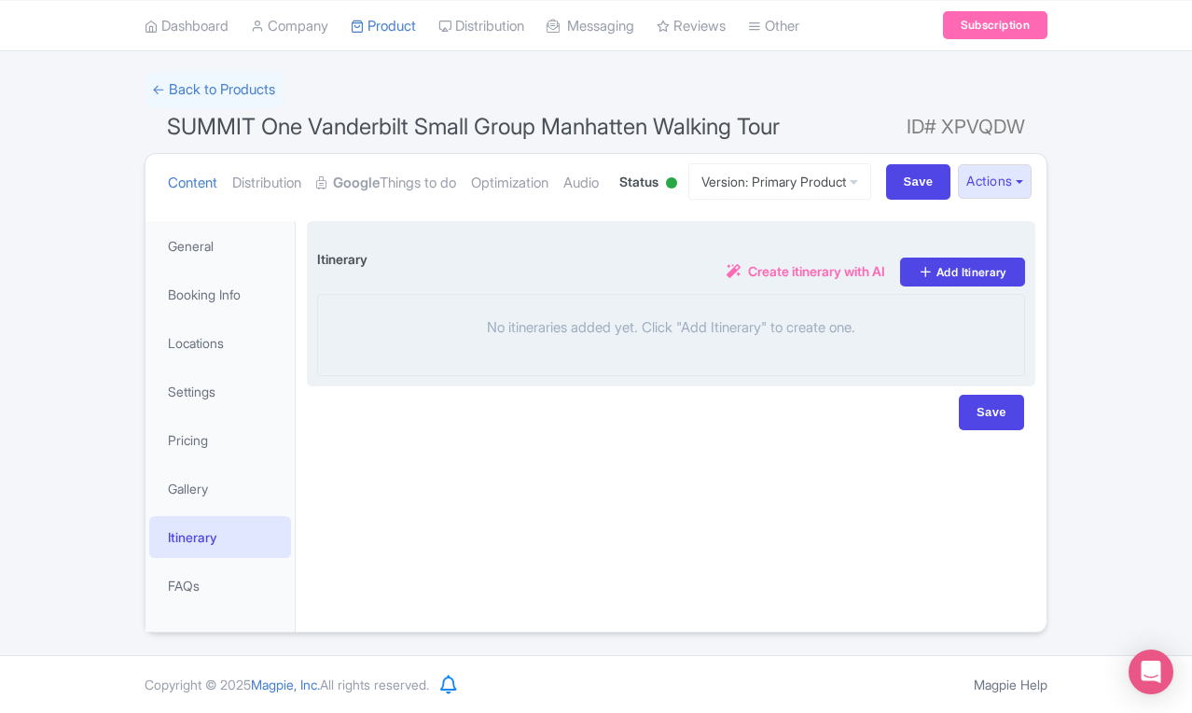
click at [885, 270] on span "Create itinerary with AI" at bounding box center [816, 271] width 137 height 20
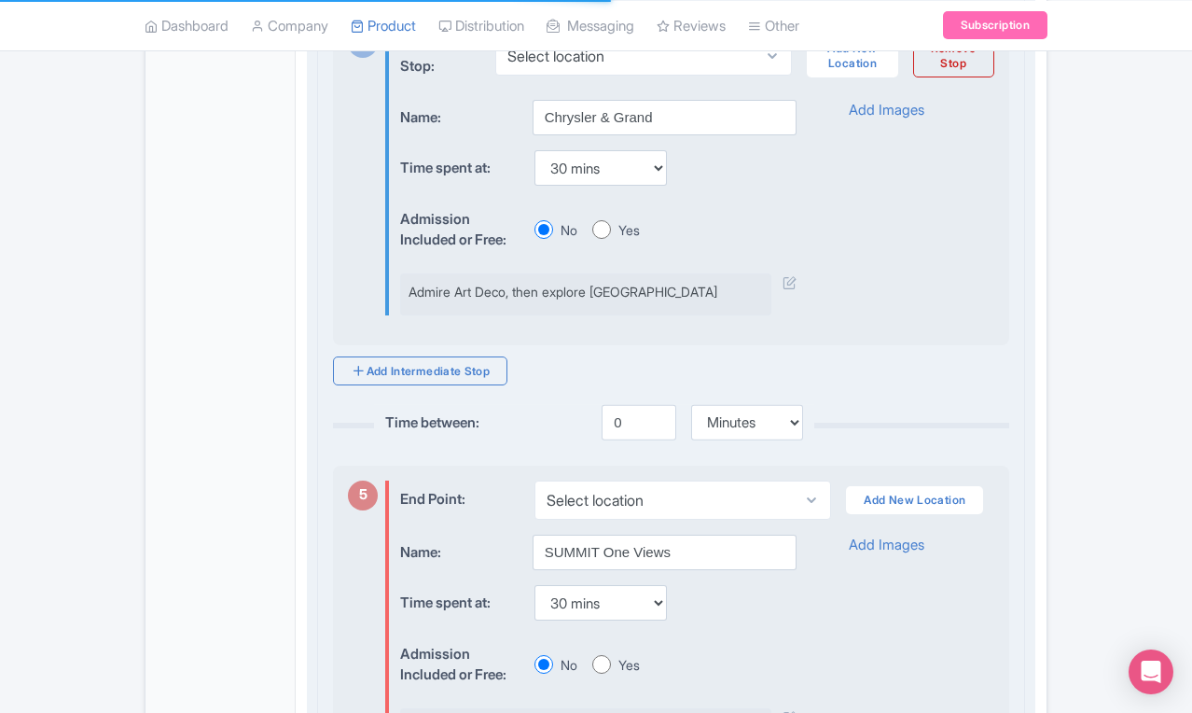
scroll to position [2152, 0]
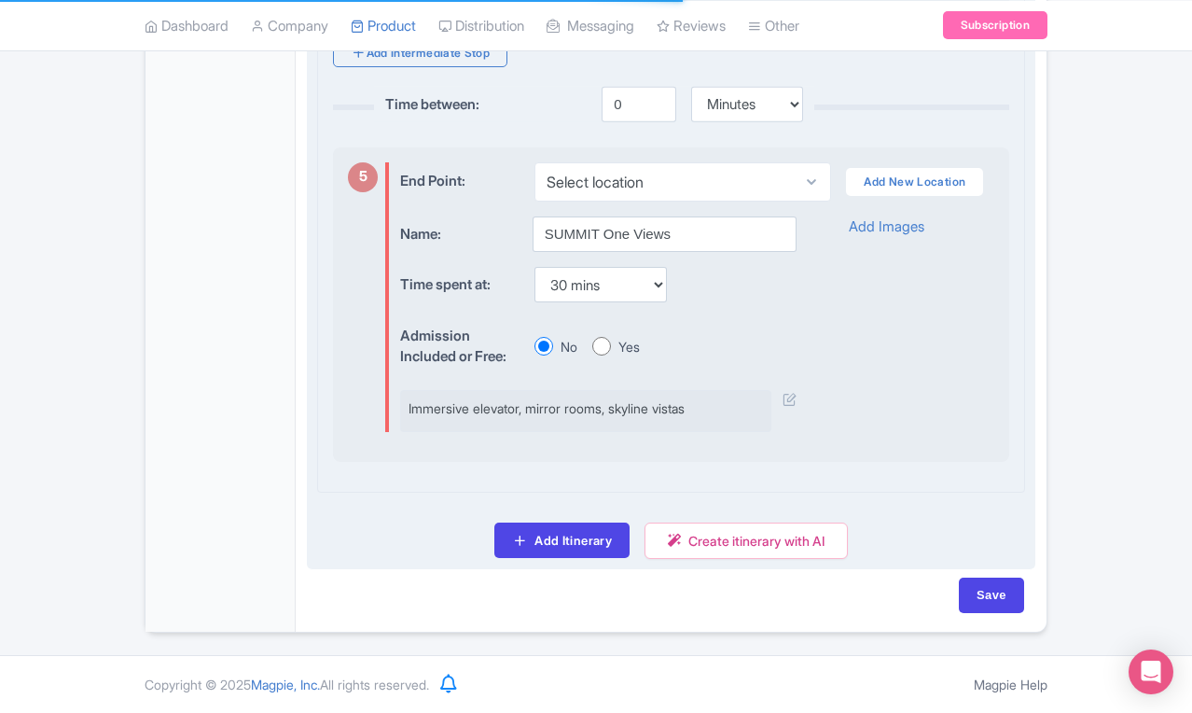
click at [592, 345] on input "Yes" at bounding box center [601, 346] width 19 height 19
radio input "true"
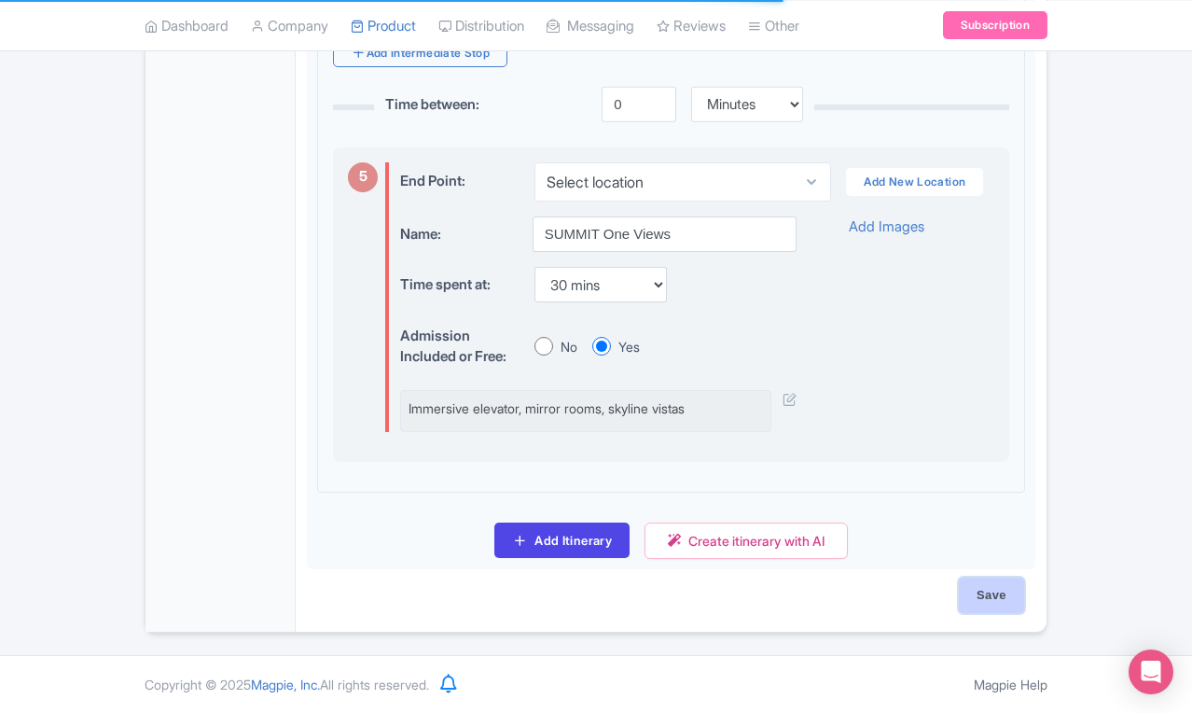
click at [1024, 592] on input "Save" at bounding box center [991, 594] width 65 height 35
type input "Saving..."
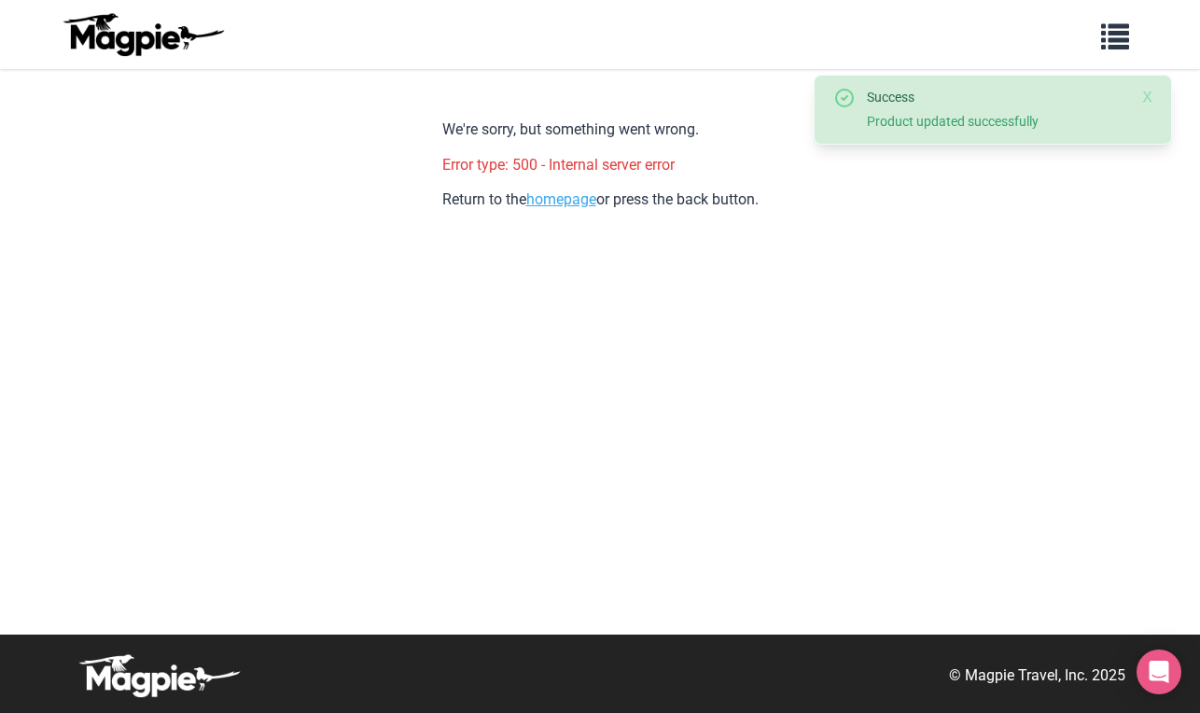
click at [568, 200] on link "homepage" at bounding box center [561, 199] width 70 height 18
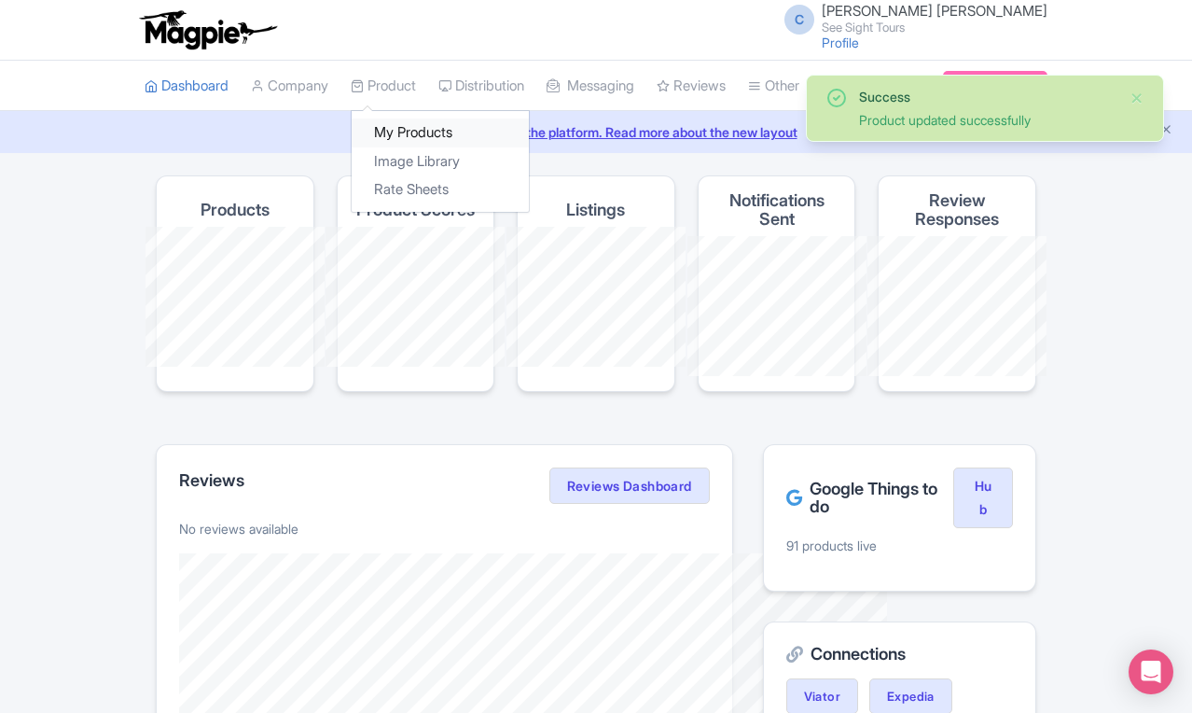
click at [352, 141] on link "My Products" at bounding box center [440, 132] width 177 height 29
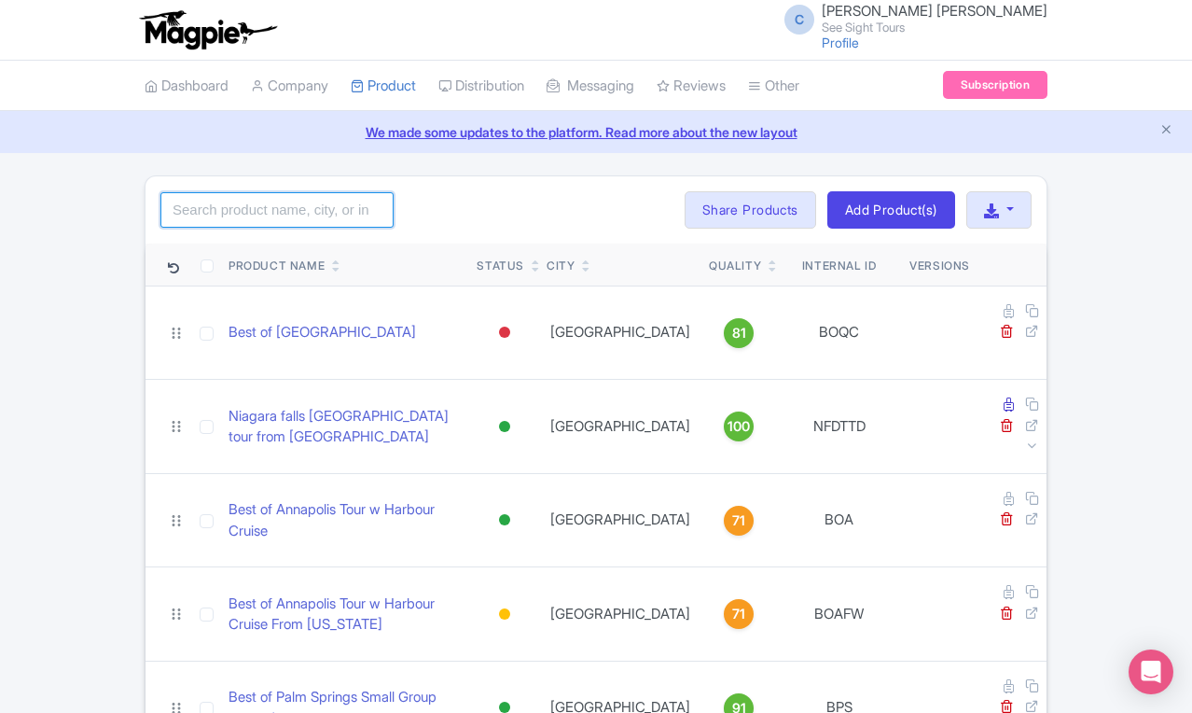
click at [160, 226] on input "search" at bounding box center [276, 209] width 233 height 35
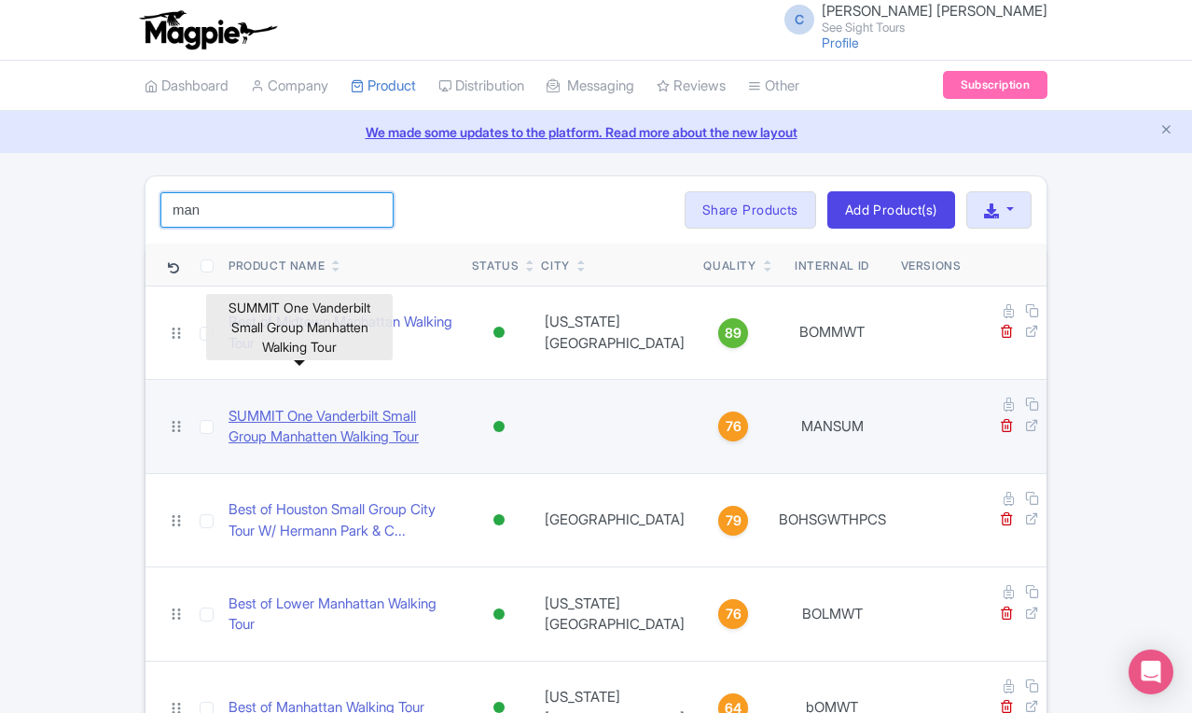
type input "man"
click at [229, 406] on link "SUMMIT One Vanderbilt Small Group Manhatten Walking Tour" at bounding box center [343, 427] width 229 height 42
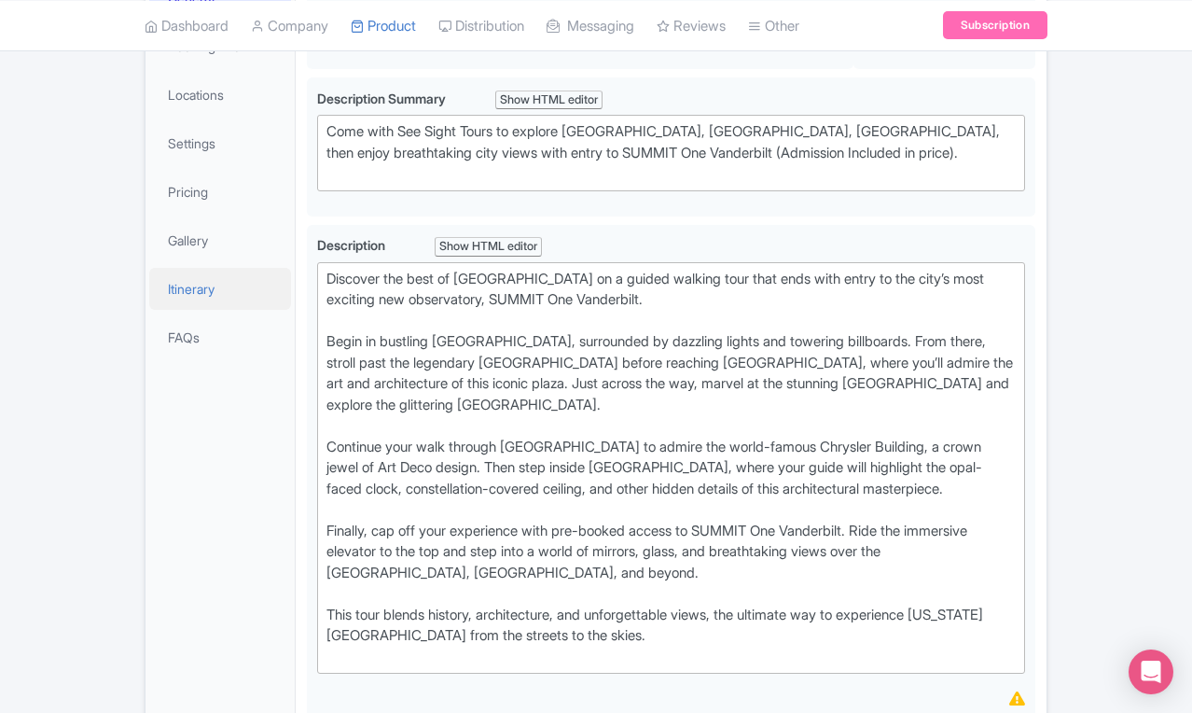
click at [149, 292] on link "Itinerary" at bounding box center [220, 289] width 142 height 42
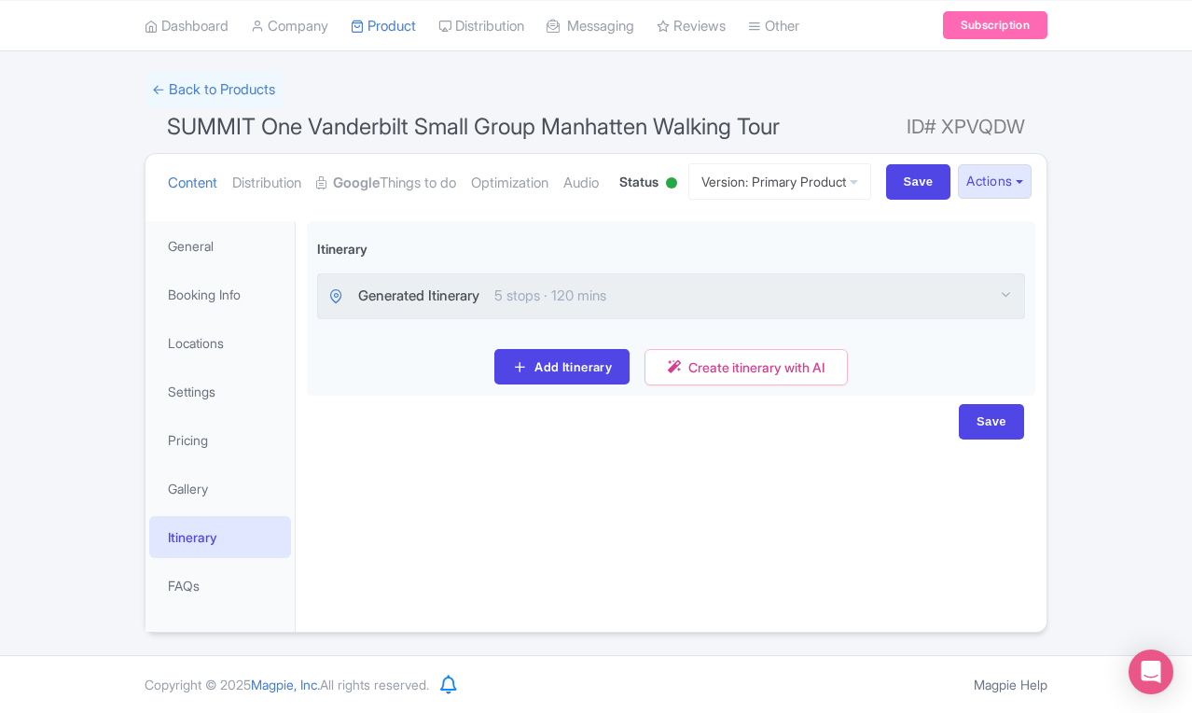
scroll to position [104, 0]
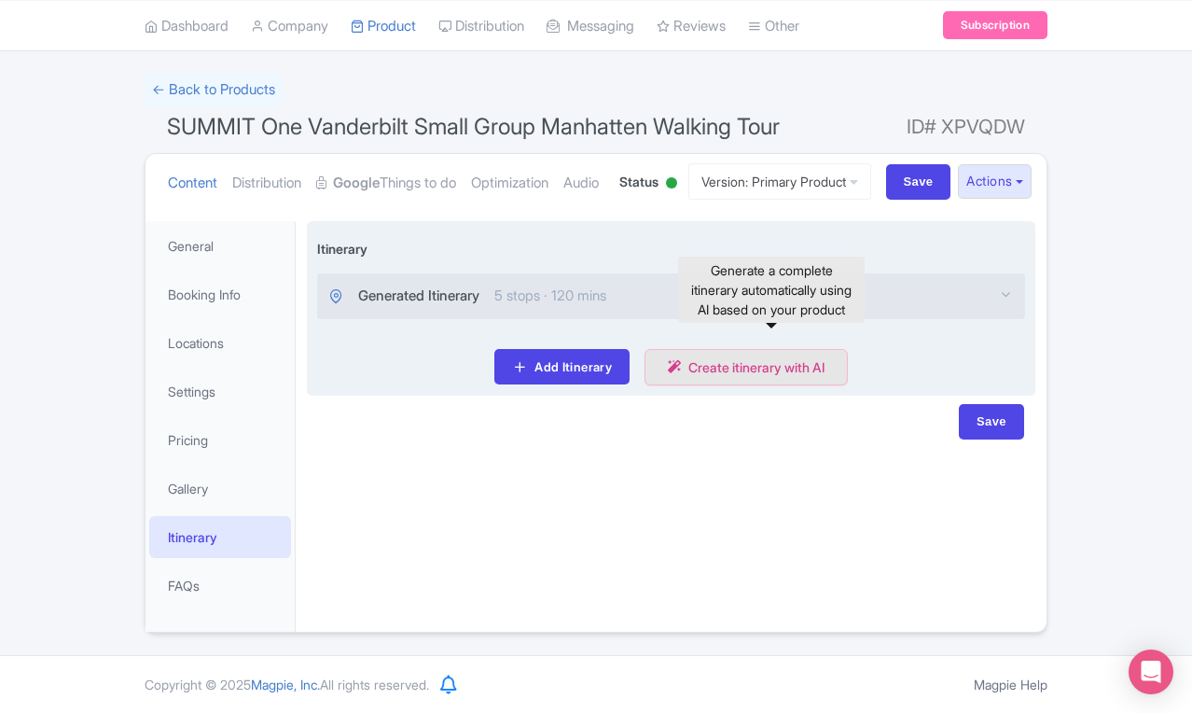
click at [704, 362] on link "Create itinerary with AI" at bounding box center [746, 367] width 203 height 36
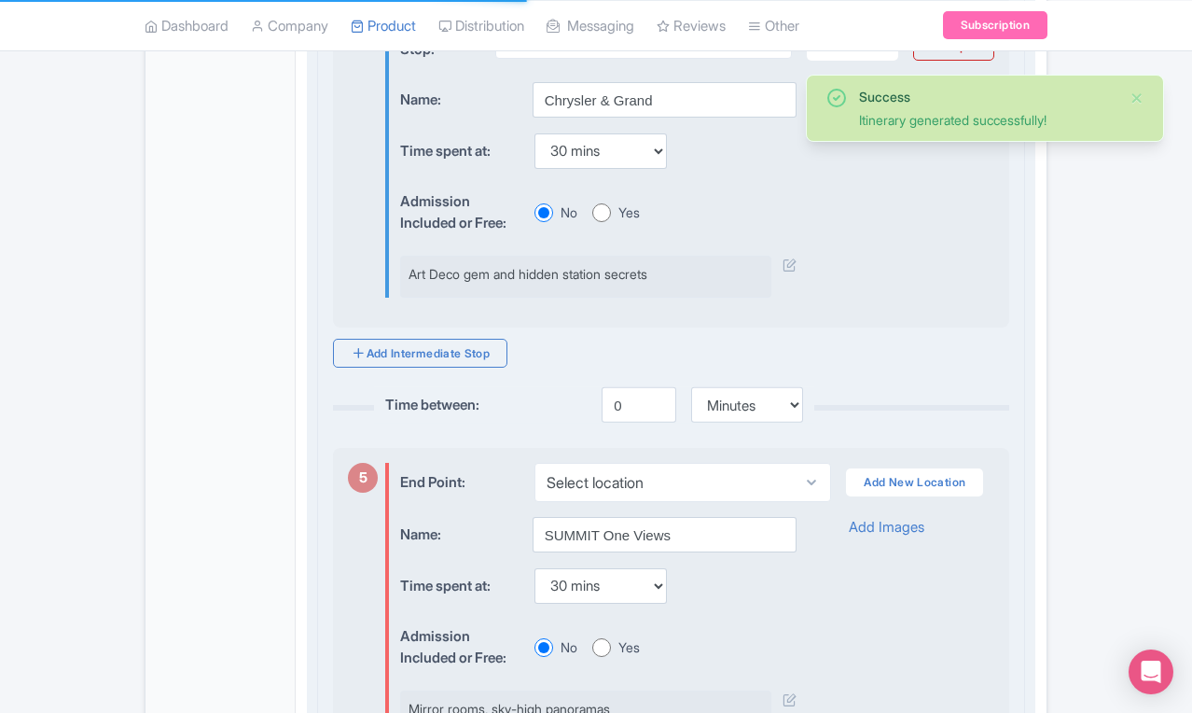
scroll to position [2212, 0]
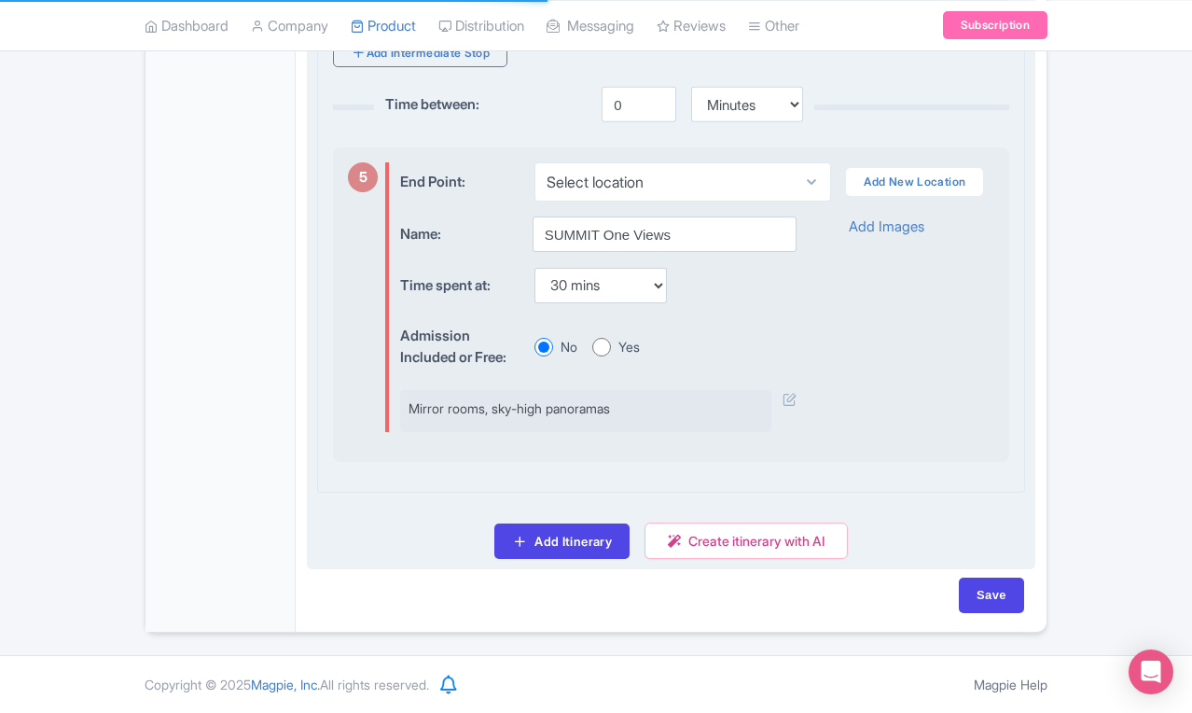
click at [592, 352] on input "Yes" at bounding box center [601, 347] width 19 height 19
radio input "true"
drag, startPoint x: 586, startPoint y: 235, endPoint x: 547, endPoint y: 230, distance: 39.5
click at [547, 230] on input "SUMMIT One Views" at bounding box center [665, 233] width 264 height 35
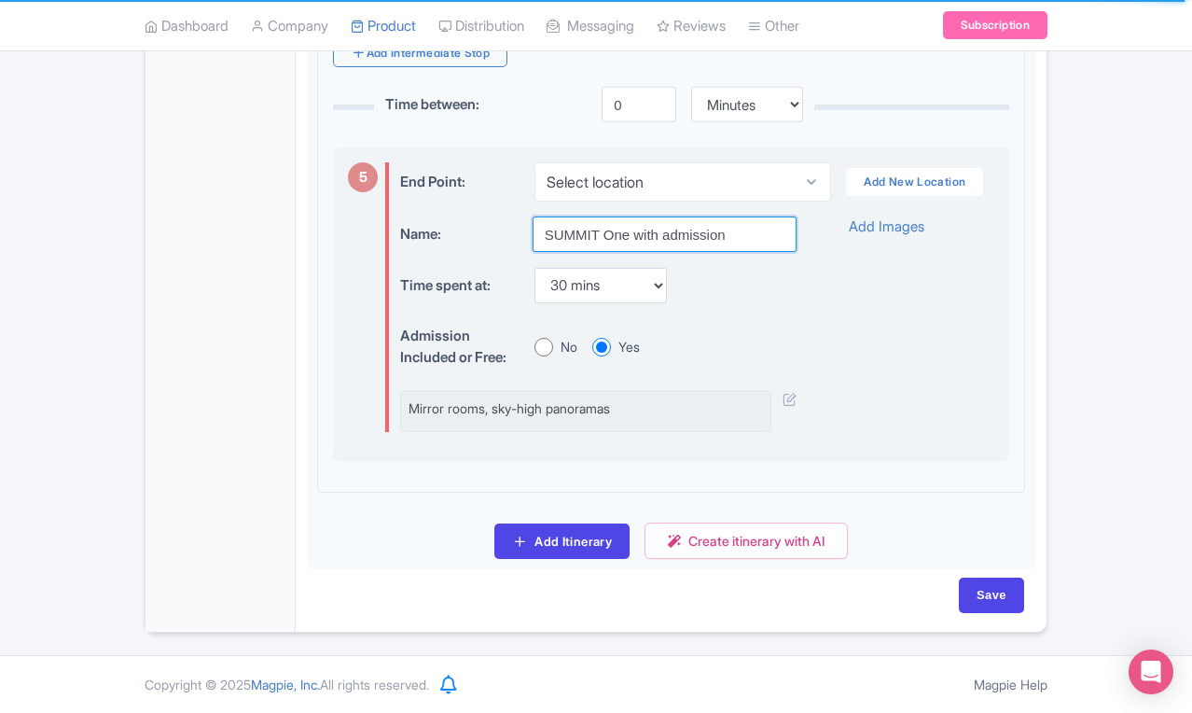
type input "SUMMIT One with admission"
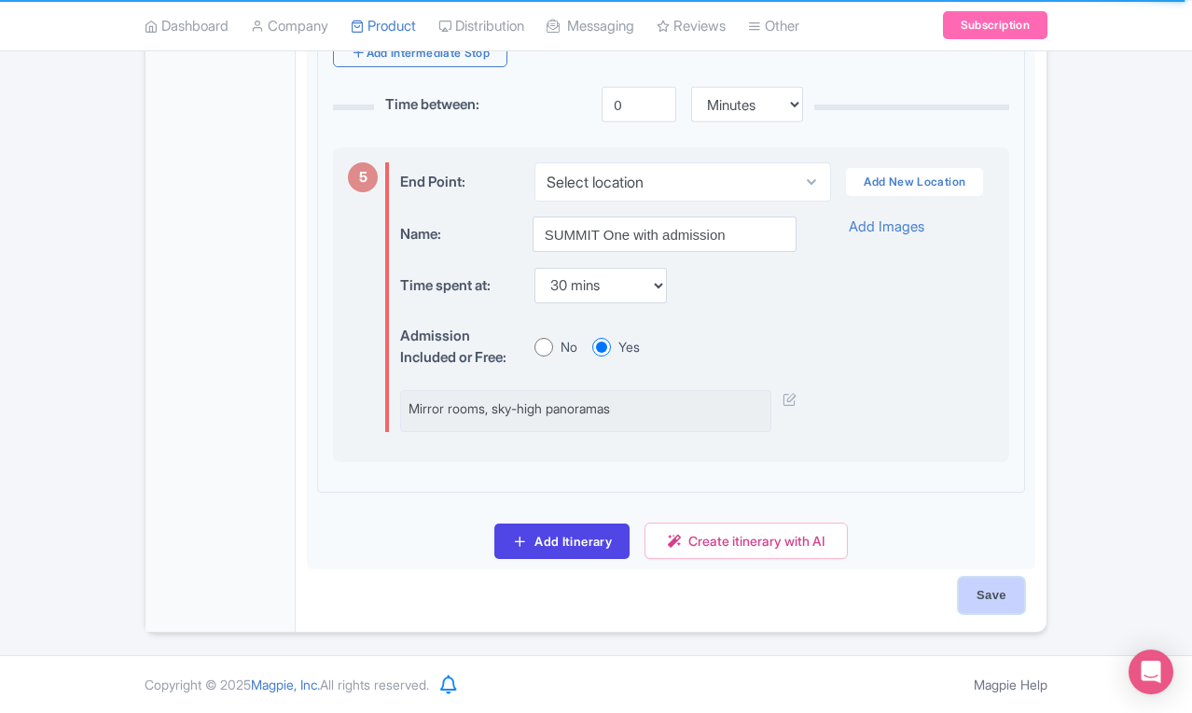
click at [1024, 599] on input "Save" at bounding box center [991, 594] width 65 height 35
type input "Saving..."
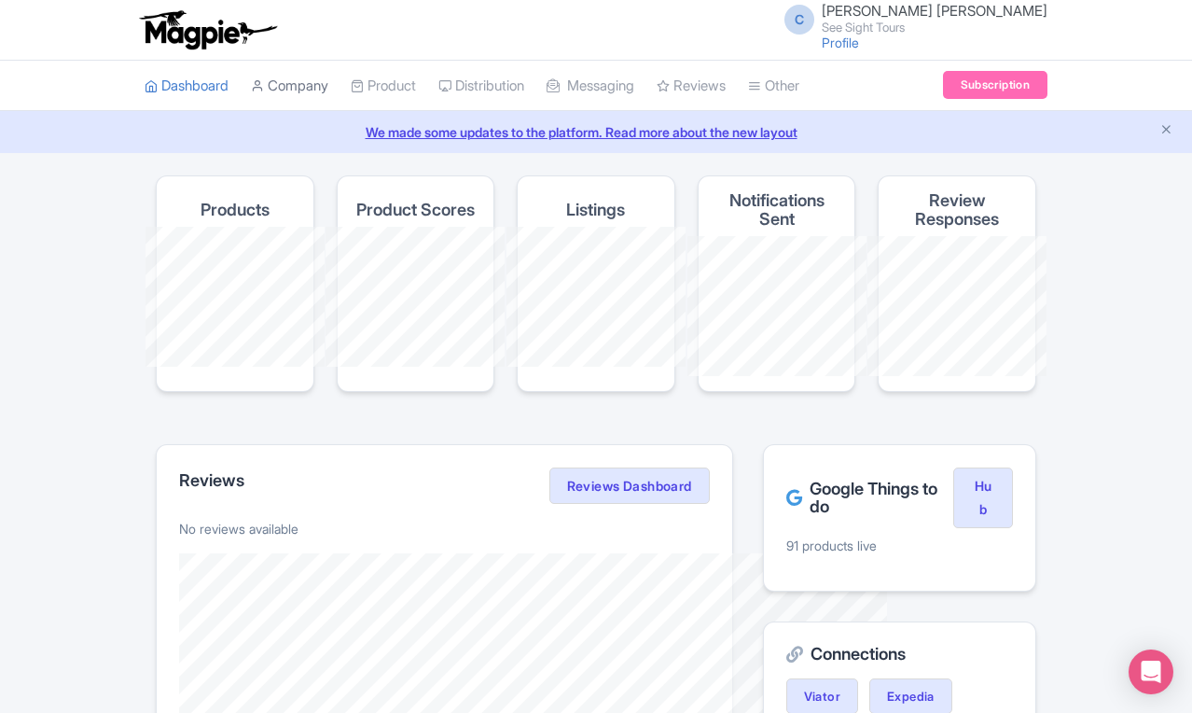
click at [251, 90] on link "Company" at bounding box center [289, 86] width 77 height 51
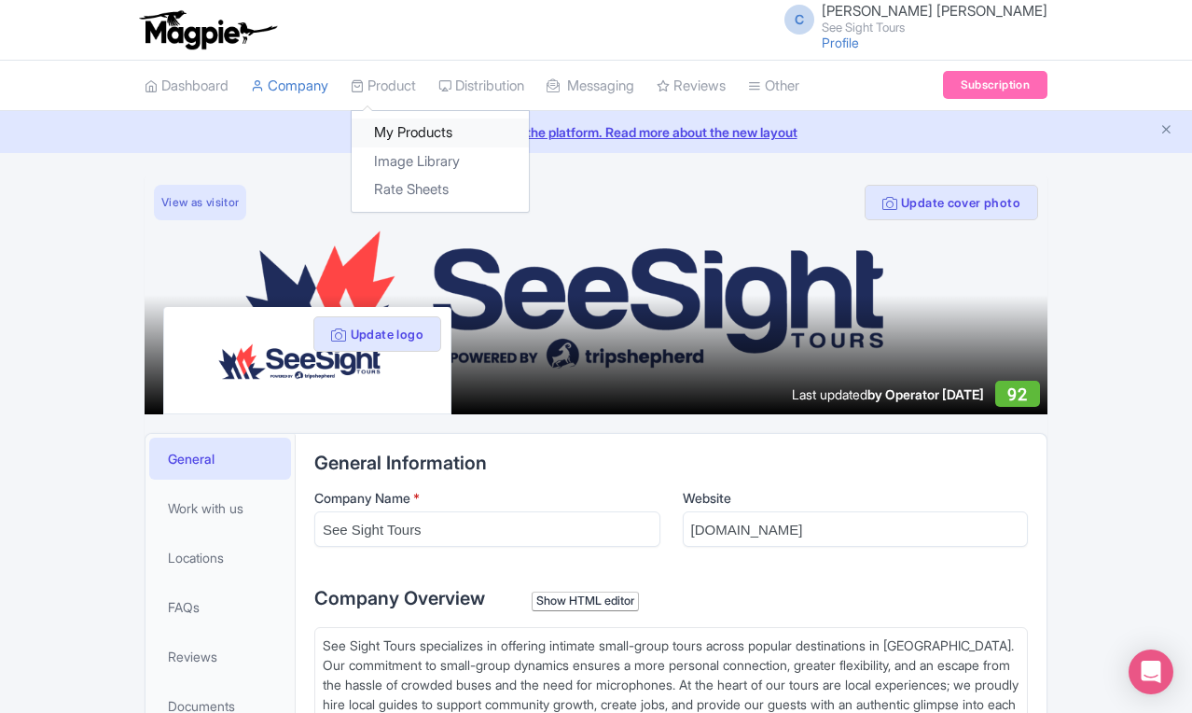
click at [352, 133] on link "My Products" at bounding box center [440, 132] width 177 height 29
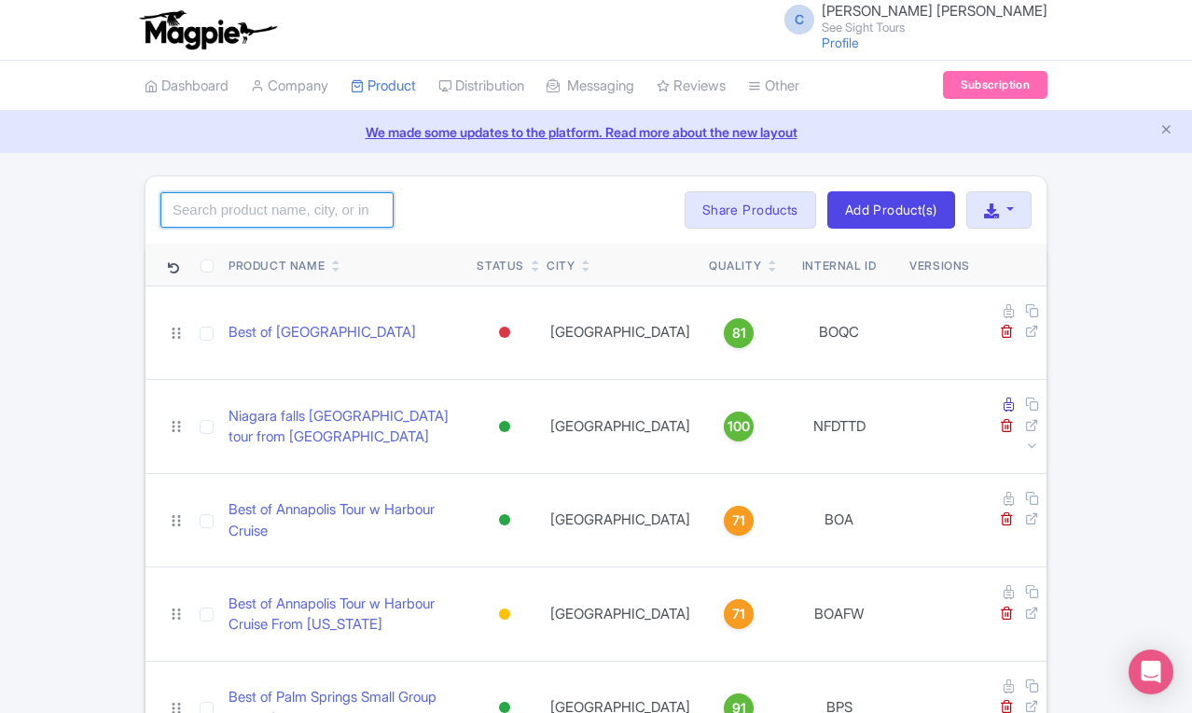
click at [160, 211] on input "search" at bounding box center [276, 209] width 233 height 35
type input "manhat"
click button "Search" at bounding box center [0, 0] width 0 height 0
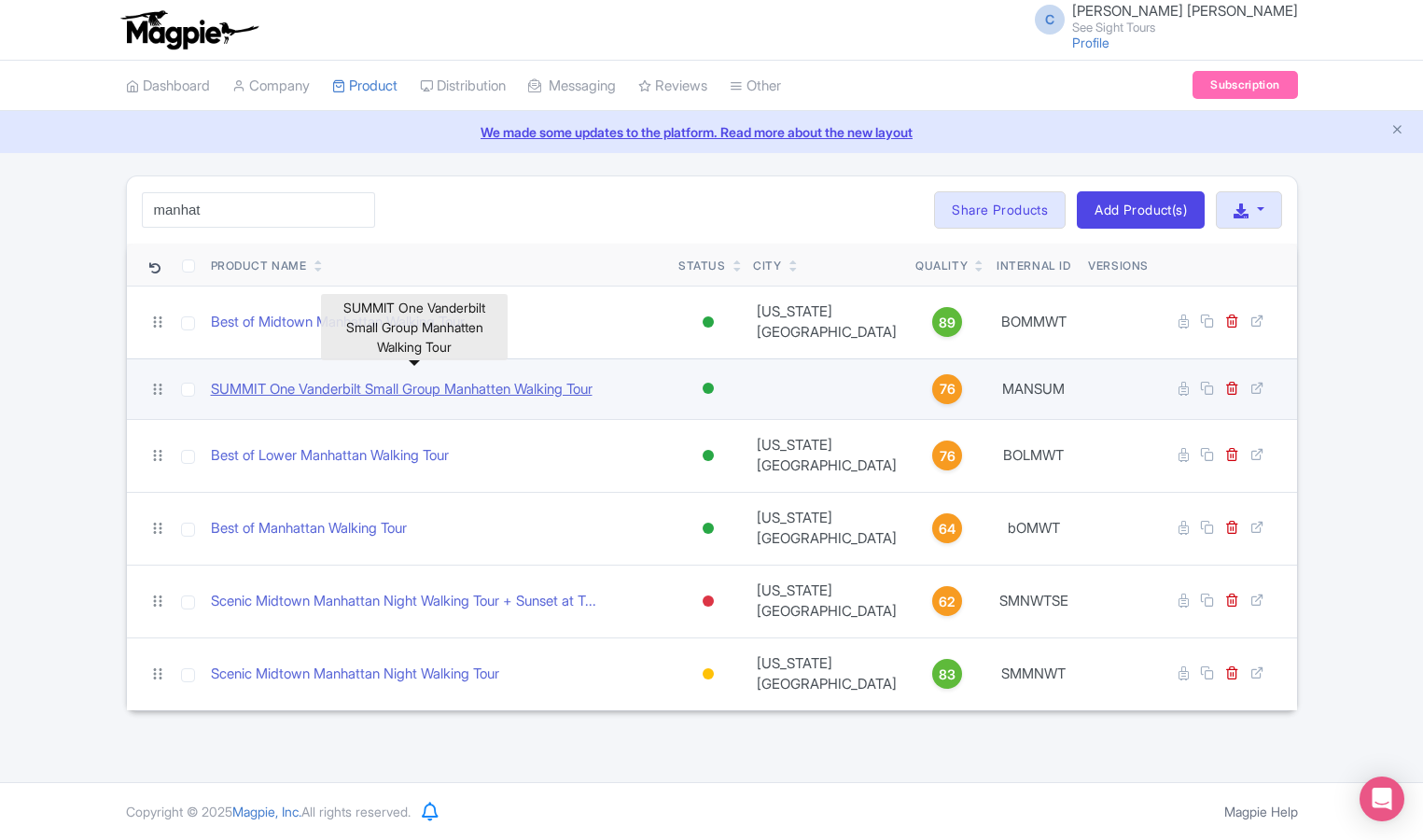
click at [319, 379] on link "SUMMIT One Vanderbilt Small Group Manhatten Walking Tour" at bounding box center [402, 389] width 382 height 21
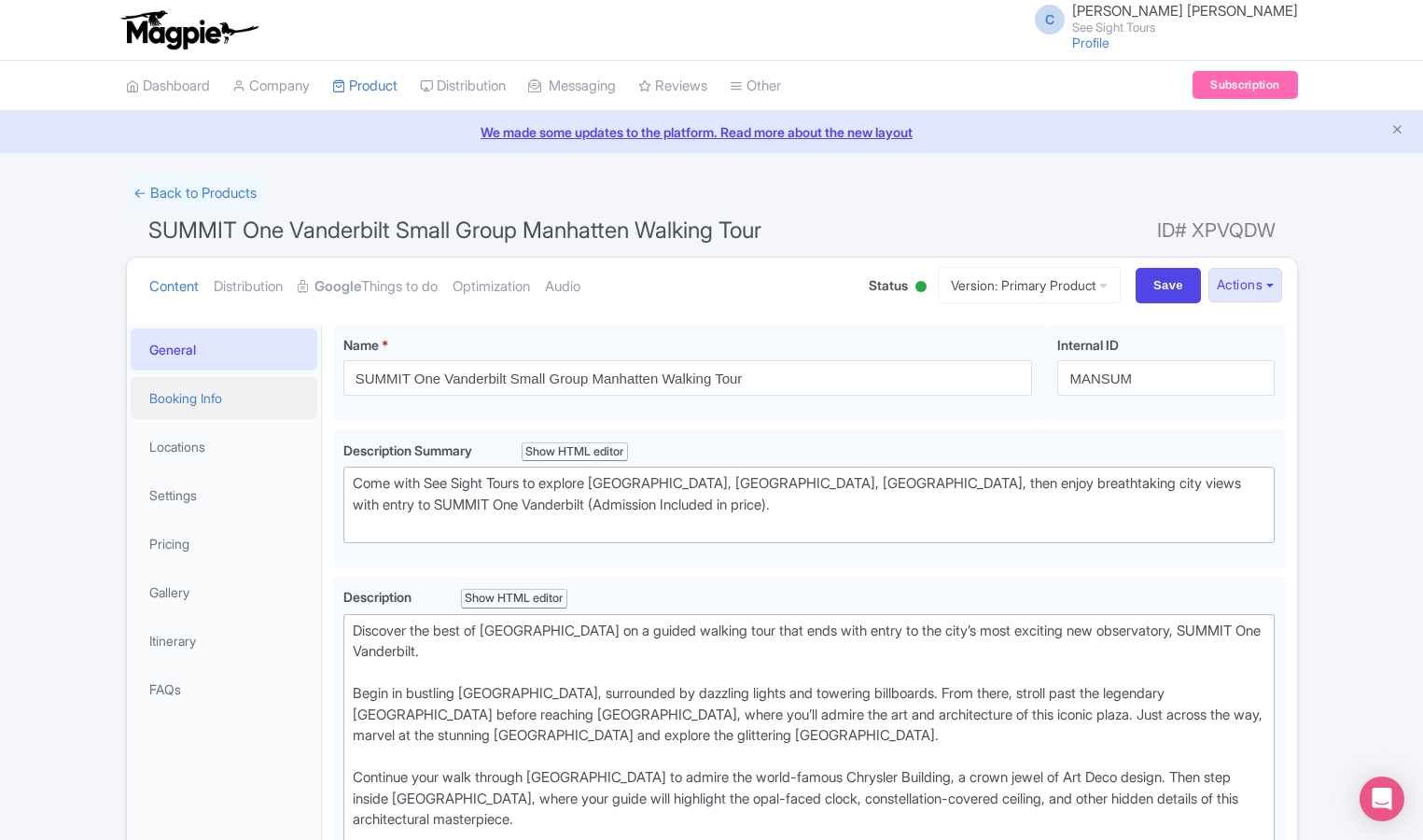
click at [229, 394] on link "Booking Info" at bounding box center [224, 398] width 187 height 42
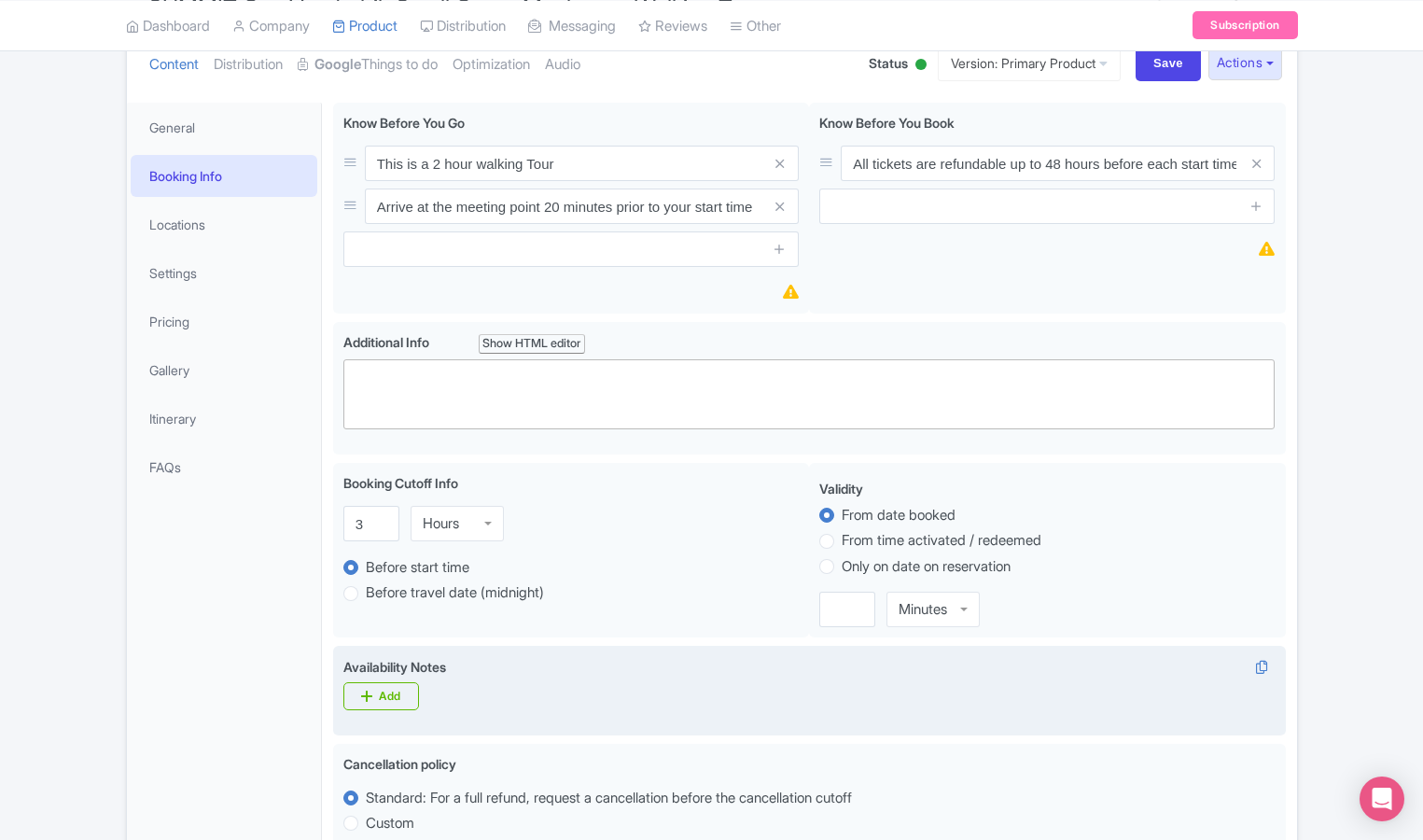
scroll to position [72, 0]
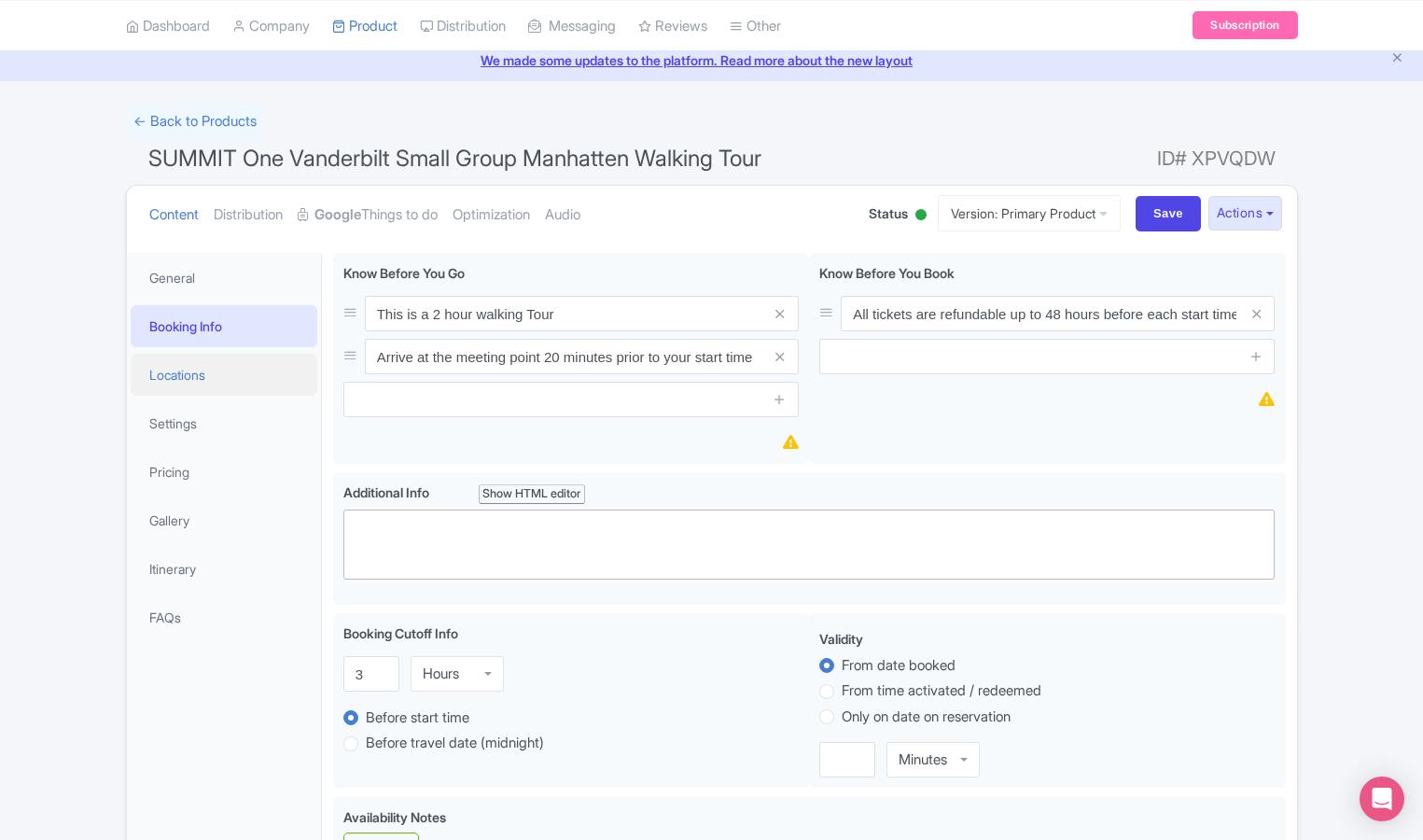
click at [174, 371] on link "Locations" at bounding box center [224, 375] width 187 height 42
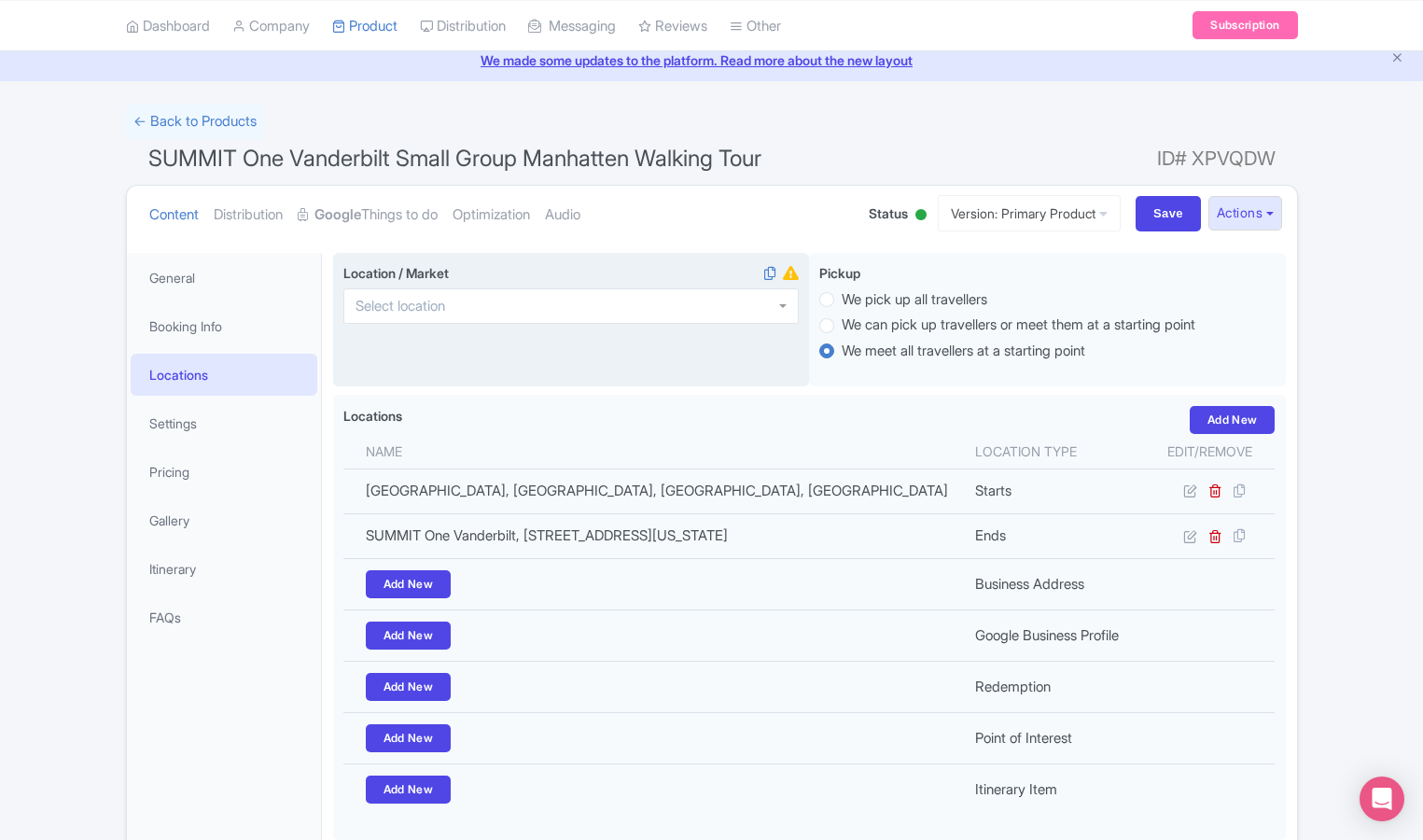
click at [381, 313] on input "Location / Market i" at bounding box center [405, 306] width 101 height 17
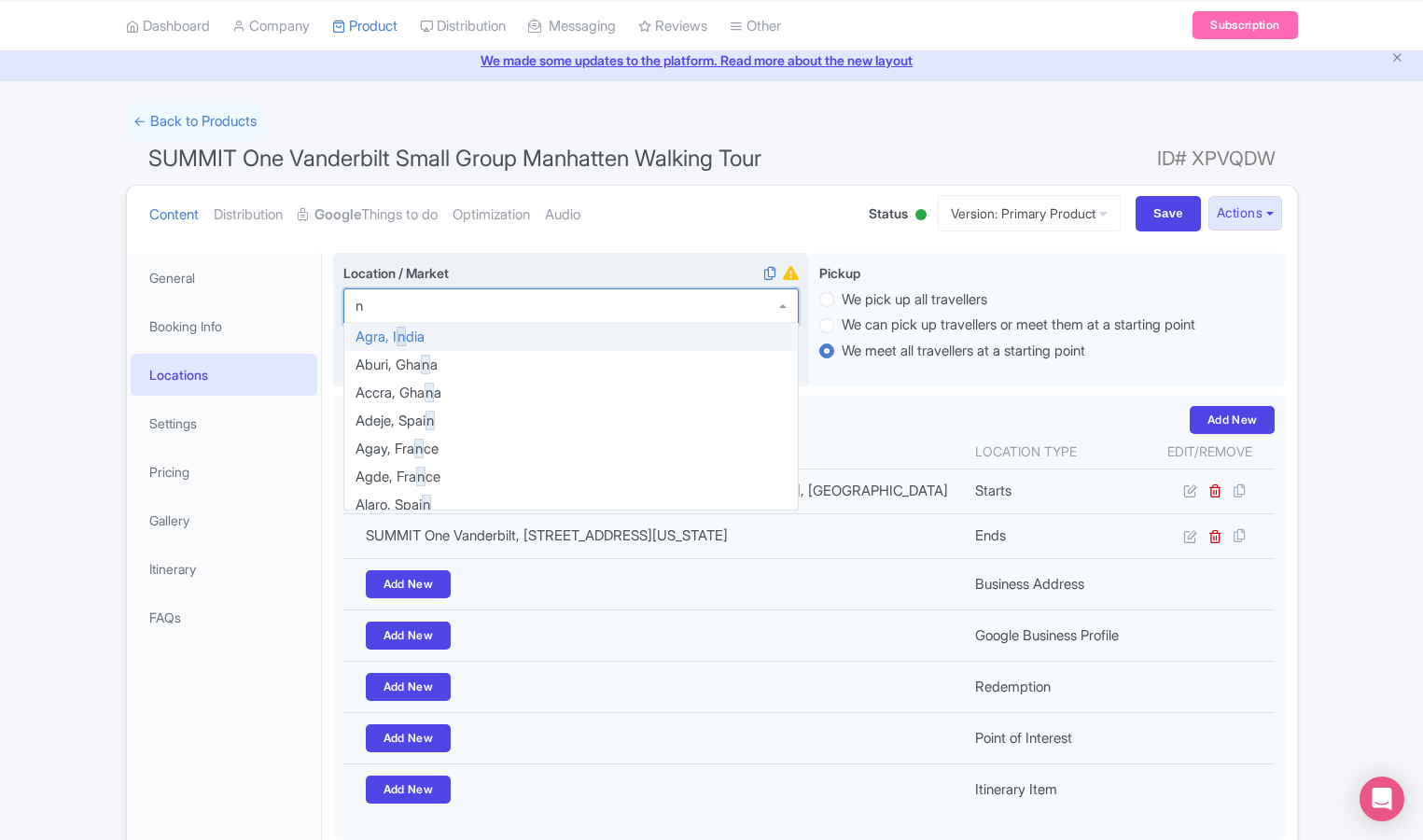
scroll to position [0, 0]
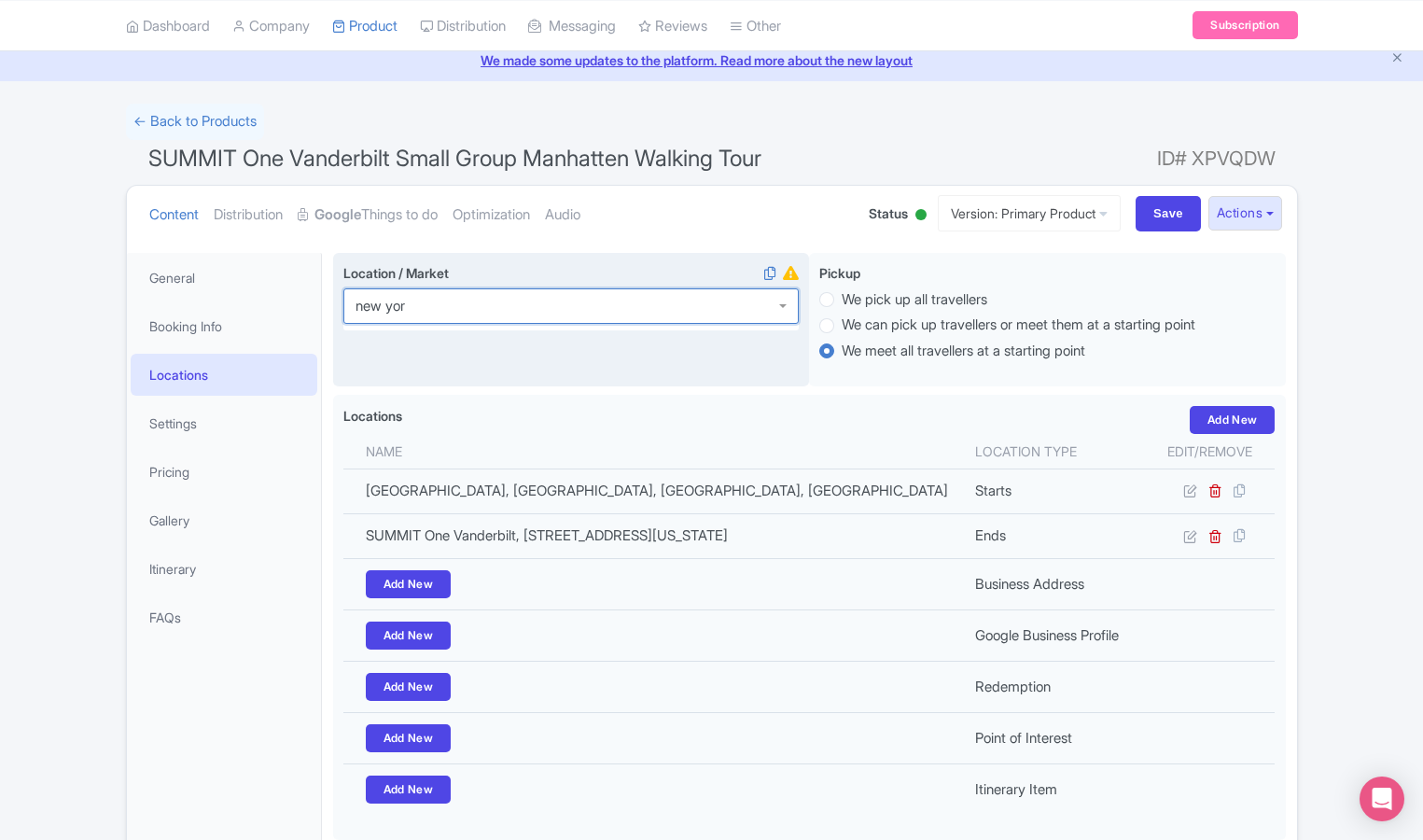
type input "new york"
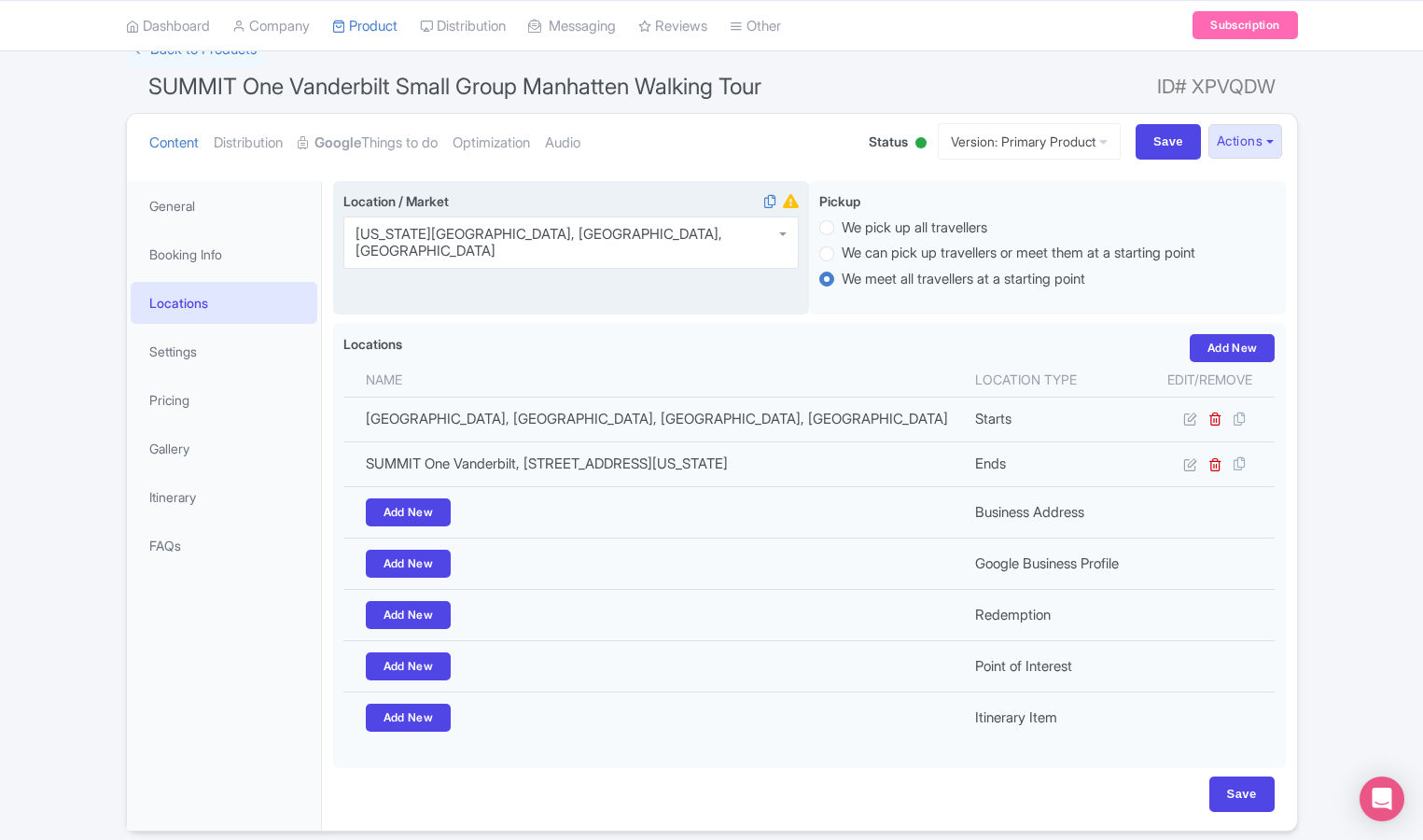
scroll to position [216, 0]
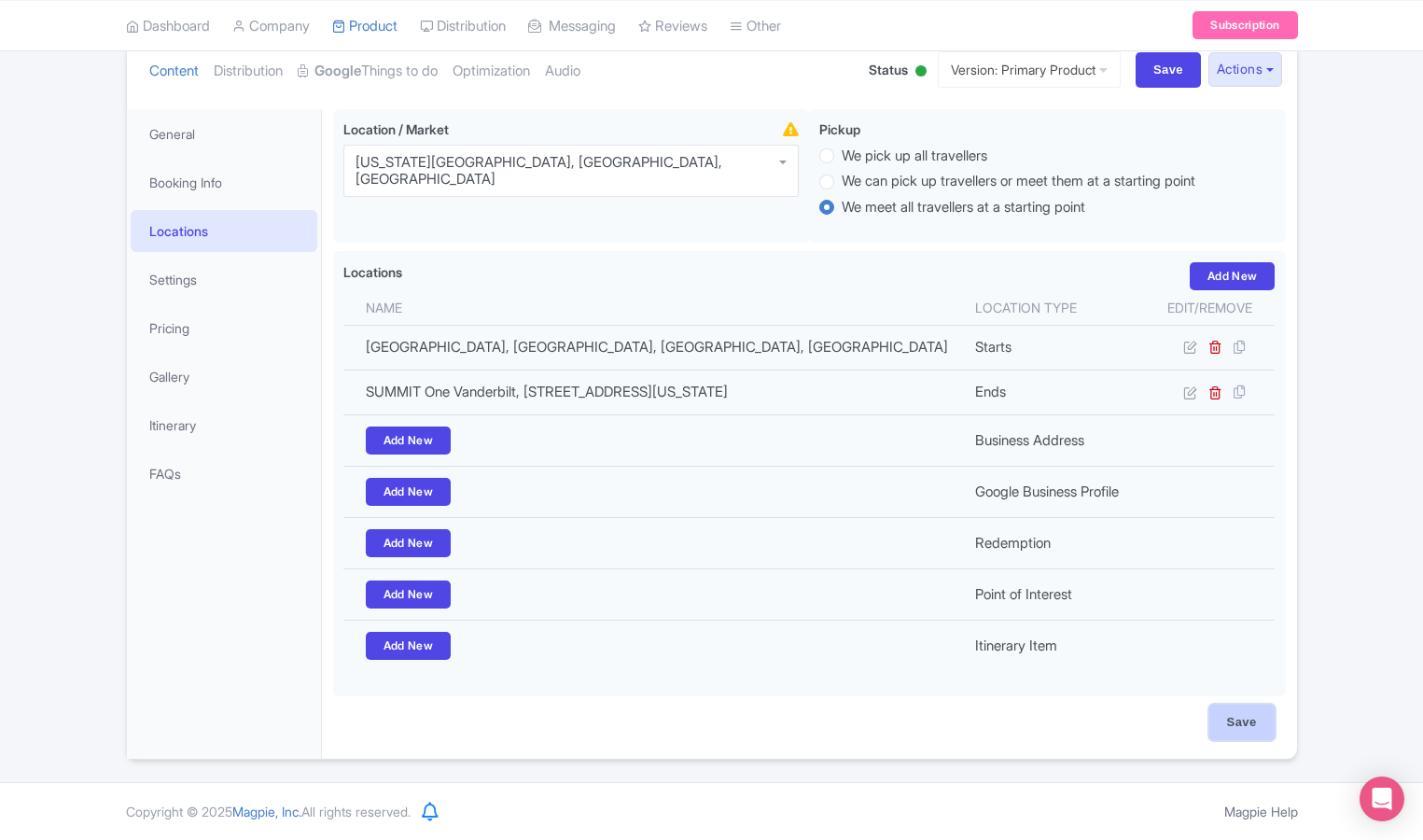
click at [1236, 714] on input "Save" at bounding box center [1241, 721] width 65 height 35
type input "Saving..."
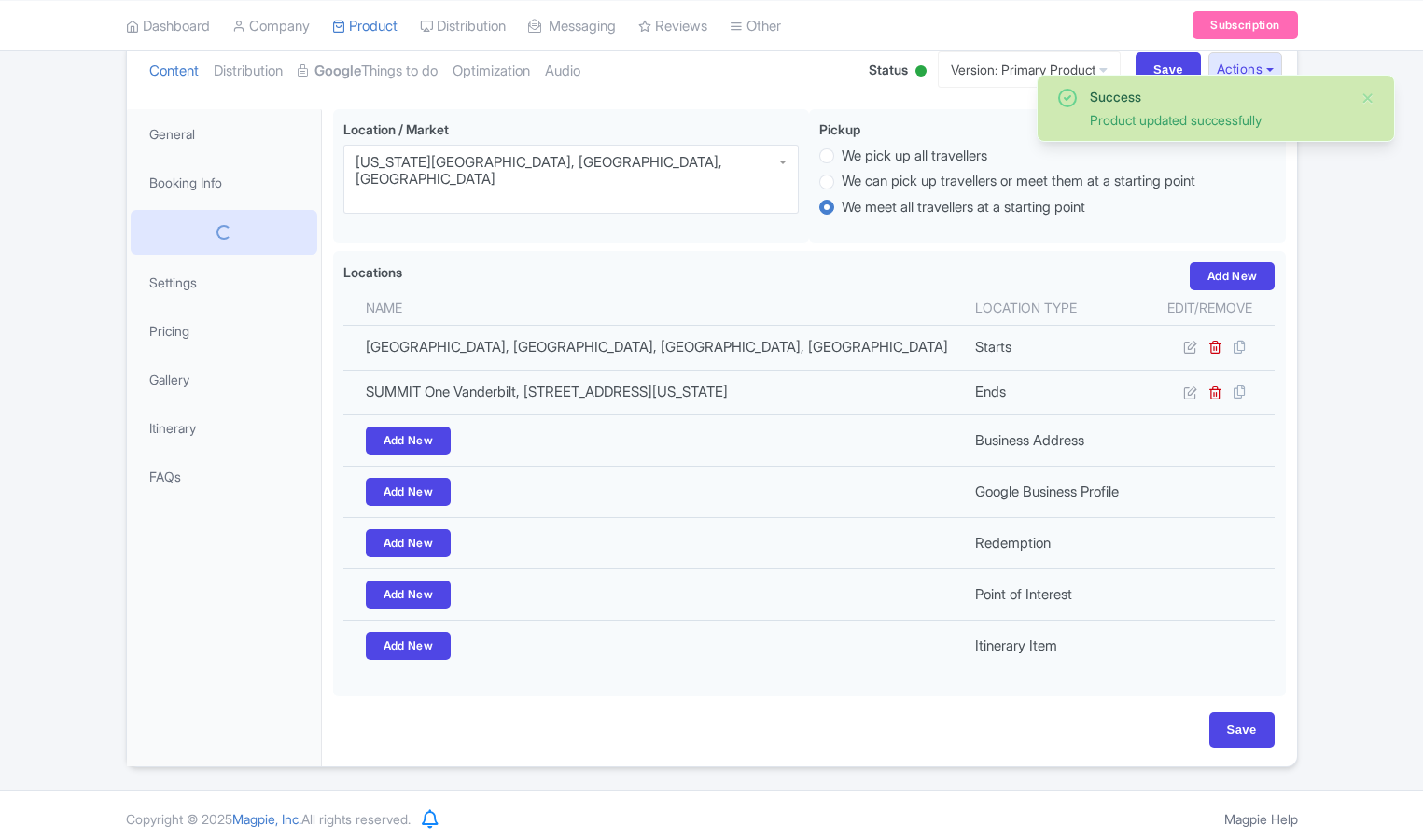
scroll to position [216, 0]
click at [206, 132] on link "General" at bounding box center [224, 134] width 187 height 42
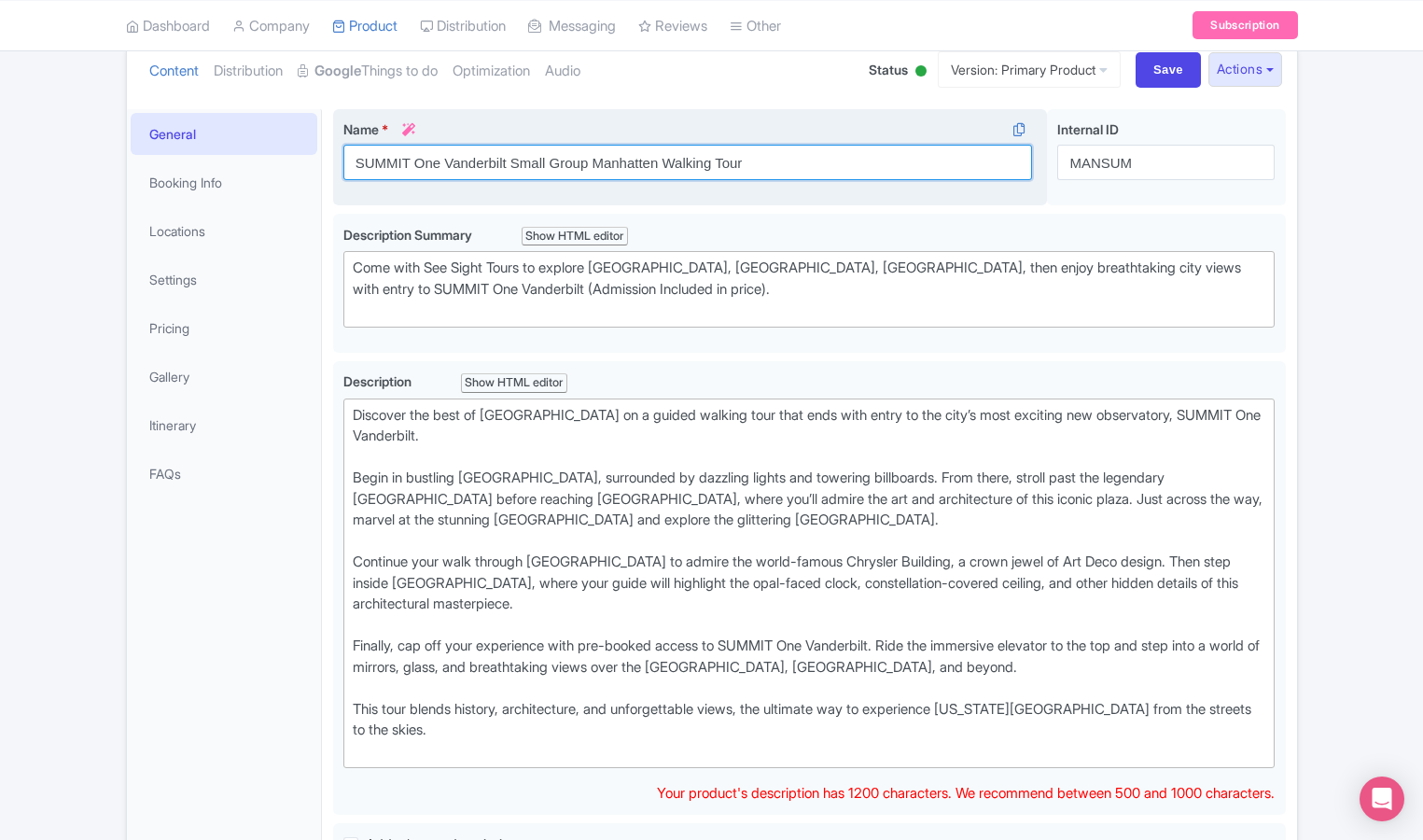
click at [546, 173] on div "Name * i SUMMIT One Vanderbilt Small Group Manhatten Walking Tour Your product'…" at bounding box center [690, 157] width 715 height 97
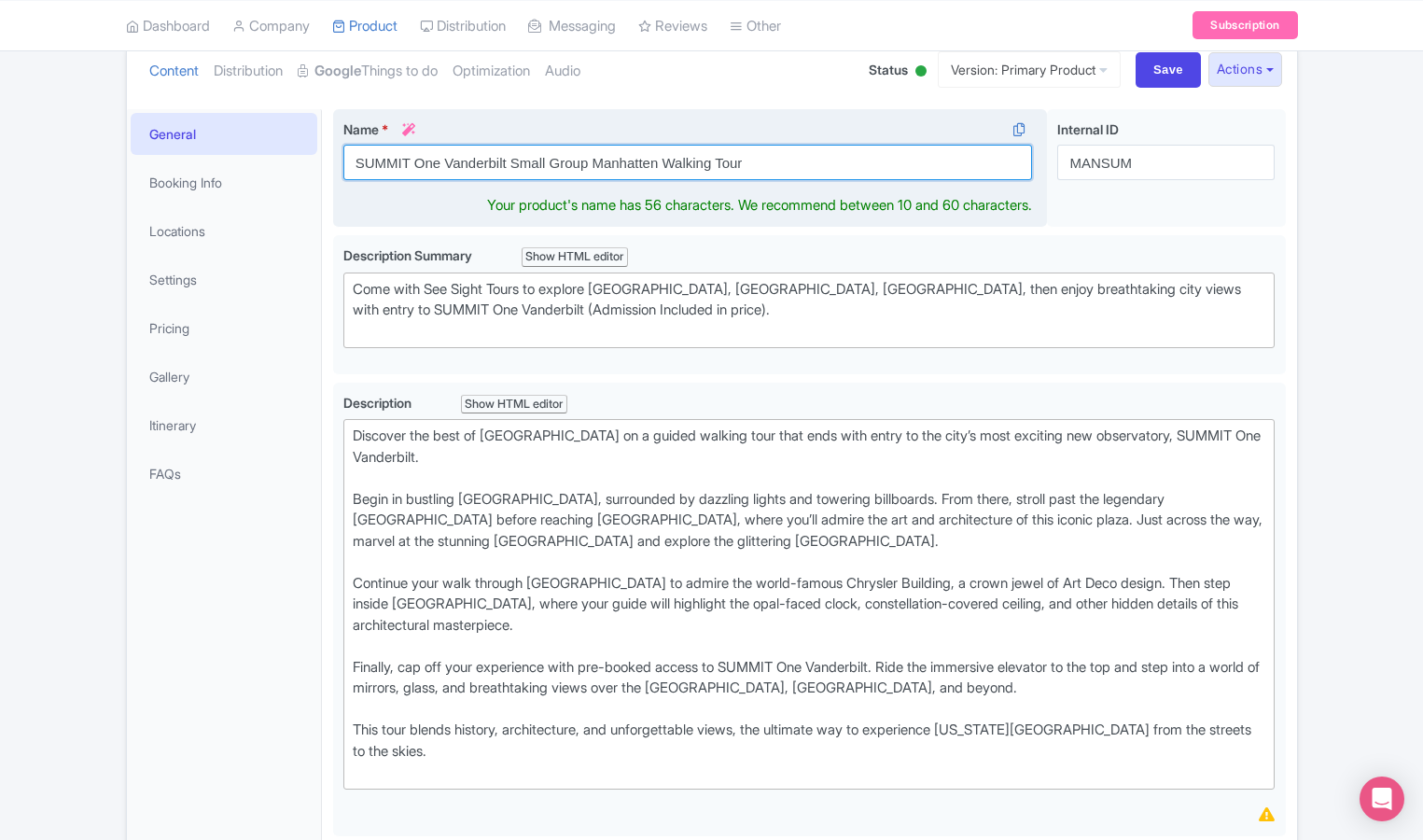
scroll to position [236, 0]
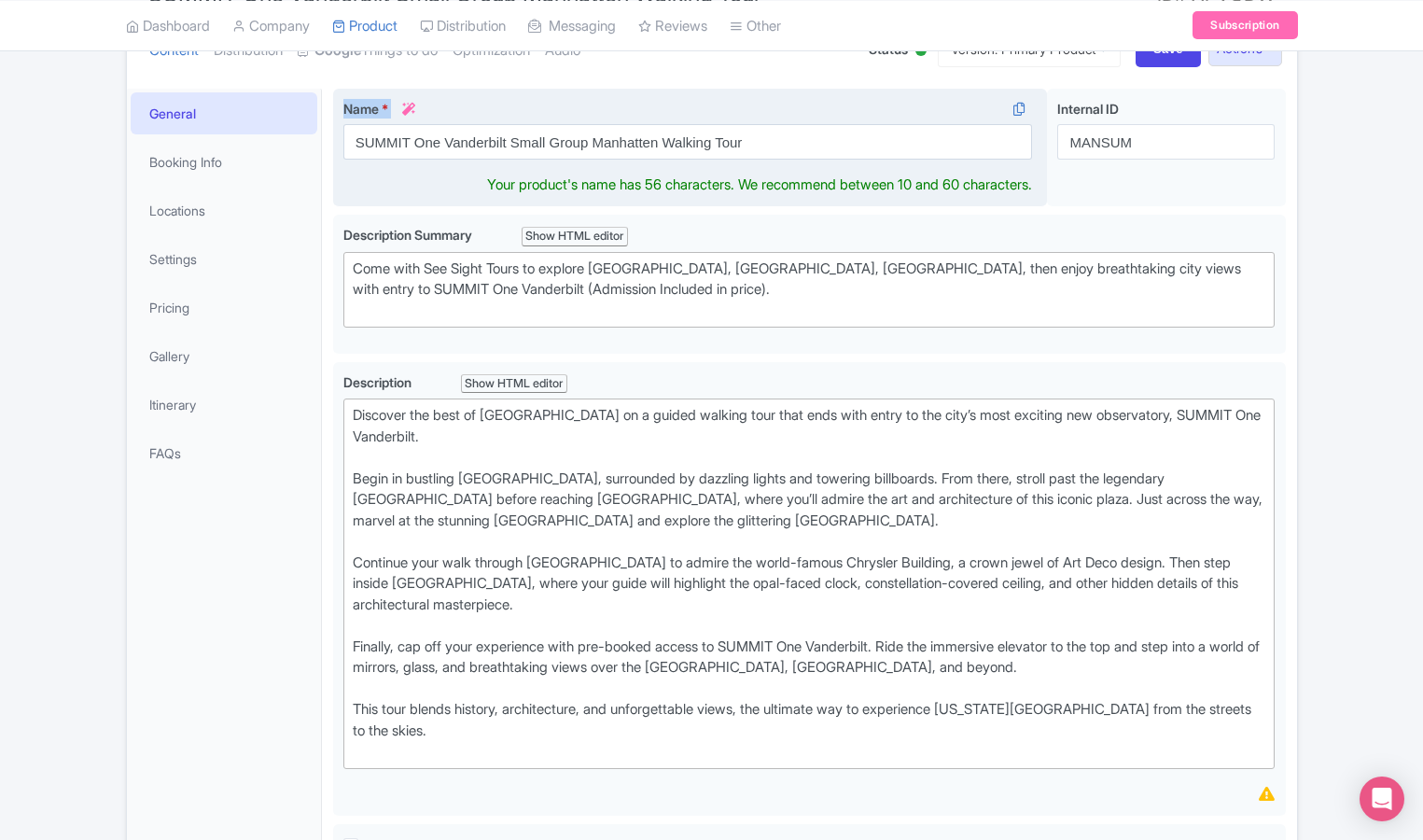
click at [546, 173] on div "Name * i SUMMIT One Vanderbilt Small Group Manhatten Walking Tour Your product'…" at bounding box center [690, 148] width 715 height 118
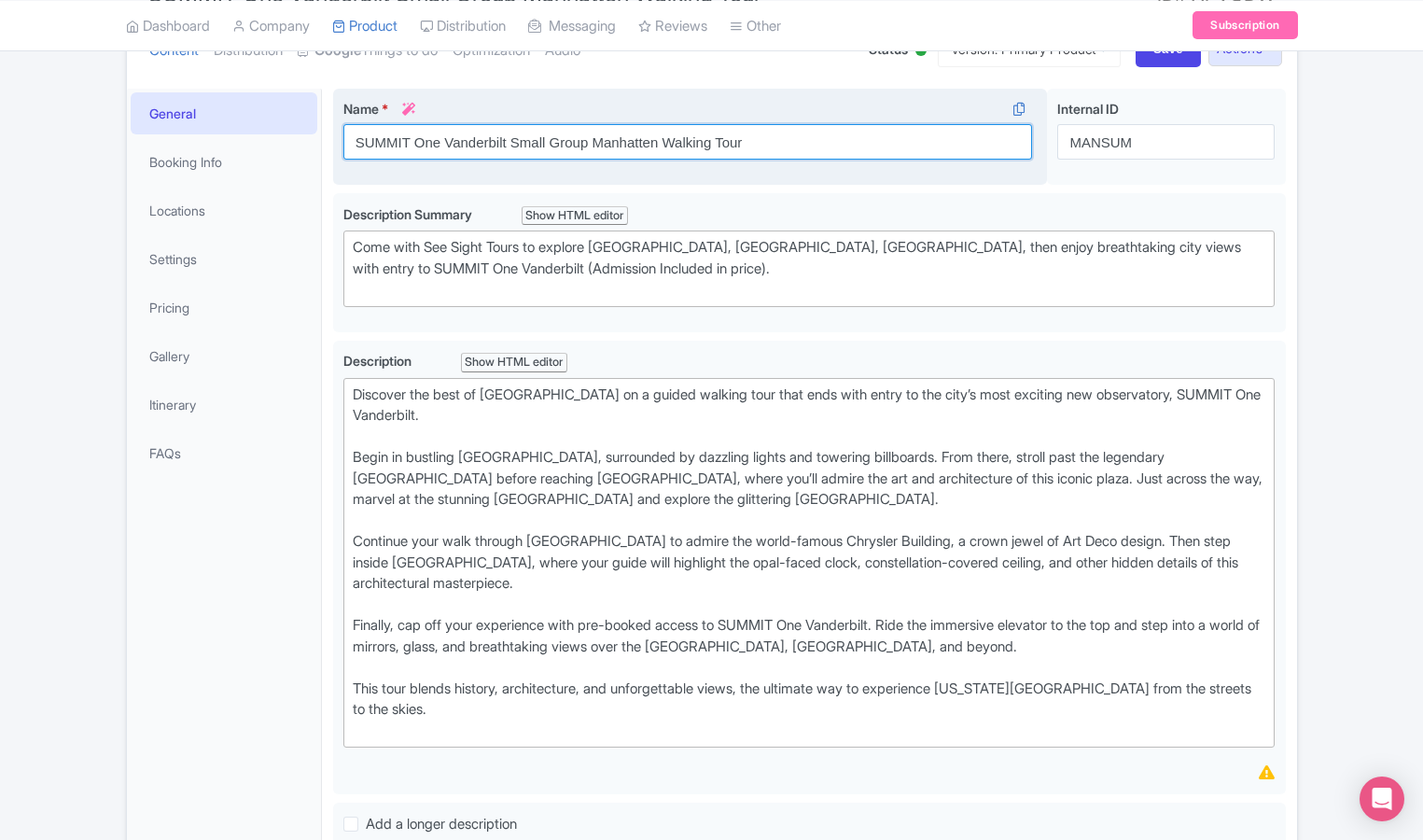
click at [572, 131] on input "SUMMIT One Vanderbilt Small Group Manhatten Walking Tour" at bounding box center [687, 141] width 689 height 35
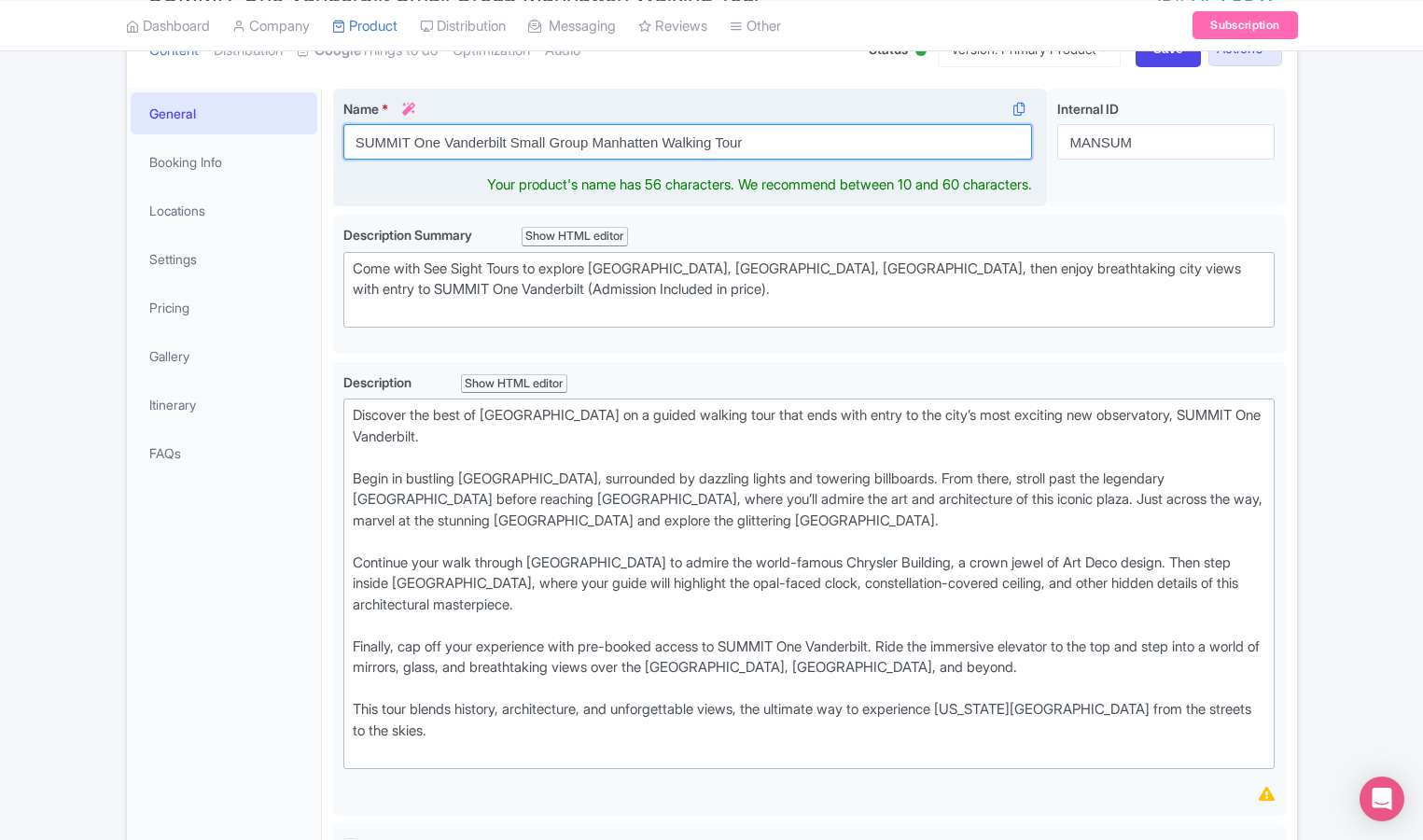
click at [572, 131] on input "SUMMIT One Vanderbilt Small Group Manhatten Walking Tour" at bounding box center [687, 141] width 689 height 35
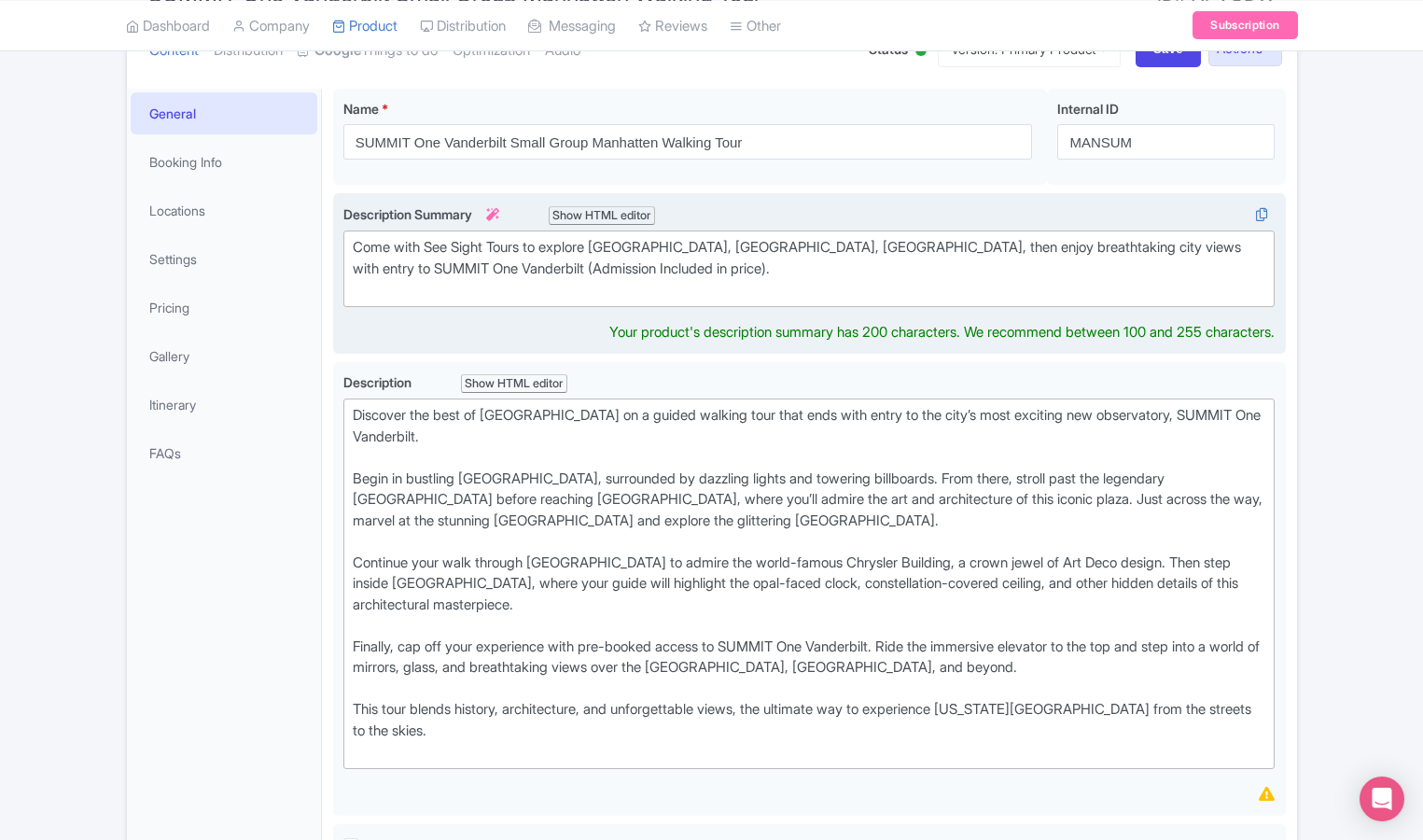
click at [760, 287] on div "Come with See Sight Tours to explore [GEOGRAPHIC_DATA], [GEOGRAPHIC_DATA], [GEO…" at bounding box center [809, 268] width 913 height 63
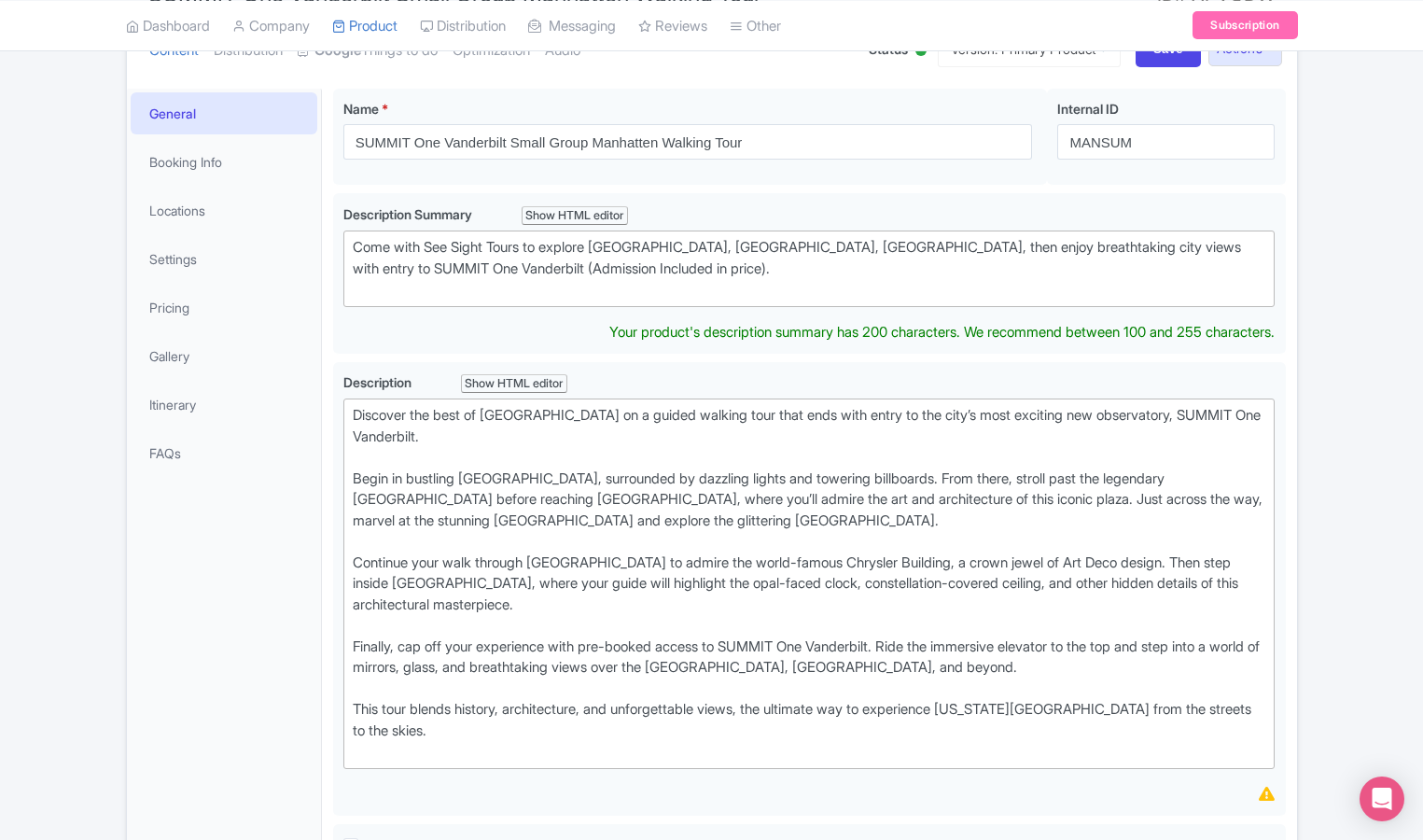
drag, startPoint x: 808, startPoint y: 264, endPoint x: 325, endPoint y: 235, distance: 484.1
click at [325, 235] on div "SUMMIT One Vanderbilt Small Group Manhatten Walking Tour Name * i SUMMIT One Va…" at bounding box center [809, 786] width 975 height 1419
type trix-editor "<div>Come with See Sight Tours to explore [GEOGRAPHIC_DATA], [GEOGRAPHIC_DATA],…"
copy div "Come with See Sight Tours to explore [GEOGRAPHIC_DATA], [GEOGRAPHIC_DATA], [GEO…"
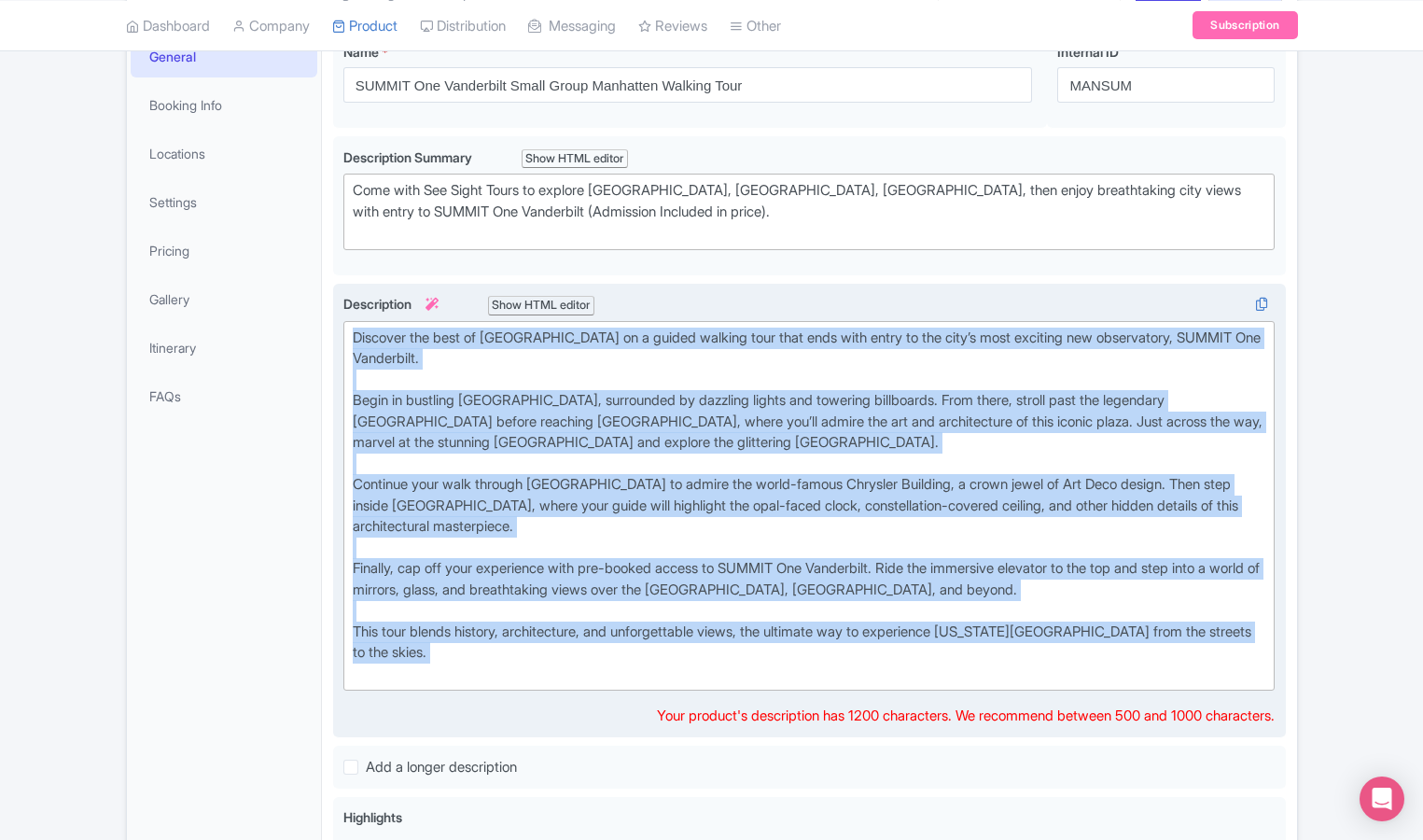
scroll to position [207, 0]
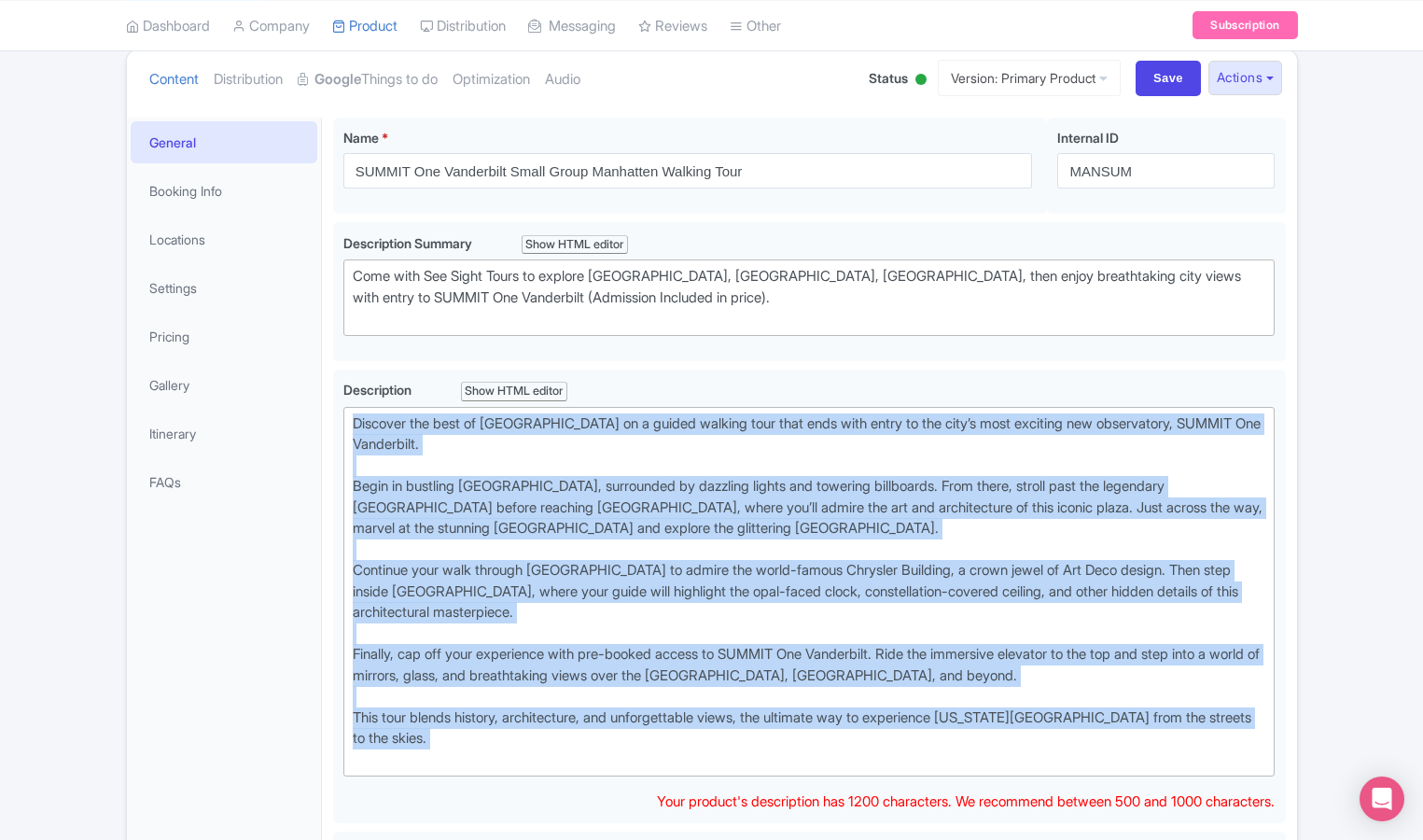
drag, startPoint x: 1262, startPoint y: 335, endPoint x: 320, endPoint y: 341, distance: 942.3
click at [322, 341] on div "SUMMIT One Vanderbilt Small Group Manhatten Walking Tour Name * i SUMMIT One Va…" at bounding box center [809, 805] width 975 height 1398
type trix-editor "<lor>Ipsumdol sit amet co Adipisc Elitseddo ei t incidi utlabor etdo magn aliq …"
copy div "Loremips dol sita co Adipisc Elitseddo ei t incidi utlabor etdo magn aliq enim …"
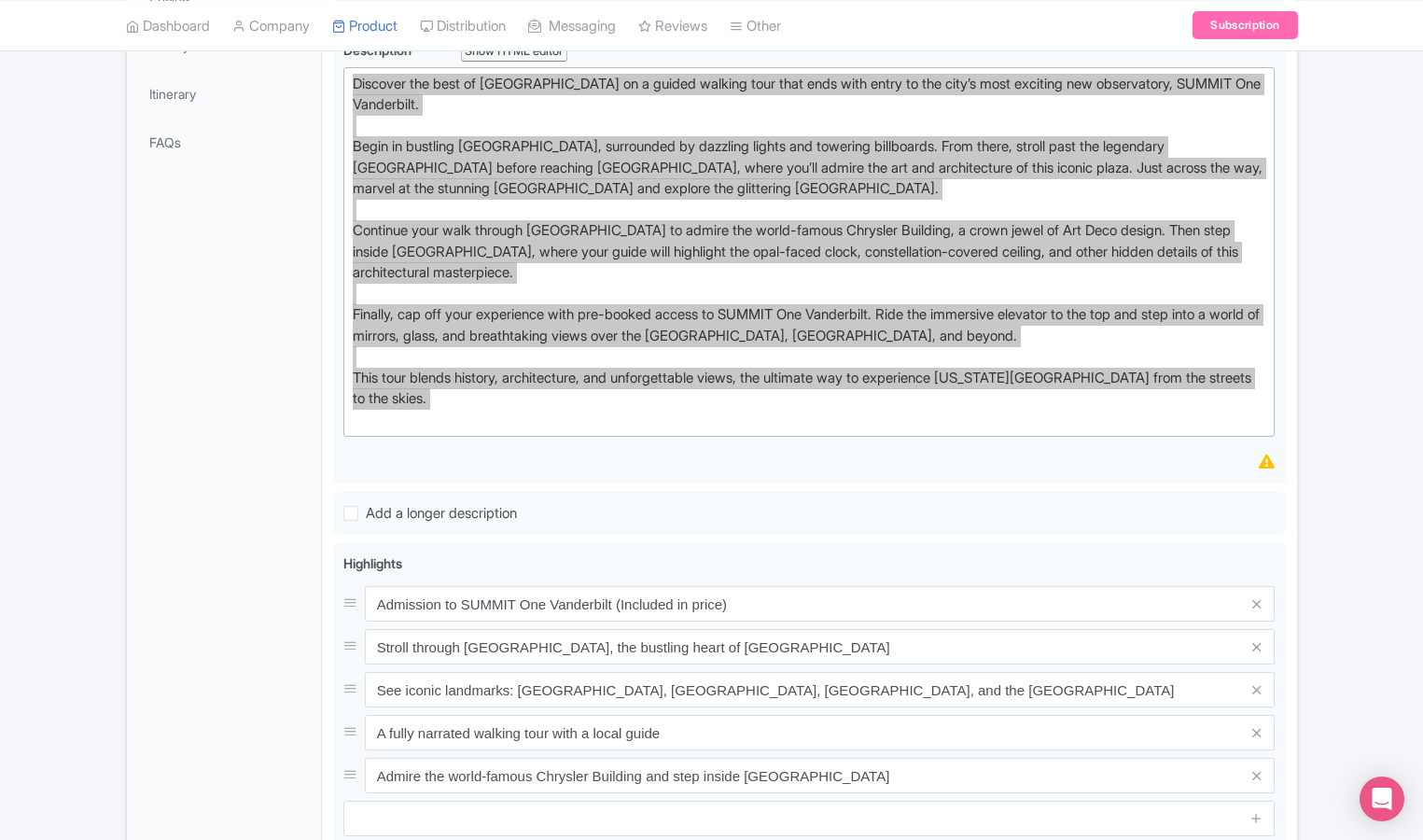
scroll to position [570, 0]
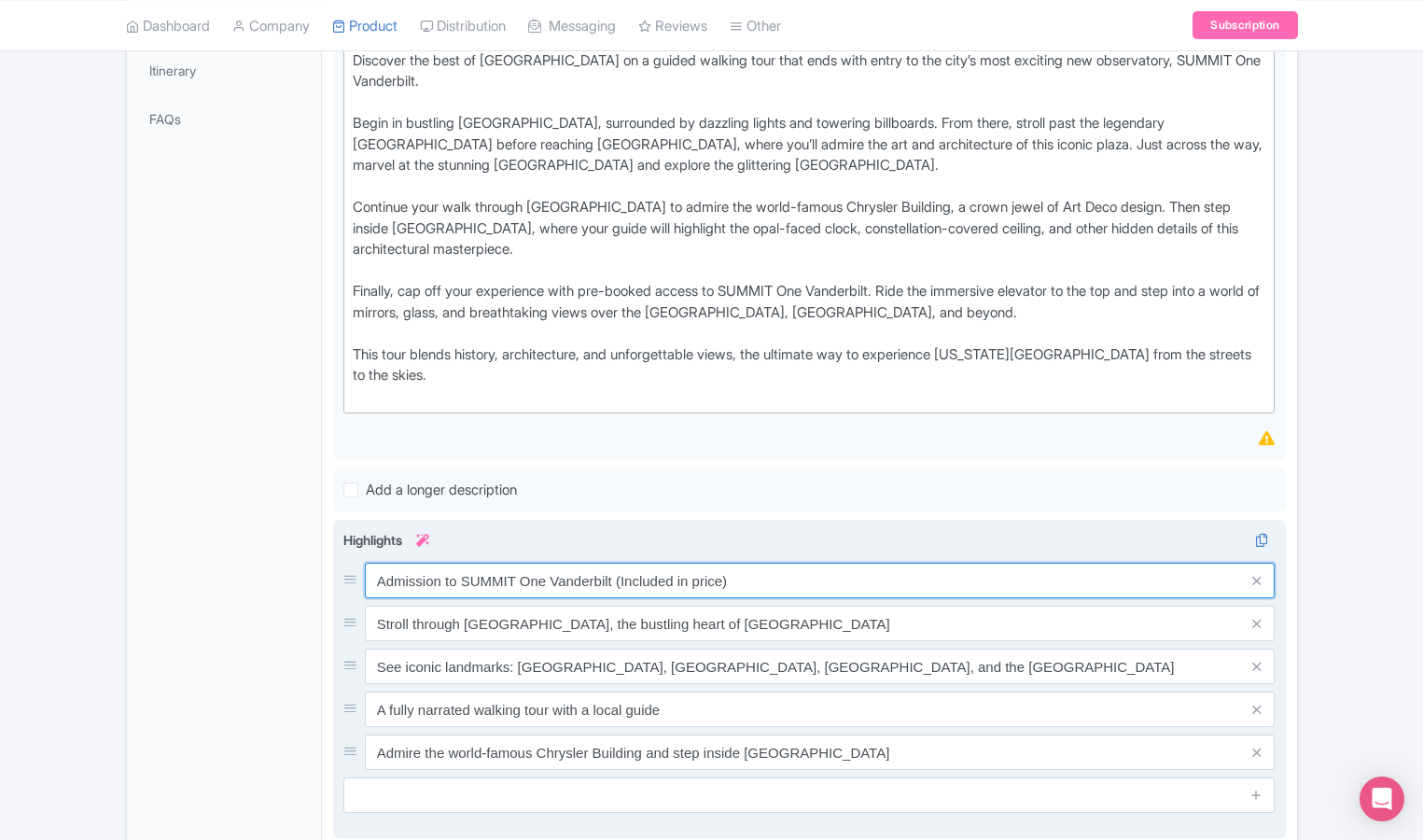
drag, startPoint x: 739, startPoint y: 570, endPoint x: 360, endPoint y: 557, distance: 379.0
click at [360, 563] on div "Admission to SUMMIT One Vanderbilt (Included in price)" at bounding box center [809, 580] width 932 height 35
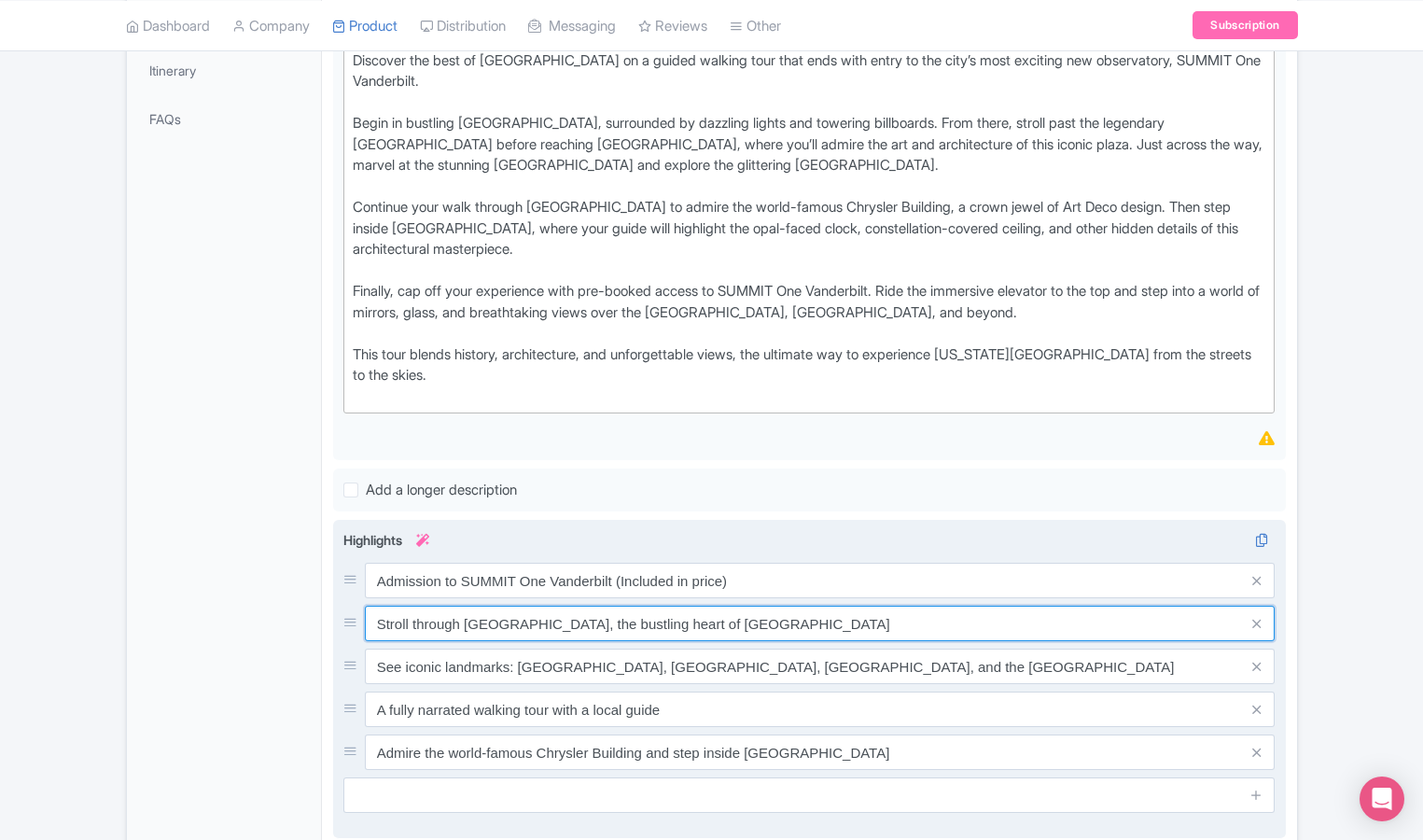
drag, startPoint x: 748, startPoint y: 598, endPoint x: 370, endPoint y: 601, distance: 377.8
click at [370, 598] on input "Stroll through [GEOGRAPHIC_DATA], the bustling heart of [GEOGRAPHIC_DATA]" at bounding box center [820, 580] width 911 height 35
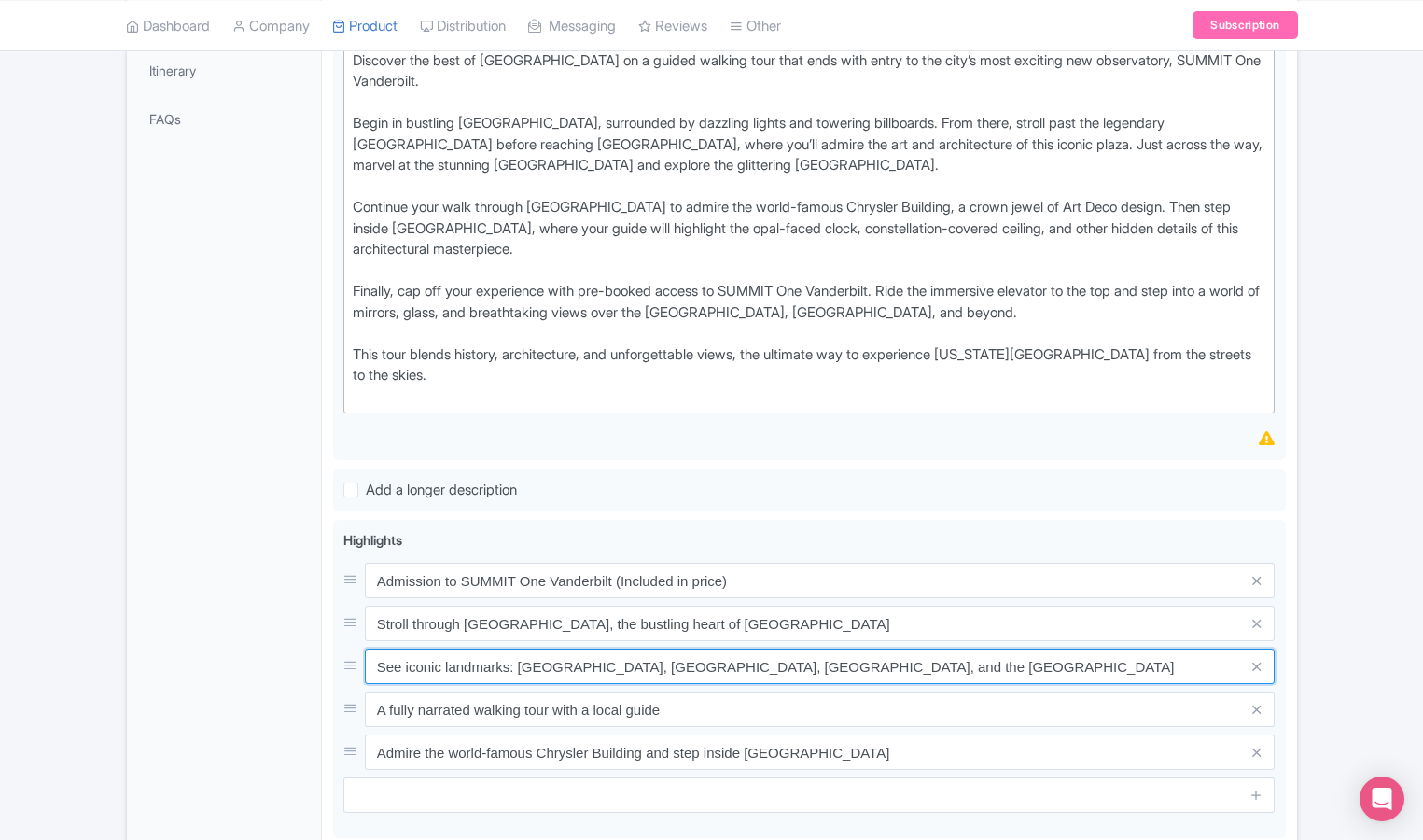
drag, startPoint x: 1117, startPoint y: 647, endPoint x: 322, endPoint y: 644, distance: 794.9
click at [322, 644] on div "SUMMIT One Vanderbilt Small Group Manhatten Walking Tour Name * i SUMMIT One Va…" at bounding box center [809, 442] width 975 height 1398
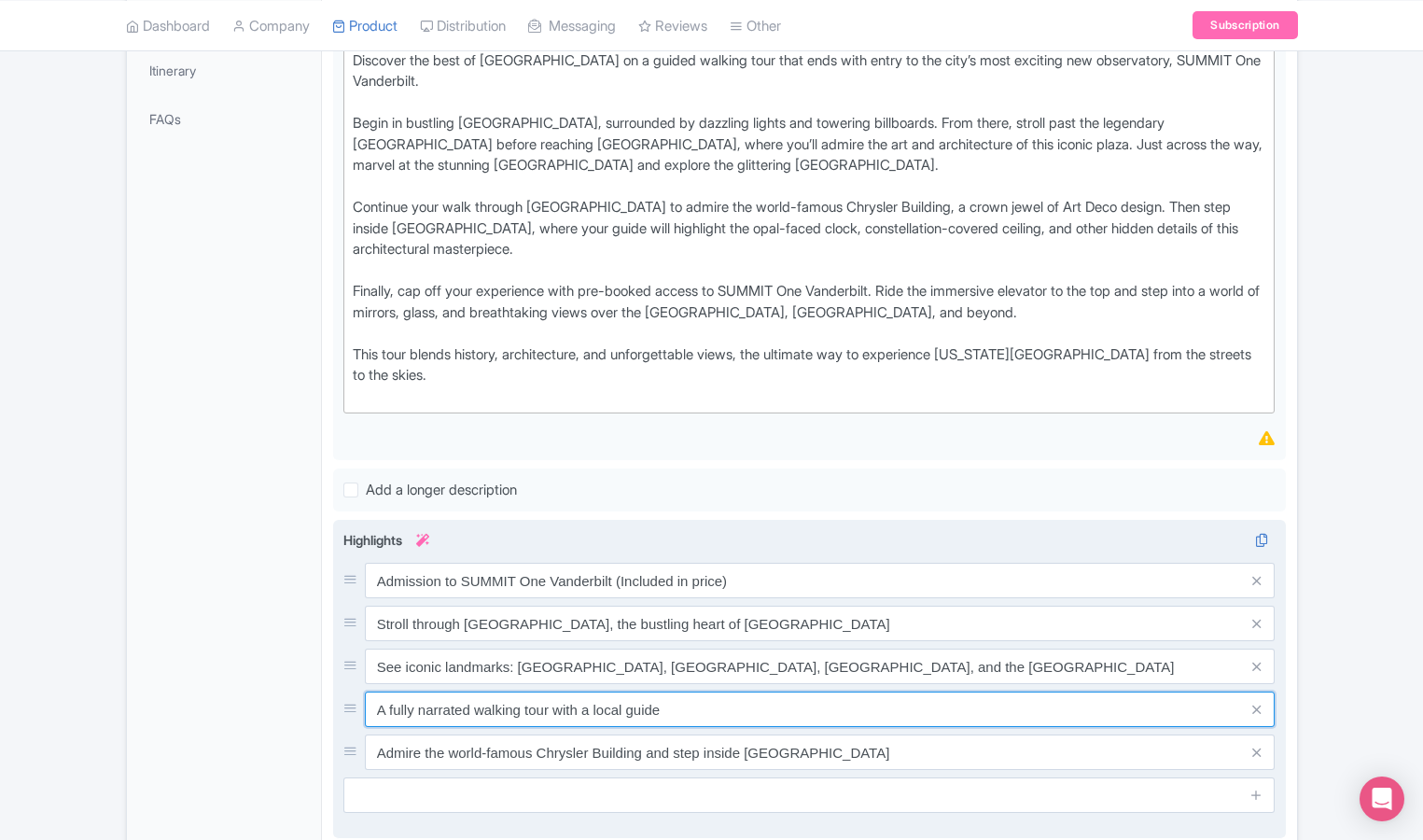
drag, startPoint x: 683, startPoint y: 690, endPoint x: 375, endPoint y: 682, distance: 308.0
click at [375, 598] on input "A fully narrated walking tour with a local guide" at bounding box center [820, 580] width 911 height 35
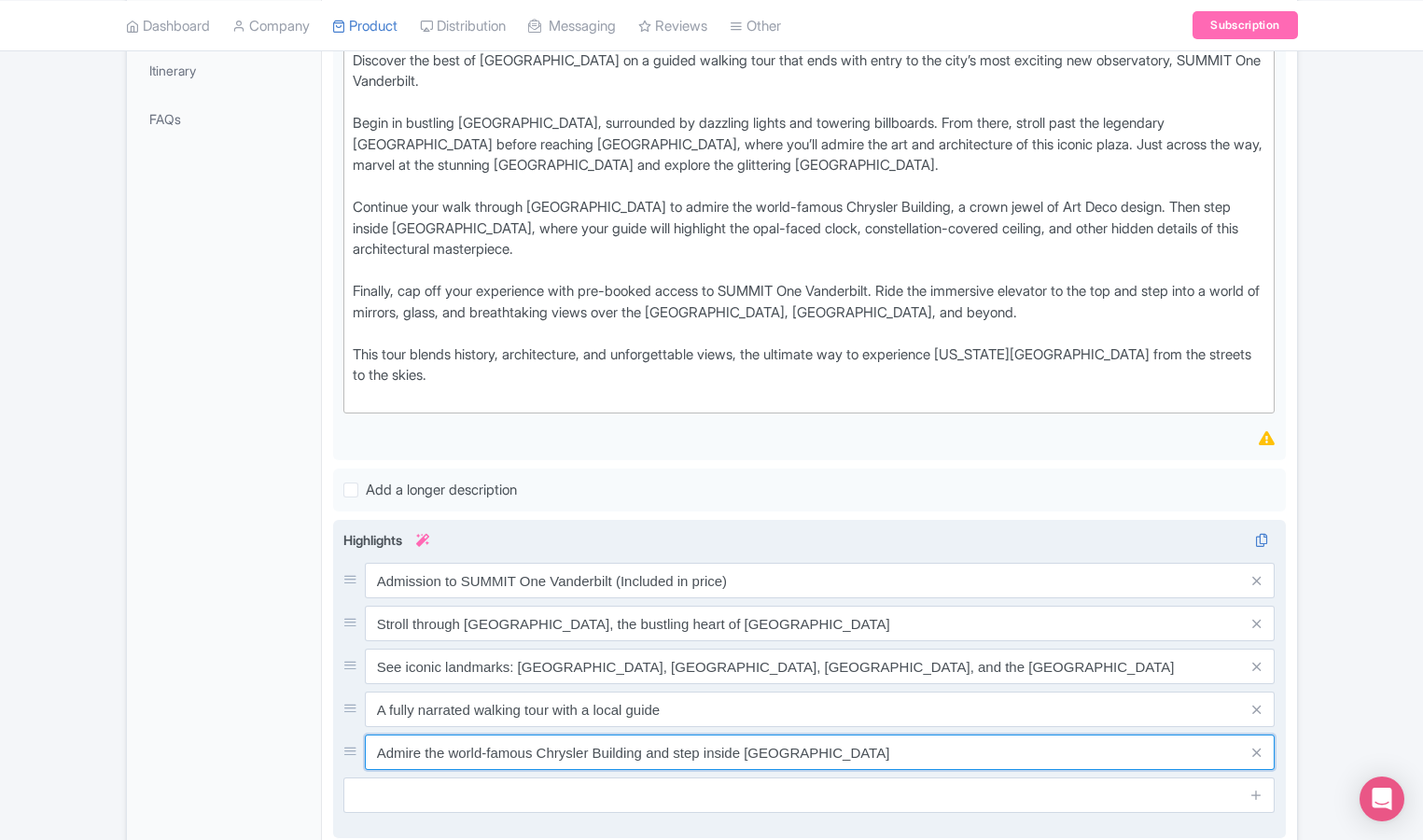
drag, startPoint x: 897, startPoint y: 731, endPoint x: 359, endPoint y: 730, distance: 537.4
click at [359, 734] on div "Admire the world-famous Chrysler Building and step inside [GEOGRAPHIC_DATA]" at bounding box center [809, 751] width 932 height 35
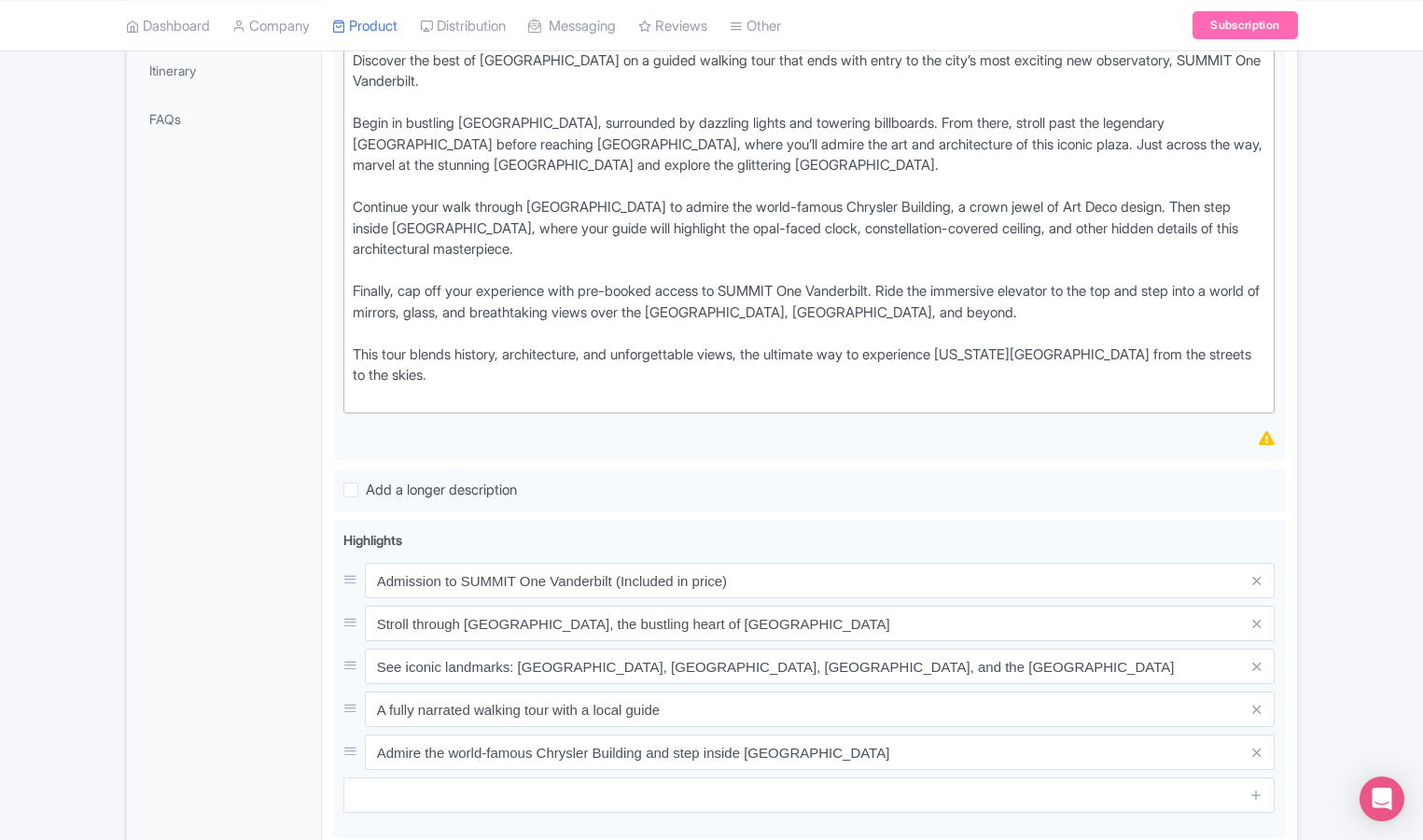
scroll to position [0, 0]
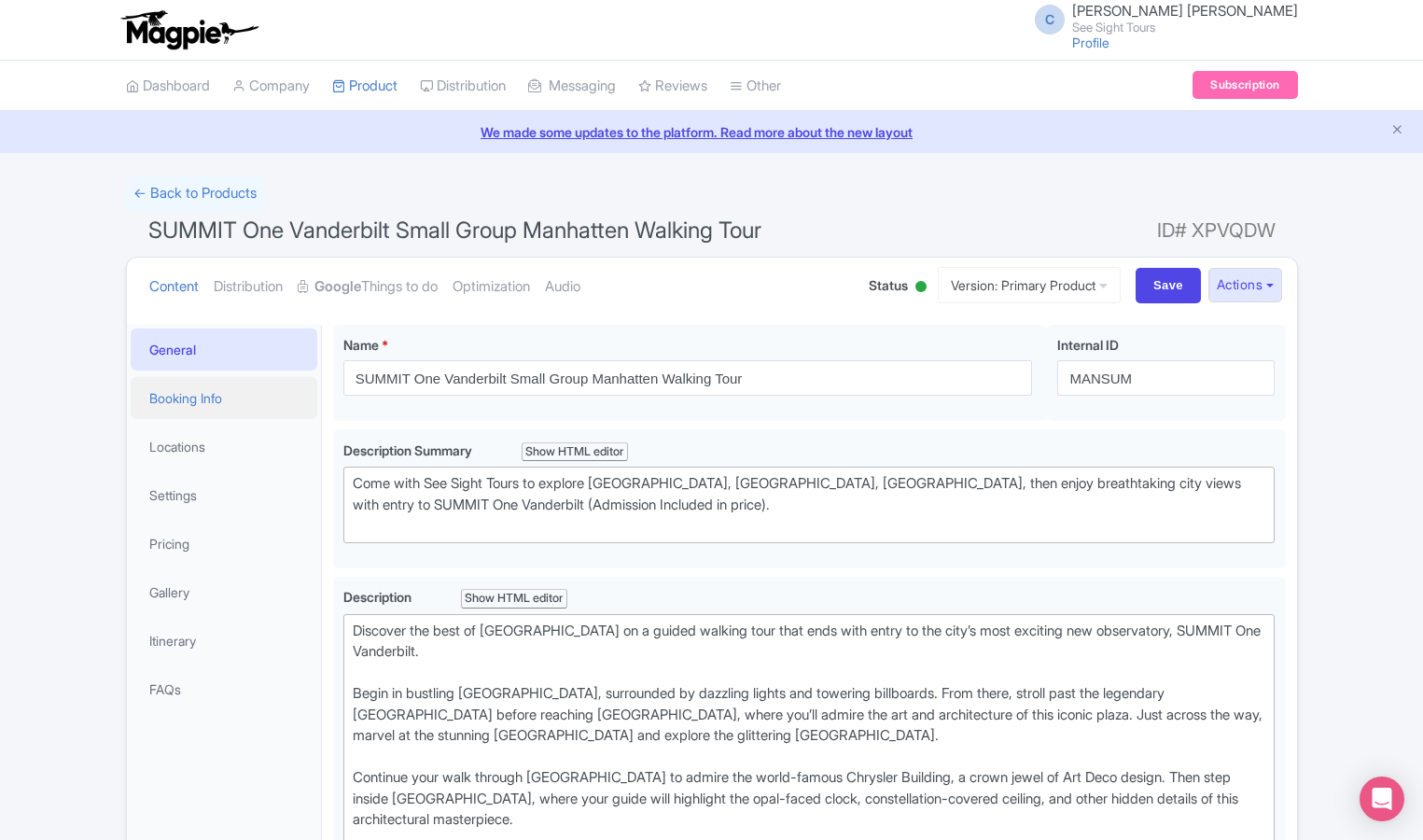
click at [198, 394] on link "Booking Info" at bounding box center [224, 398] width 187 height 42
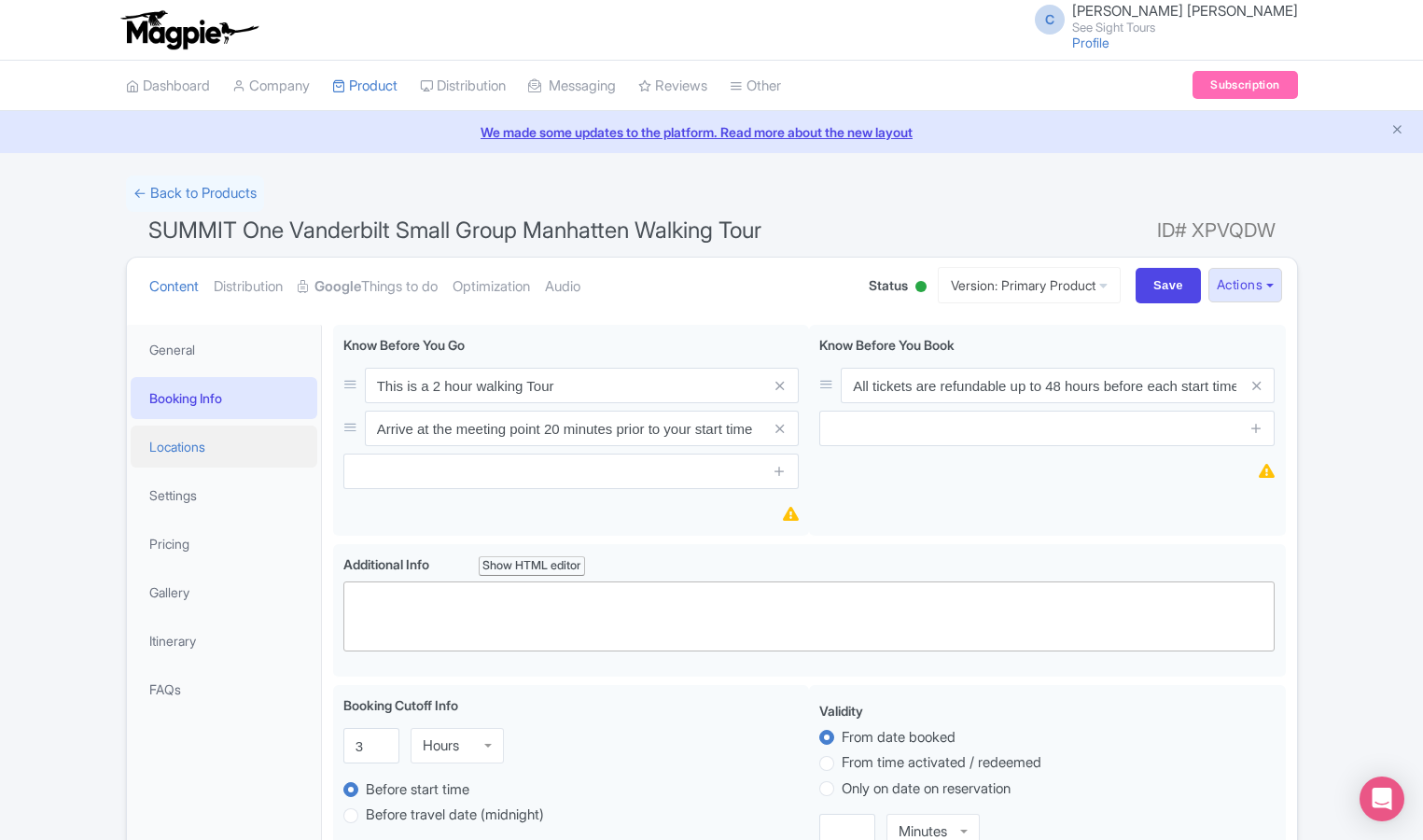
click at [160, 451] on link "Locations" at bounding box center [224, 446] width 187 height 42
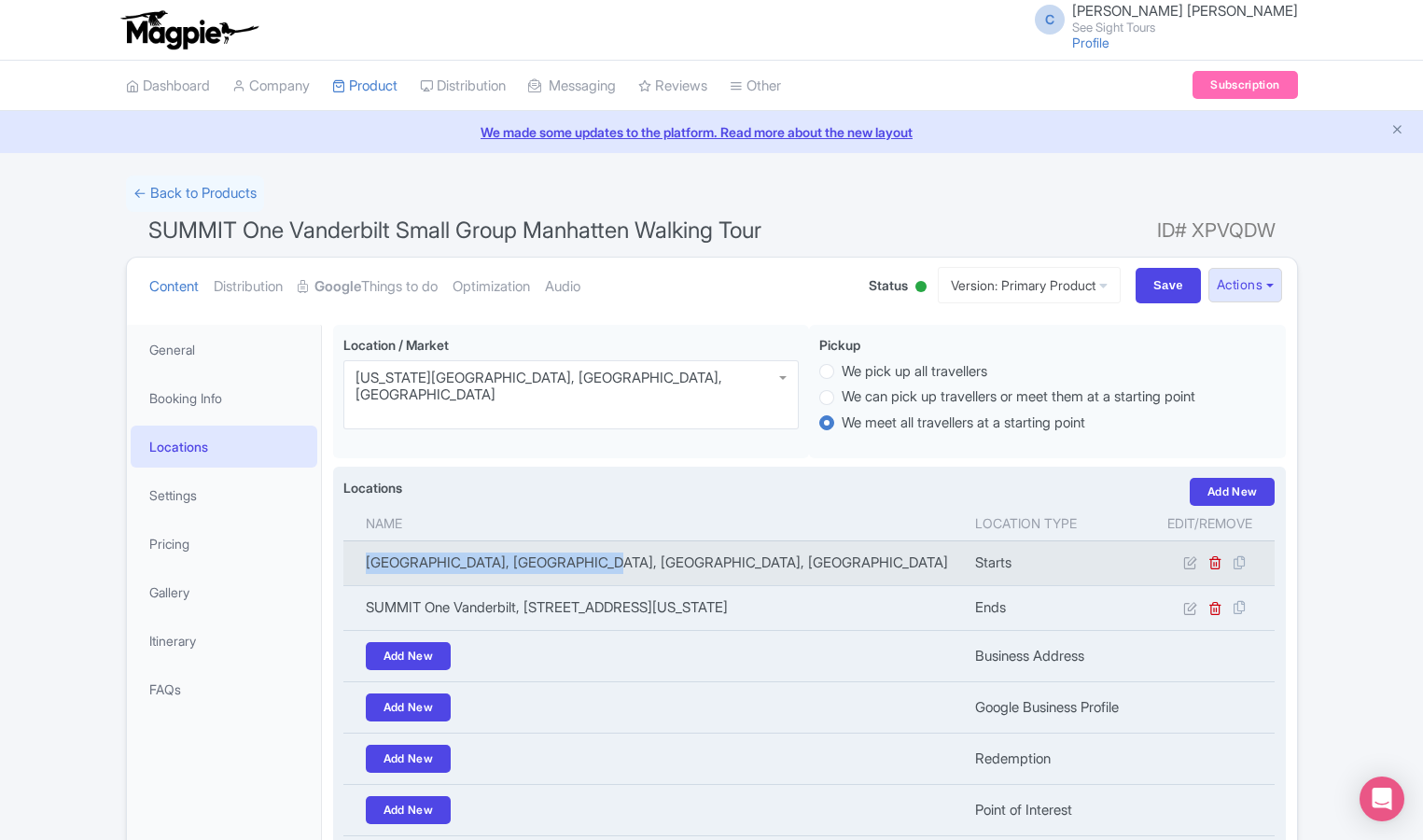
drag, startPoint x: 622, startPoint y: 566, endPoint x: 368, endPoint y: 564, distance: 254.7
click at [368, 564] on td "[GEOGRAPHIC_DATA], [GEOGRAPHIC_DATA], [GEOGRAPHIC_DATA], [GEOGRAPHIC_DATA]" at bounding box center [653, 562] width 621 height 45
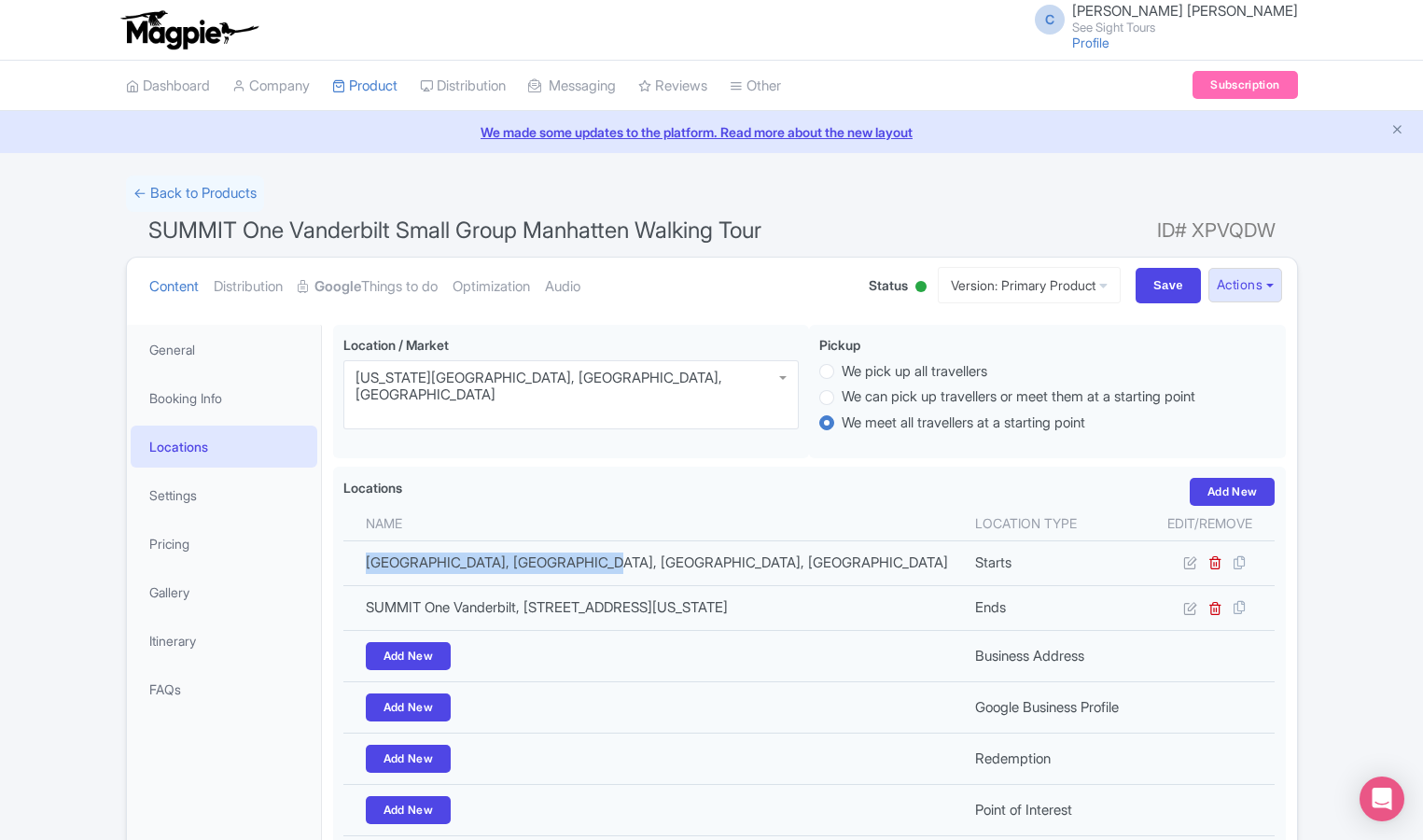
copy td "[GEOGRAPHIC_DATA], [GEOGRAPHIC_DATA], [GEOGRAPHIC_DATA], [GEOGRAPHIC_DATA]"
click at [203, 403] on link "Booking Info" at bounding box center [224, 398] width 187 height 42
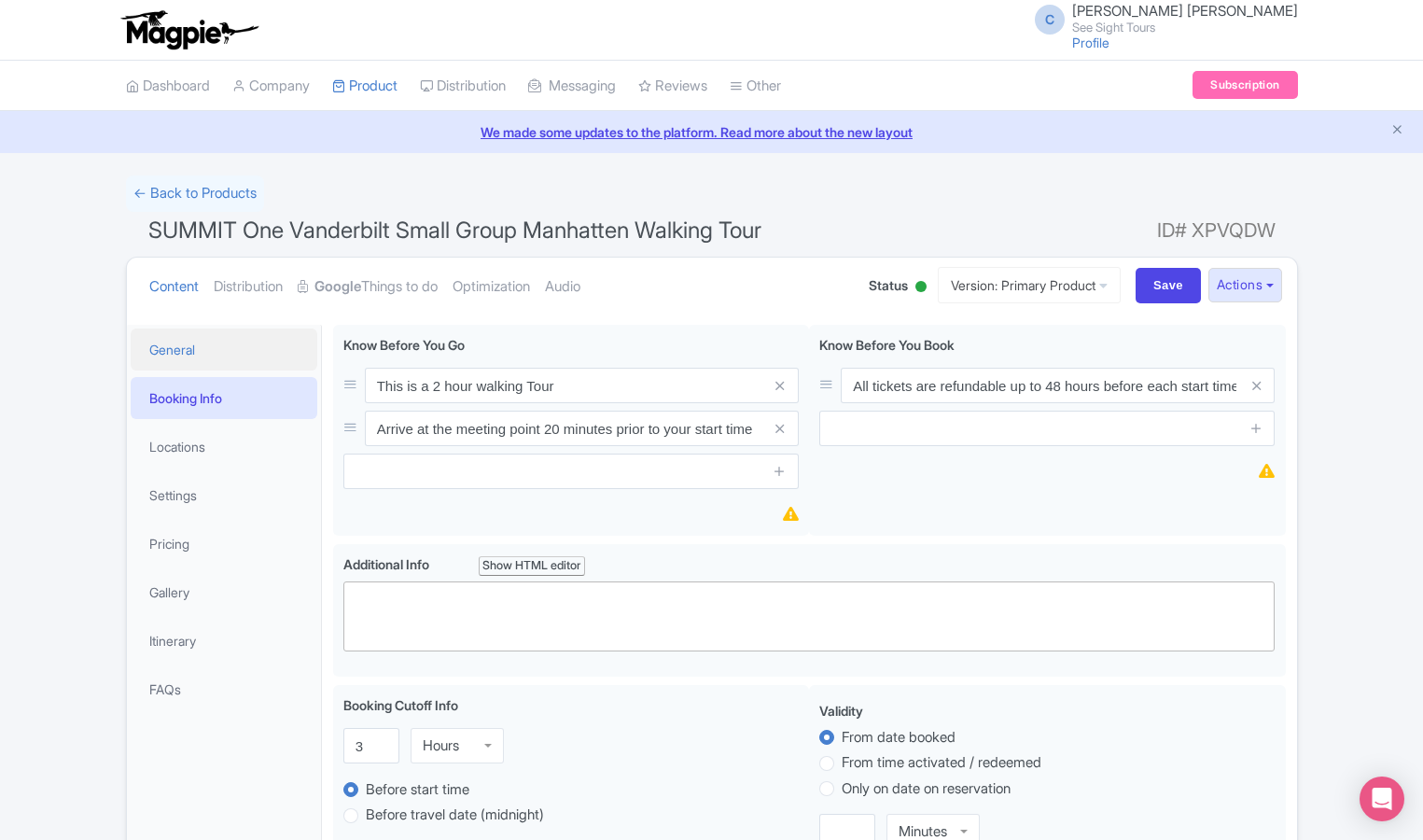
click at [186, 344] on link "General" at bounding box center [224, 349] width 187 height 42
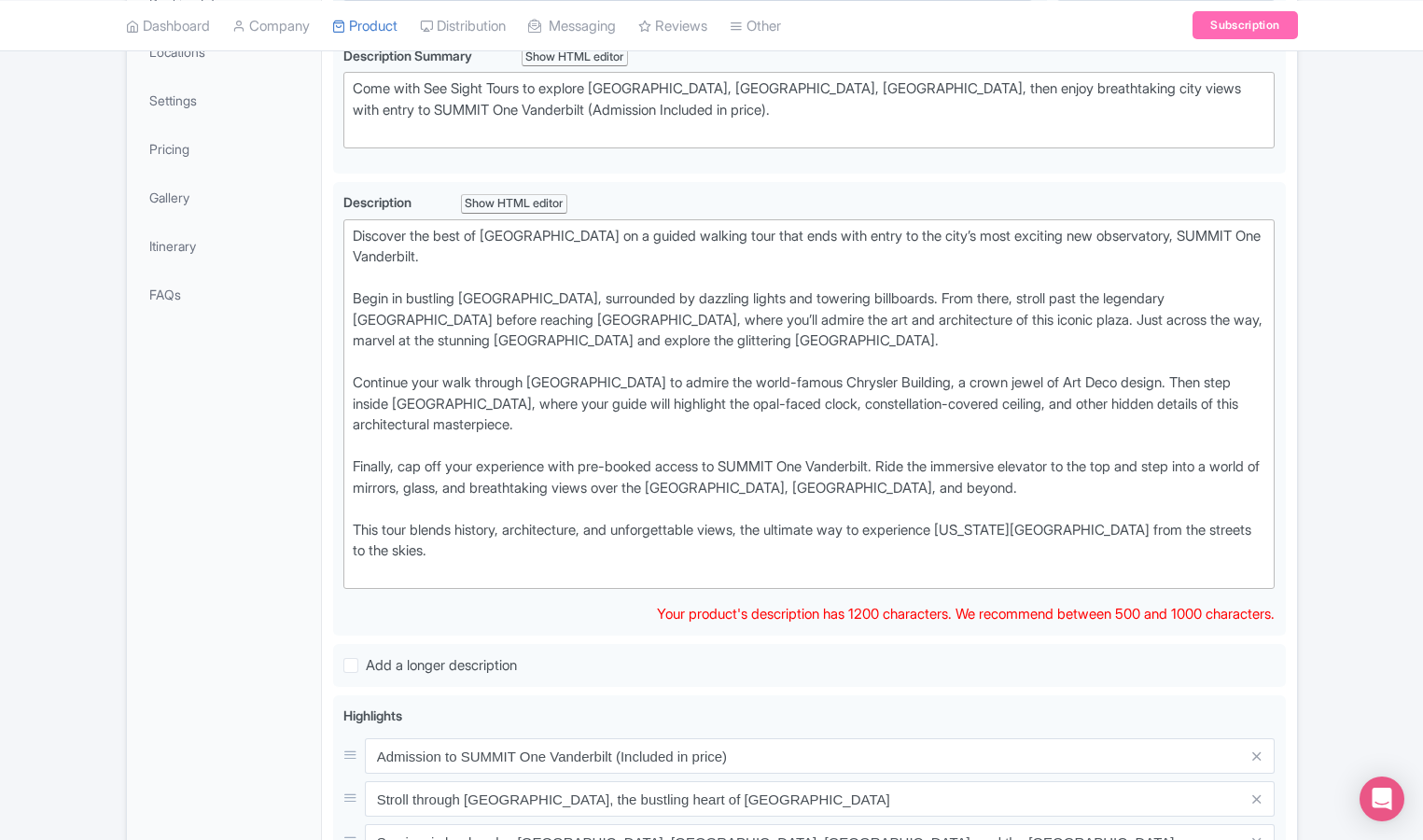
scroll to position [840, 0]
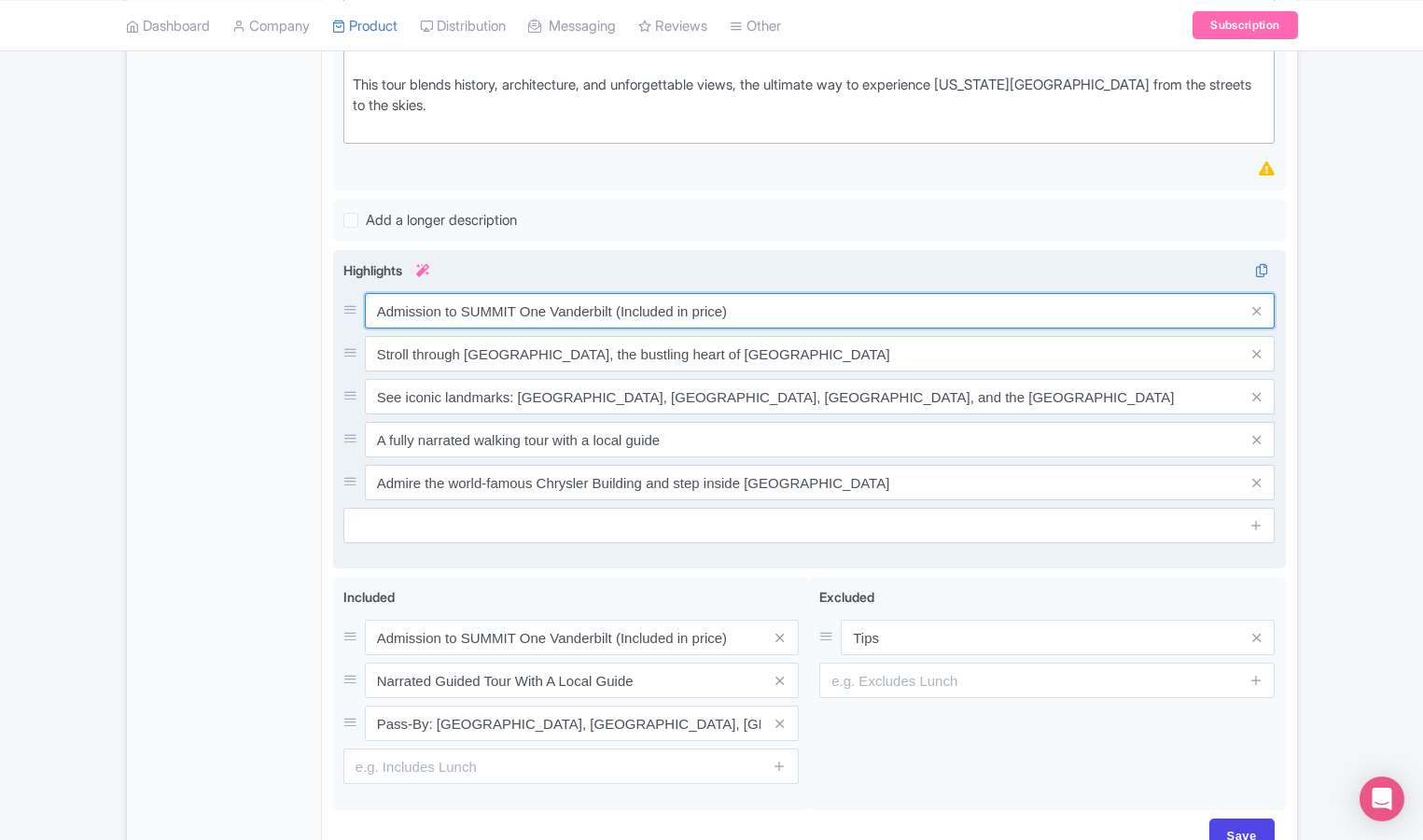
drag, startPoint x: 765, startPoint y: 295, endPoint x: 334, endPoint y: 297, distance: 431.0
click at [334, 297] on div "Admission to SUMMIT One Vanderbilt (Included in price) Stroll through [GEOGRAPH…" at bounding box center [809, 409] width 953 height 319
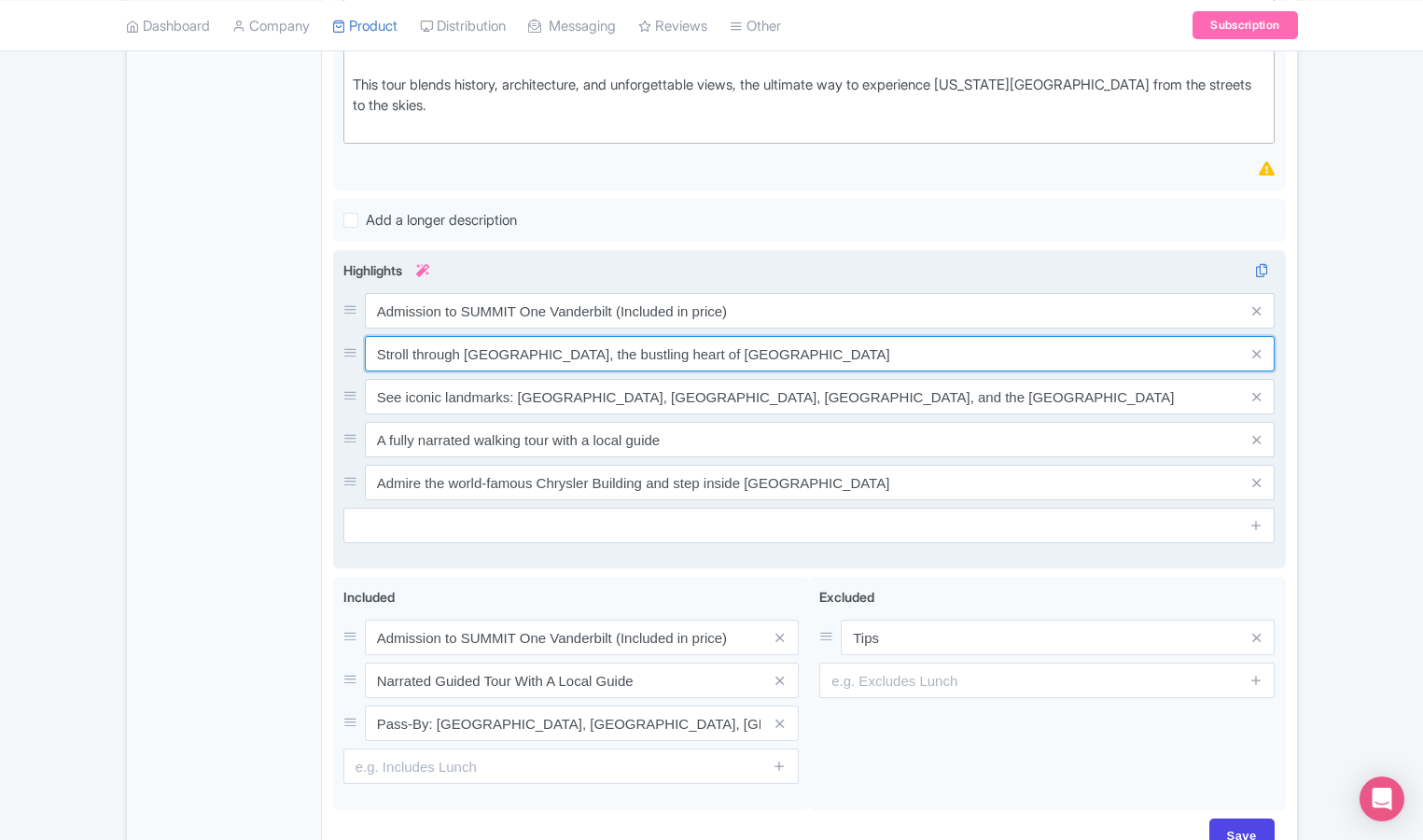
drag, startPoint x: 757, startPoint y: 327, endPoint x: 465, endPoint y: 334, distance: 292.1
click at [465, 328] on input "Stroll through [GEOGRAPHIC_DATA], the bustling heart of [GEOGRAPHIC_DATA]" at bounding box center [820, 310] width 911 height 35
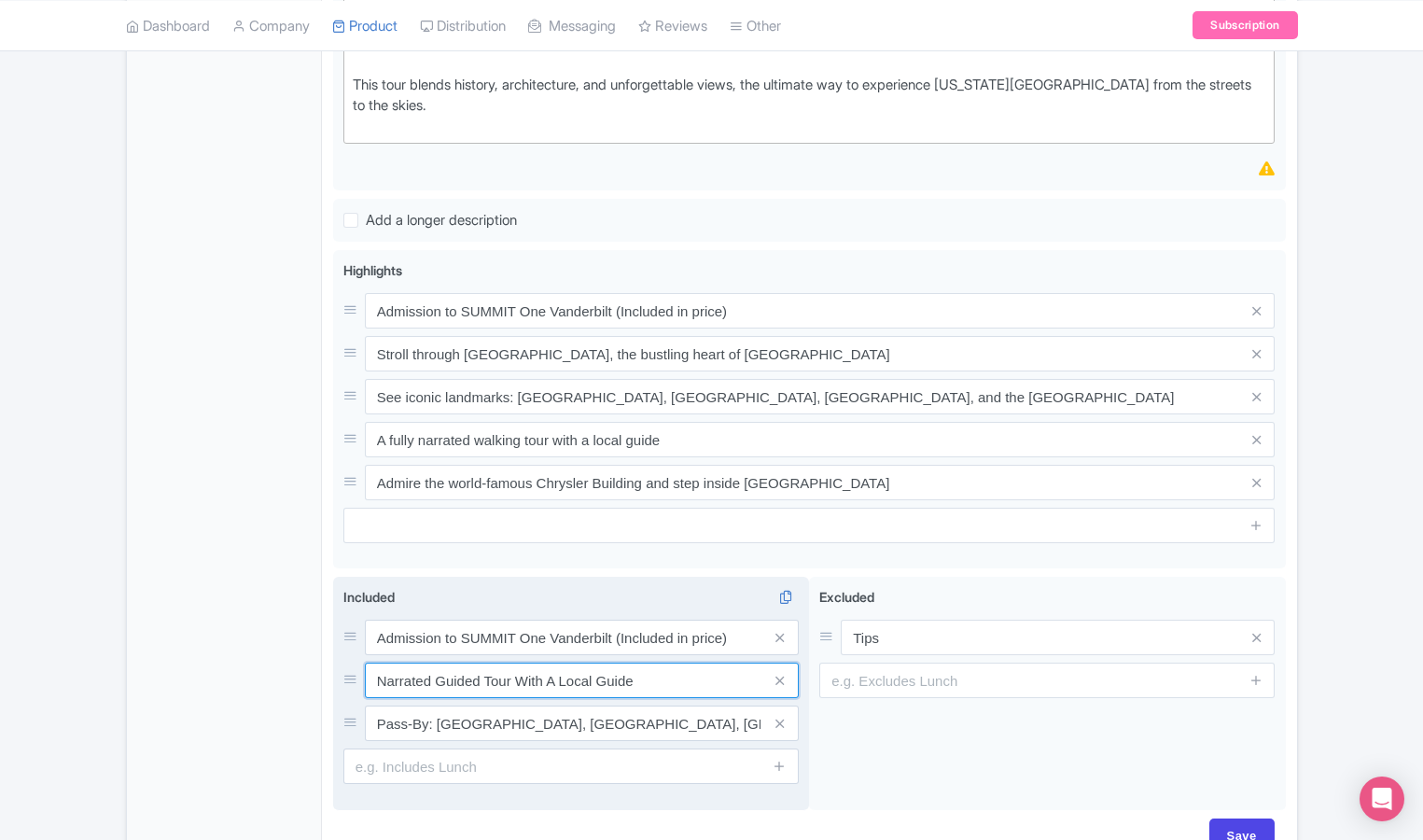
drag, startPoint x: 654, startPoint y: 662, endPoint x: 332, endPoint y: 658, distance: 321.9
click at [333, 658] on div "Included i Admission to SUMMIT One Vanderbilt (Included in price) Narrated Guid…" at bounding box center [571, 693] width 477 height 233
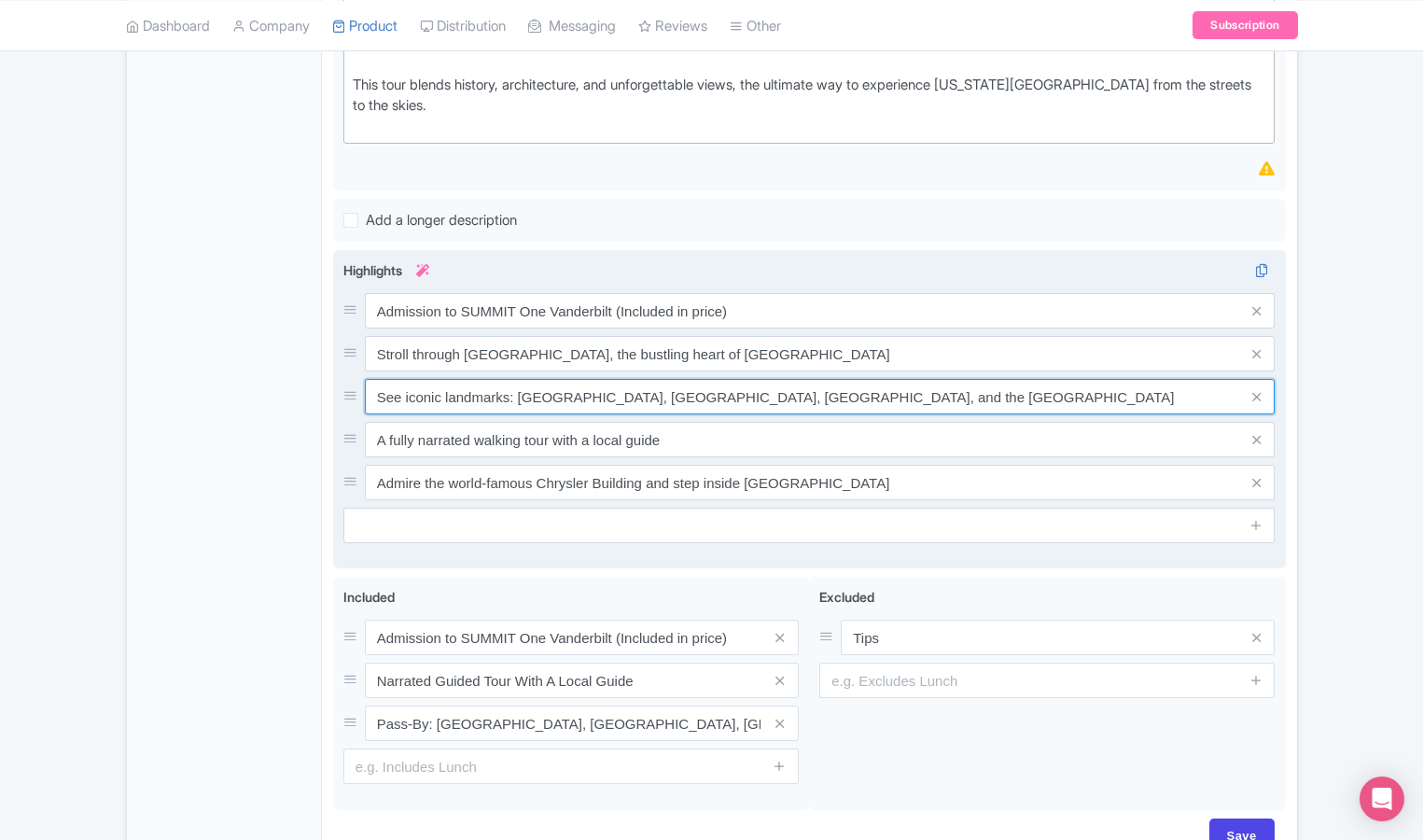
drag, startPoint x: 403, startPoint y: 376, endPoint x: 1114, endPoint y: 382, distance: 710.9
click at [1114, 328] on input "See iconic landmarks: [GEOGRAPHIC_DATA], [GEOGRAPHIC_DATA], [GEOGRAPHIC_DATA], …" at bounding box center [820, 310] width 911 height 35
drag, startPoint x: 1112, startPoint y: 381, endPoint x: 402, endPoint y: 371, distance: 710.0
click at [402, 328] on input "See iconic landmarks: [GEOGRAPHIC_DATA], [GEOGRAPHIC_DATA], [GEOGRAPHIC_DATA], …" at bounding box center [820, 310] width 911 height 35
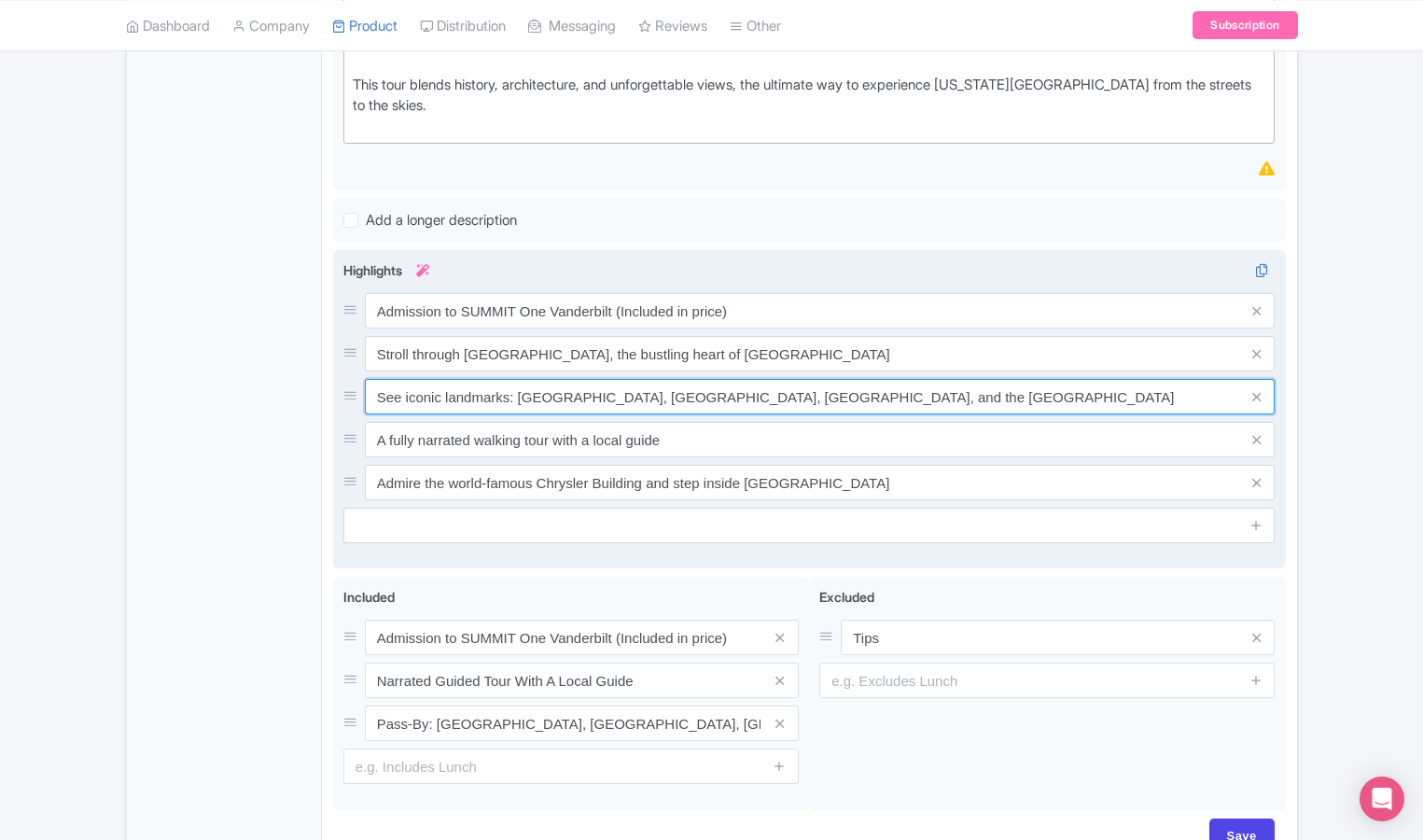
drag, startPoint x: 1129, startPoint y: 372, endPoint x: 407, endPoint y: 380, distance: 722.1
click at [407, 328] on input "See iconic landmarks: [GEOGRAPHIC_DATA], [GEOGRAPHIC_DATA], [GEOGRAPHIC_DATA], …" at bounding box center [820, 310] width 911 height 35
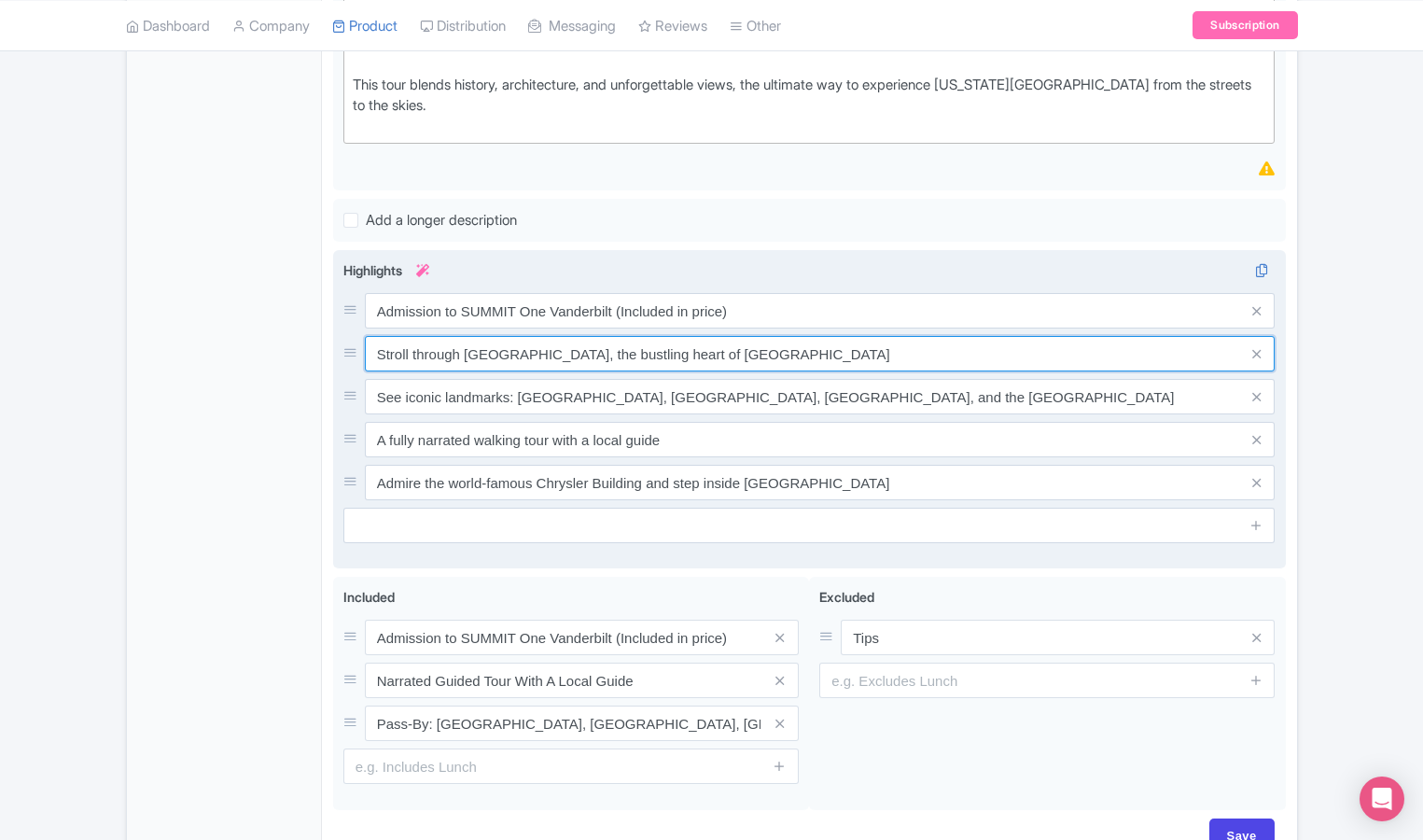
drag, startPoint x: 548, startPoint y: 335, endPoint x: 466, endPoint y: 333, distance: 81.2
click at [466, 328] on input "Stroll through [GEOGRAPHIC_DATA], the bustling heart of [GEOGRAPHIC_DATA]" at bounding box center [820, 310] width 911 height 35
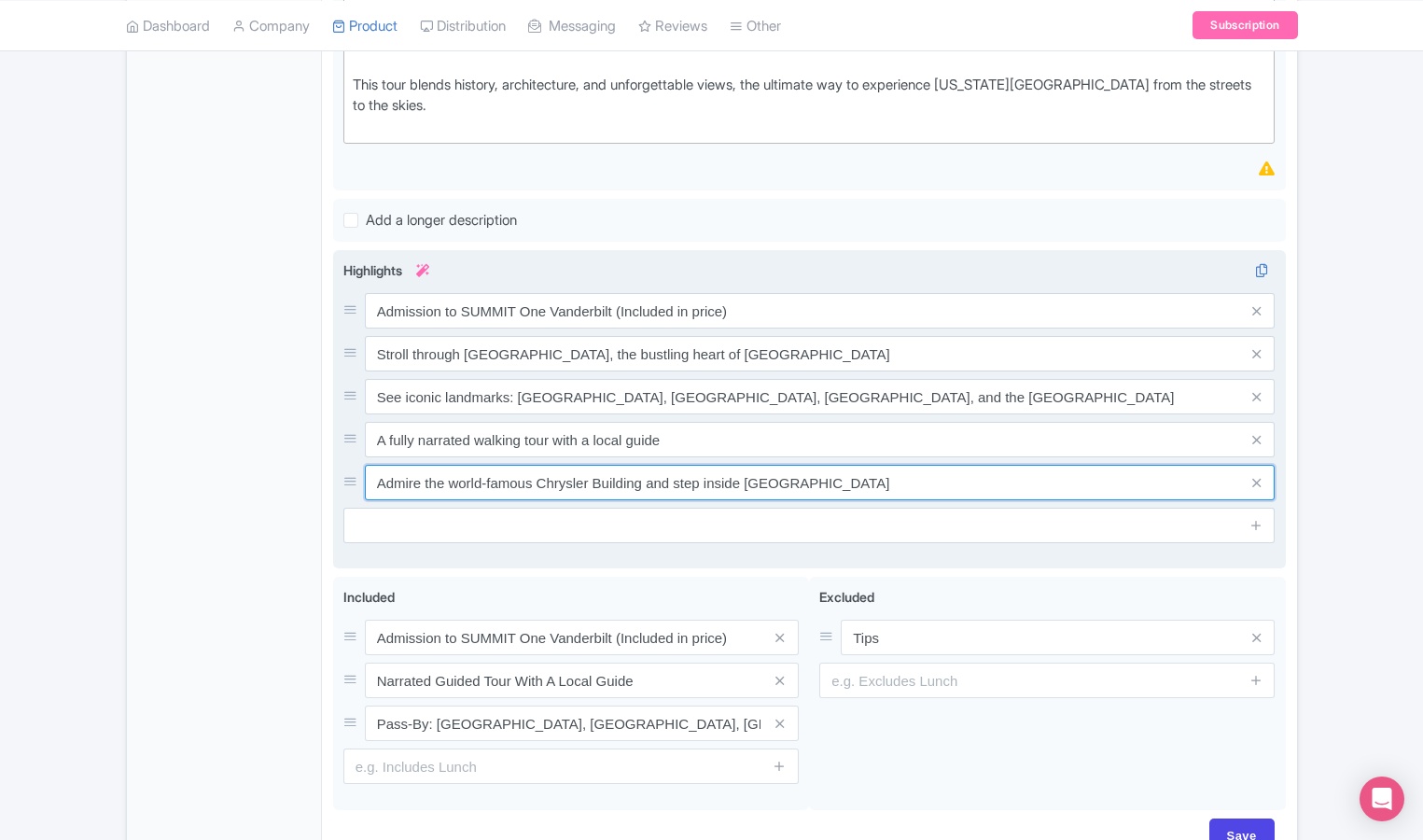
click at [540, 328] on input "Admire the world-famous Chrysler Building and step inside [GEOGRAPHIC_DATA]" at bounding box center [820, 310] width 911 height 35
drag, startPoint x: 897, startPoint y: 461, endPoint x: 448, endPoint y: 458, distance: 449.7
click at [448, 328] on input "Admire the world-famous Chrysler Building and step inside [GEOGRAPHIC_DATA]" at bounding box center [820, 310] width 911 height 35
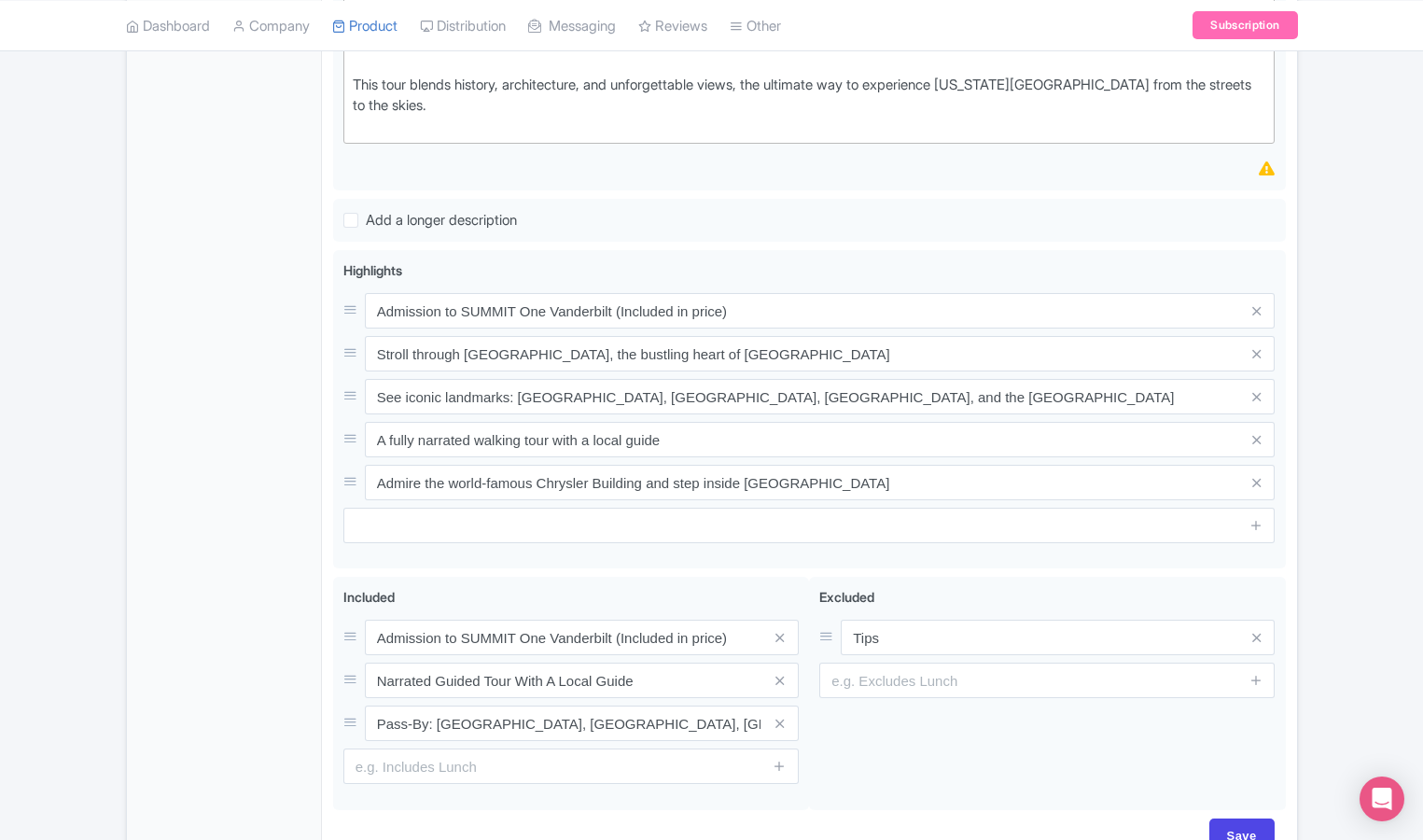
click at [244, 275] on div "General Booking Info Locations Settings Pricing Gallery Itinerary FAQs" at bounding box center [224, 178] width 195 height 1387
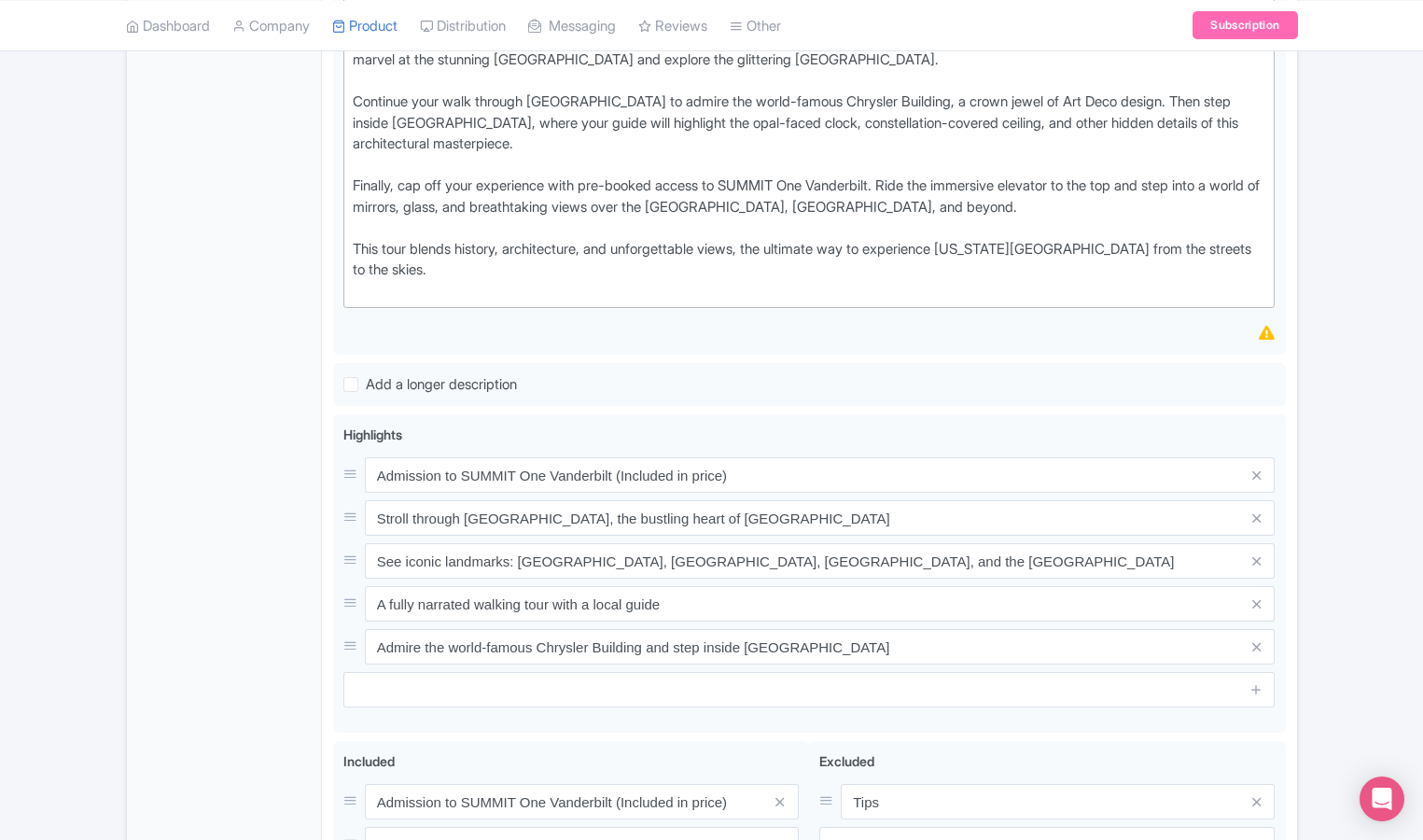
scroll to position [301, 0]
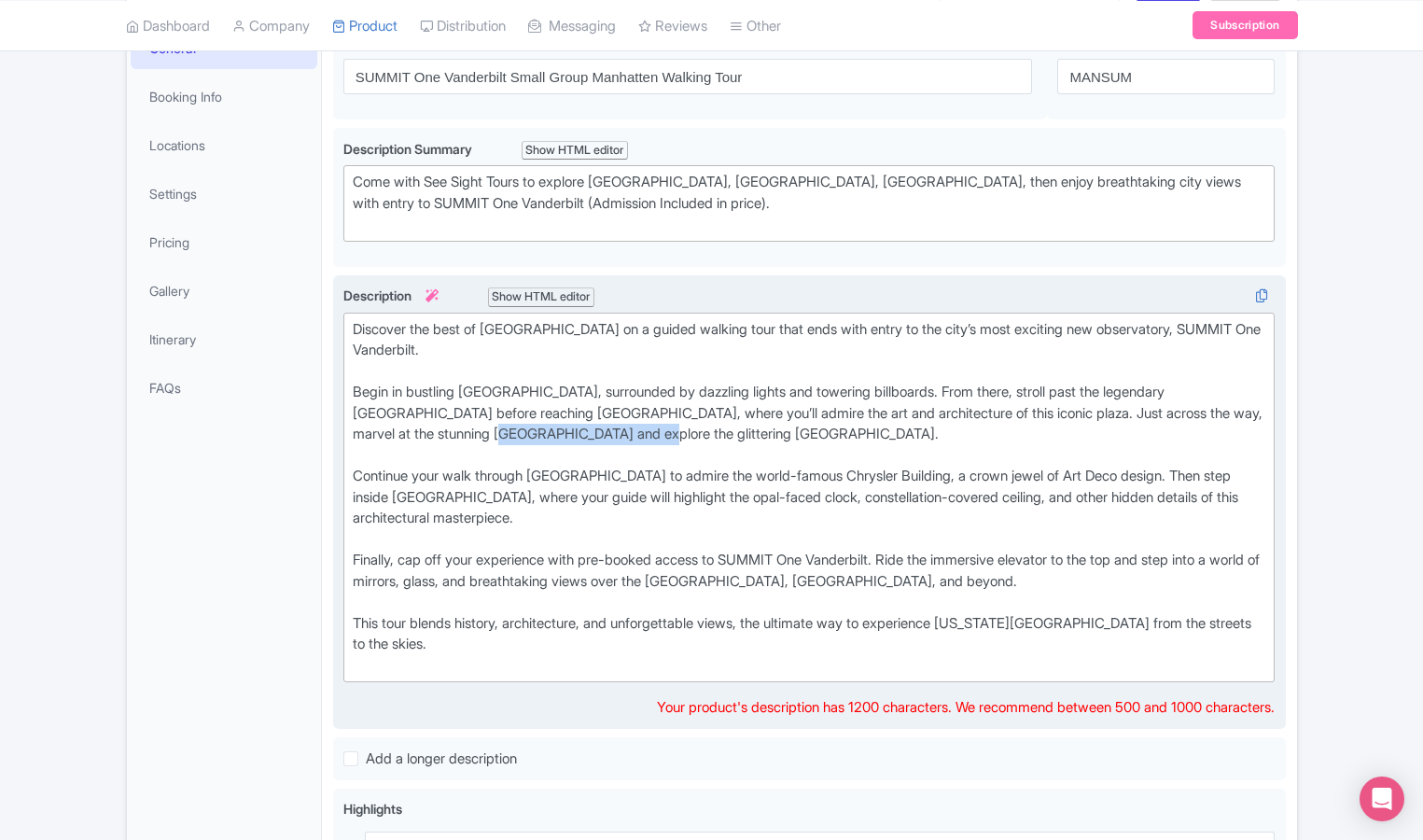
drag, startPoint x: 504, startPoint y: 436, endPoint x: 647, endPoint y: 438, distance: 143.7
click at [647, 438] on div "Discover the best of [GEOGRAPHIC_DATA] on a guided walking tour that ends with …" at bounding box center [809, 497] width 913 height 357
type trix-editor "<lor>Ipsumdol sit amet co Adipisc Elitseddo ei t incidi utlabor etdo magn aliq …"
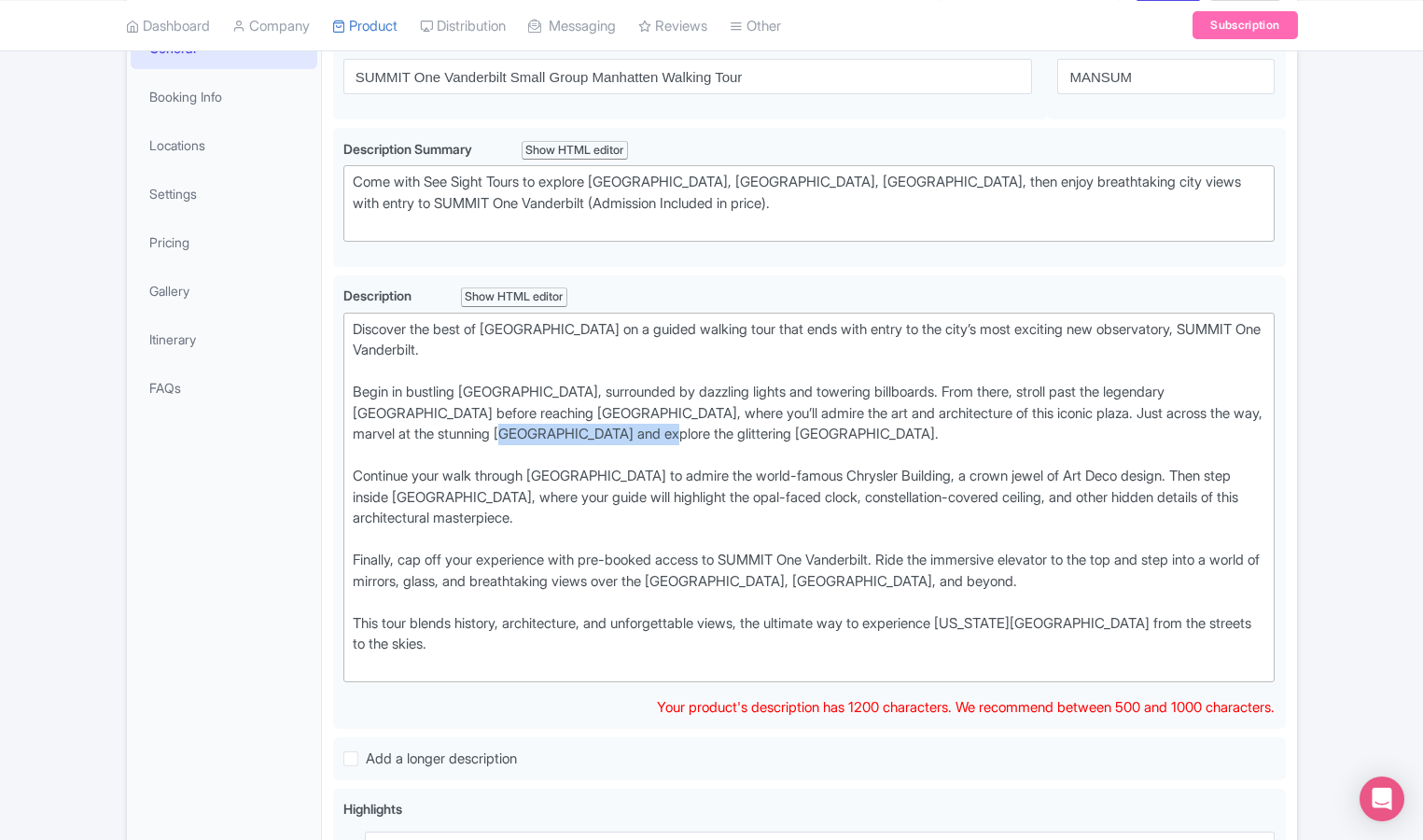
copy div "[GEOGRAPHIC_DATA]"
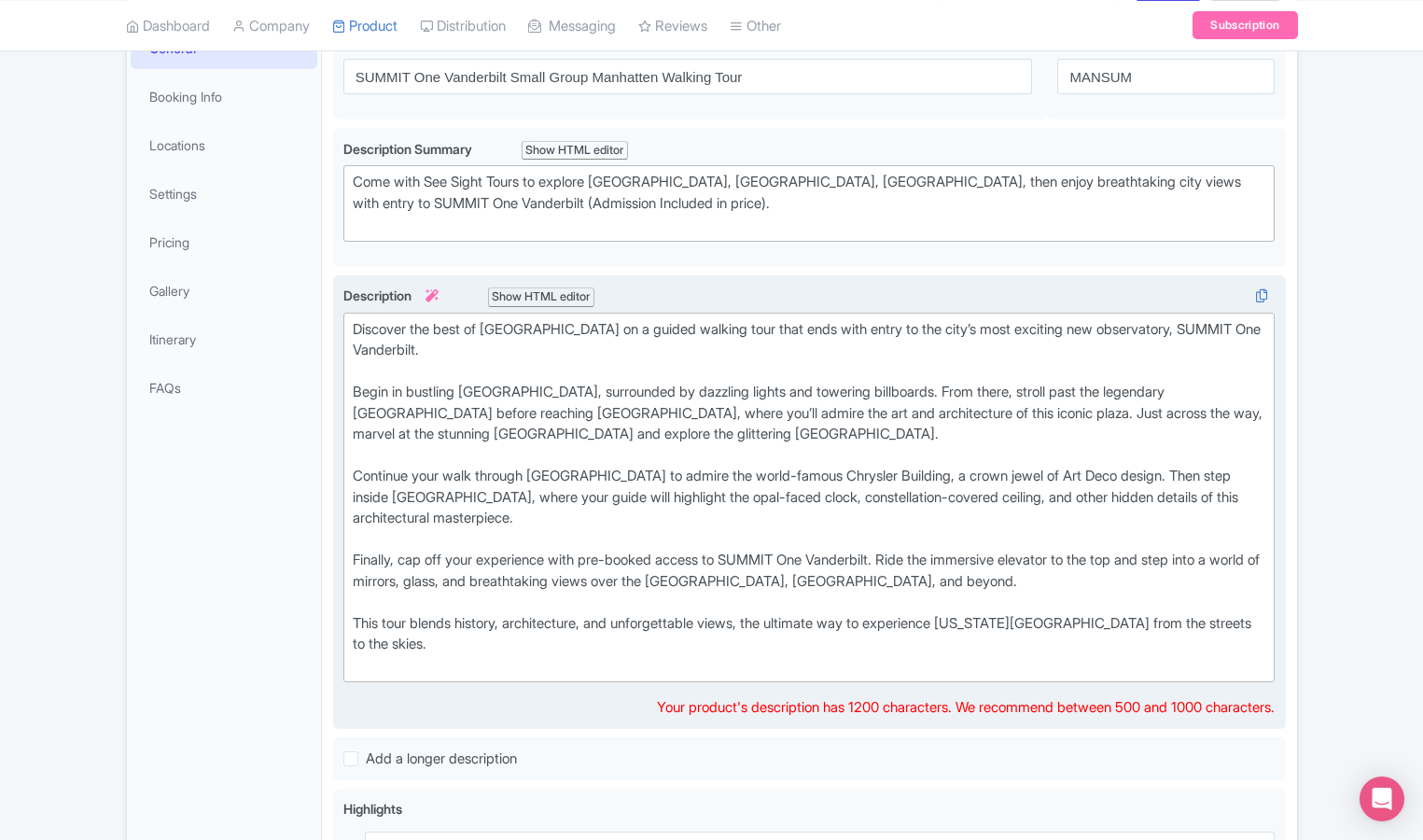
click at [700, 444] on div "Discover the best of [GEOGRAPHIC_DATA] on a guided walking tour that ends with …" at bounding box center [809, 497] width 913 height 357
drag, startPoint x: 927, startPoint y: 435, endPoint x: 822, endPoint y: 428, distance: 105.6
click at [822, 428] on div "Discover the best of [GEOGRAPHIC_DATA] on a guided walking tour that ends with …" at bounding box center [809, 497] width 913 height 357
copy div "[GEOGRAPHIC_DATA]"
drag, startPoint x: 905, startPoint y: 479, endPoint x: 793, endPoint y: 474, distance: 112.0
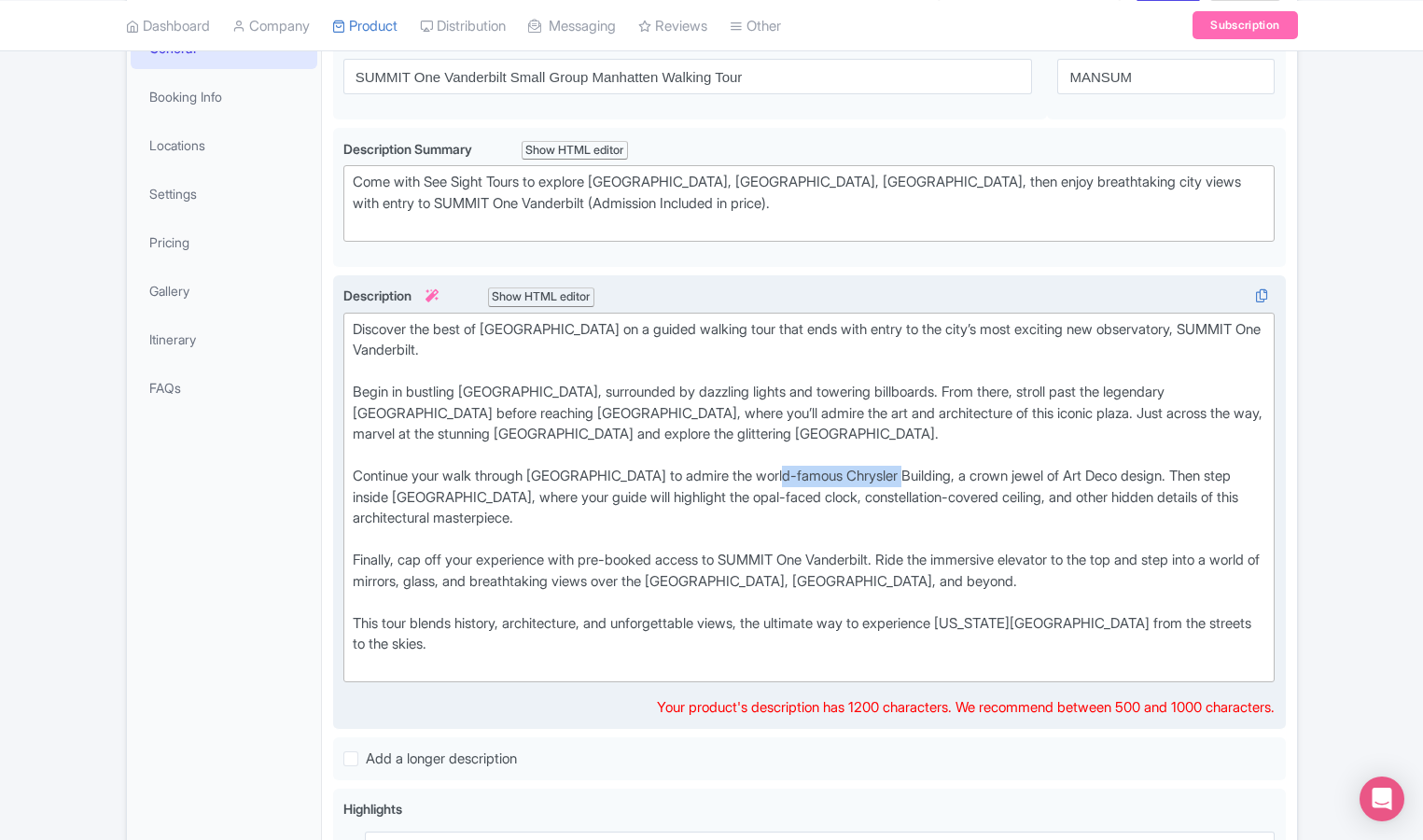
click at [793, 474] on div "Discover the best of [GEOGRAPHIC_DATA] on a guided walking tour that ends with …" at bounding box center [809, 497] width 913 height 357
copy div "Chrysler Building,"
click at [877, 492] on div "Discover the best of [GEOGRAPHIC_DATA] on a guided walking tour that ends with …" at bounding box center [809, 497] width 913 height 357
drag, startPoint x: 900, startPoint y: 483, endPoint x: 791, endPoint y: 480, distance: 109.2
click at [791, 480] on div "Discover the best of [GEOGRAPHIC_DATA] on a guided walking tour that ends with …" at bounding box center [809, 497] width 913 height 357
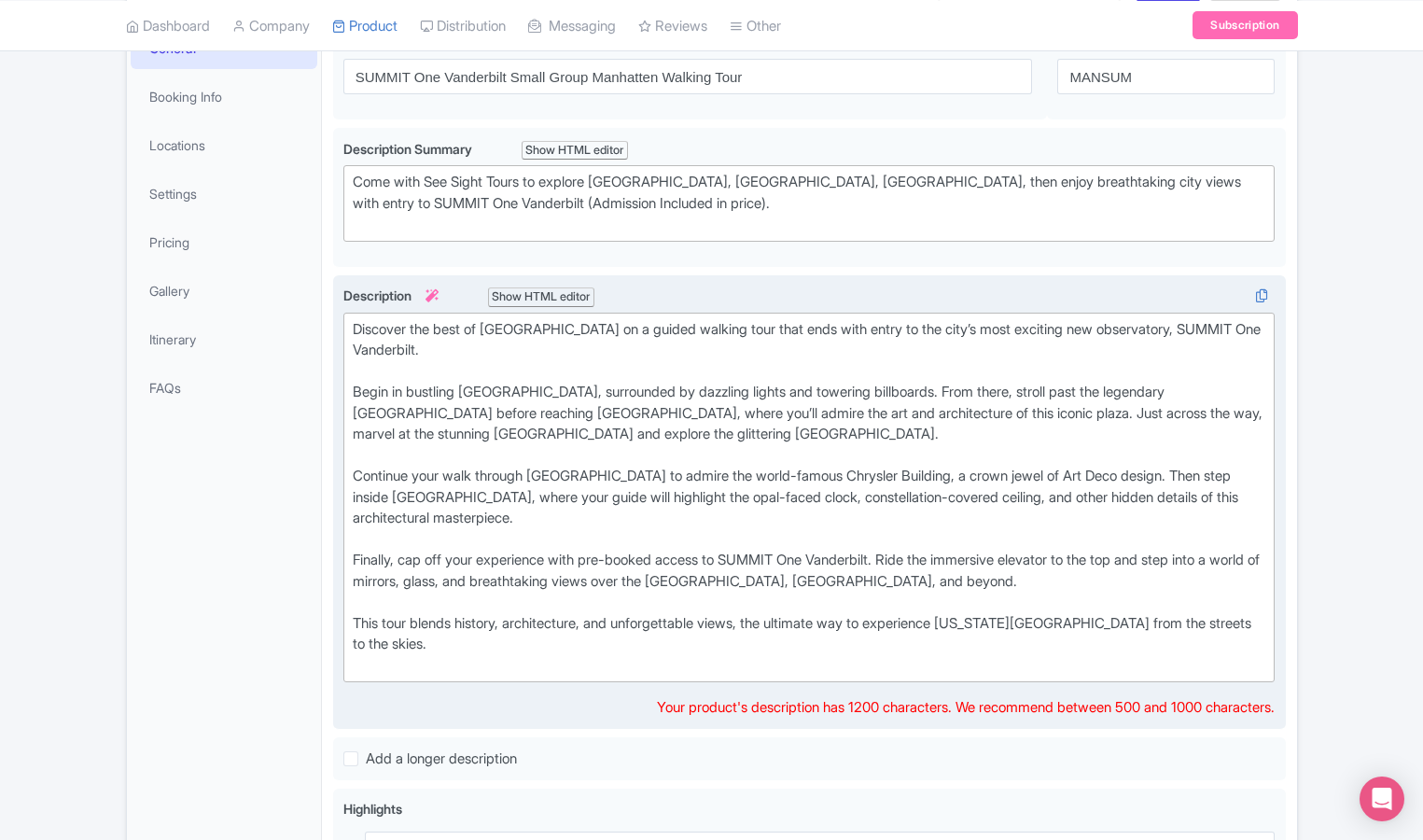
click at [792, 480] on div "Discover the best of [GEOGRAPHIC_DATA] on a guided walking tour that ends with …" at bounding box center [809, 497] width 913 height 357
drag, startPoint x: 903, startPoint y: 466, endPoint x: 793, endPoint y: 474, distance: 110.3
click at [793, 474] on div "Discover the best of [GEOGRAPHIC_DATA] on a guided walking tour that ends with …" at bounding box center [809, 497] width 913 height 357
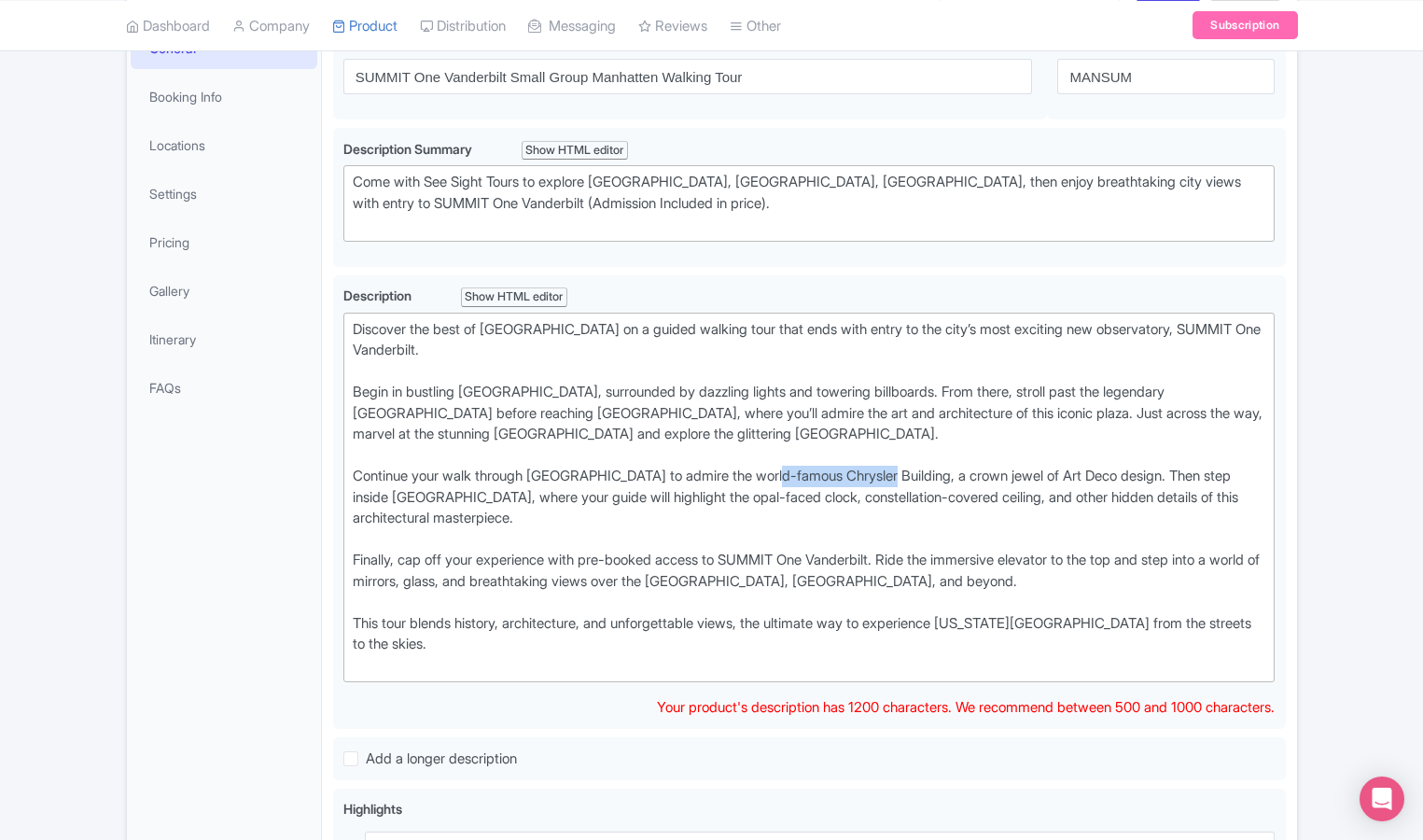
copy div "Chrysler Building"
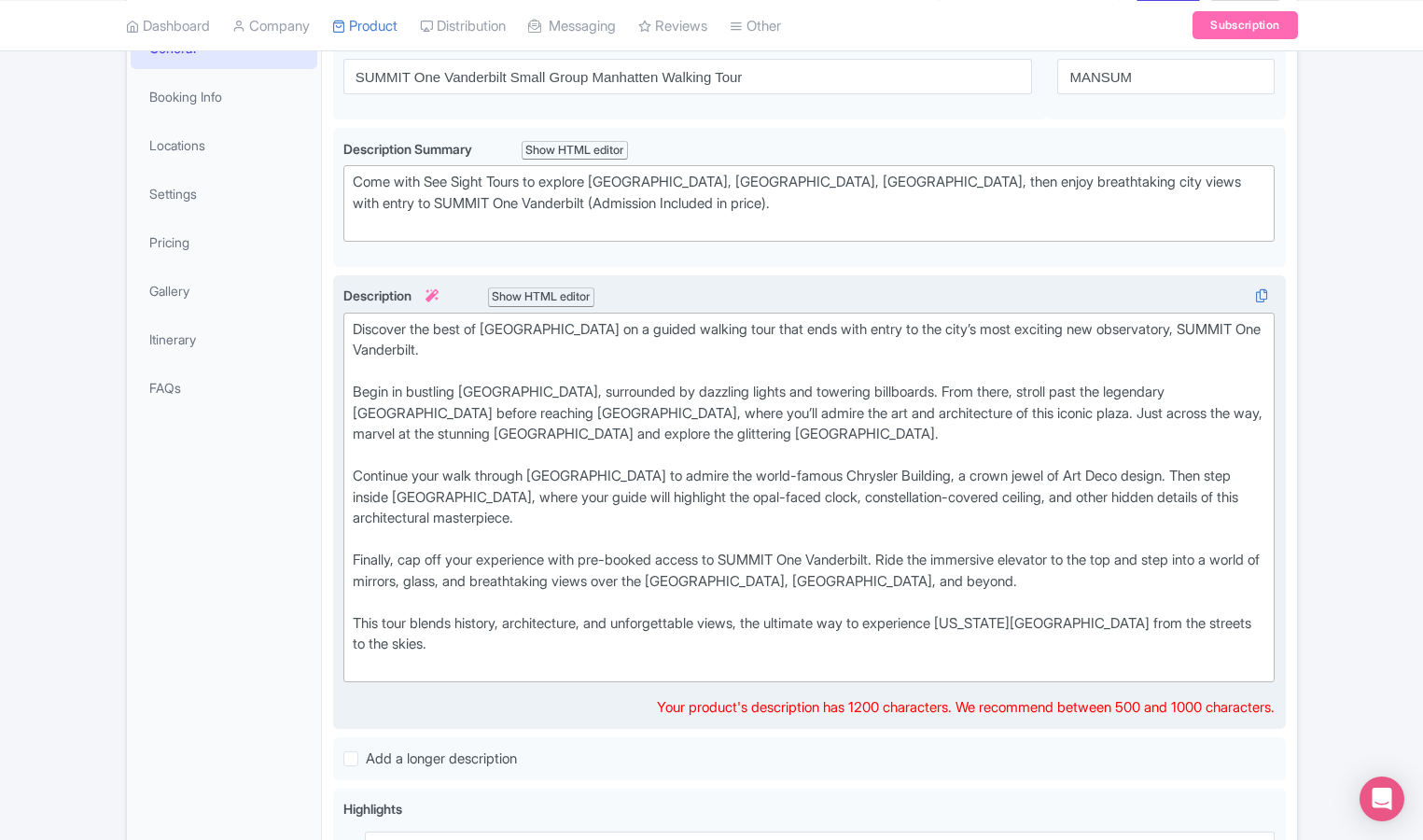
click at [894, 465] on div "Discover the best of [GEOGRAPHIC_DATA] on a guided walking tour that ends with …" at bounding box center [809, 497] width 913 height 357
drag, startPoint x: 503, startPoint y: 499, endPoint x: 343, endPoint y: 490, distance: 159.8
click at [343, 490] on trix-editor "Discover the best of [GEOGRAPHIC_DATA] on a guided walking tour that ends with …" at bounding box center [809, 498] width 932 height 370
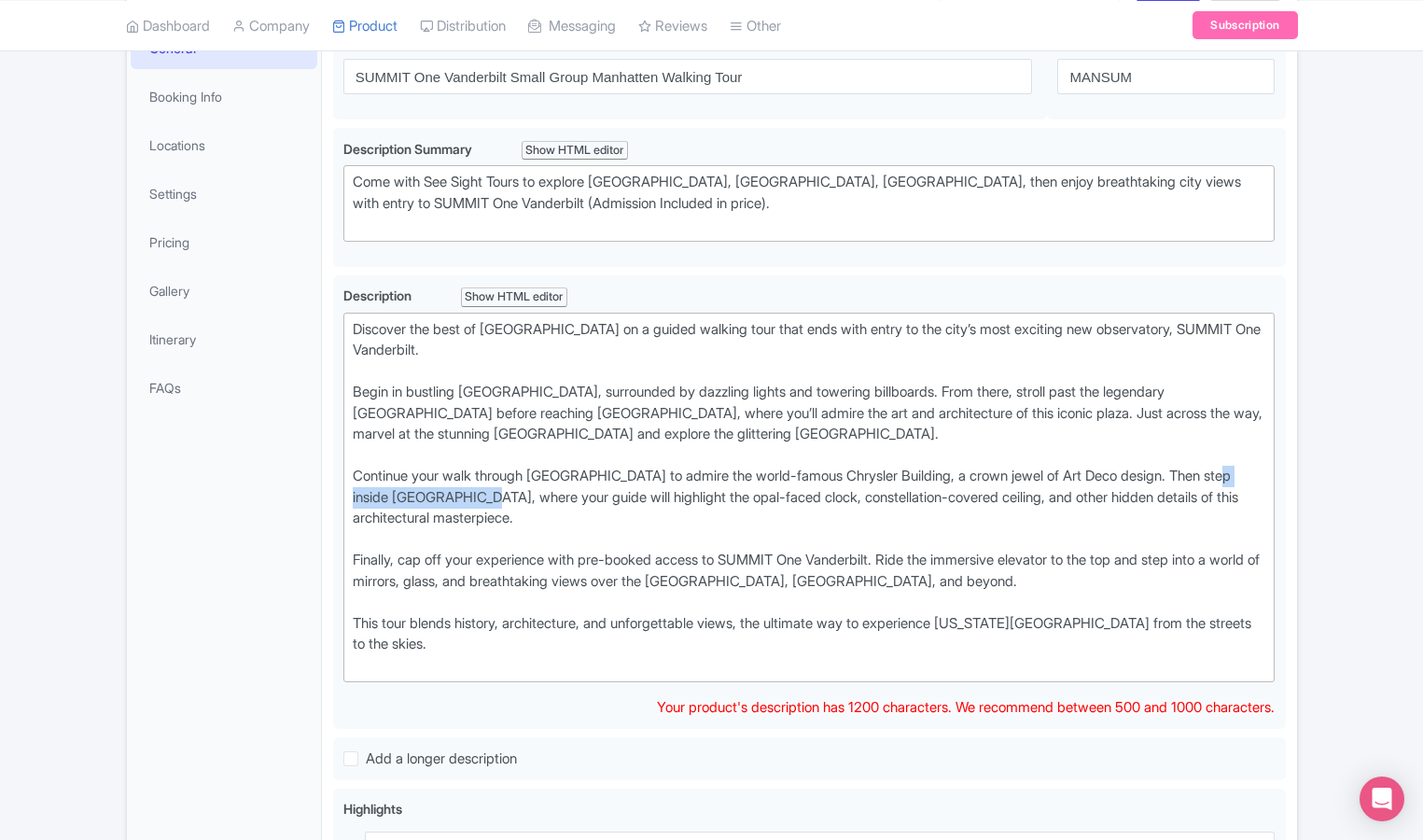
copy div "[GEOGRAPHIC_DATA]"
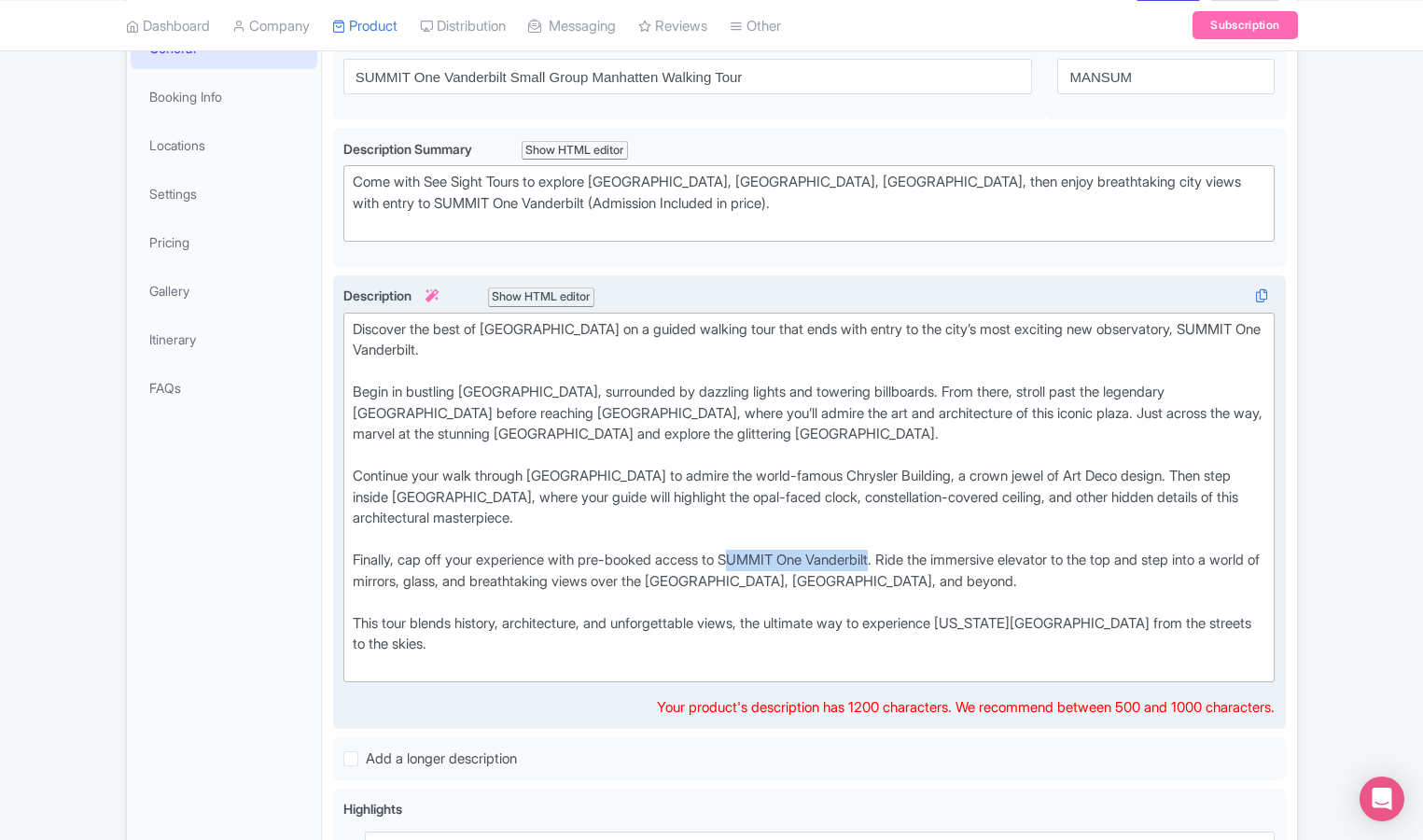
drag, startPoint x: 748, startPoint y: 552, endPoint x: 903, endPoint y: 561, distance: 155.1
click at [903, 561] on div "Discover the best of [GEOGRAPHIC_DATA] on a guided walking tour that ends with …" at bounding box center [809, 497] width 913 height 357
click at [898, 556] on div "Discover the best of [GEOGRAPHIC_DATA] on a guided walking tour that ends with …" at bounding box center [809, 497] width 913 height 357
drag, startPoint x: 904, startPoint y: 560, endPoint x: 748, endPoint y: 557, distance: 155.8
click at [748, 557] on div "Discover the best of [GEOGRAPHIC_DATA] on a guided walking tour that ends with …" at bounding box center [809, 497] width 913 height 357
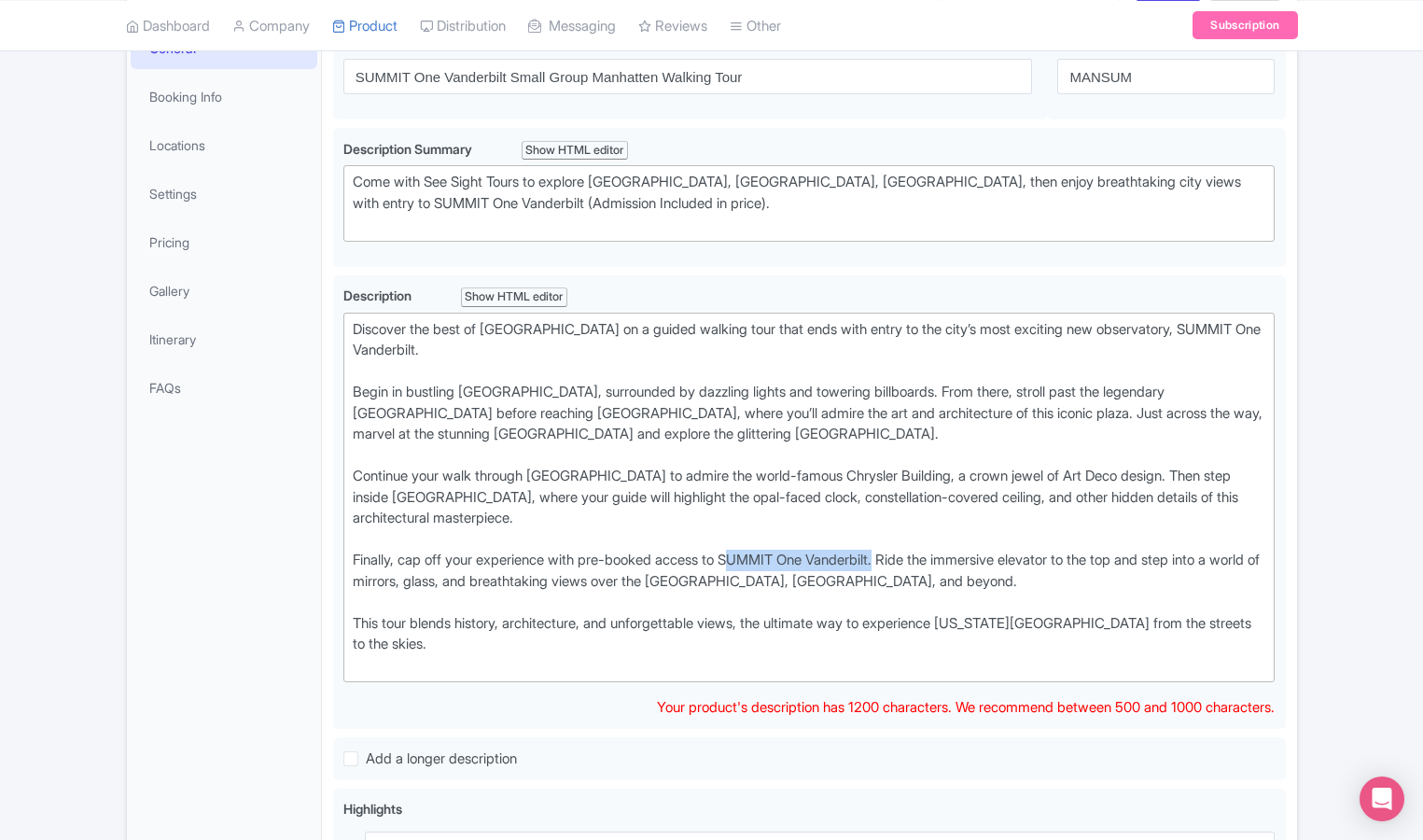
copy div "SUMMIT One Vanderbilt"
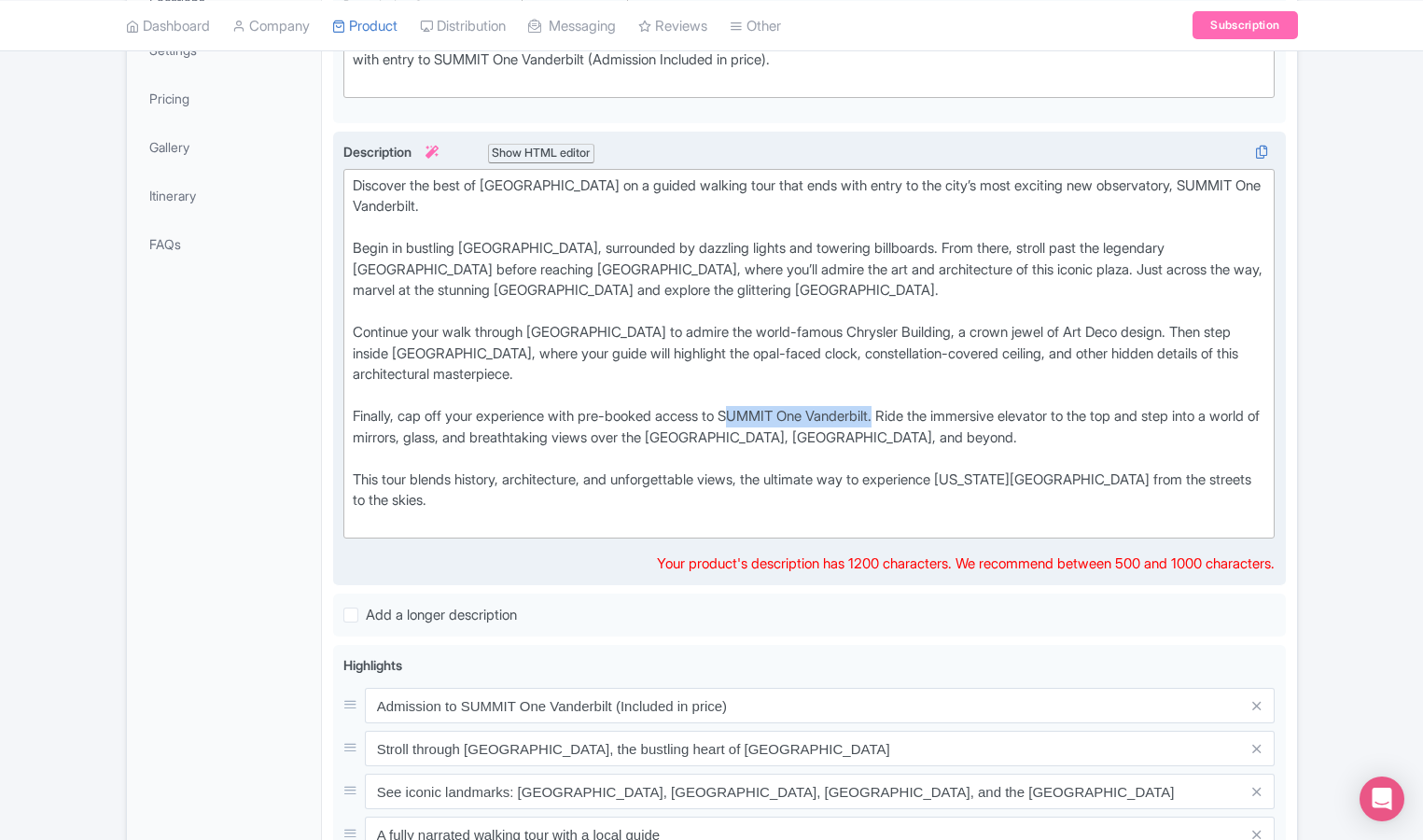
scroll to position [670, 0]
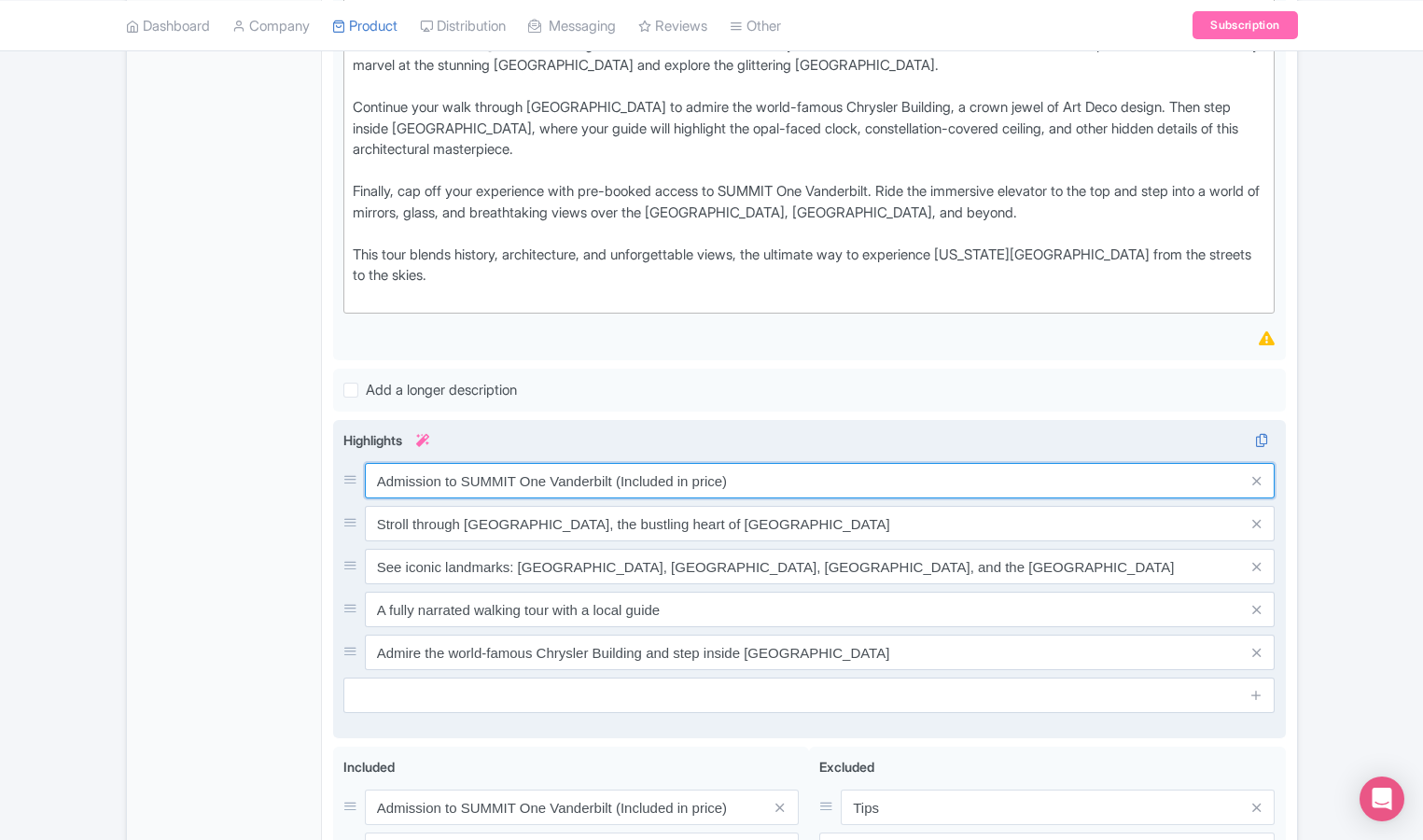
drag, startPoint x: 736, startPoint y: 460, endPoint x: 355, endPoint y: 460, distance: 380.6
click at [355, 463] on div "Admission to SUMMIT One Vanderbilt (Included in price)" at bounding box center [809, 480] width 932 height 35
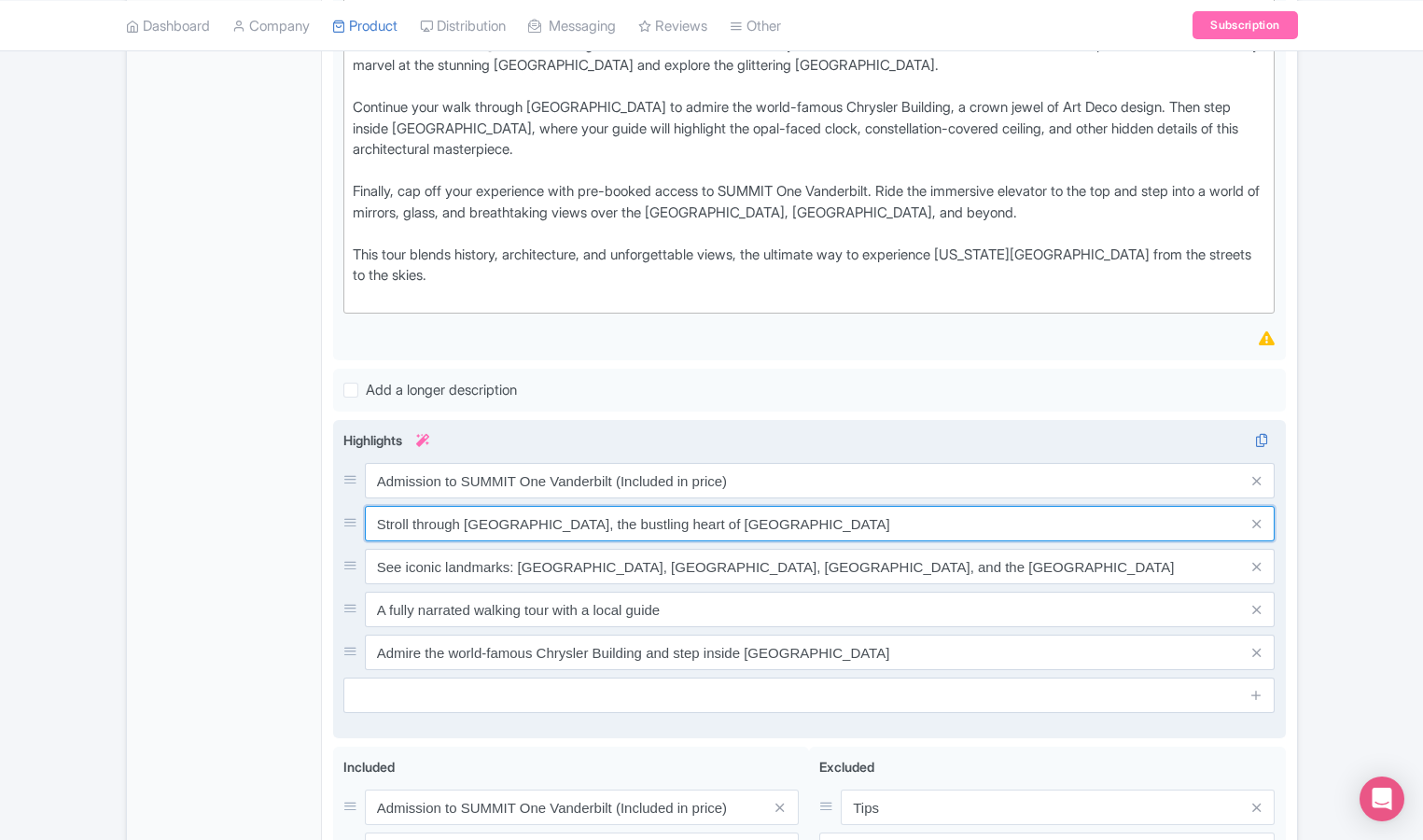
click at [742, 498] on input "Stroll through [GEOGRAPHIC_DATA], the bustling heart of [GEOGRAPHIC_DATA]" at bounding box center [820, 480] width 911 height 35
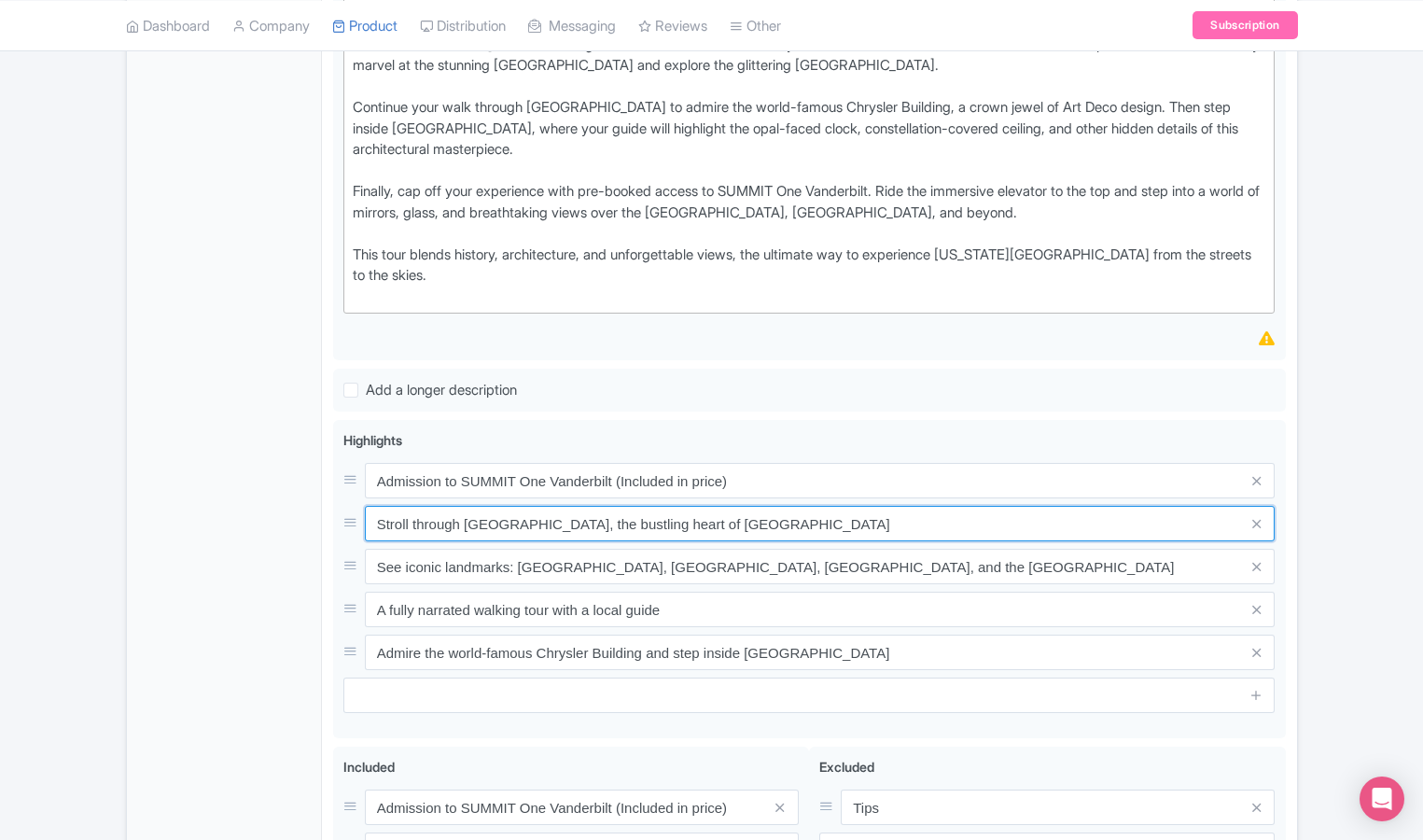
drag, startPoint x: 753, startPoint y: 503, endPoint x: 318, endPoint y: 504, distance: 434.7
click at [318, 504] on div "General Booking Info Locations Settings Pricing Gallery Itinerary FAQs SUMMIT O…" at bounding box center [712, 343] width 1170 height 1398
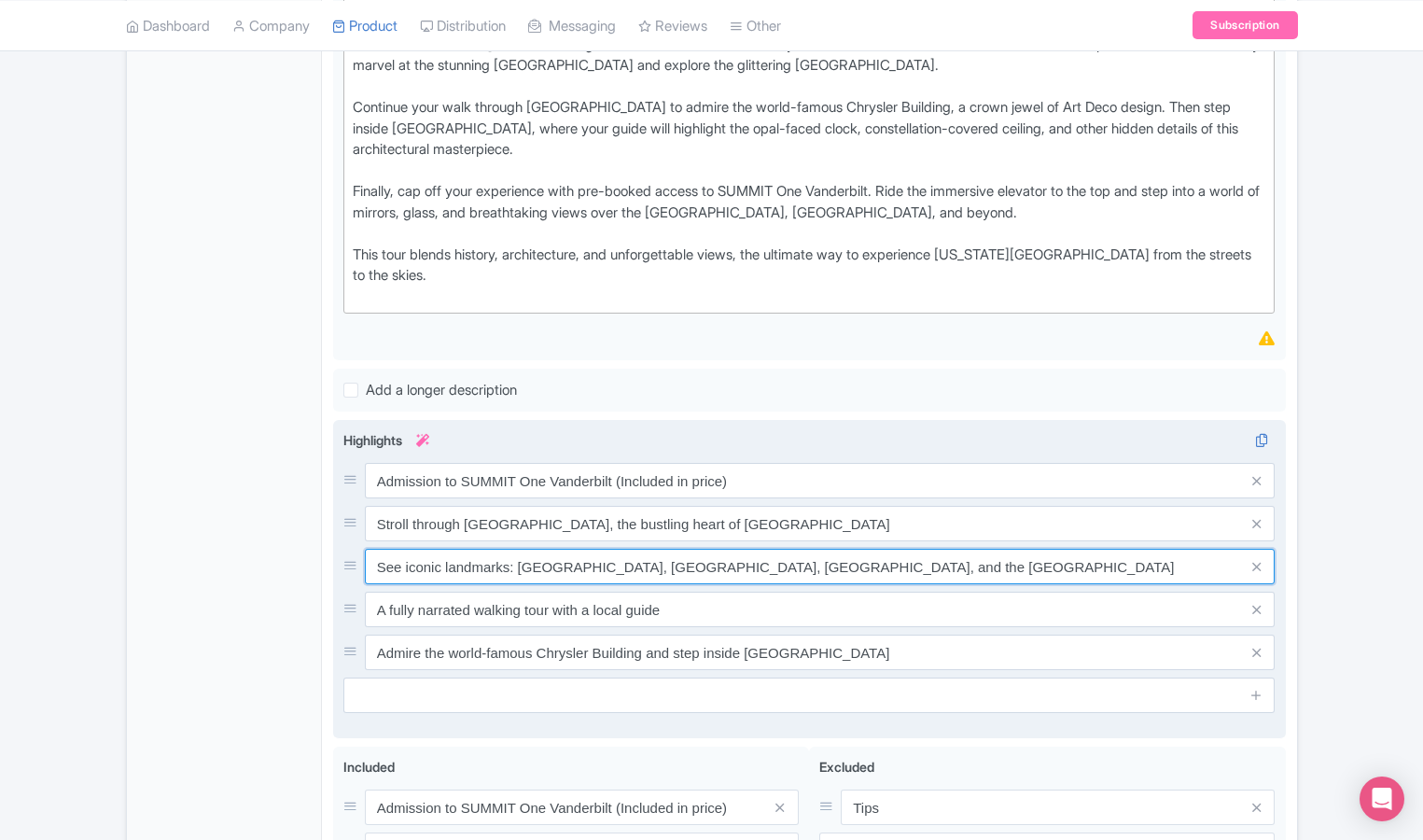
drag, startPoint x: 1094, startPoint y: 549, endPoint x: 352, endPoint y: 538, distance: 742.7
click at [352, 549] on div "See iconic landmarks: [GEOGRAPHIC_DATA], [GEOGRAPHIC_DATA], [GEOGRAPHIC_DATA], …" at bounding box center [809, 566] width 932 height 35
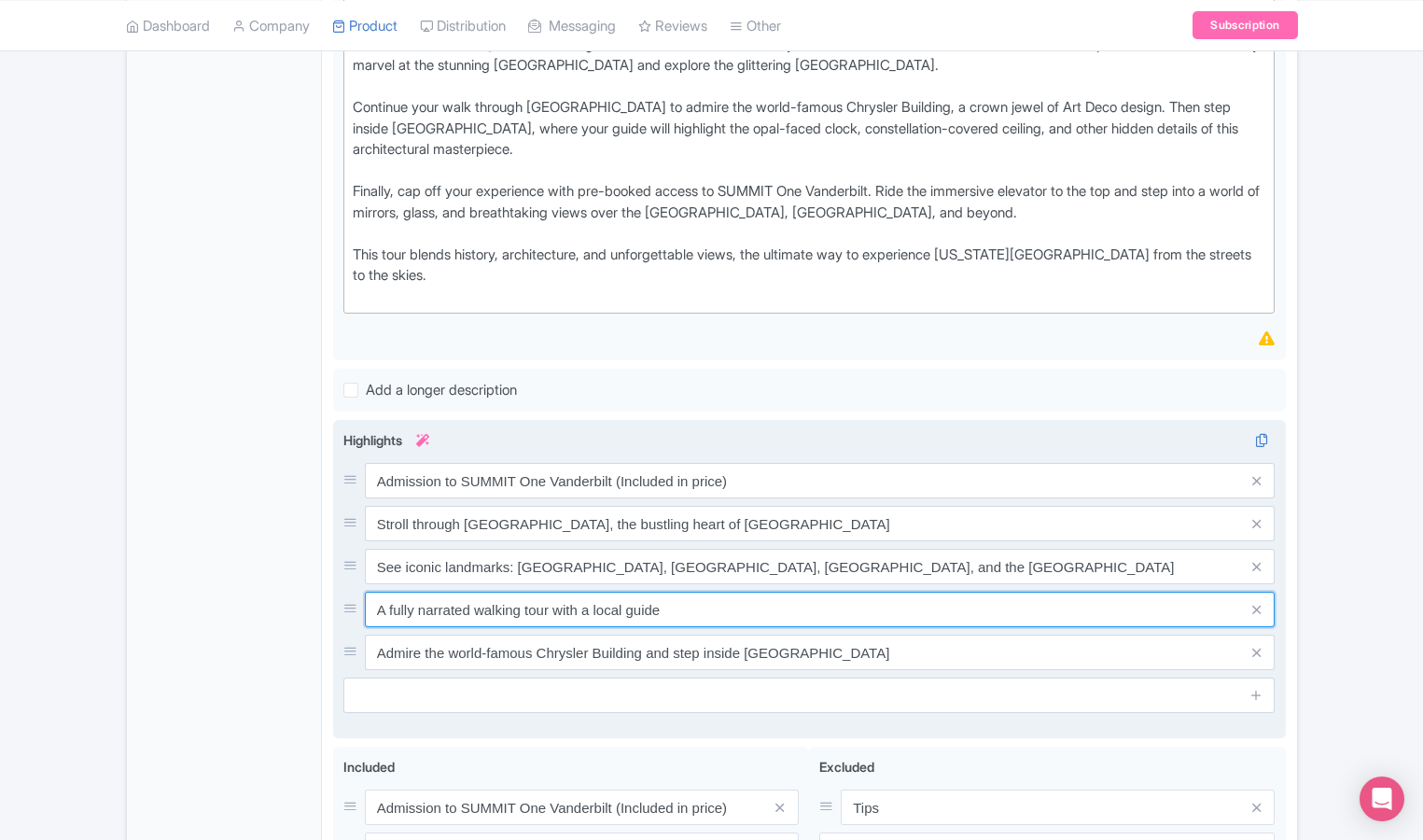
drag, startPoint x: 687, startPoint y: 589, endPoint x: 370, endPoint y: 586, distance: 316.3
click at [370, 498] on input "A fully narrated walking tour with a local guide" at bounding box center [820, 480] width 911 height 35
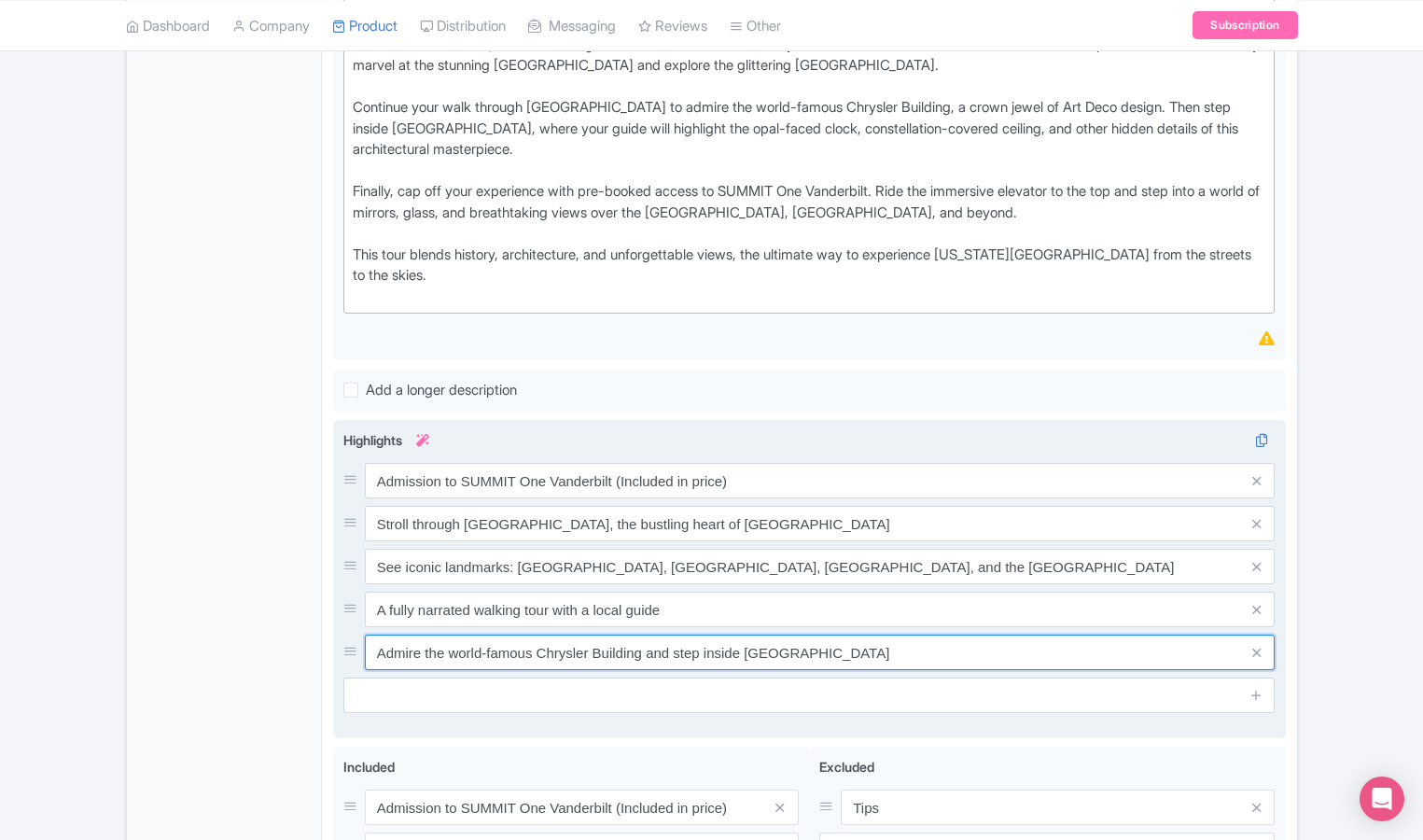
drag, startPoint x: 953, startPoint y: 636, endPoint x: 360, endPoint y: 619, distance: 593.6
click at [360, 634] on div "Admire the world-famous Chrysler Building and step inside [GEOGRAPHIC_DATA]" at bounding box center [809, 651] width 932 height 35
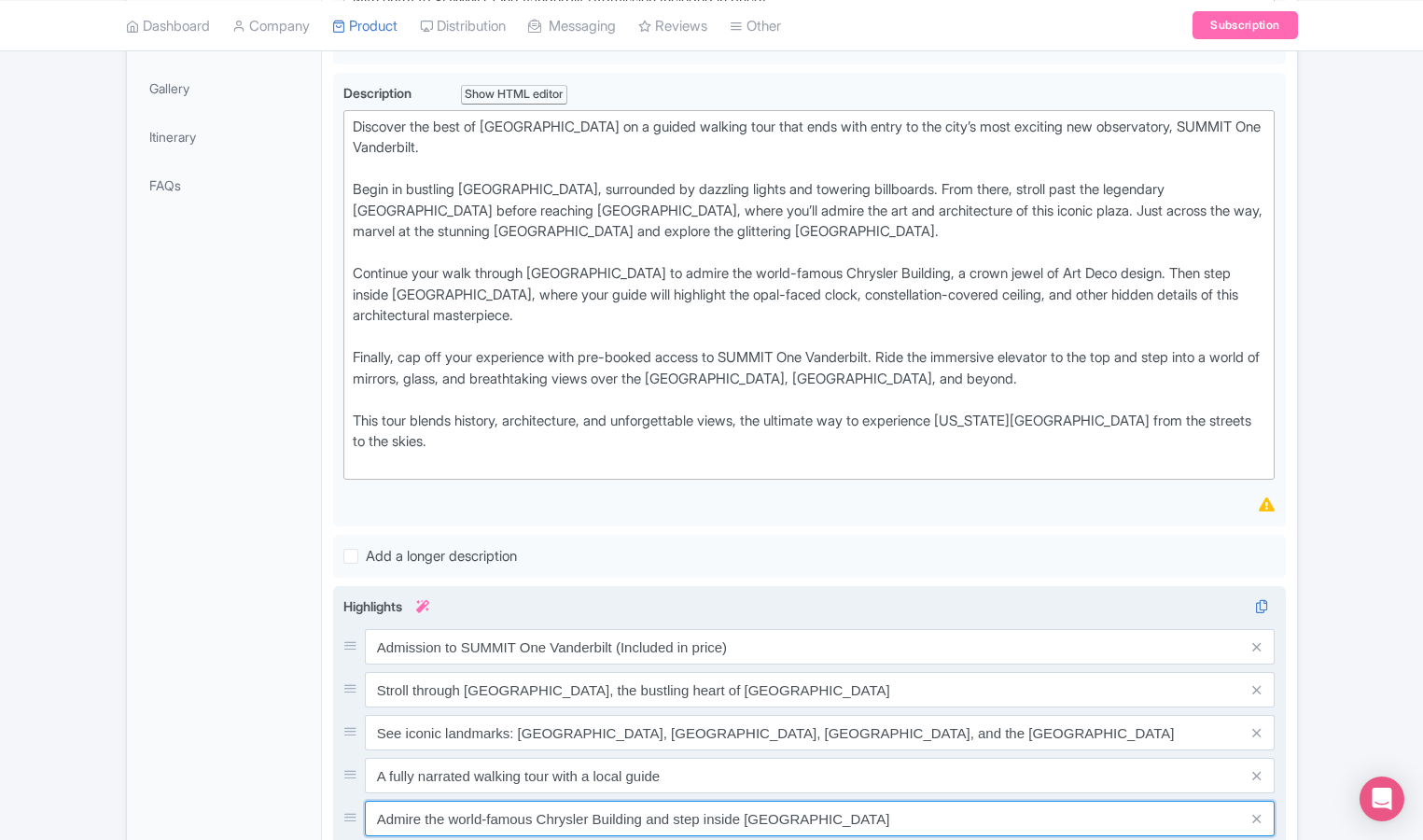
scroll to position [308, 0]
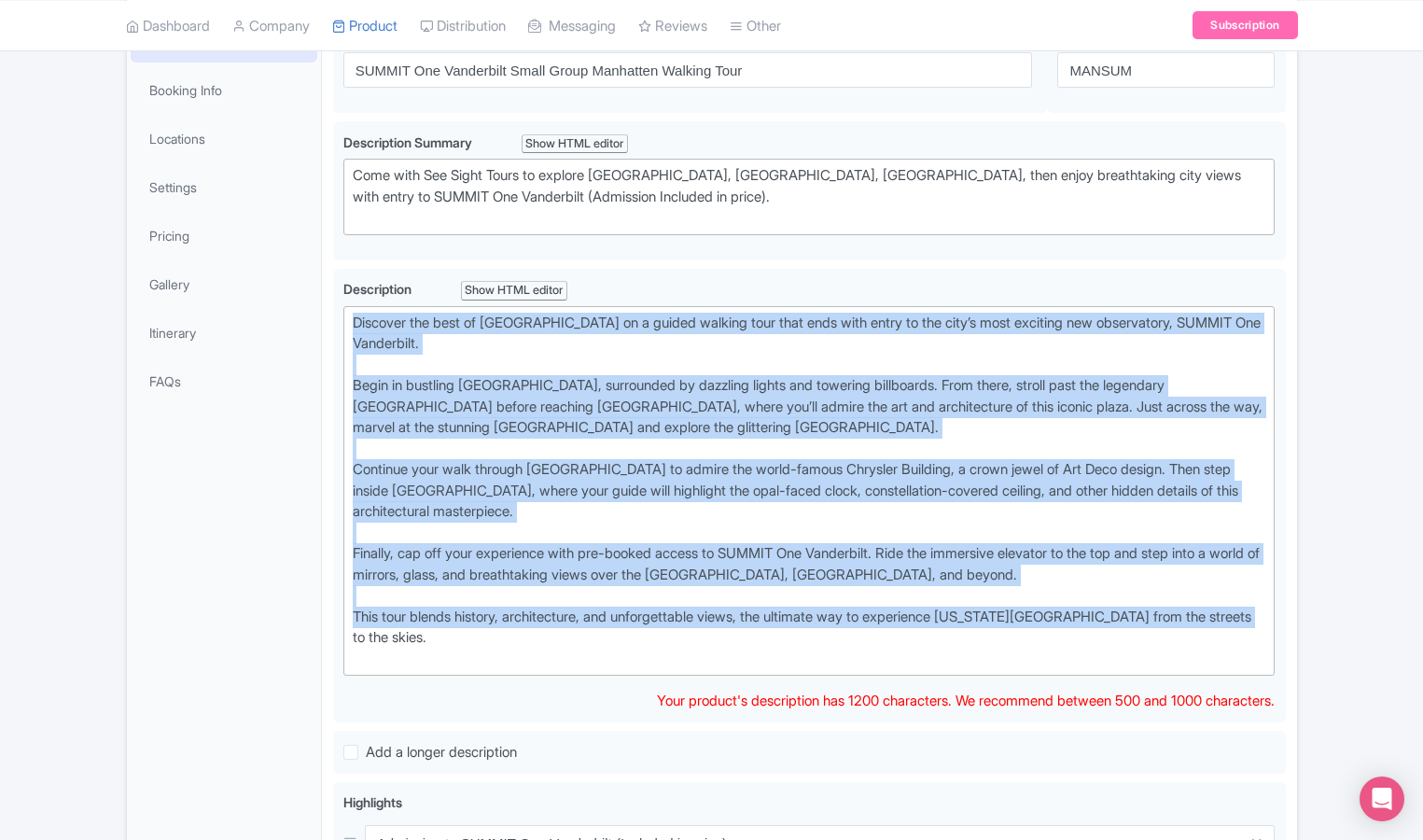
drag, startPoint x: 1267, startPoint y: 618, endPoint x: 324, endPoint y: 308, distance: 992.7
click at [324, 308] on div "SUMMIT One Vanderbilt Small Group Manhatten Walking Tour Name * i SUMMIT One Va…" at bounding box center [809, 705] width 975 height 1398
copy div "Loremips dol sita co Adipisc Elitseddo ei t incidi utlabor etdo magn aliq enim …"
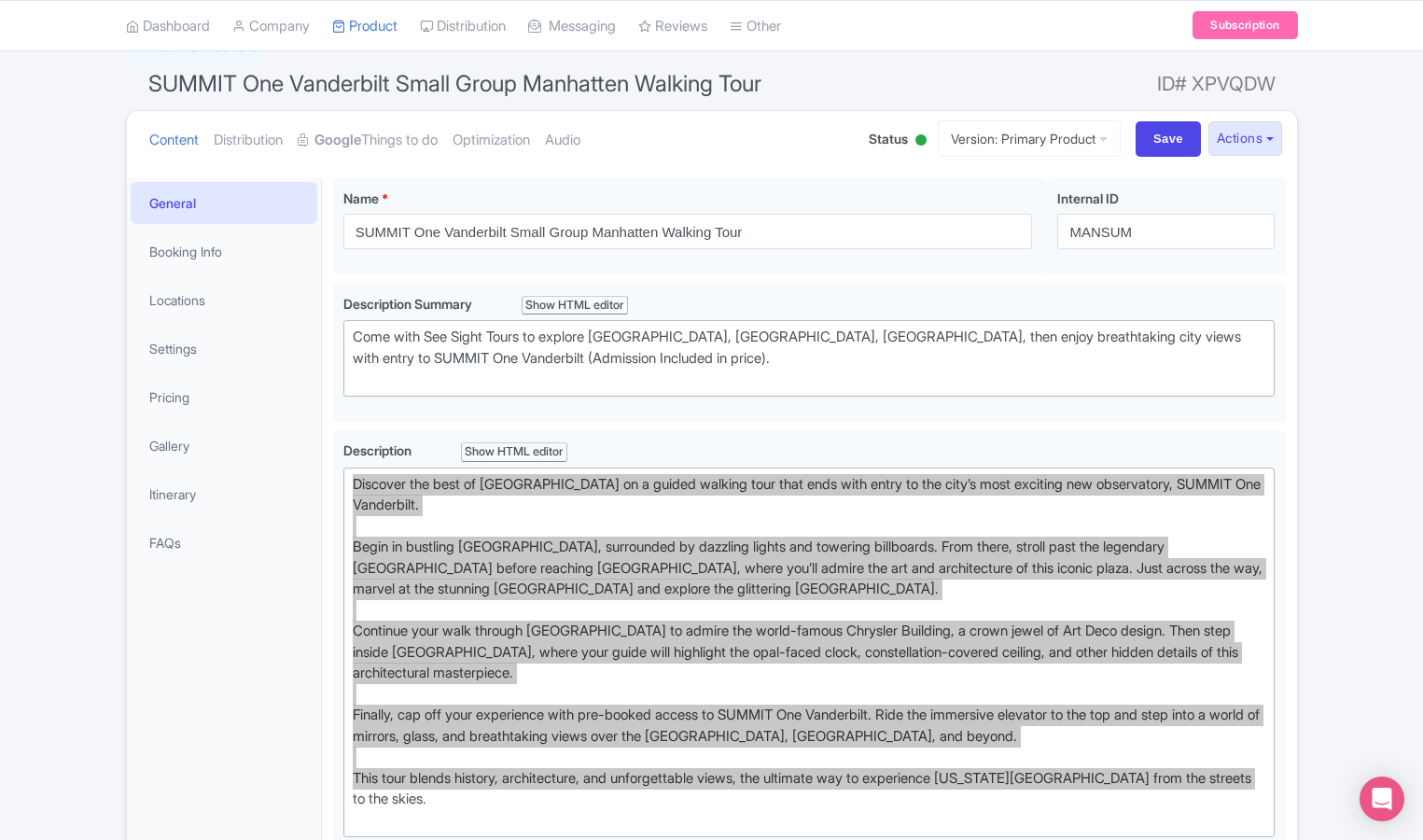
scroll to position [144, 0]
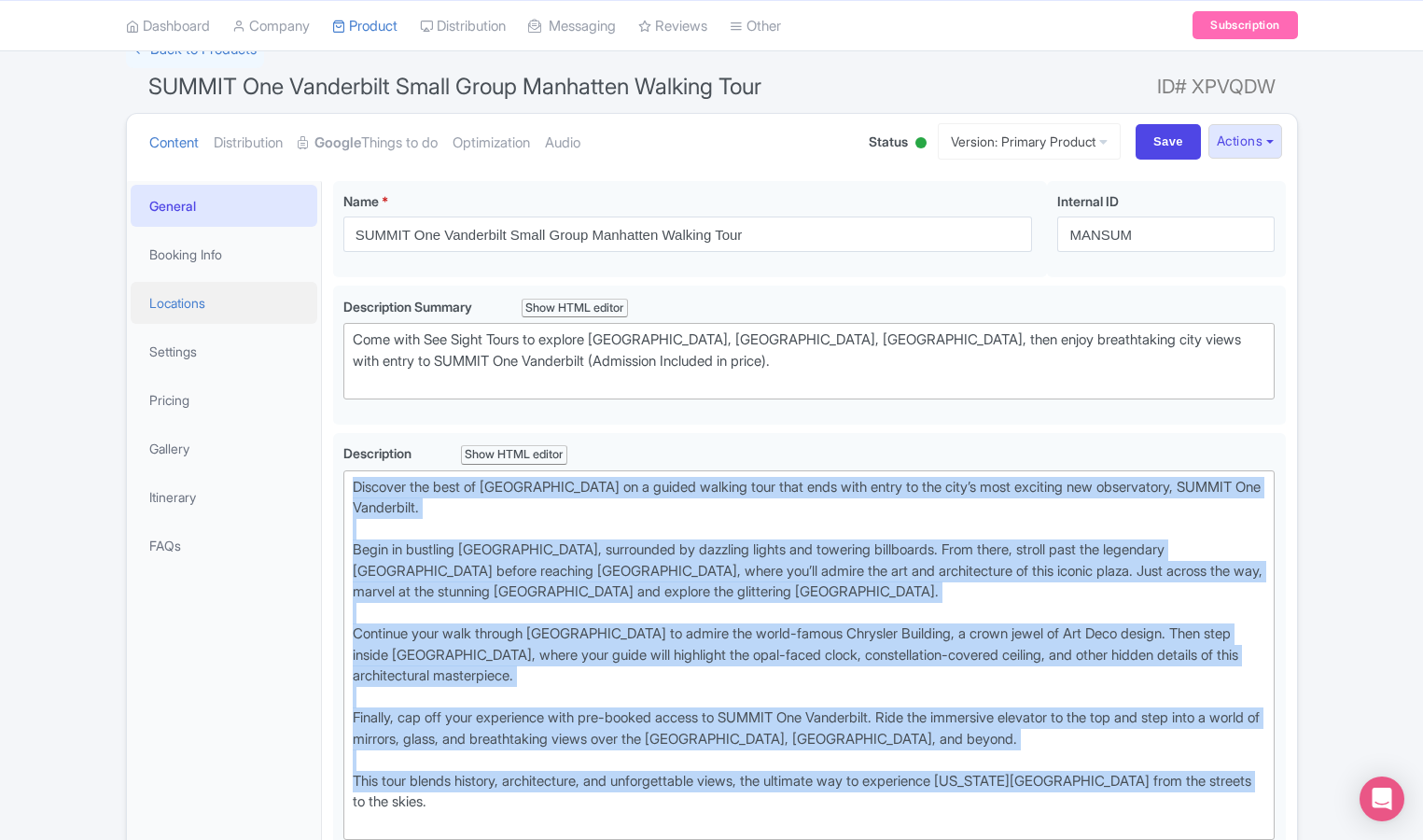
click at [203, 310] on link "Locations" at bounding box center [224, 303] width 187 height 42
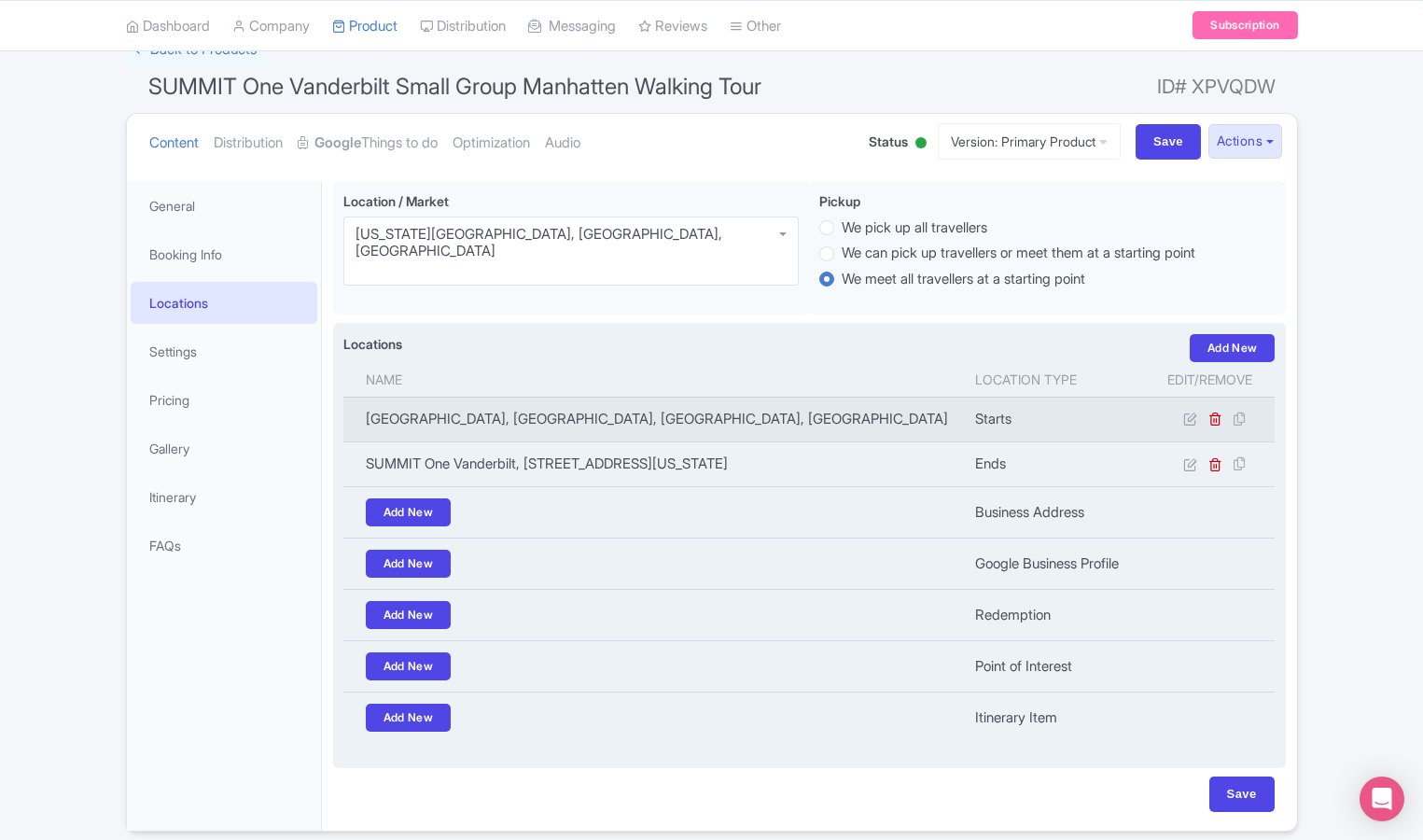
click at [497, 412] on td "[GEOGRAPHIC_DATA], [GEOGRAPHIC_DATA], [GEOGRAPHIC_DATA], [GEOGRAPHIC_DATA]" at bounding box center [653, 418] width 621 height 45
